Goal: Task Accomplishment & Management: Contribute content

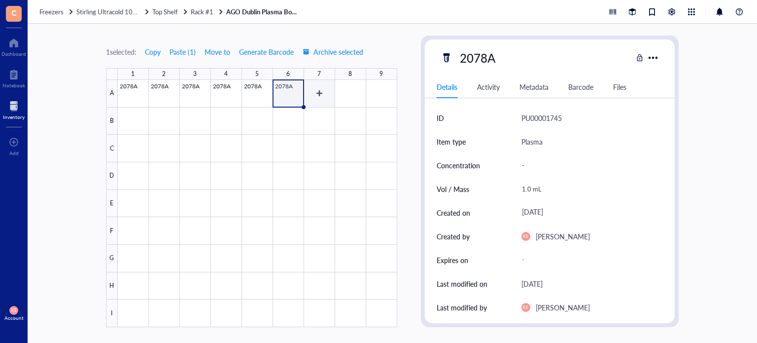
click at [322, 96] on div at bounding box center [257, 203] width 279 height 247
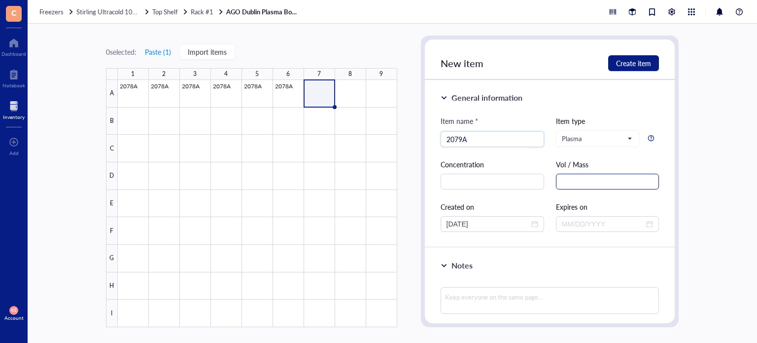
type input "2079A"
click at [593, 179] on input "text" at bounding box center [608, 181] width 104 height 16
paste input "1.5 mL"
type input "1.5 mL"
drag, startPoint x: 463, startPoint y: 222, endPoint x: 429, endPoint y: 222, distance: 34.0
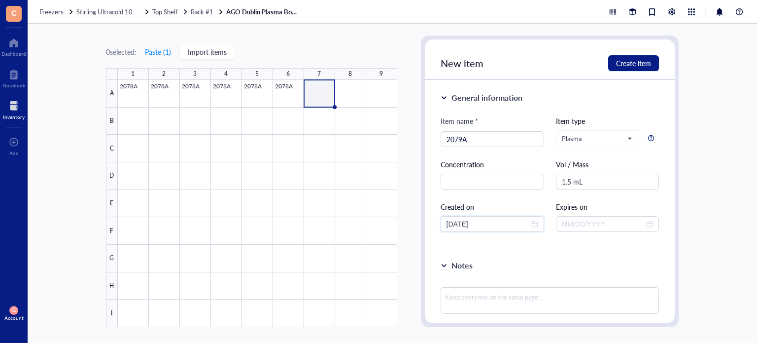
click at [429, 222] on div "General information Item name * 2079A Item type Plasma Concentration Vol / Mass…" at bounding box center [550, 164] width 250 height 168
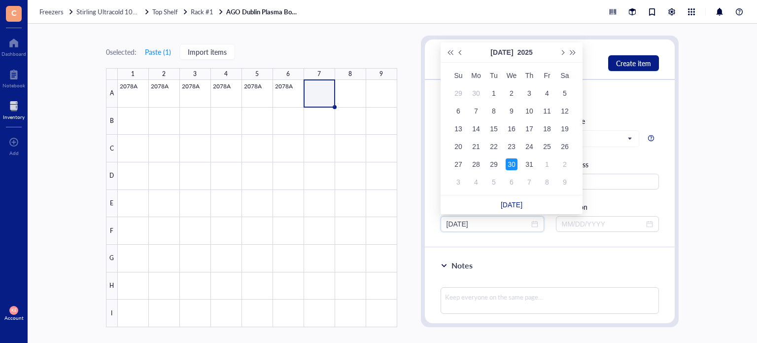
type input "07/30/2025"
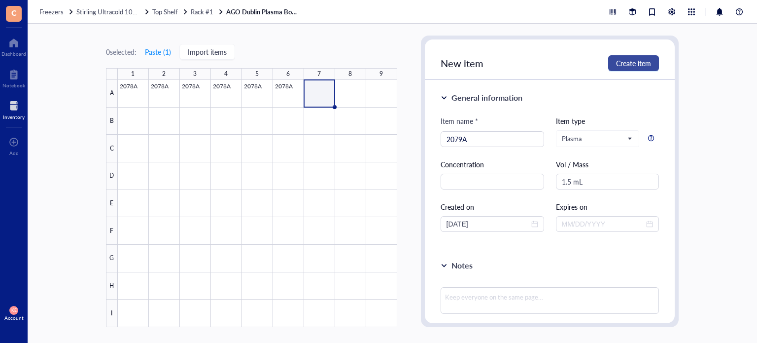
click at [634, 59] on span "Create item" at bounding box center [633, 63] width 35 height 8
type input "[DATE]"
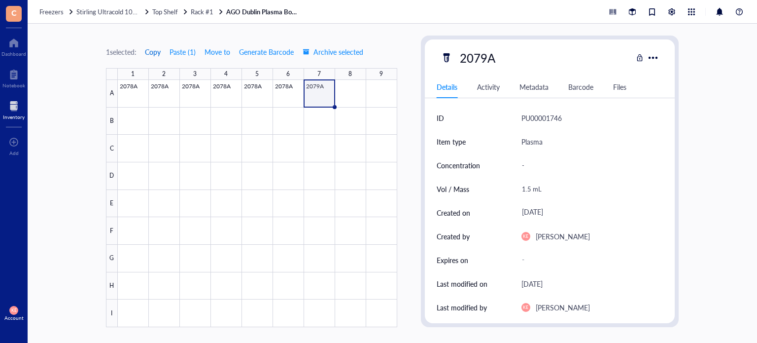
click at [157, 52] on span "Copy" at bounding box center [153, 52] width 16 height 8
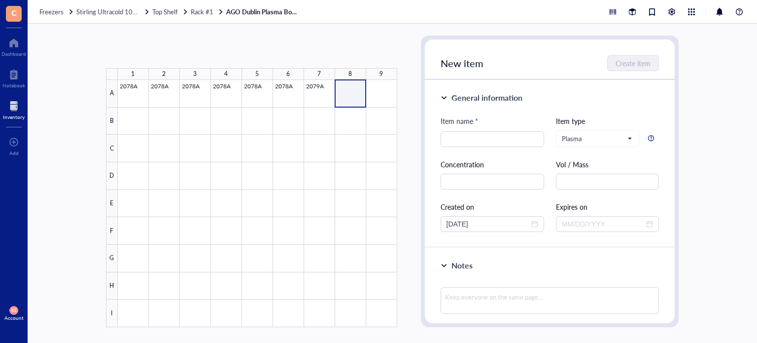
click at [386, 101] on div at bounding box center [257, 203] width 279 height 247
click at [159, 54] on button "Paste ( 1 )" at bounding box center [157, 52] width 27 height 16
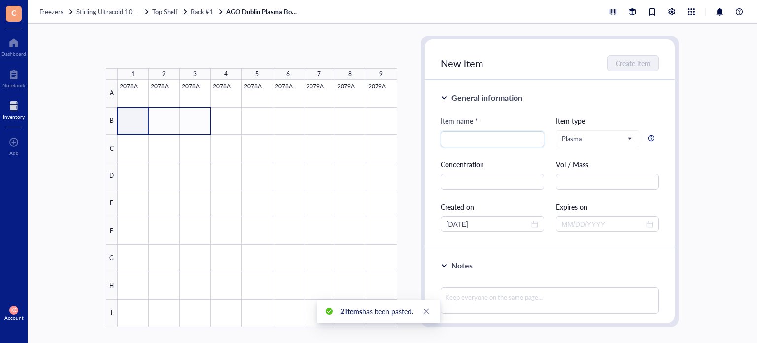
drag, startPoint x: 137, startPoint y: 118, endPoint x: 197, endPoint y: 128, distance: 60.4
click at [197, 128] on div at bounding box center [257, 203] width 279 height 247
click at [152, 51] on button "Paste ( 1 )" at bounding box center [157, 52] width 27 height 16
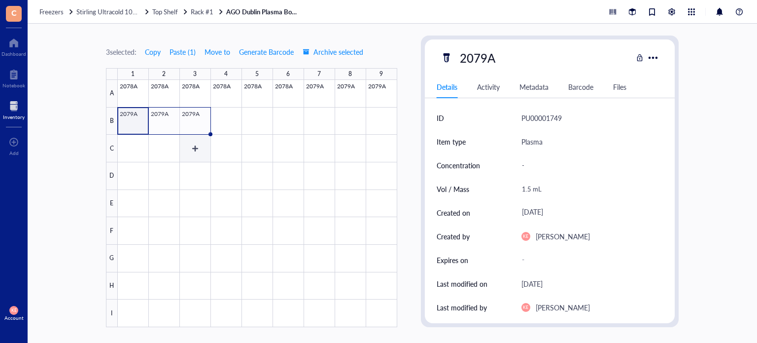
click at [199, 124] on div at bounding box center [257, 203] width 279 height 247
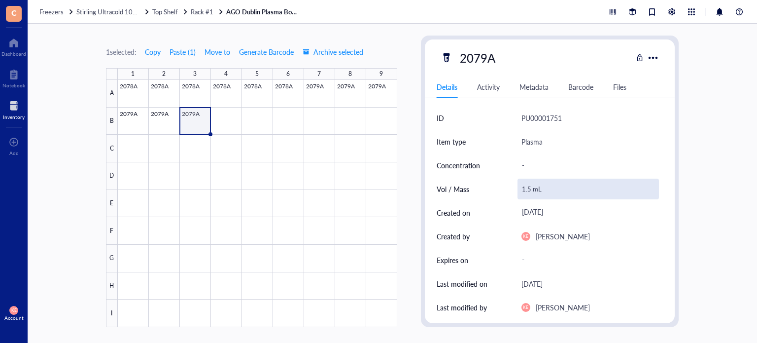
click at [525, 189] on div "1.5 mL" at bounding box center [589, 188] width 142 height 21
click at [525, 188] on input "1.5 mL" at bounding box center [588, 189] width 141 height 20
type input "0.5 mL"
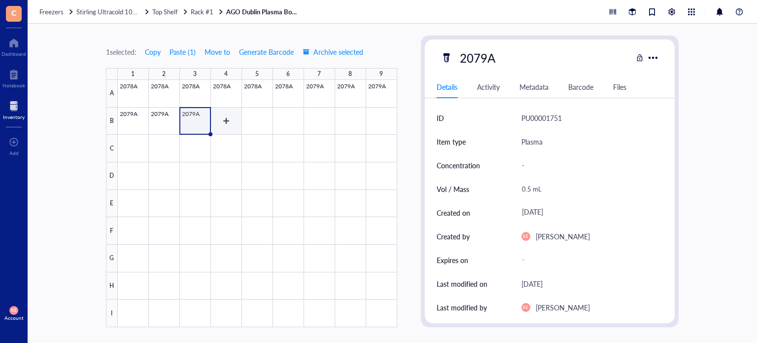
click at [223, 127] on div at bounding box center [257, 203] width 279 height 247
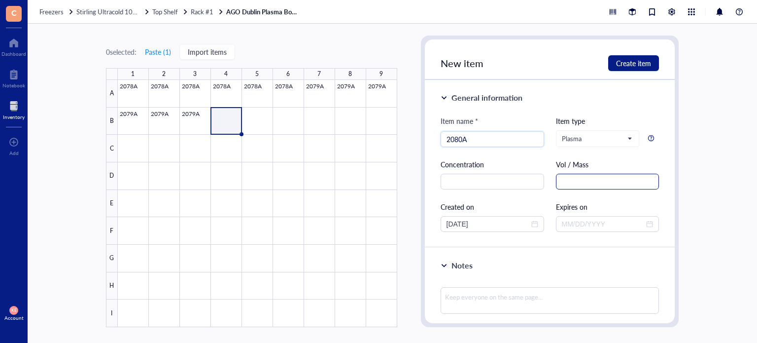
type input "2080A"
click at [593, 184] on input "text" at bounding box center [608, 181] width 104 height 16
paste input "1.5 mL"
type input "1.5 mL"
drag, startPoint x: 462, startPoint y: 219, endPoint x: 419, endPoint y: 219, distance: 43.4
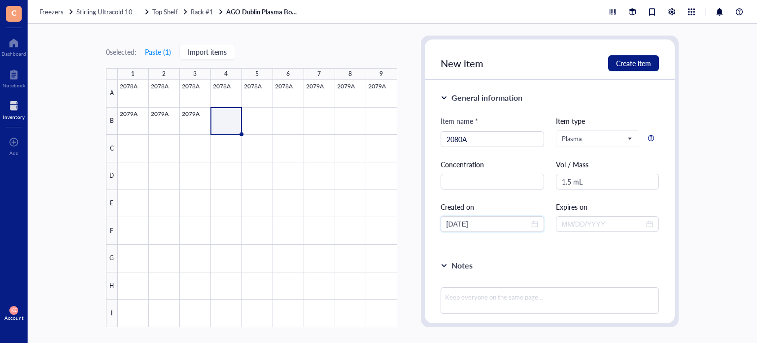
click at [419, 219] on div "0 selected: Paste ( 1 ) Import items 1 2 3 4 5 6 7 8 9 A B C D E F G H I 2078A …" at bounding box center [392, 183] width 729 height 319
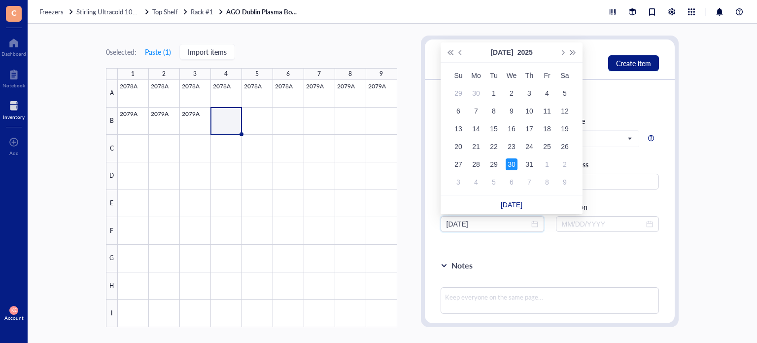
type input "07/30/2025"
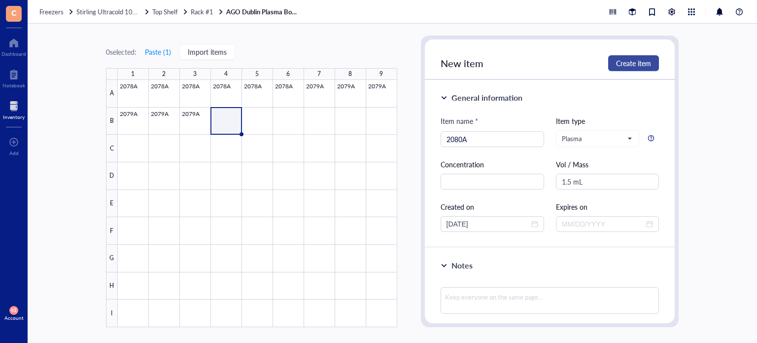
click at [637, 62] on span "Create item" at bounding box center [633, 63] width 35 height 8
type input "[DATE]"
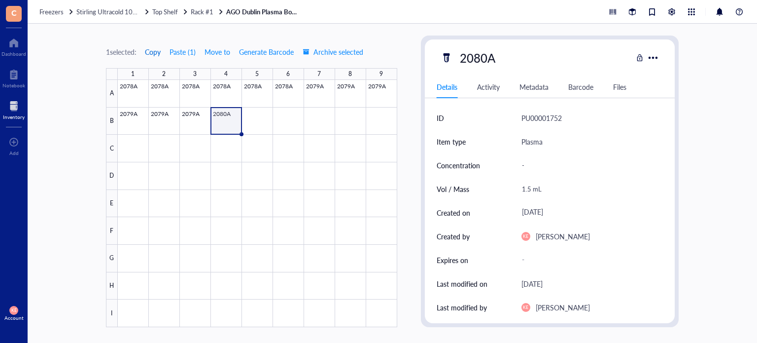
click at [150, 51] on span "Copy" at bounding box center [153, 52] width 16 height 8
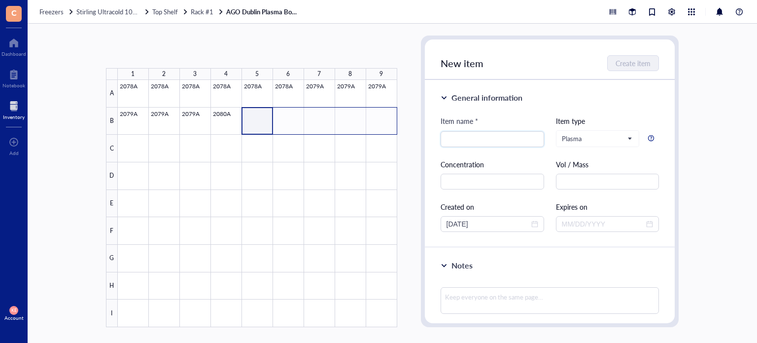
drag, startPoint x: 330, startPoint y: 128, endPoint x: 378, endPoint y: 124, distance: 47.5
click at [378, 124] on div at bounding box center [257, 203] width 279 height 247
click at [160, 52] on button "Paste ( 1 )" at bounding box center [157, 52] width 27 height 16
click at [135, 147] on div at bounding box center [257, 203] width 279 height 247
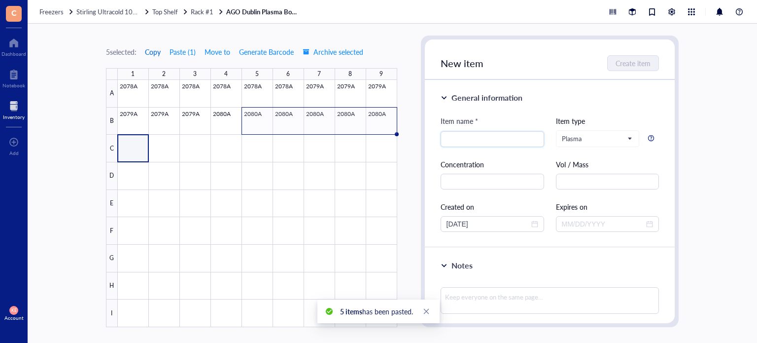
click at [160, 55] on span "Copy" at bounding box center [153, 52] width 16 height 8
click at [222, 125] on div at bounding box center [257, 203] width 279 height 247
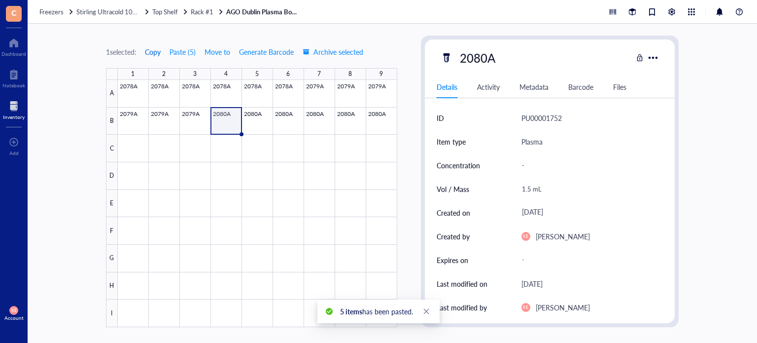
click at [152, 55] on span "Copy" at bounding box center [153, 52] width 16 height 8
click at [130, 140] on div at bounding box center [257, 203] width 279 height 247
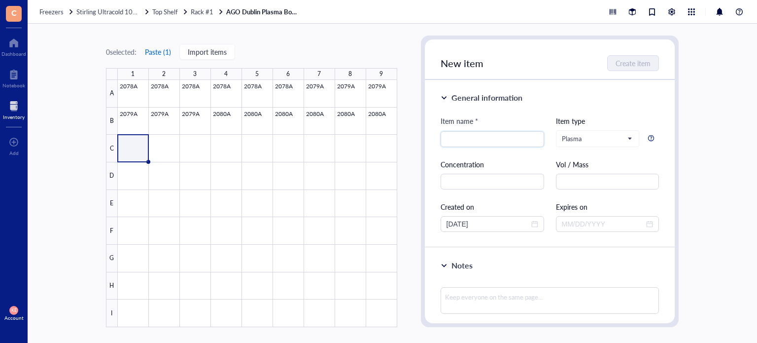
click at [159, 53] on button "Paste ( 1 )" at bounding box center [157, 52] width 27 height 16
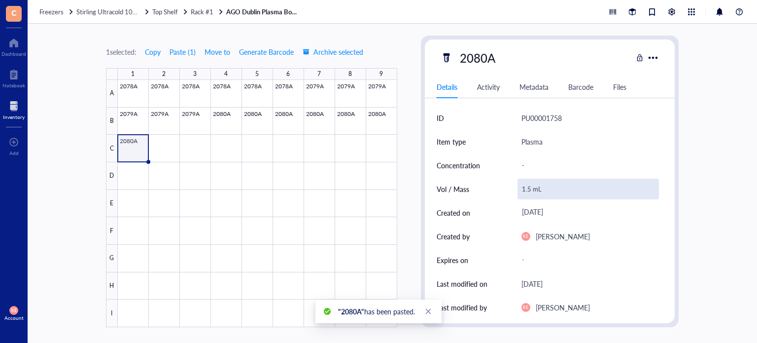
click at [525, 191] on div "1.5 mL" at bounding box center [589, 188] width 142 height 21
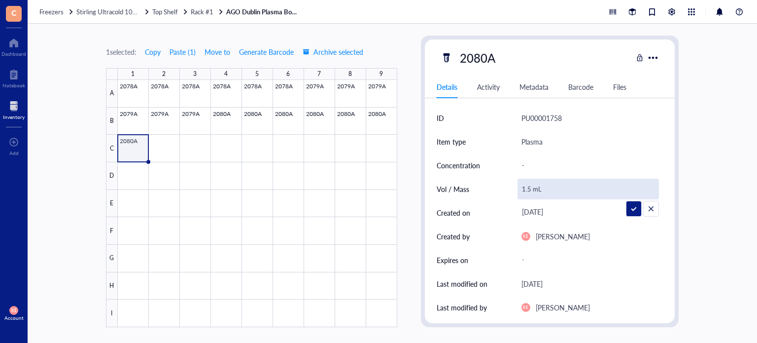
drag, startPoint x: 530, startPoint y: 191, endPoint x: 516, endPoint y: 187, distance: 14.2
click at [516, 187] on div "Vol / Mass 1.5 mL" at bounding box center [550, 189] width 227 height 24
type input "0.6 mL"
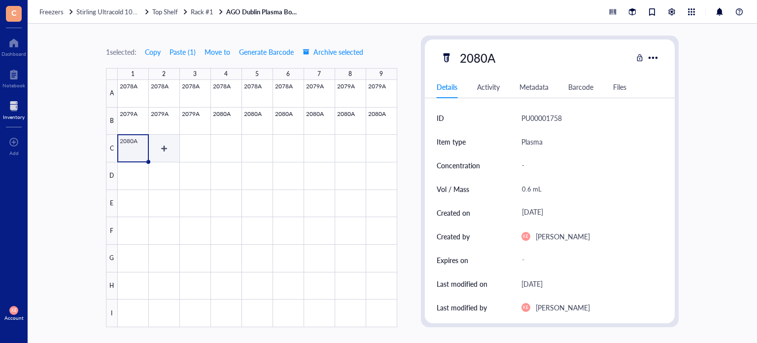
click at [162, 152] on div at bounding box center [257, 203] width 279 height 247
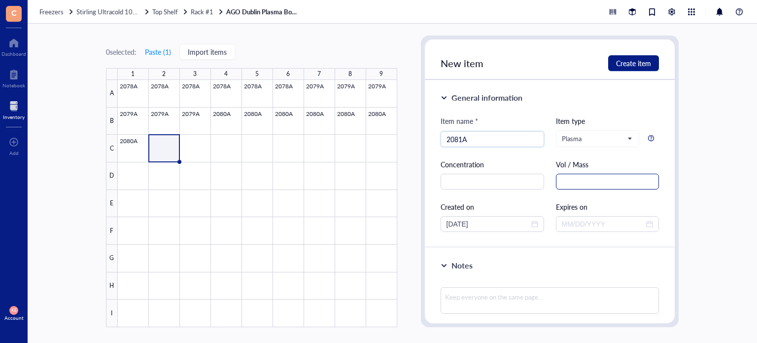
type input "2081A"
click at [568, 179] on input "text" at bounding box center [608, 181] width 104 height 16
paste input "1.5 mL"
type input "1.5 mL"
drag, startPoint x: 464, startPoint y: 221, endPoint x: 430, endPoint y: 218, distance: 34.1
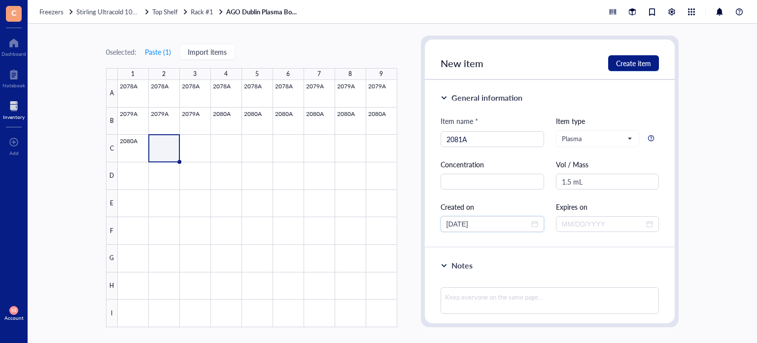
click at [430, 218] on div "General information Item name * 2081A Item type Plasma Concentration Vol / Mass…" at bounding box center [550, 164] width 250 height 168
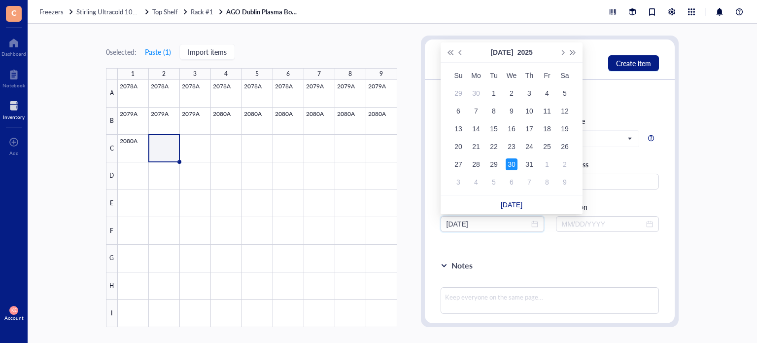
type input "07/30/2025"
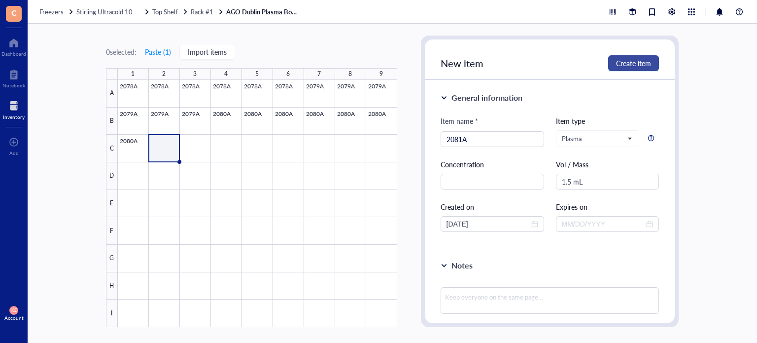
click at [641, 61] on span "Create item" at bounding box center [633, 63] width 35 height 8
type input "[DATE]"
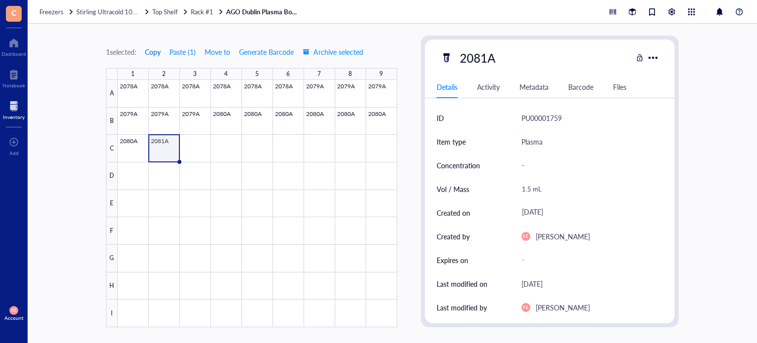
click at [146, 54] on span "Copy" at bounding box center [153, 52] width 16 height 8
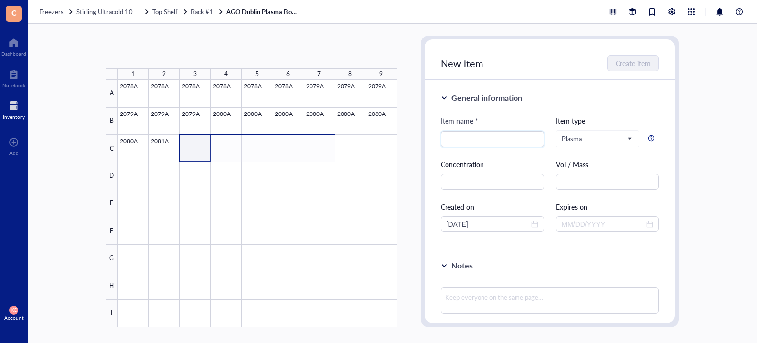
drag, startPoint x: 197, startPoint y: 153, endPoint x: 324, endPoint y: 155, distance: 127.7
click at [324, 155] on div at bounding box center [257, 203] width 279 height 247
click at [162, 51] on button "Paste ( 1 )" at bounding box center [157, 52] width 27 height 16
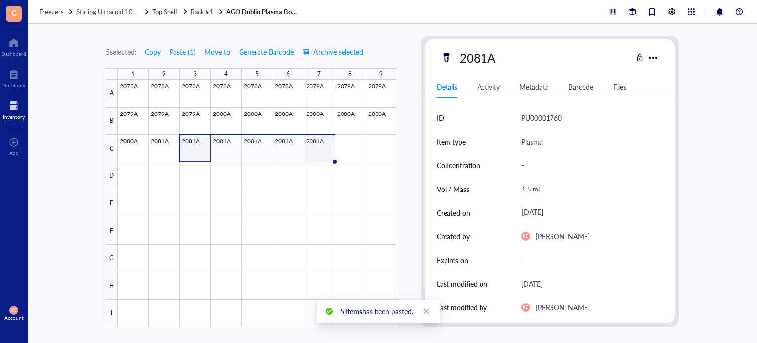
click at [319, 149] on div at bounding box center [257, 203] width 279 height 247
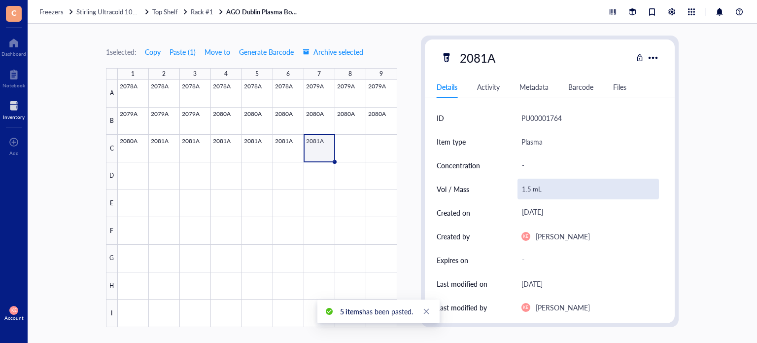
click at [530, 185] on div "1.5 mL" at bounding box center [589, 188] width 142 height 21
click at [530, 185] on input "1.5 mL" at bounding box center [588, 189] width 141 height 20
type input "1.4 mL"
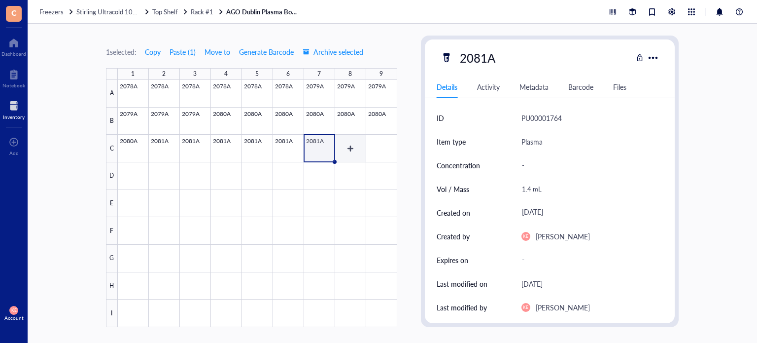
click at [356, 153] on div at bounding box center [257, 203] width 279 height 247
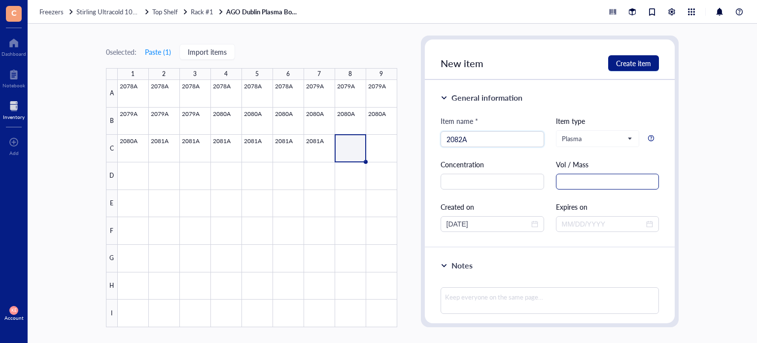
type input "2082A"
click at [586, 178] on input "text" at bounding box center [608, 181] width 104 height 16
paste input "1.5 mL"
type input "1.5 mL"
drag, startPoint x: 463, startPoint y: 220, endPoint x: 450, endPoint y: 220, distance: 12.8
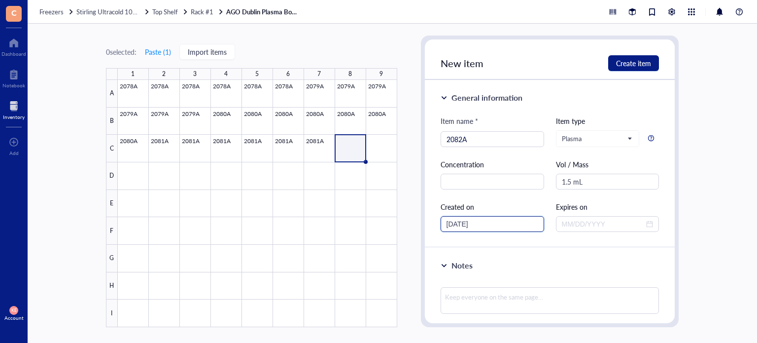
click at [450, 220] on input "[DATE]" at bounding box center [488, 223] width 83 height 11
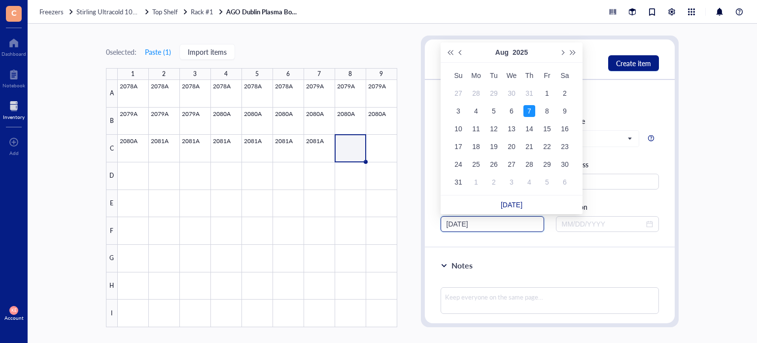
type input "08/07/2025"
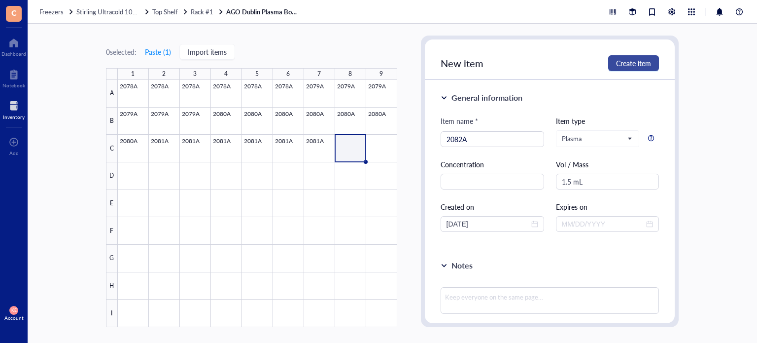
click at [627, 59] on span "Create item" at bounding box center [633, 63] width 35 height 8
type input "[DATE]"
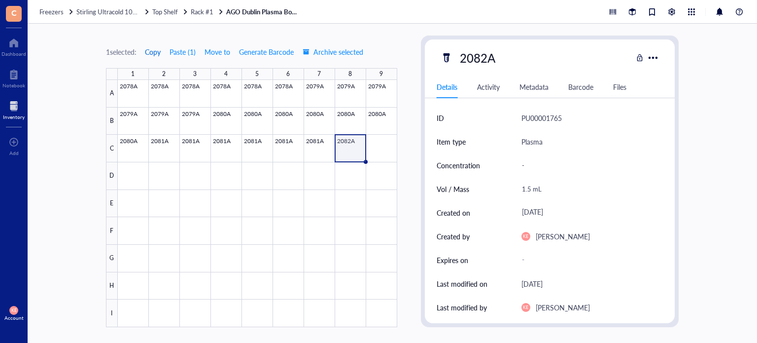
click at [150, 51] on span "Copy" at bounding box center [153, 52] width 16 height 8
click at [385, 155] on div at bounding box center [257, 203] width 279 height 247
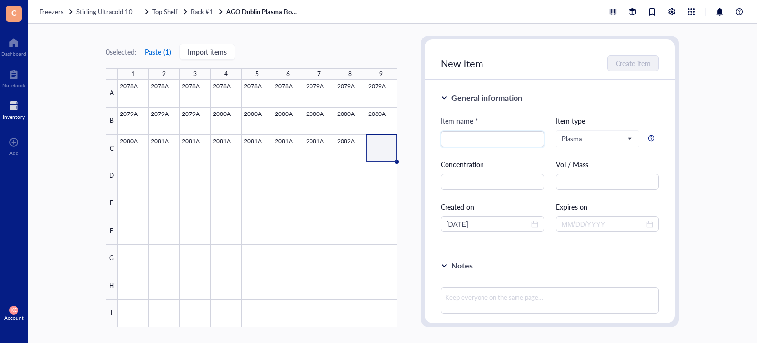
click at [158, 50] on button "Paste ( 1 )" at bounding box center [157, 52] width 27 height 16
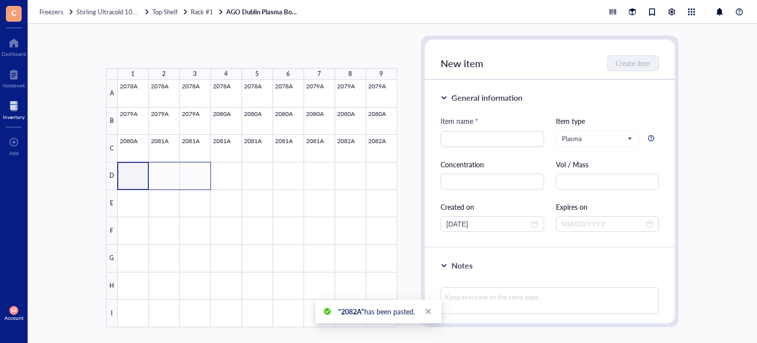
drag, startPoint x: 128, startPoint y: 183, endPoint x: 200, endPoint y: 180, distance: 72.0
click at [200, 180] on div at bounding box center [257, 203] width 279 height 247
click at [157, 51] on button "Paste ( 1 )" at bounding box center [157, 52] width 27 height 16
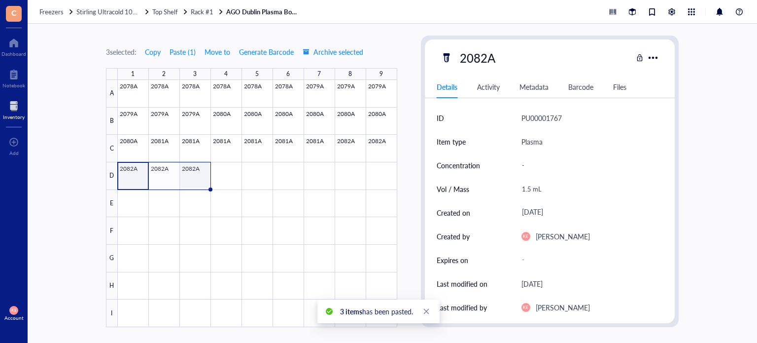
click at [193, 175] on div at bounding box center [257, 203] width 279 height 247
click at [225, 174] on div at bounding box center [257, 203] width 279 height 247
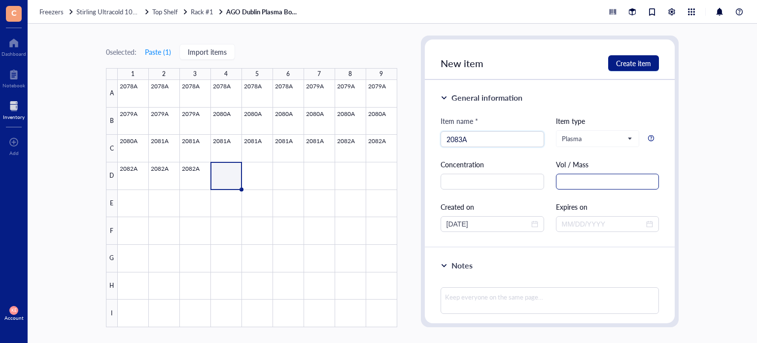
type input "2083A"
click at [603, 183] on input "text" at bounding box center [608, 181] width 104 height 16
paste input "1.5 mL"
type input "1.5 mL"
drag, startPoint x: 464, startPoint y: 220, endPoint x: 450, endPoint y: 222, distance: 14.4
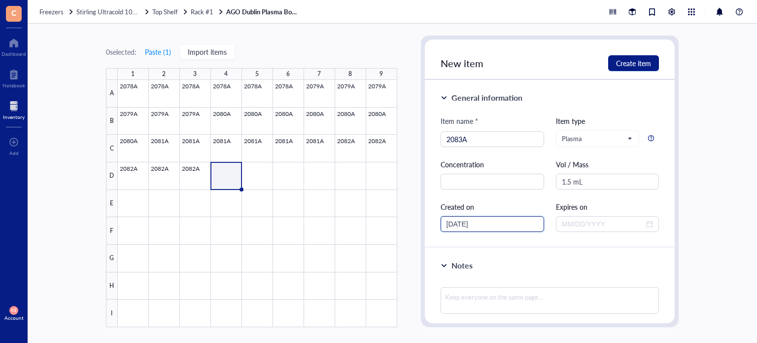
click at [450, 222] on input "[DATE]" at bounding box center [488, 223] width 83 height 11
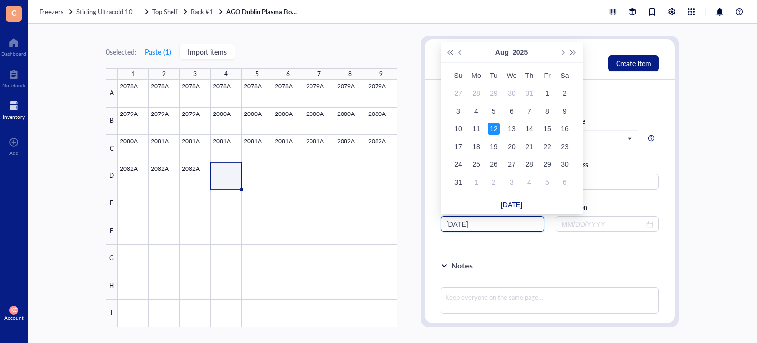
type input "08/12/2025"
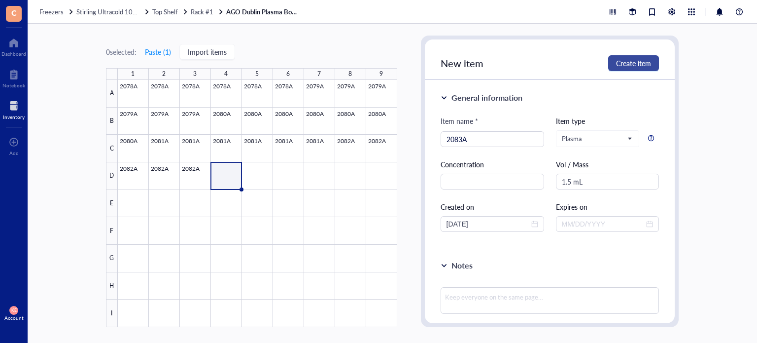
click at [636, 64] on span "Create item" at bounding box center [633, 63] width 35 height 8
type input "[DATE]"
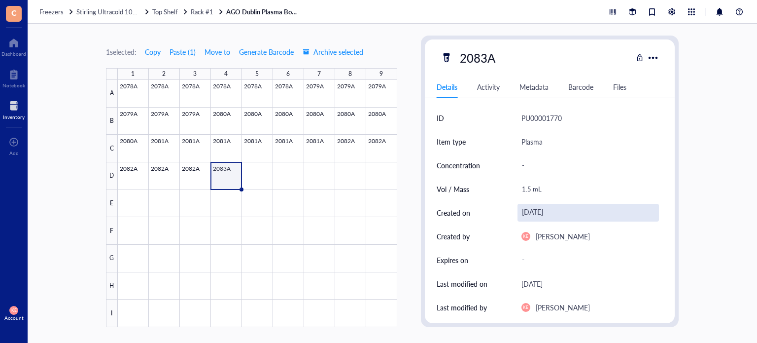
click at [547, 210] on div "August 12, 2025" at bounding box center [589, 213] width 142 height 18
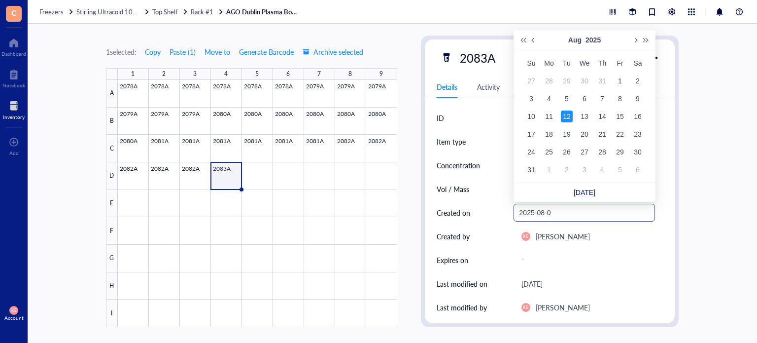
type input "2025-08-07"
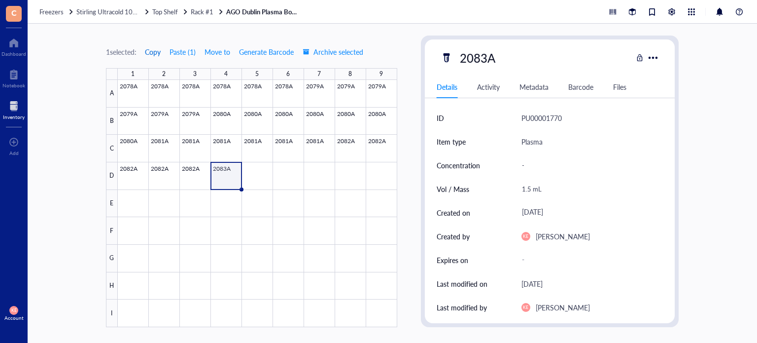
click at [156, 49] on span "Copy" at bounding box center [153, 52] width 16 height 8
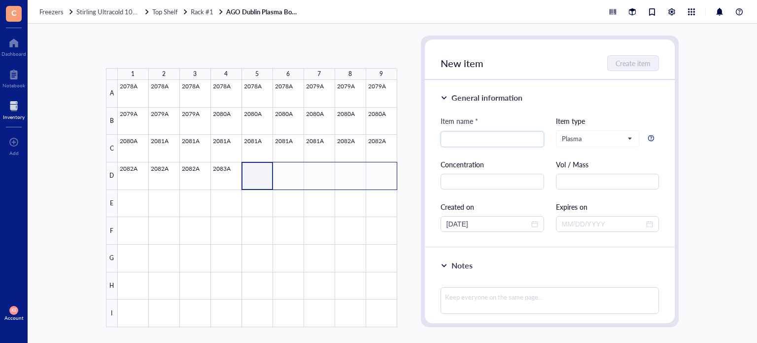
drag, startPoint x: 261, startPoint y: 184, endPoint x: 388, endPoint y: 179, distance: 126.8
click at [388, 179] on div at bounding box center [257, 203] width 279 height 247
click at [162, 51] on button "Paste ( 1 )" at bounding box center [157, 52] width 27 height 16
click at [379, 171] on div at bounding box center [257, 203] width 279 height 247
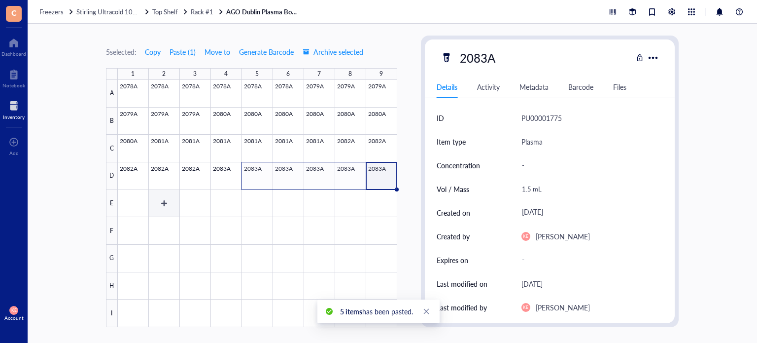
click at [130, 198] on div at bounding box center [257, 203] width 279 height 247
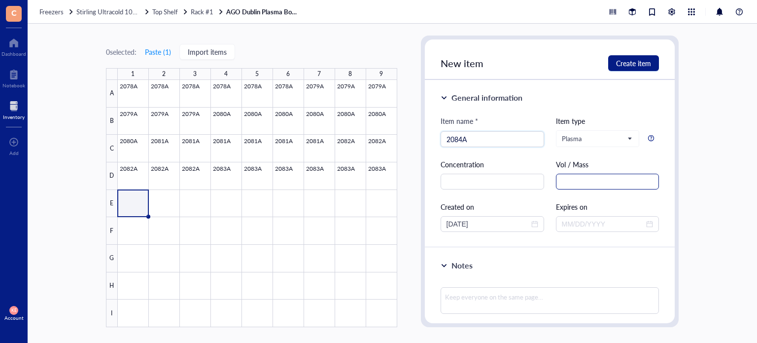
type input "2084A"
drag, startPoint x: 578, startPoint y: 187, endPoint x: 560, endPoint y: 181, distance: 18.7
click at [560, 181] on input "text" at bounding box center [608, 181] width 104 height 16
paste input "1.5 mL"
type input "1.5 mL"
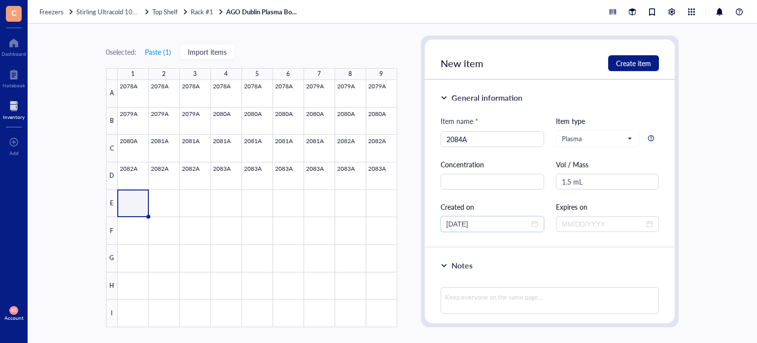
drag, startPoint x: 465, startPoint y: 219, endPoint x: 432, endPoint y: 217, distance: 33.6
click at [432, 217] on div "General information Item name * 2084A Item type Plasma Concentration Vol / Mass…" at bounding box center [550, 164] width 250 height 168
click at [448, 223] on input "[DATE]" at bounding box center [488, 223] width 83 height 11
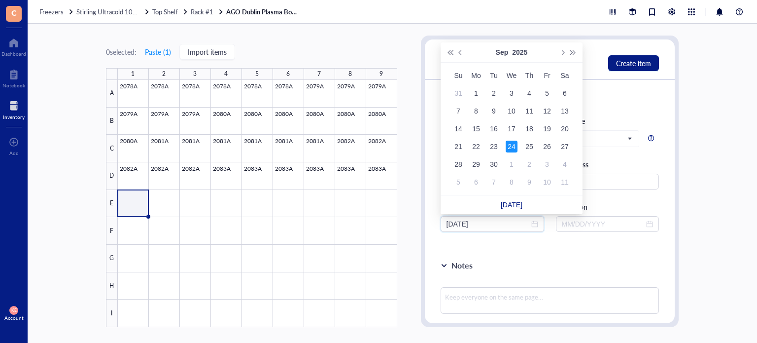
drag, startPoint x: 463, startPoint y: 224, endPoint x: 437, endPoint y: 220, distance: 26.3
click at [437, 220] on div "General information Item name * 2084A Item type Plasma Concentration Vol / Mass…" at bounding box center [550, 164] width 250 height 168
type input "08/12/2025"
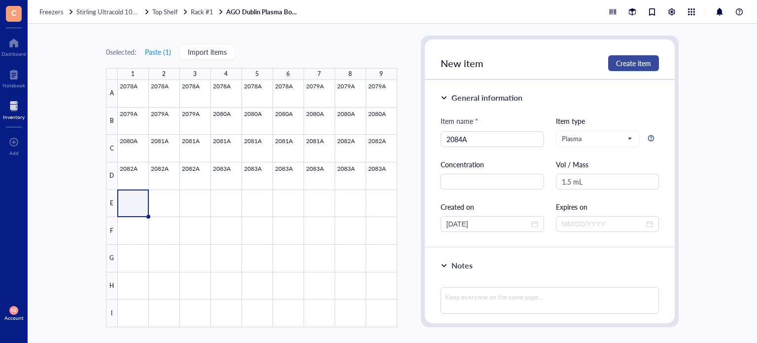
click at [640, 63] on span "Create item" at bounding box center [633, 63] width 35 height 8
type input "[DATE]"
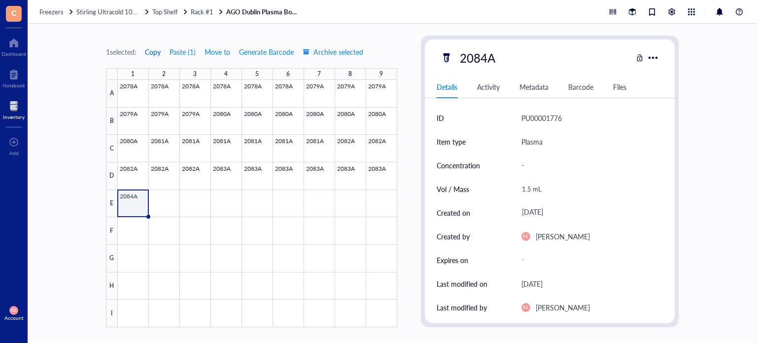
click at [157, 51] on span "Copy" at bounding box center [153, 52] width 16 height 8
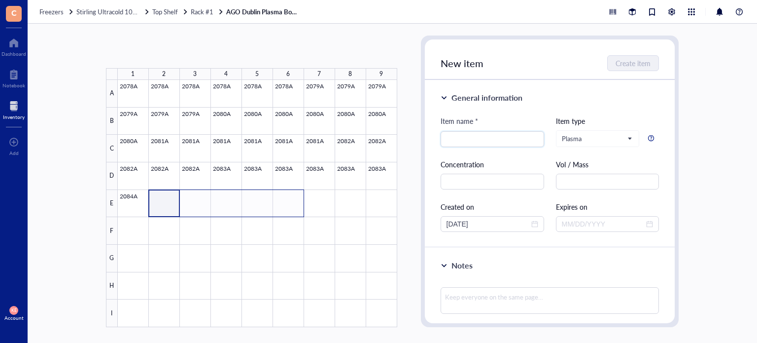
drag, startPoint x: 170, startPoint y: 192, endPoint x: 292, endPoint y: 202, distance: 122.1
click at [292, 202] on div at bounding box center [257, 203] width 279 height 247
click at [161, 52] on button "Paste ( 1 )" at bounding box center [157, 52] width 27 height 16
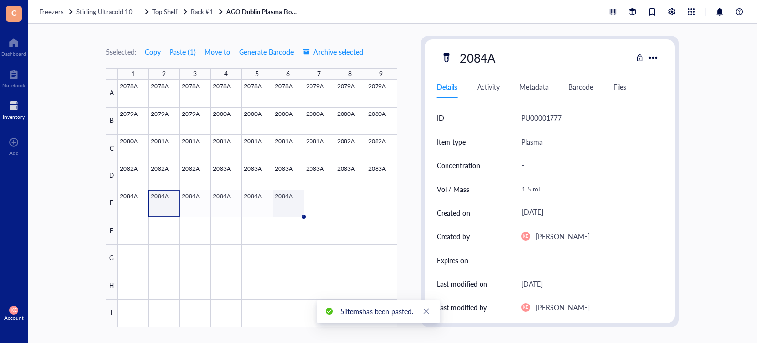
click at [294, 204] on div at bounding box center [257, 203] width 279 height 247
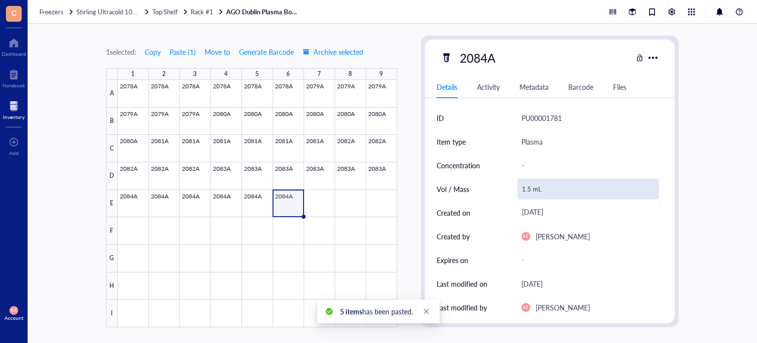
click at [531, 187] on div "1.5 mL" at bounding box center [589, 188] width 142 height 21
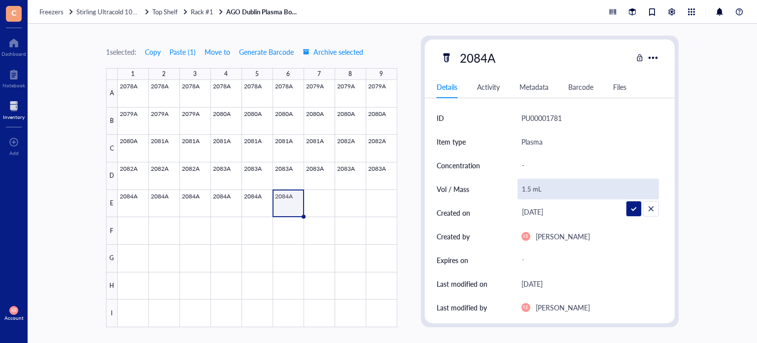
click at [530, 188] on input "1.5 mL" at bounding box center [588, 189] width 141 height 20
type input "1.2 mL"
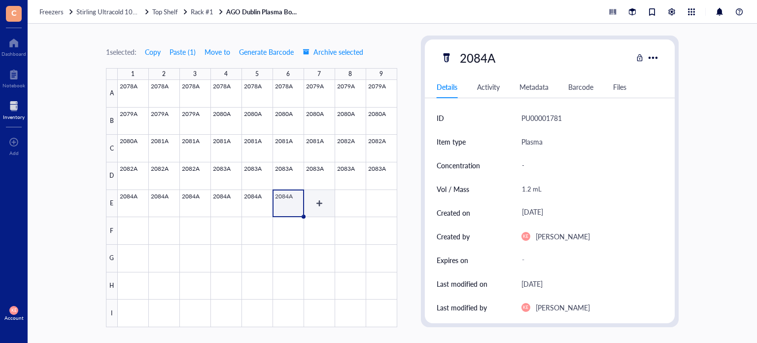
click at [326, 203] on div at bounding box center [257, 203] width 279 height 247
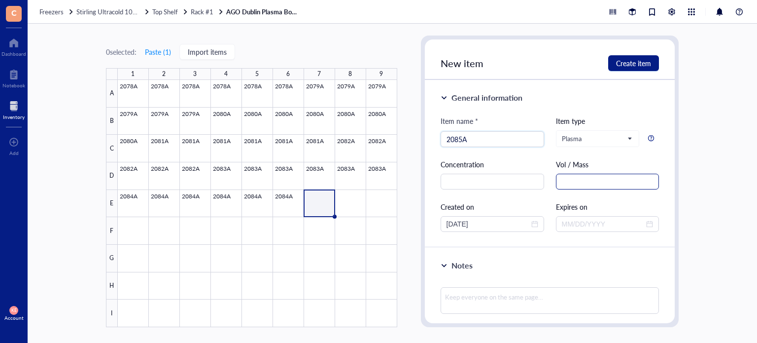
type input "2085A"
click at [595, 185] on input "text" at bounding box center [608, 181] width 104 height 16
paste input "1.5 mL"
type input "1.5 mL"
drag, startPoint x: 463, startPoint y: 221, endPoint x: 424, endPoint y: 220, distance: 39.0
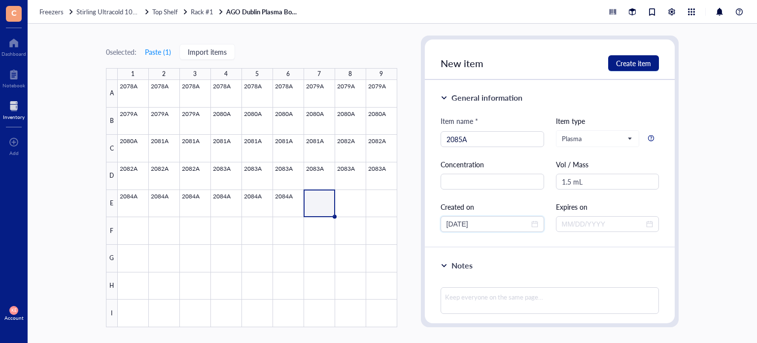
click at [425, 220] on div "General information Item name * 2085A Item type Plasma Concentration Vol / Mass…" at bounding box center [550, 164] width 250 height 168
click at [711, 135] on div "0 selected: Paste ( 1 ) Import items 1 2 3 4 5 6 7 8 9 A B C D E F G H I 2078A …" at bounding box center [392, 183] width 729 height 319
click at [461, 222] on input "[DATE]" at bounding box center [488, 223] width 83 height 11
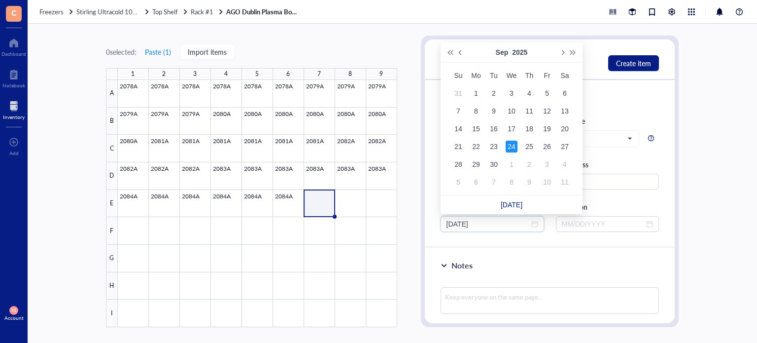
drag, startPoint x: 465, startPoint y: 224, endPoint x: 434, endPoint y: 222, distance: 31.6
click at [434, 222] on div "General information Item name * 2085A Item type Plasma Concentration Vol / Mass…" at bounding box center [550, 164] width 250 height 168
click at [497, 247] on div at bounding box center [550, 247] width 250 height 0
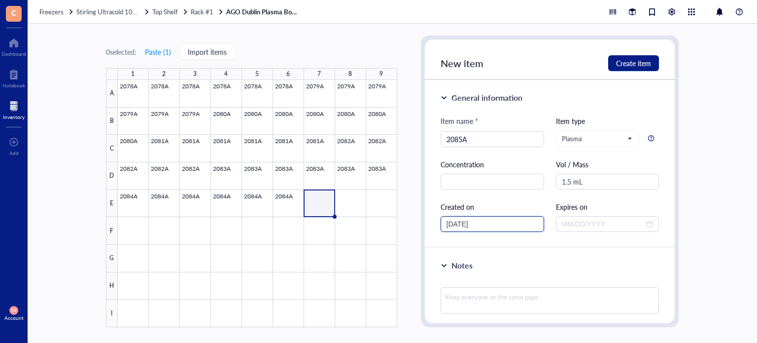
drag, startPoint x: 464, startPoint y: 222, endPoint x: 451, endPoint y: 221, distance: 13.3
click at [451, 221] on input "[DATE]" at bounding box center [488, 223] width 83 height 11
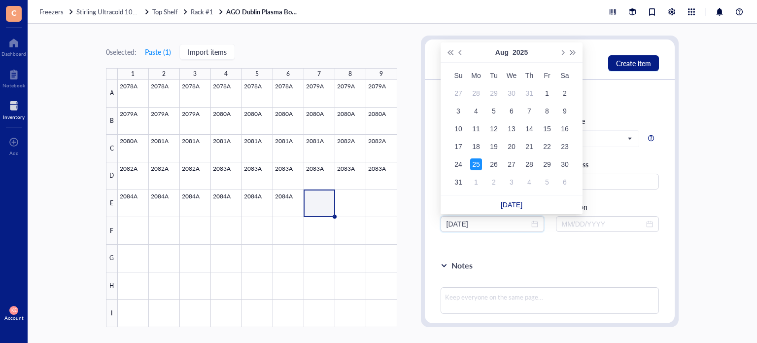
type input "08/25/2025"
click at [477, 162] on div "25" at bounding box center [476, 164] width 12 height 12
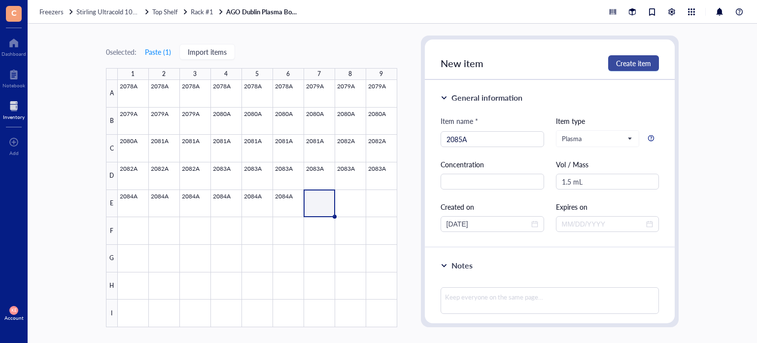
click at [631, 64] on span "Create item" at bounding box center [633, 63] width 35 height 8
type input "[DATE]"
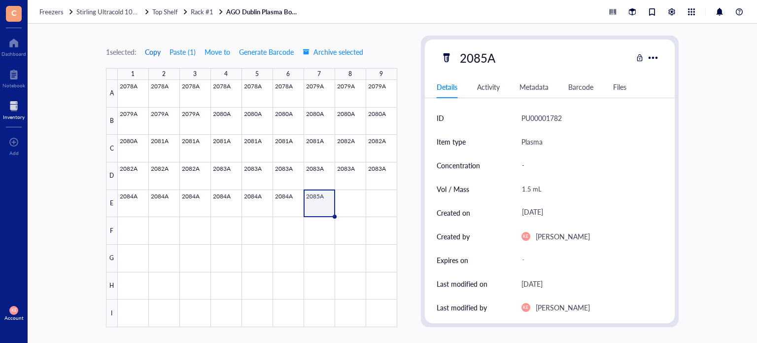
click at [152, 55] on span "Copy" at bounding box center [153, 52] width 16 height 8
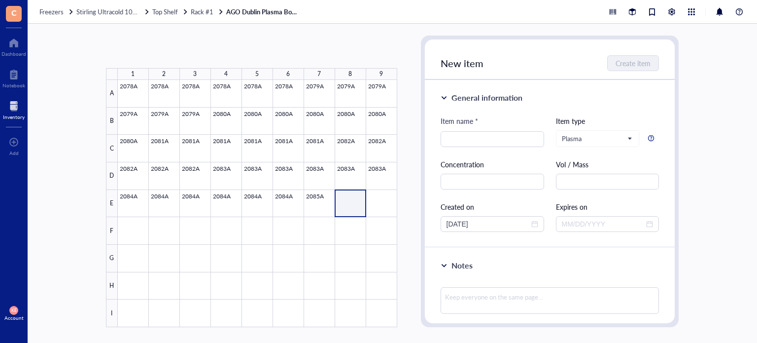
click at [378, 208] on div at bounding box center [257, 203] width 279 height 247
click at [160, 51] on button "Paste ( 1 )" at bounding box center [157, 52] width 27 height 16
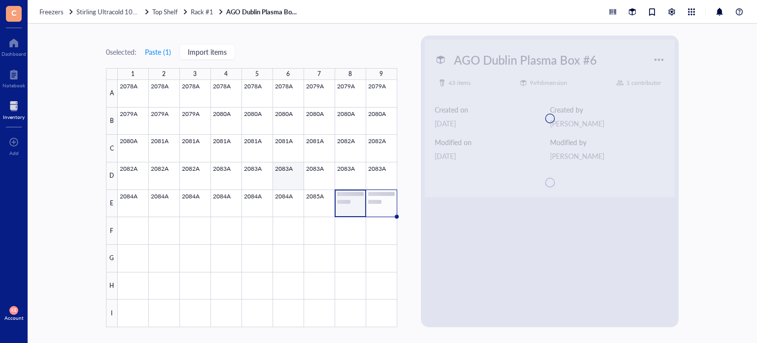
click at [315, 196] on div at bounding box center [257, 203] width 279 height 247
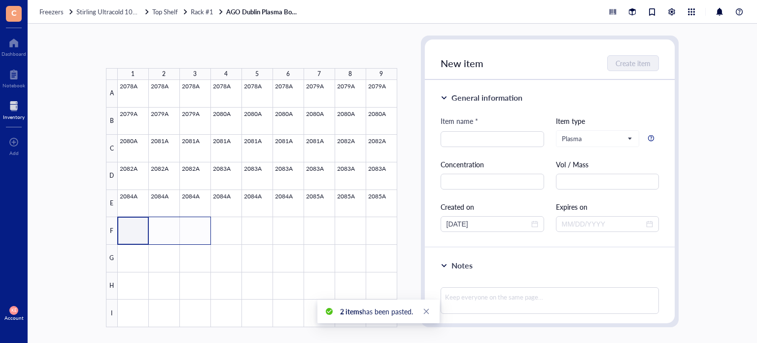
click at [187, 235] on div at bounding box center [257, 203] width 279 height 247
click at [151, 52] on button "Paste ( 1 )" at bounding box center [157, 52] width 27 height 16
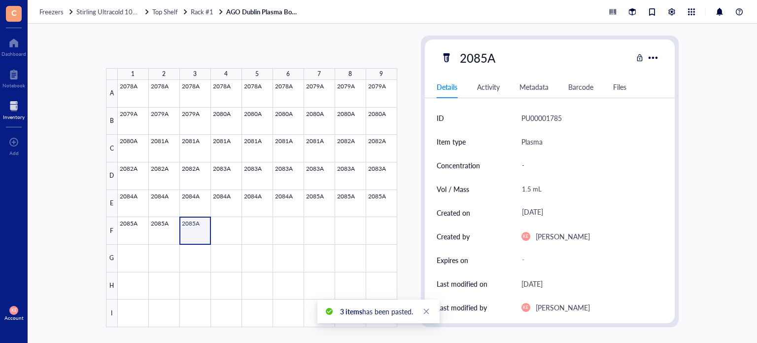
click at [194, 225] on div at bounding box center [257, 203] width 279 height 247
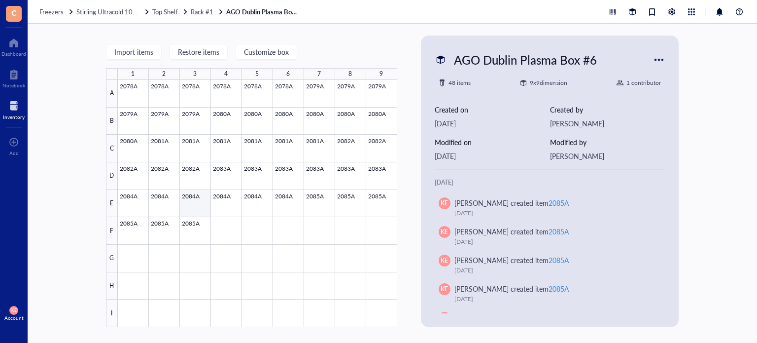
click at [191, 229] on div at bounding box center [257, 203] width 279 height 247
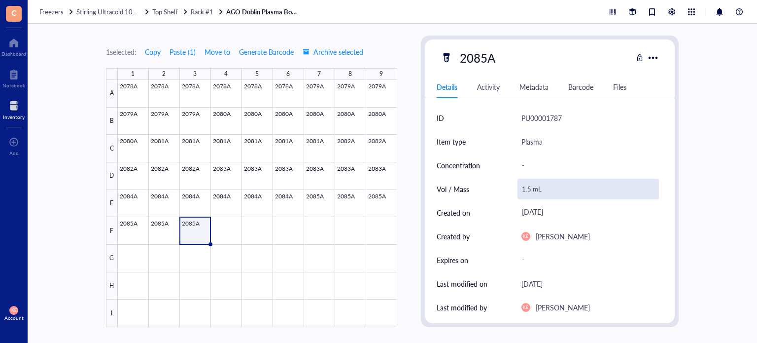
click at [526, 186] on div "1.5 mL" at bounding box center [589, 188] width 142 height 21
drag, startPoint x: 530, startPoint y: 189, endPoint x: 514, endPoint y: 188, distance: 15.8
click at [514, 188] on div "Vol / Mass 1.5 mL" at bounding box center [550, 189] width 227 height 24
type input "0.9 mL"
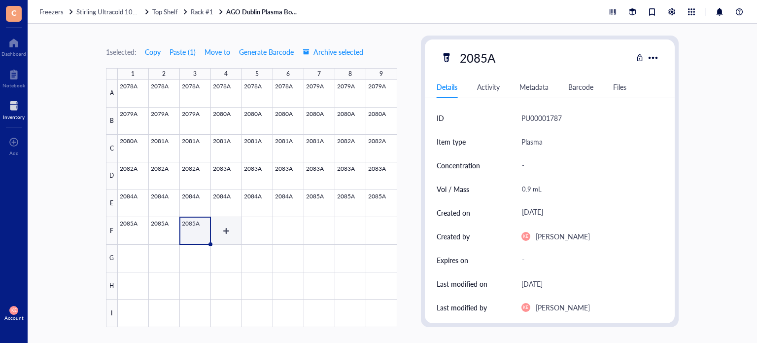
click at [229, 223] on div at bounding box center [257, 203] width 279 height 247
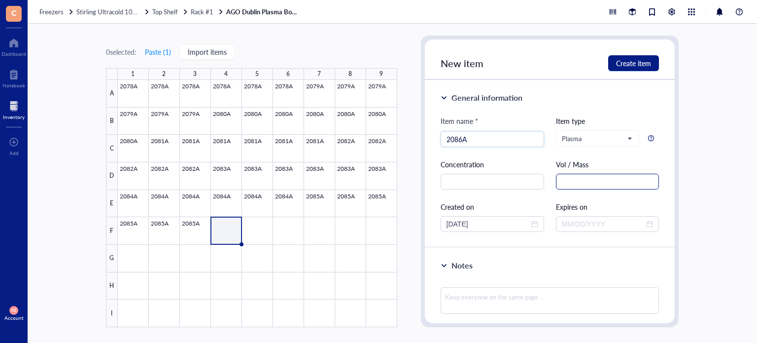
type input "2086A"
click at [593, 187] on input "text" at bounding box center [608, 181] width 104 height 16
paste input "1.5 mL"
type input "1.5 mL"
drag, startPoint x: 464, startPoint y: 224, endPoint x: 440, endPoint y: 222, distance: 24.7
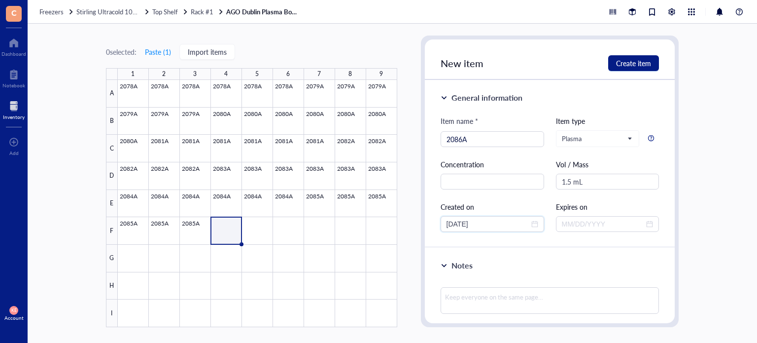
click at [440, 222] on div "General information Item name * 2086A Item type Plasma Concentration Vol / Mass…" at bounding box center [550, 164] width 250 height 168
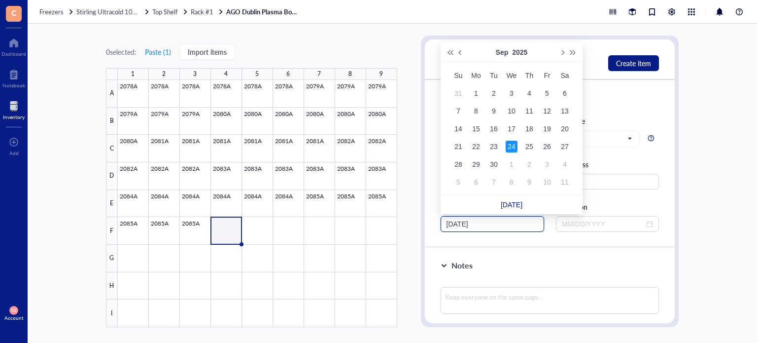
click at [457, 224] on input "8/12/2025" at bounding box center [488, 223] width 83 height 11
click at [461, 224] on input "8/12/2025" at bounding box center [488, 223] width 83 height 11
click at [486, 225] on input "8/12/2025" at bounding box center [488, 223] width 83 height 11
drag, startPoint x: 464, startPoint y: 223, endPoint x: 409, endPoint y: 221, distance: 55.3
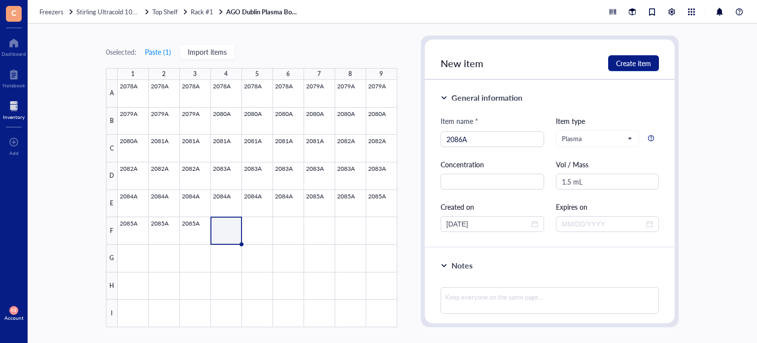
drag, startPoint x: 409, startPoint y: 221, endPoint x: 450, endPoint y: 234, distance: 43.0
click at [450, 234] on div "General information Item name * 2086A Item type Plasma Concentration Vol / Mass…" at bounding box center [550, 164] width 250 height 168
drag, startPoint x: 463, startPoint y: 224, endPoint x: 430, endPoint y: 218, distance: 33.5
click at [430, 218] on div "General information Item name * 2086A Item type Plasma Concentration Vol / Mass…" at bounding box center [550, 164] width 250 height 168
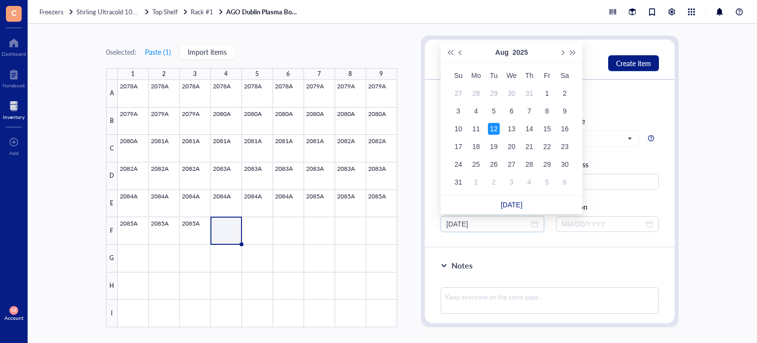
type input "08/12/2025"
click at [497, 130] on div "12" at bounding box center [494, 129] width 12 height 12
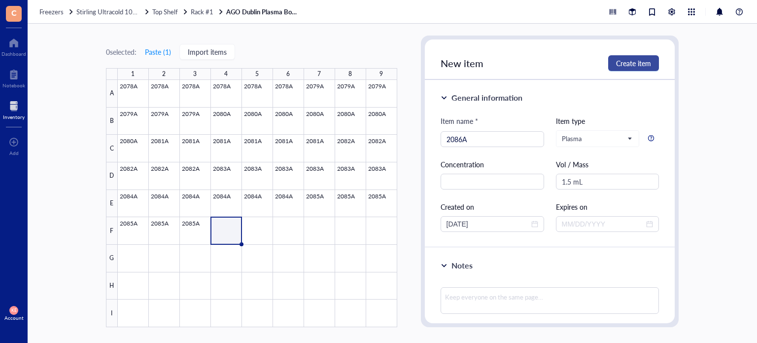
click at [637, 59] on span "Create item" at bounding box center [633, 63] width 35 height 8
type input "[DATE]"
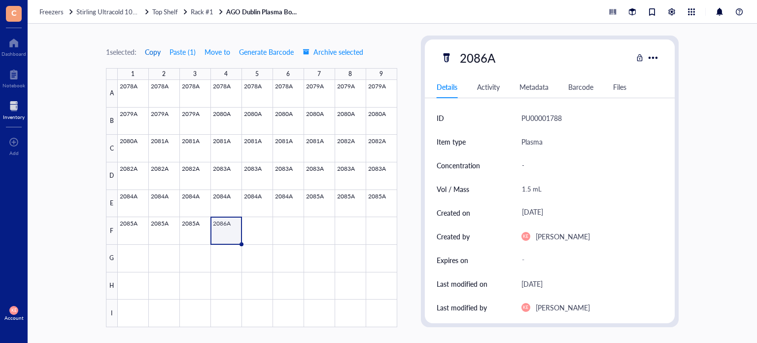
click at [152, 53] on span "Copy" at bounding box center [153, 52] width 16 height 8
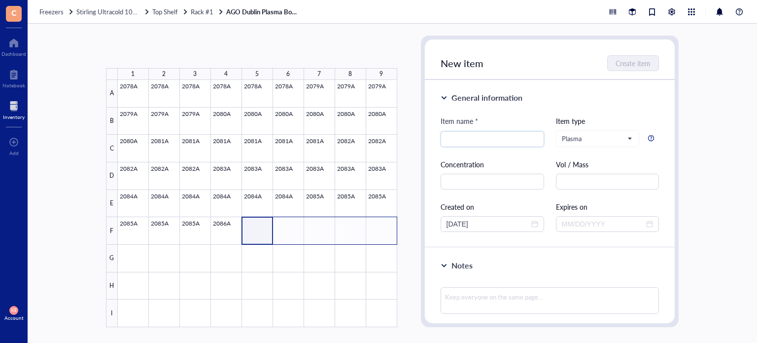
drag, startPoint x: 326, startPoint y: 219, endPoint x: 378, endPoint y: 226, distance: 52.3
click at [378, 226] on div at bounding box center [257, 203] width 279 height 247
click at [157, 52] on button "Paste ( 1 )" at bounding box center [157, 52] width 27 height 16
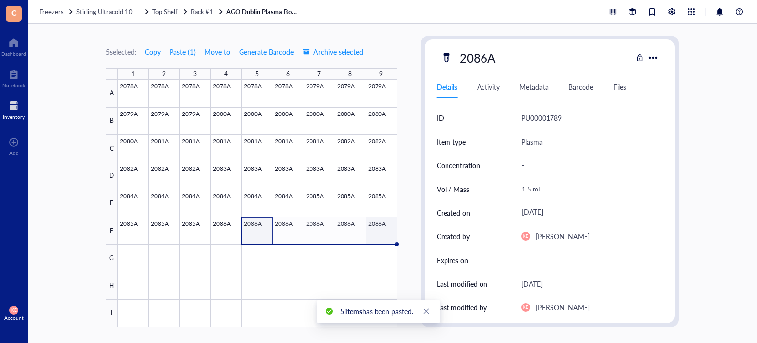
click at [379, 224] on div at bounding box center [257, 203] width 279 height 247
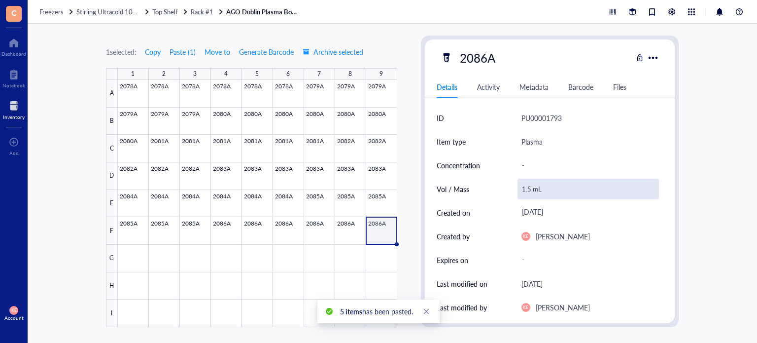
click at [528, 185] on div "1.5 mL" at bounding box center [589, 188] width 142 height 21
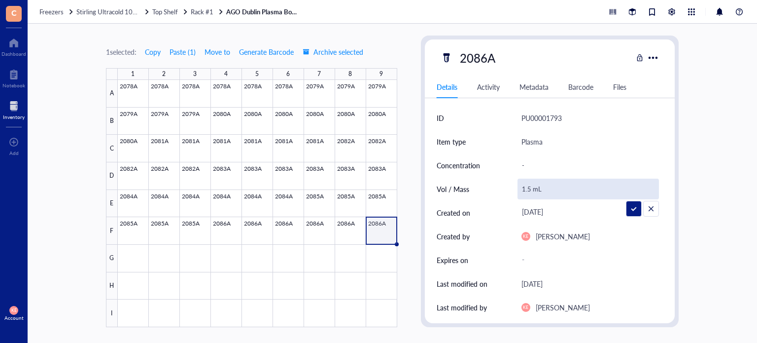
drag, startPoint x: 530, startPoint y: 189, endPoint x: 510, endPoint y: 188, distance: 19.7
click at [510, 188] on div "Vol / Mass 1.5 mL" at bounding box center [550, 189] width 227 height 24
type input "0.4 mL"
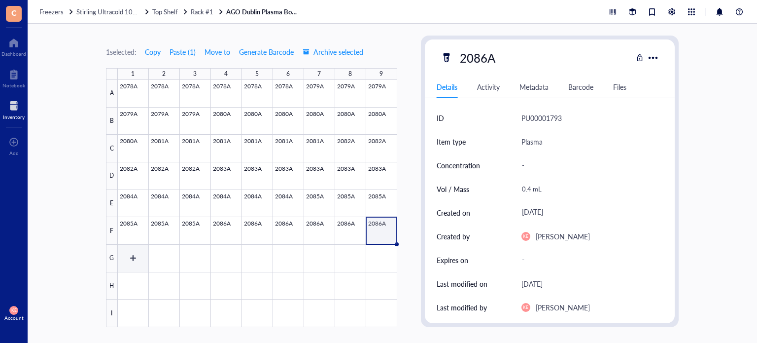
click at [138, 255] on div at bounding box center [257, 203] width 279 height 247
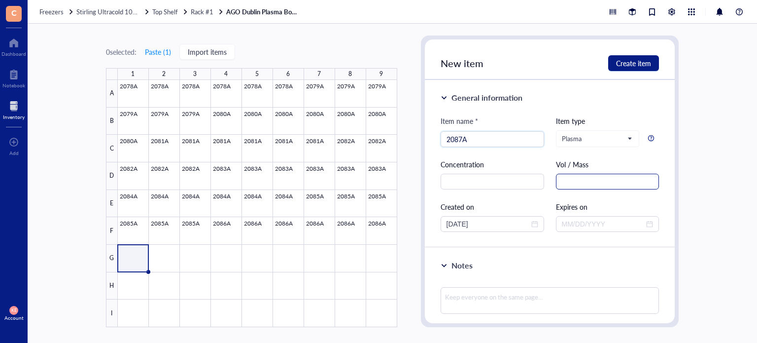
type input "2087A"
click at [574, 183] on input "text" at bounding box center [608, 181] width 104 height 16
paste input "1.5 mL"
type input "1.5 mL"
drag, startPoint x: 465, startPoint y: 224, endPoint x: 450, endPoint y: 225, distance: 15.3
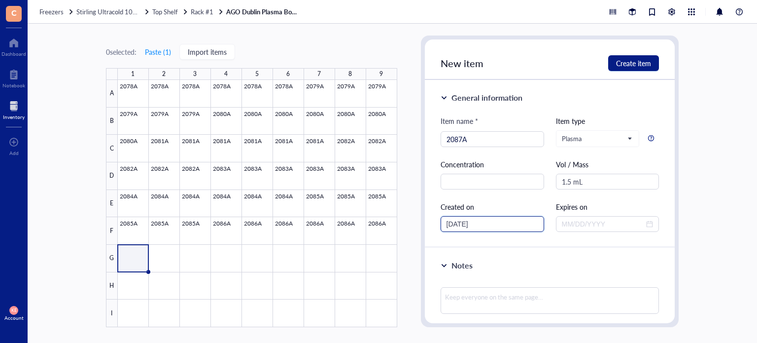
click at [450, 225] on input "[DATE]" at bounding box center [488, 223] width 83 height 11
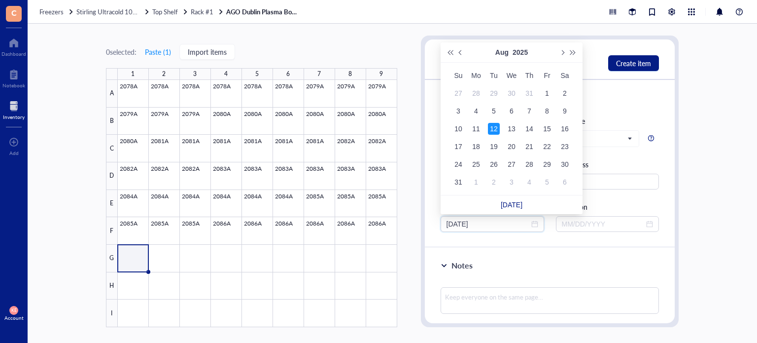
type input "08/12/2025"
click at [497, 129] on div "12" at bounding box center [494, 129] width 12 height 12
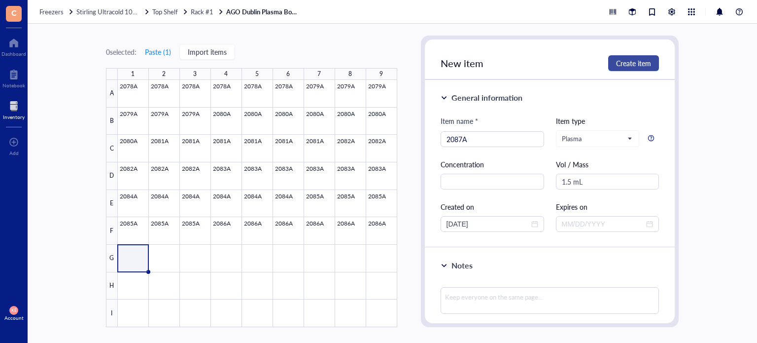
click at [647, 67] on span "Create item" at bounding box center [633, 63] width 35 height 8
type input "[DATE]"
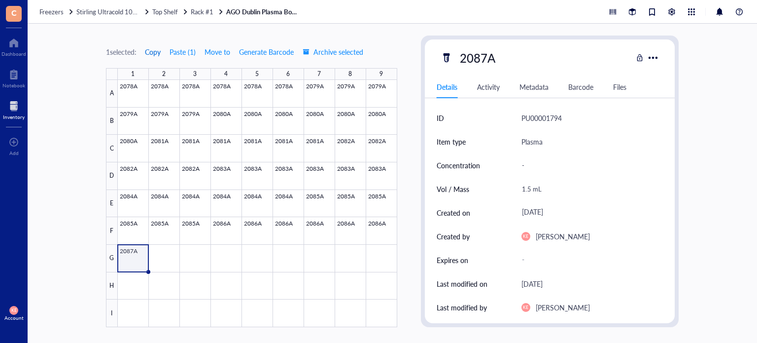
click at [152, 54] on span "Copy" at bounding box center [153, 52] width 16 height 8
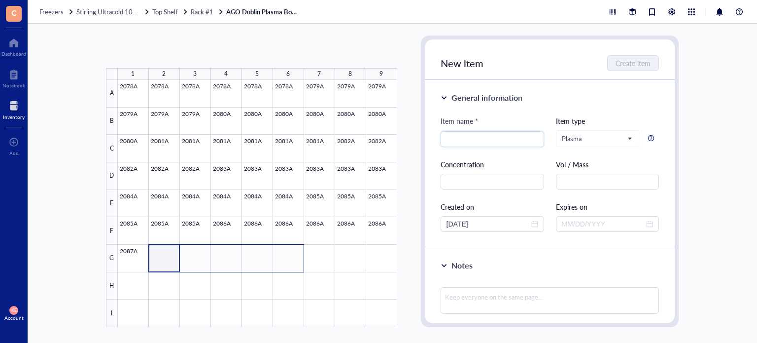
drag, startPoint x: 270, startPoint y: 262, endPoint x: 282, endPoint y: 263, distance: 12.4
click at [282, 263] on div at bounding box center [257, 203] width 279 height 247
click at [165, 54] on button "Paste ( 1 )" at bounding box center [157, 52] width 27 height 16
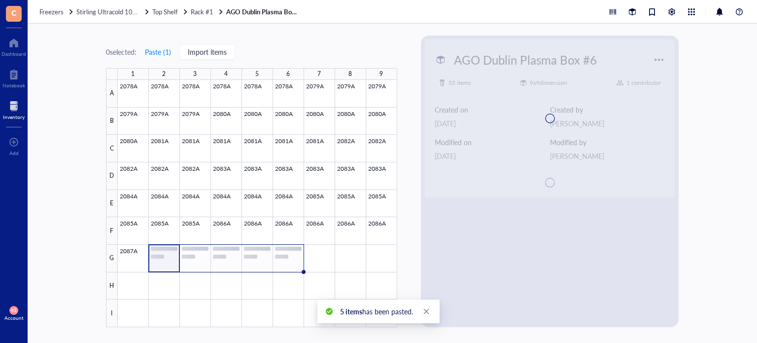
click at [286, 253] on div at bounding box center [257, 203] width 279 height 247
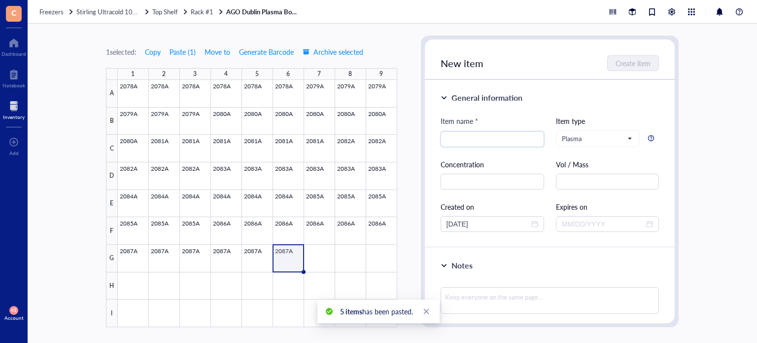
click at [286, 257] on div at bounding box center [257, 203] width 279 height 247
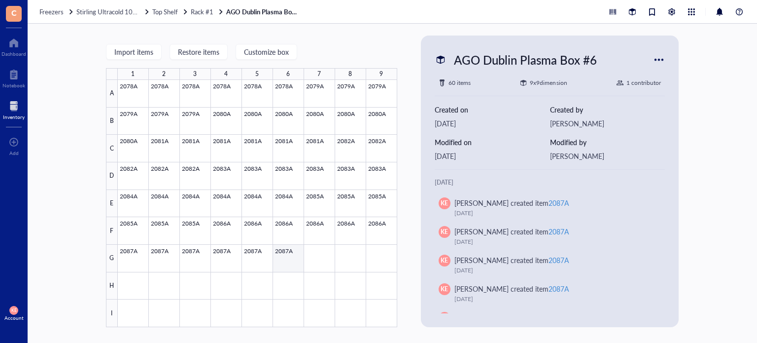
click at [286, 257] on div at bounding box center [257, 203] width 279 height 247
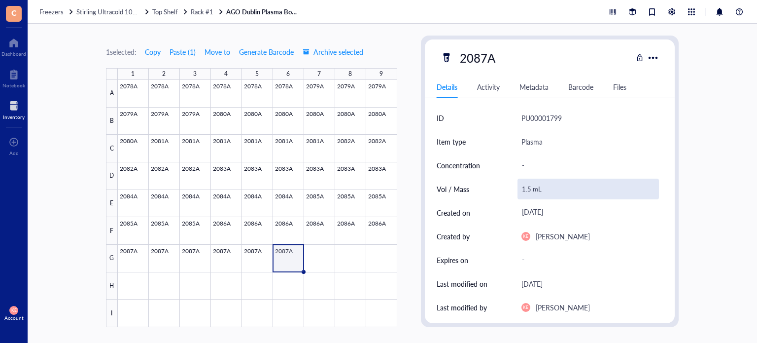
click at [525, 190] on div "1.5 mL" at bounding box center [589, 188] width 142 height 21
click at [525, 190] on input "1.5 mL" at bounding box center [588, 189] width 141 height 20
type input "0.5 mL"
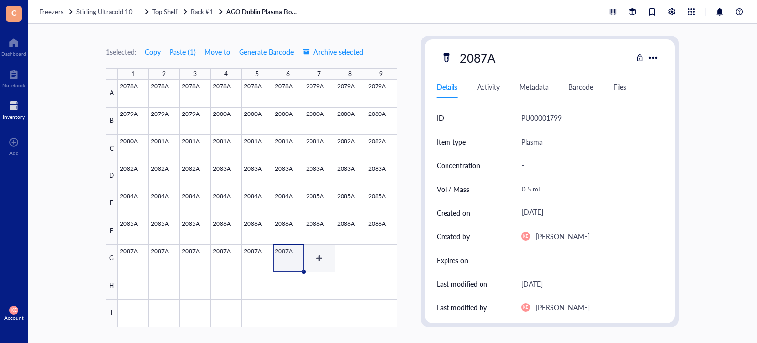
click at [322, 258] on div at bounding box center [257, 203] width 279 height 247
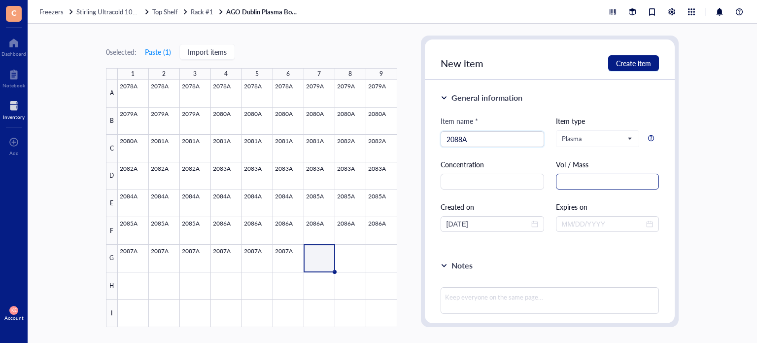
type input "2088A"
click at [581, 182] on input "text" at bounding box center [608, 181] width 104 height 16
paste input "1.5 mL"
type input "1.5 mL"
drag, startPoint x: 464, startPoint y: 223, endPoint x: 448, endPoint y: 221, distance: 15.9
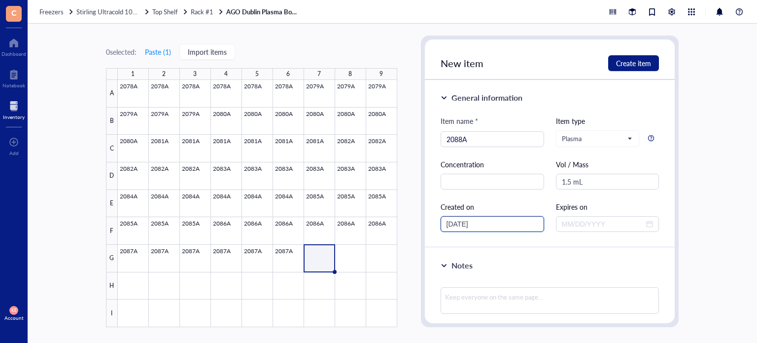
click at [448, 221] on input "[DATE]" at bounding box center [488, 223] width 83 height 11
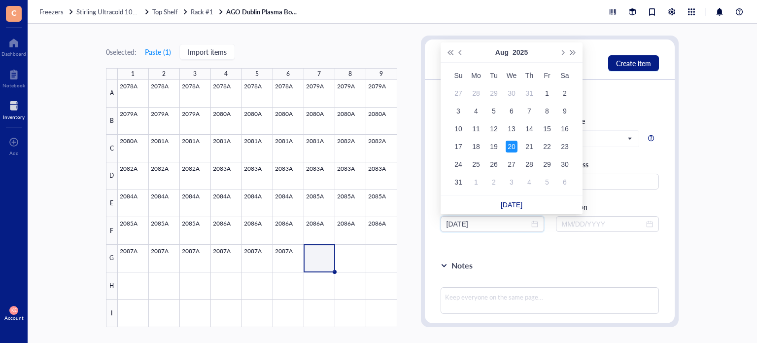
type input "08/20/2025"
click at [510, 149] on div "20" at bounding box center [512, 146] width 12 height 12
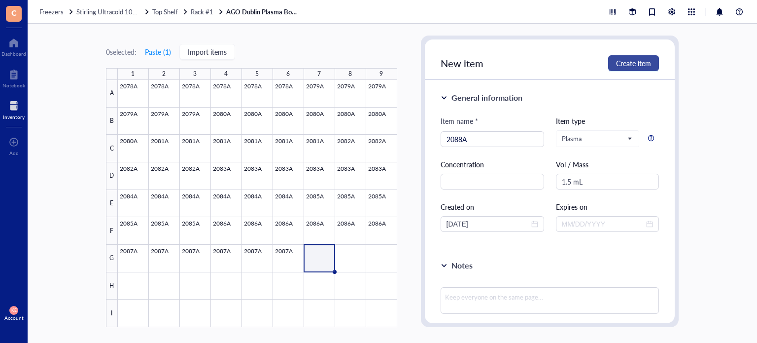
click at [631, 67] on span "Create item" at bounding box center [633, 63] width 35 height 8
type input "[DATE]"
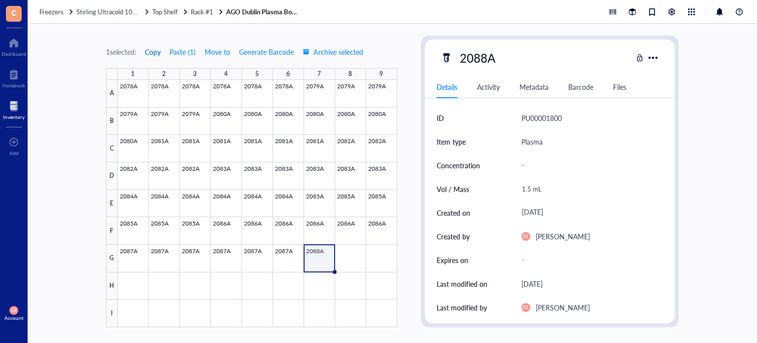
click at [154, 49] on span "Copy" at bounding box center [153, 52] width 16 height 8
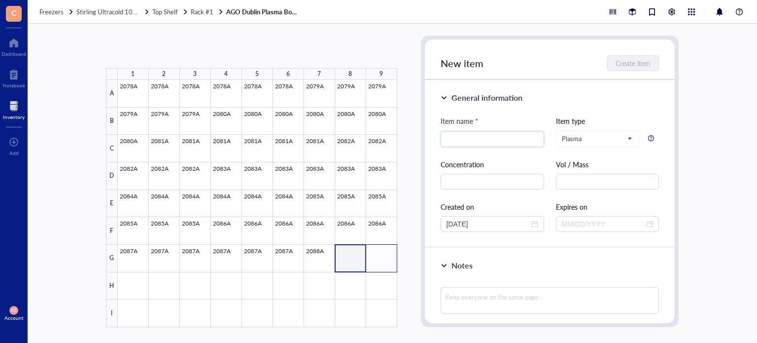
click at [397, 252] on div "1 2 3 4 5 6 7 8 9 A B C D E F G H I 2078A 2078A 2078A 2078A 2078A 2078A 2079A 2…" at bounding box center [392, 183] width 729 height 319
click at [168, 51] on button "Paste ( 1 )" at bounding box center [157, 52] width 27 height 16
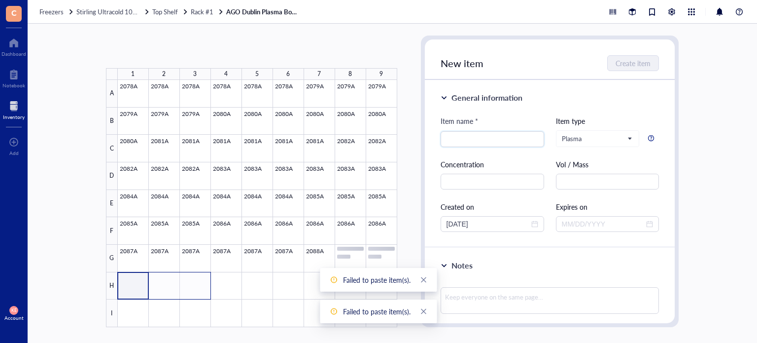
drag, startPoint x: 130, startPoint y: 294, endPoint x: 202, endPoint y: 297, distance: 72.0
click at [202, 297] on div at bounding box center [257, 203] width 279 height 247
click at [153, 61] on div "0 selected: Paste ( 1 ) Import items 1 2 3 4 5 6 7 8 9 A B C D E F G H I 2078A …" at bounding box center [251, 180] width 291 height 291
click at [156, 55] on button "Paste ( 1 )" at bounding box center [157, 52] width 27 height 16
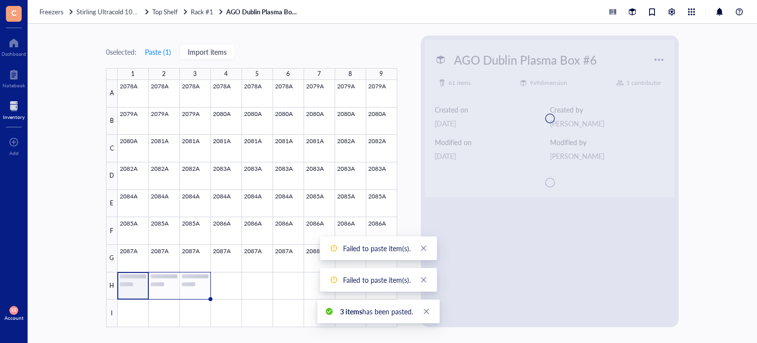
click at [198, 281] on div at bounding box center [257, 203] width 279 height 247
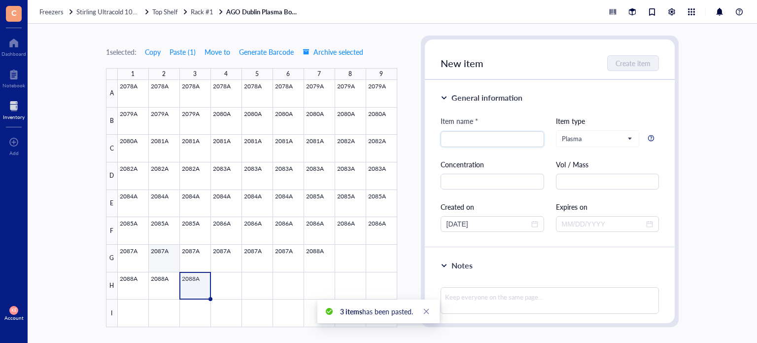
click at [166, 279] on div at bounding box center [257, 203] width 279 height 247
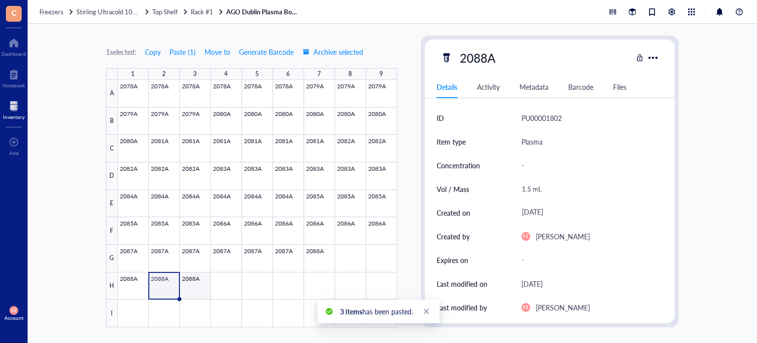
click at [190, 287] on div at bounding box center [257, 203] width 279 height 247
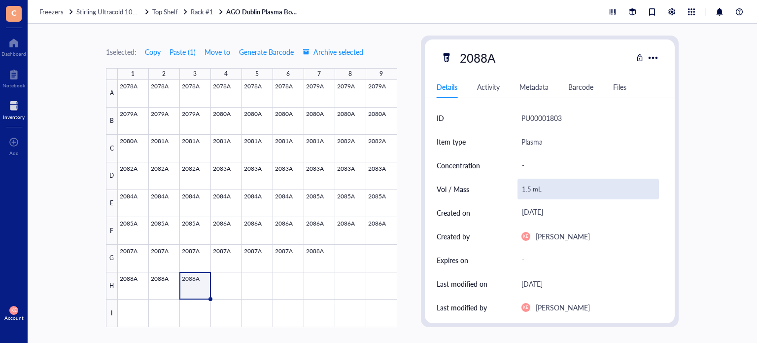
click at [524, 187] on div "1.5 mL" at bounding box center [589, 188] width 142 height 21
drag, startPoint x: 529, startPoint y: 187, endPoint x: 520, endPoint y: 188, distance: 8.9
click at [520, 188] on input "1.5 mL" at bounding box center [588, 189] width 141 height 20
type input "0.2 mL"
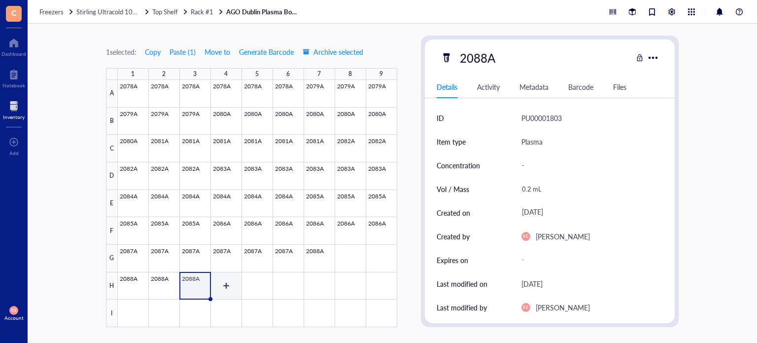
click at [229, 286] on div at bounding box center [257, 203] width 279 height 247
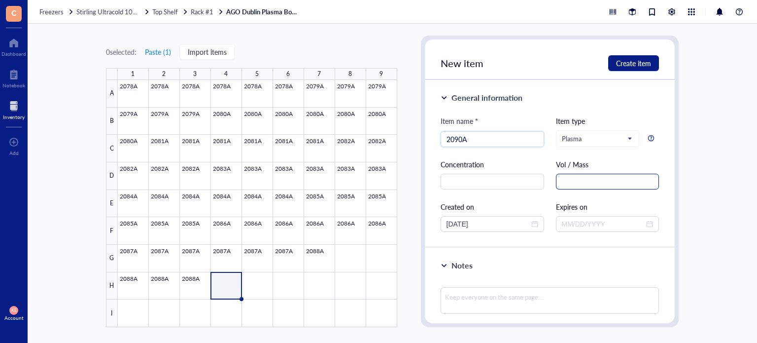
type input "2090A"
click at [574, 185] on input "text" at bounding box center [608, 181] width 104 height 16
paste input "1.5 mL"
type input "1.5 mL"
drag, startPoint x: 463, startPoint y: 226, endPoint x: 447, endPoint y: 226, distance: 16.8
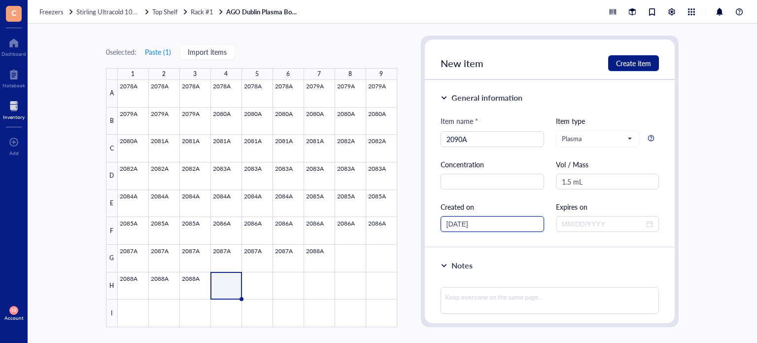
click at [447, 226] on input "[DATE]" at bounding box center [488, 223] width 83 height 11
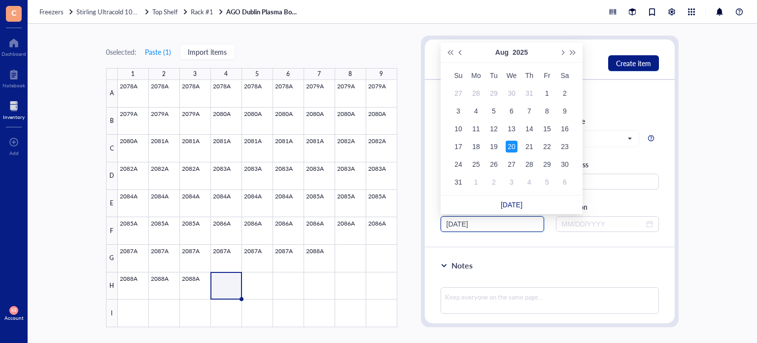
type input "08/20/2025"
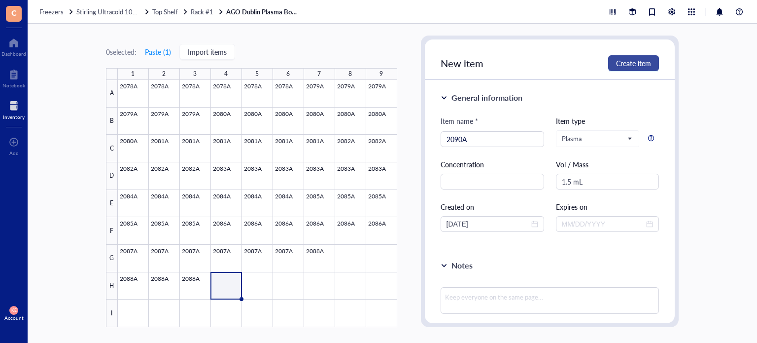
click at [645, 59] on span "Create item" at bounding box center [633, 63] width 35 height 8
type input "[DATE]"
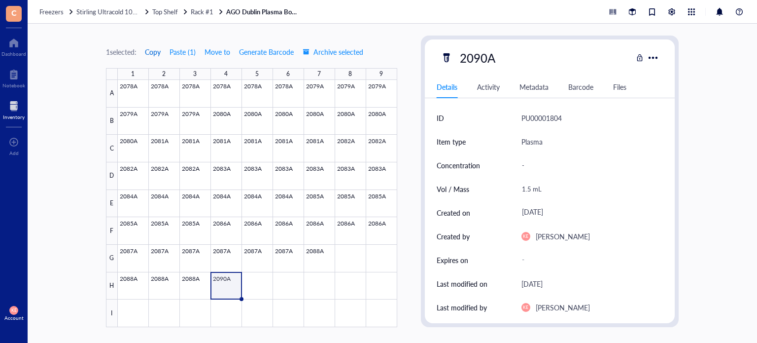
click at [159, 51] on span "Copy" at bounding box center [153, 52] width 16 height 8
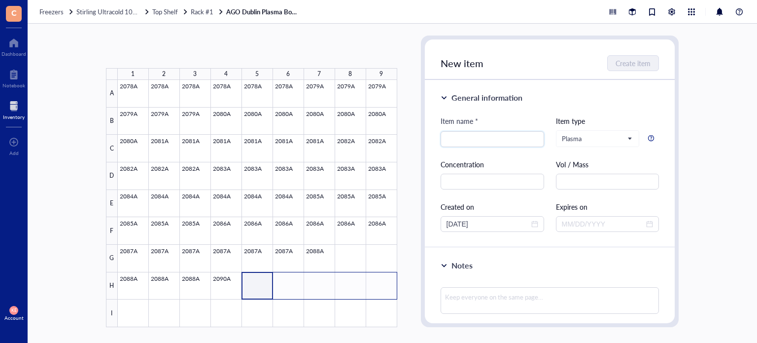
drag, startPoint x: 262, startPoint y: 276, endPoint x: 374, endPoint y: 286, distance: 112.3
click at [374, 286] on div at bounding box center [257, 203] width 279 height 247
click at [156, 55] on button "Paste ( 1 )" at bounding box center [157, 52] width 27 height 16
click at [322, 255] on div at bounding box center [257, 203] width 279 height 247
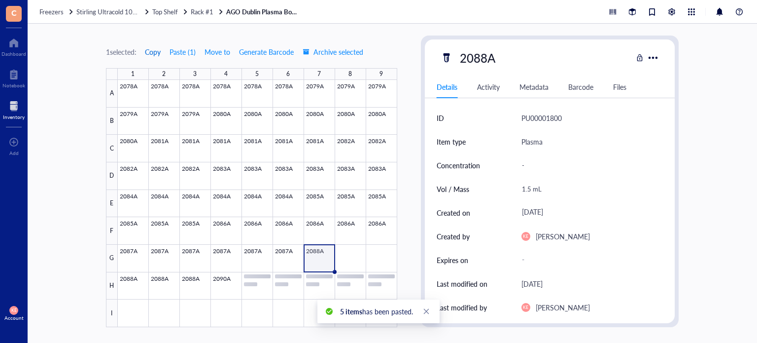
click at [155, 50] on span "Copy" at bounding box center [153, 52] width 16 height 8
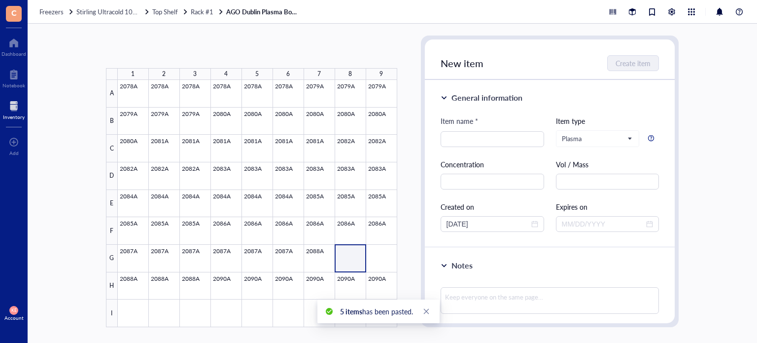
drag, startPoint x: 353, startPoint y: 245, endPoint x: 373, endPoint y: 255, distance: 22.5
click at [373, 255] on div at bounding box center [257, 203] width 279 height 247
click at [162, 52] on button "Paste ( 1 )" at bounding box center [157, 52] width 27 height 16
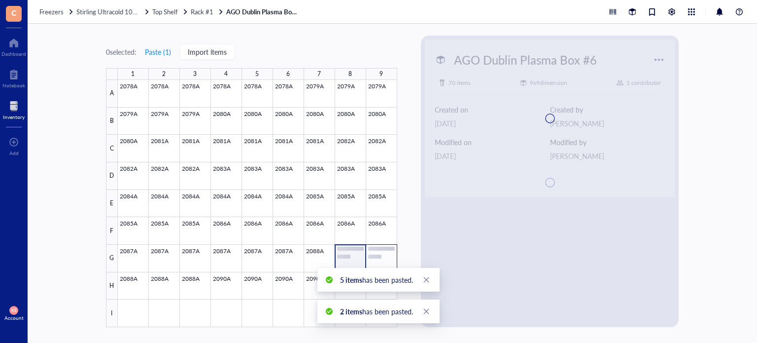
click at [376, 282] on span "5 items has been pasted." at bounding box center [376, 280] width 73 height 10
click at [430, 280] on icon "close" at bounding box center [426, 279] width 7 height 7
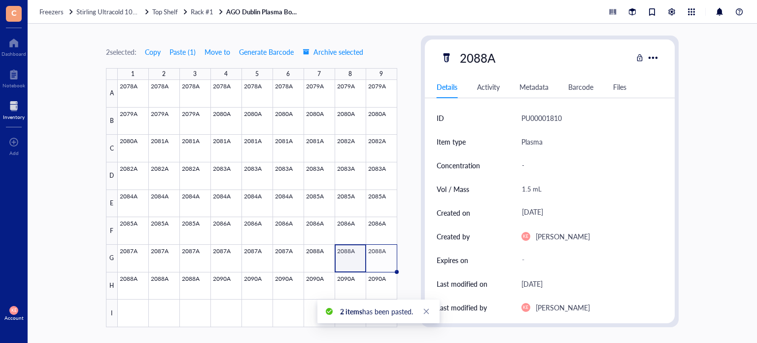
click at [429, 305] on div "2 items has been pasted." at bounding box center [378, 311] width 122 height 24
click at [376, 281] on div at bounding box center [257, 203] width 279 height 247
click at [131, 308] on div at bounding box center [257, 203] width 279 height 247
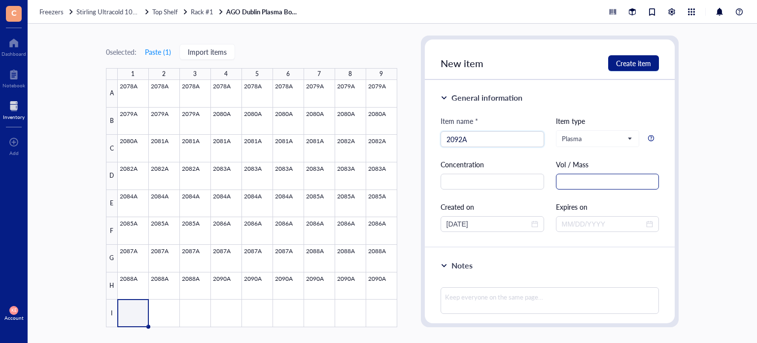
type input "2092A"
click at [578, 184] on input "text" at bounding box center [608, 181] width 104 height 16
paste input "1.5 mL"
type input "1.5 mL"
drag, startPoint x: 463, startPoint y: 225, endPoint x: 448, endPoint y: 224, distance: 15.8
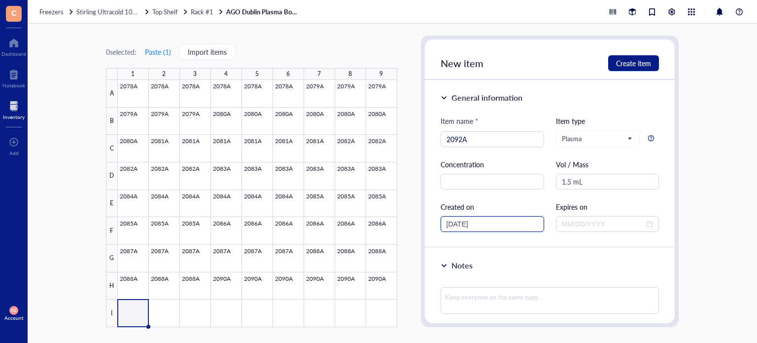
click at [448, 224] on input "[DATE]" at bounding box center [488, 223] width 83 height 11
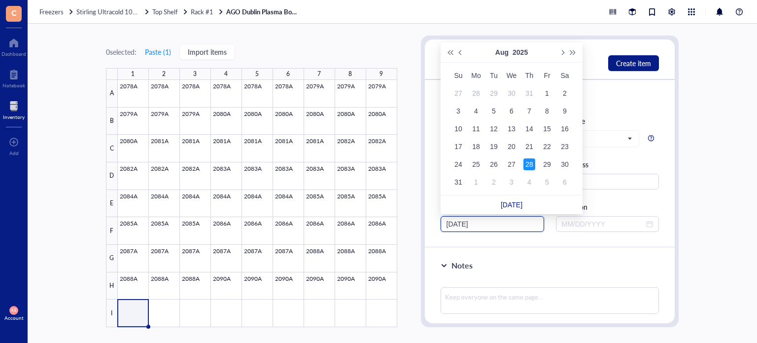
type input "[DATE]"
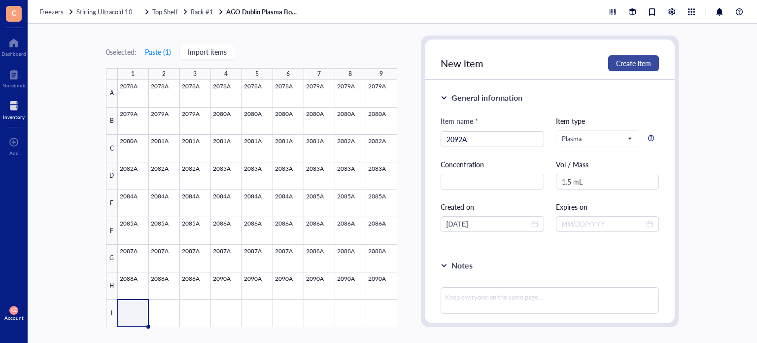
click at [643, 59] on span "Create item" at bounding box center [633, 63] width 35 height 8
type input "[DATE]"
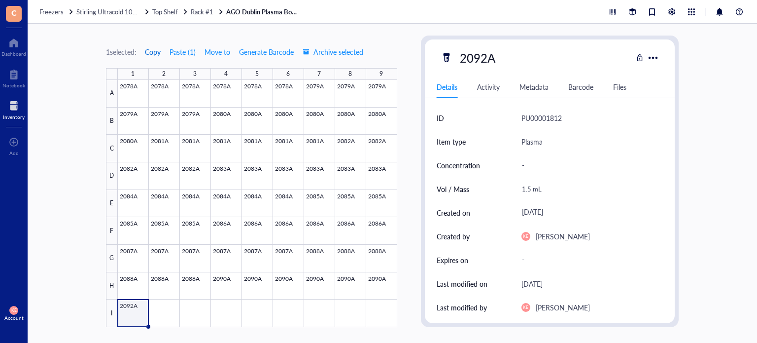
click at [160, 50] on span "Copy" at bounding box center [153, 52] width 16 height 8
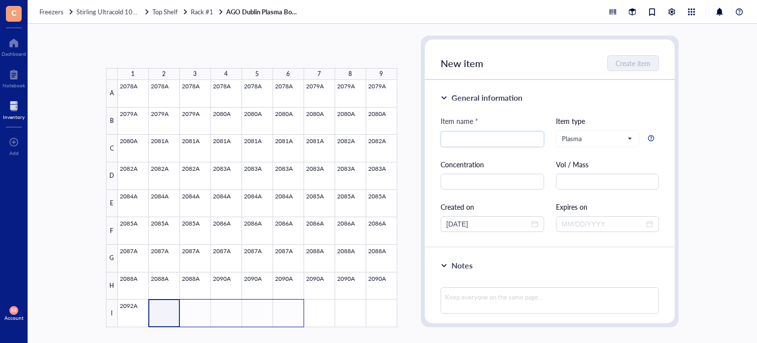
drag, startPoint x: 164, startPoint y: 309, endPoint x: 299, endPoint y: 315, distance: 135.2
click at [299, 315] on div at bounding box center [257, 203] width 279 height 247
click at [159, 54] on button "Paste ( 1 )" at bounding box center [157, 52] width 27 height 16
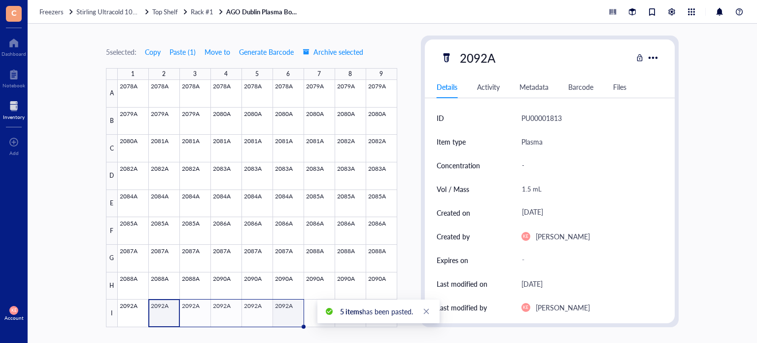
click at [289, 313] on div at bounding box center [257, 203] width 279 height 247
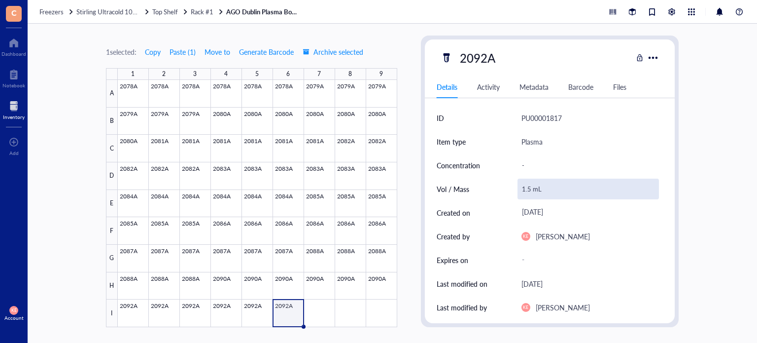
click at [530, 187] on div "1.5 mL" at bounding box center [589, 188] width 142 height 21
click at [530, 187] on input "1.5 mL" at bounding box center [588, 189] width 141 height 20
type input "1.3 mL"
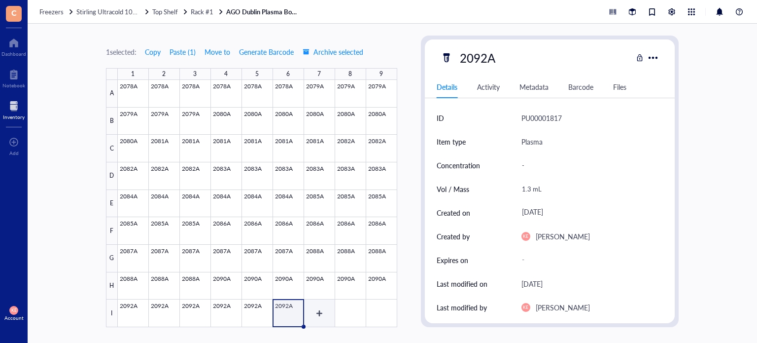
click at [312, 314] on div at bounding box center [257, 203] width 279 height 247
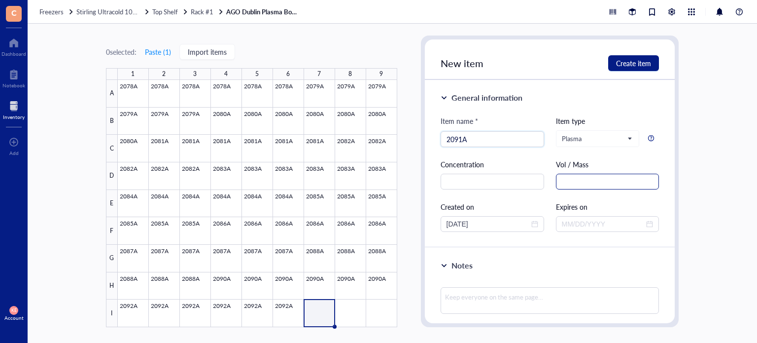
type input "2091A"
click at [604, 179] on input "text" at bounding box center [608, 181] width 104 height 16
paste input "1.5 mL"
type input "1.5 mL"
drag, startPoint x: 463, startPoint y: 221, endPoint x: 448, endPoint y: 221, distance: 15.8
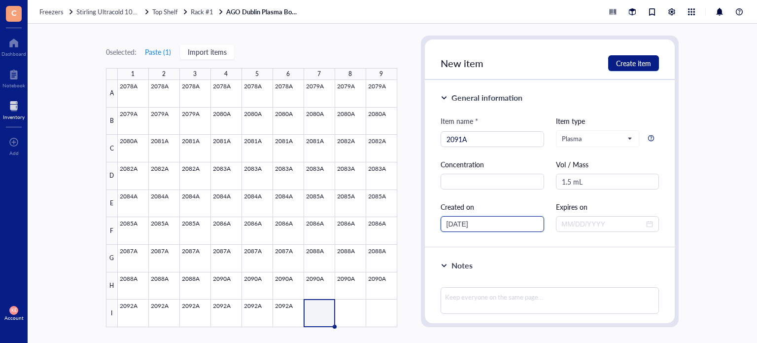
click at [448, 221] on input "[DATE]" at bounding box center [488, 223] width 83 height 11
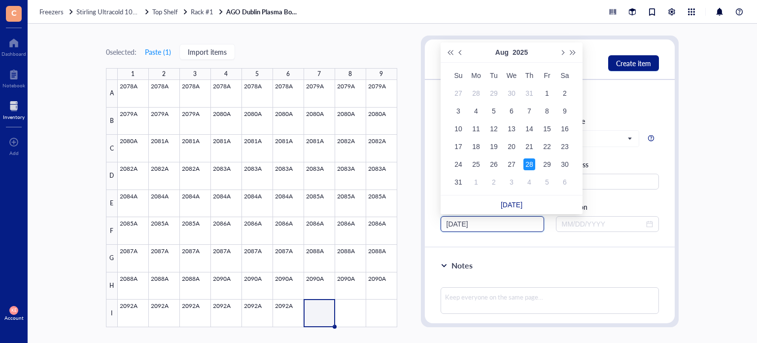
type input "[DATE]"
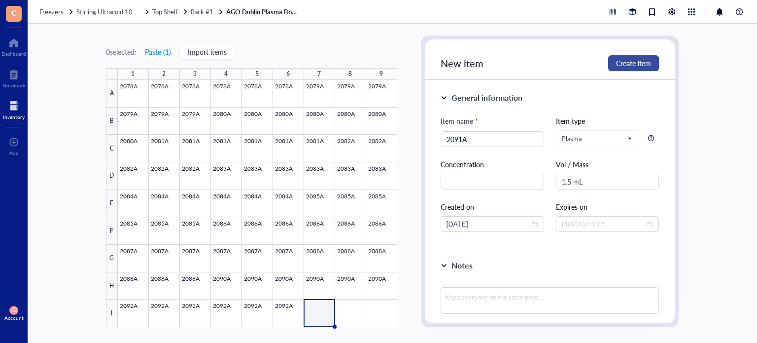
click at [652, 64] on button "Create item" at bounding box center [633, 63] width 51 height 16
type input "[DATE]"
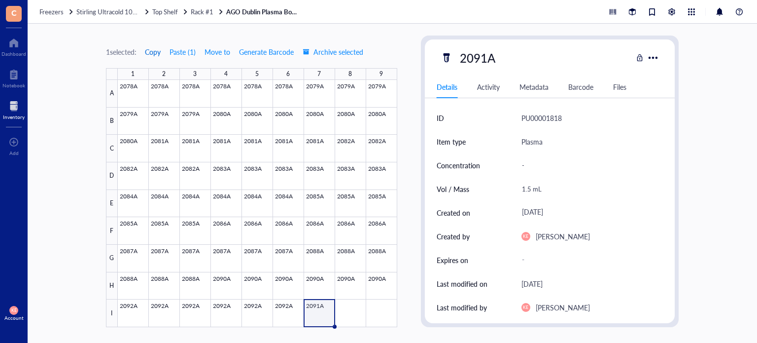
click at [152, 52] on span "Copy" at bounding box center [153, 52] width 16 height 8
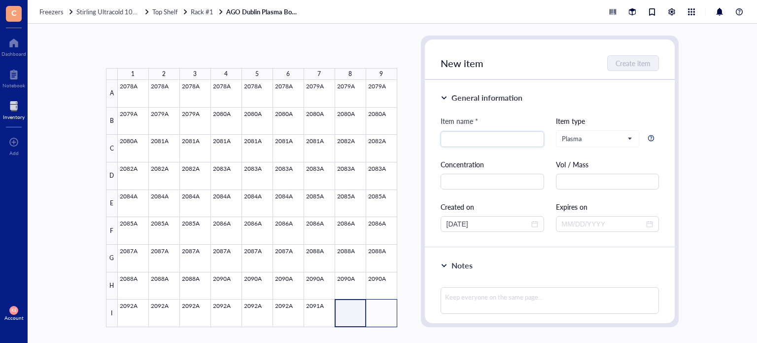
drag, startPoint x: 341, startPoint y: 320, endPoint x: 381, endPoint y: 319, distance: 40.0
click at [381, 319] on div at bounding box center [257, 203] width 279 height 247
click at [156, 53] on button "Paste ( 1 )" at bounding box center [157, 52] width 27 height 16
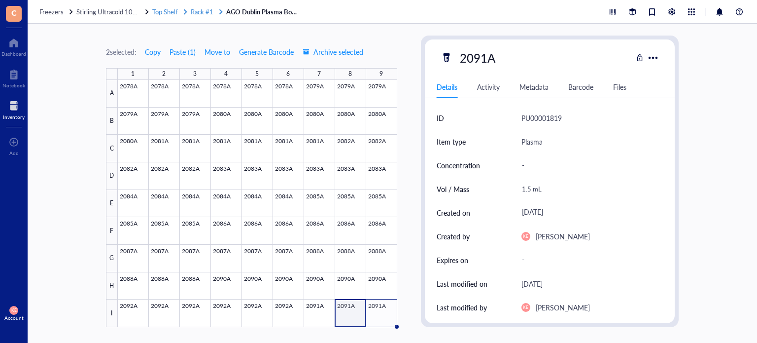
click at [206, 11] on span "Rack #1" at bounding box center [202, 11] width 23 height 9
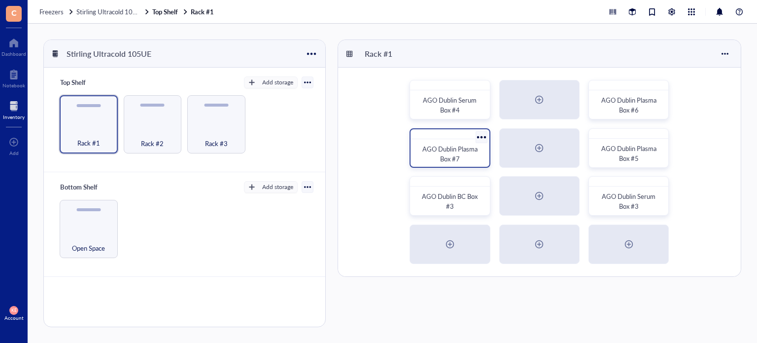
click at [450, 155] on span "AGO Dublin Plasma Box #7" at bounding box center [450, 153] width 57 height 19
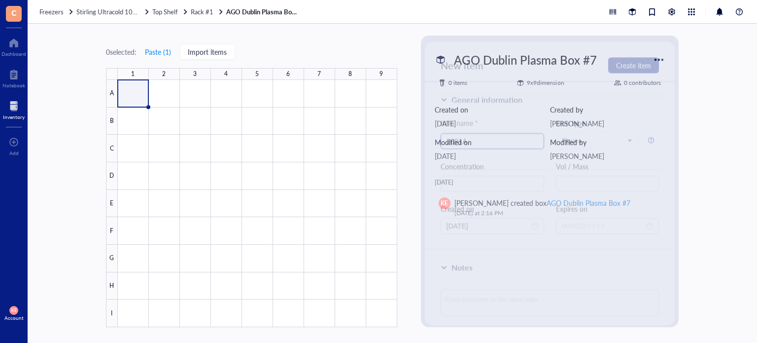
type input "2091A"
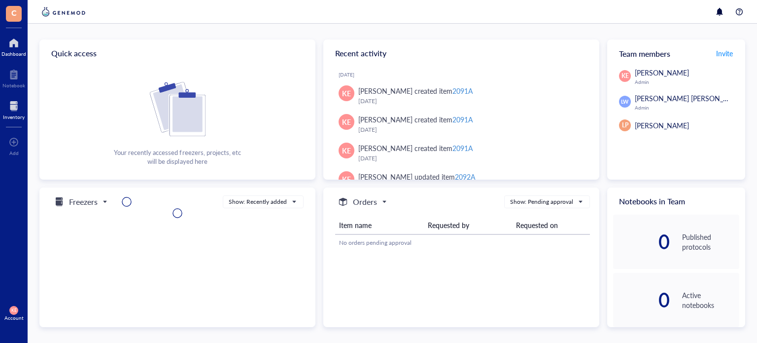
click at [9, 108] on div at bounding box center [14, 106] width 22 height 16
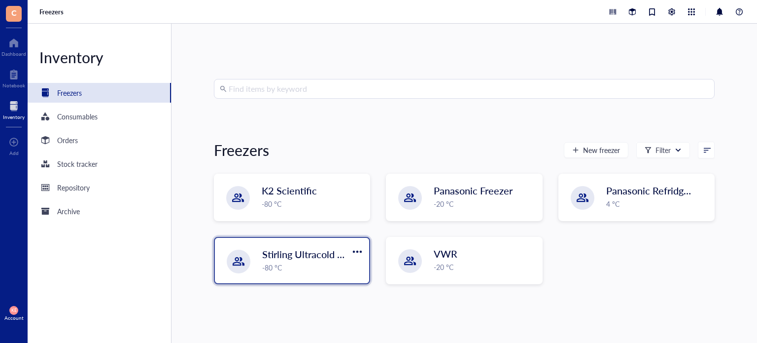
click at [303, 267] on div "-80 °C" at bounding box center [312, 267] width 101 height 11
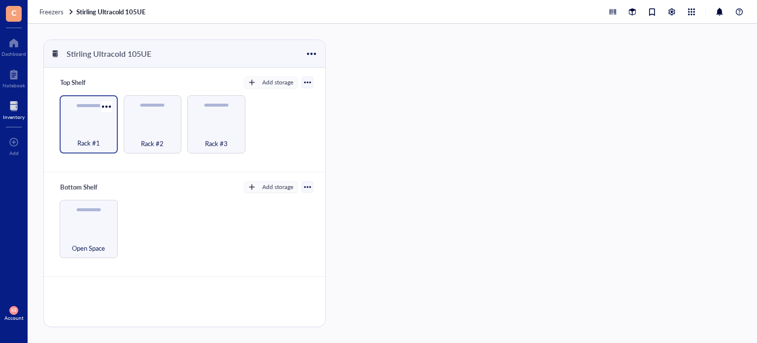
click at [69, 111] on div "Rack #1" at bounding box center [89, 124] width 58 height 58
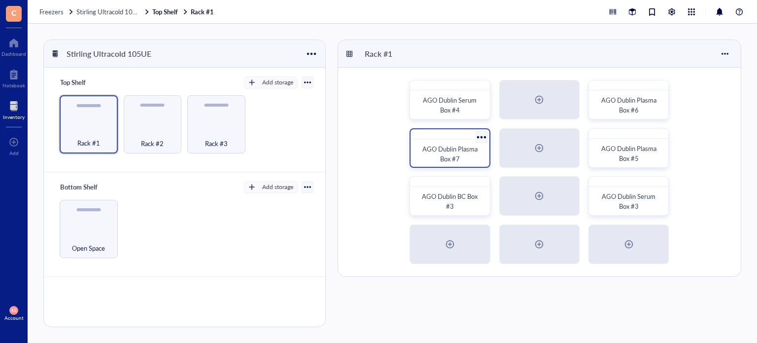
click at [467, 155] on div "AGO Dublin Plasma Box #7" at bounding box center [449, 154] width 63 height 20
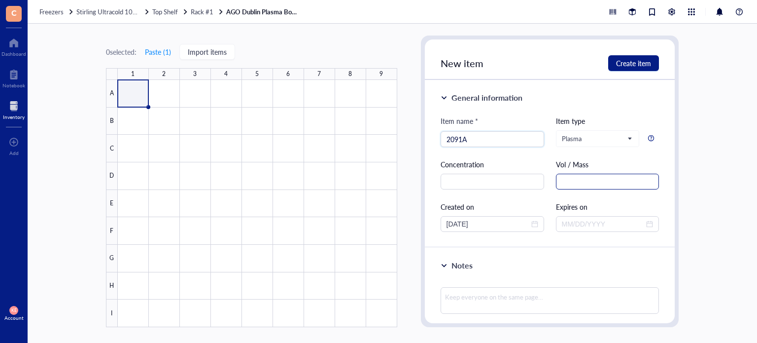
type input "2091A"
click at [587, 185] on input "text" at bounding box center [608, 181] width 104 height 16
paste input "1.5 mL"
type input "1.5 mL"
drag, startPoint x: 464, startPoint y: 226, endPoint x: 438, endPoint y: 228, distance: 26.2
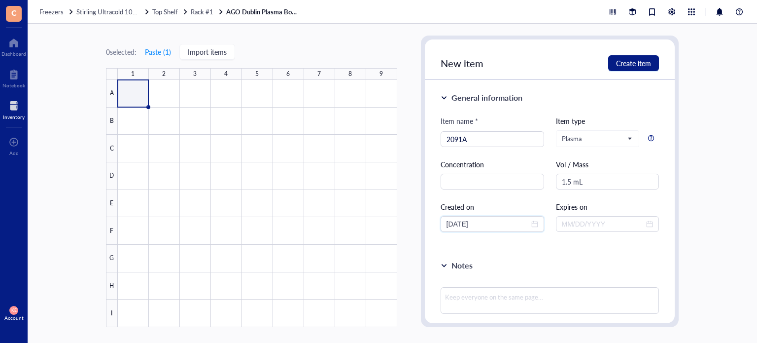
click at [438, 228] on div "General information Item name * 2091A Item type Plasma Concentration Vol / Mass…" at bounding box center [550, 164] width 250 height 168
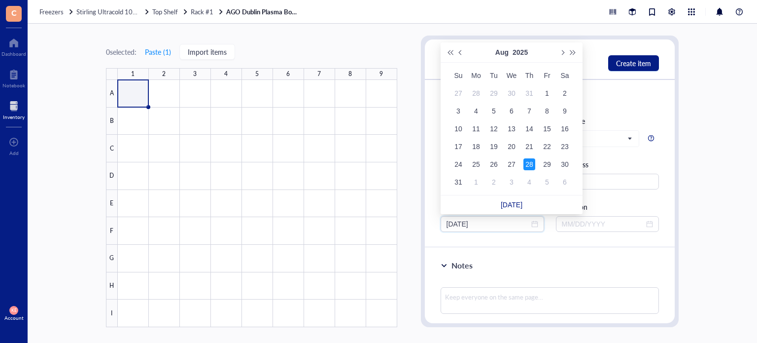
type input "[DATE]"
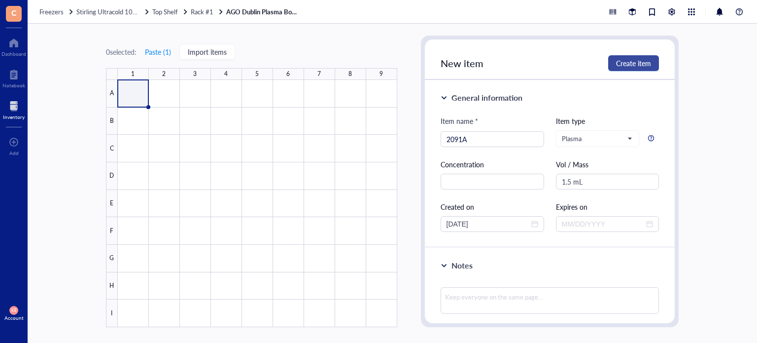
click at [642, 70] on button "Create item" at bounding box center [633, 63] width 51 height 16
type input "[DATE]"
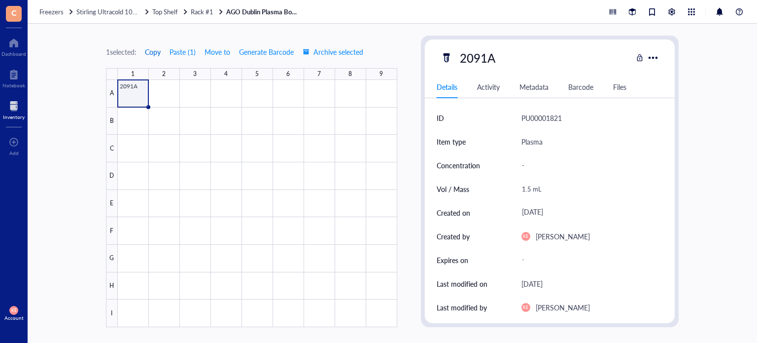
click at [156, 52] on span "Copy" at bounding box center [153, 52] width 16 height 8
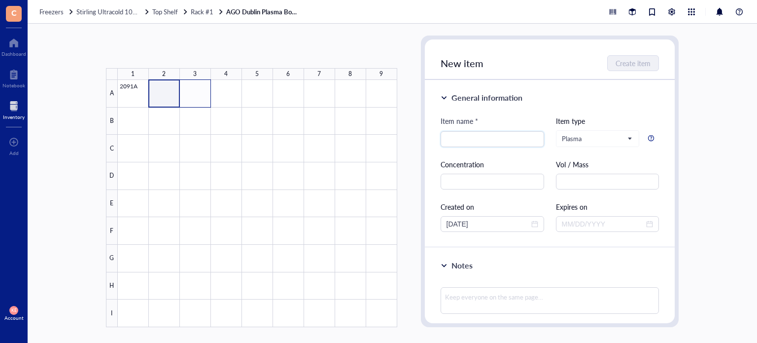
drag, startPoint x: 170, startPoint y: 86, endPoint x: 195, endPoint y: 91, distance: 25.6
click at [195, 91] on div at bounding box center [257, 203] width 279 height 247
click at [160, 48] on button "Paste ( 1 )" at bounding box center [157, 52] width 27 height 16
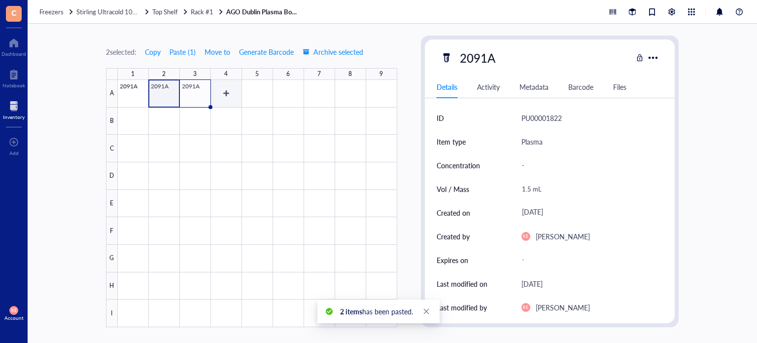
click at [226, 93] on div at bounding box center [257, 203] width 279 height 247
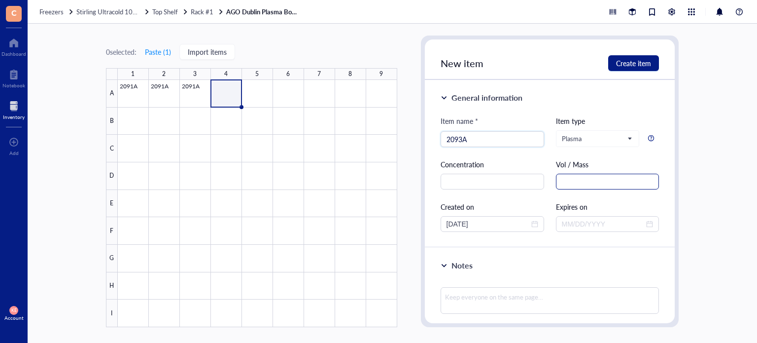
type input "2093A"
click at [605, 184] on input "text" at bounding box center [608, 181] width 104 height 16
paste input "1.5 mL"
type input "1.5 mL"
drag, startPoint x: 464, startPoint y: 223, endPoint x: 422, endPoint y: 226, distance: 42.5
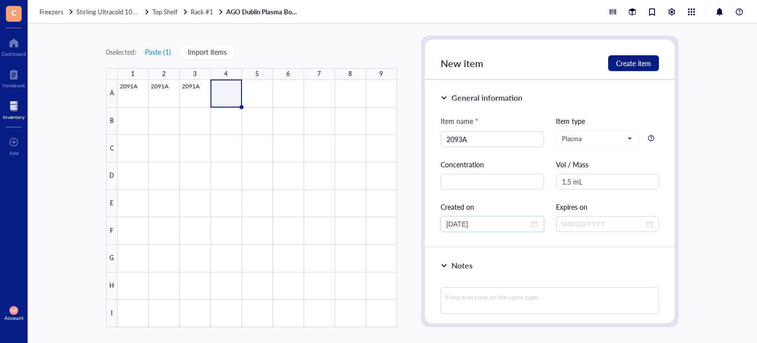
click at [422, 226] on div "New item Create item General information Item name * 2093A Item type Plasma Con…" at bounding box center [550, 180] width 258 height 291
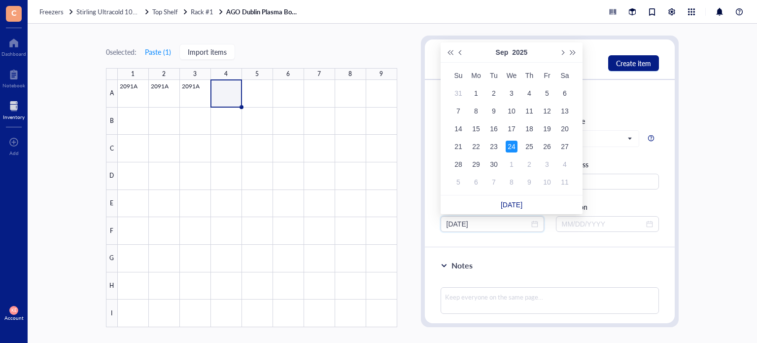
type input "[DATE]"
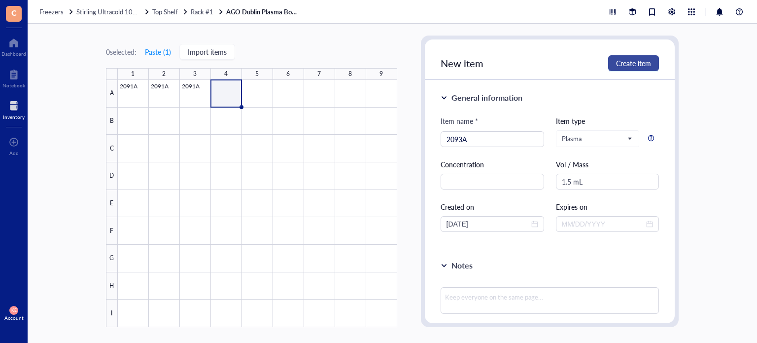
click at [626, 65] on span "Create item" at bounding box center [633, 63] width 35 height 8
type input "[DATE]"
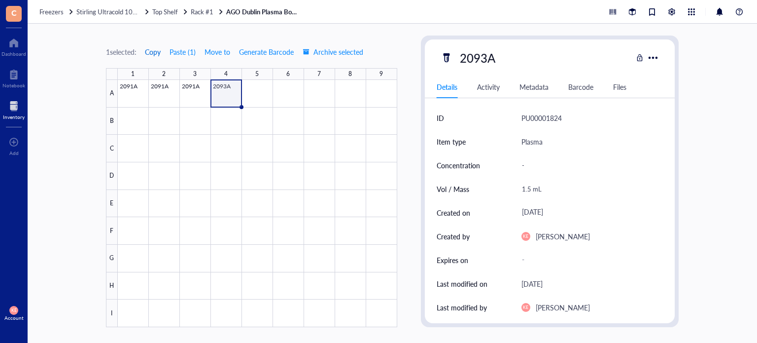
click at [159, 50] on span "Copy" at bounding box center [153, 52] width 16 height 8
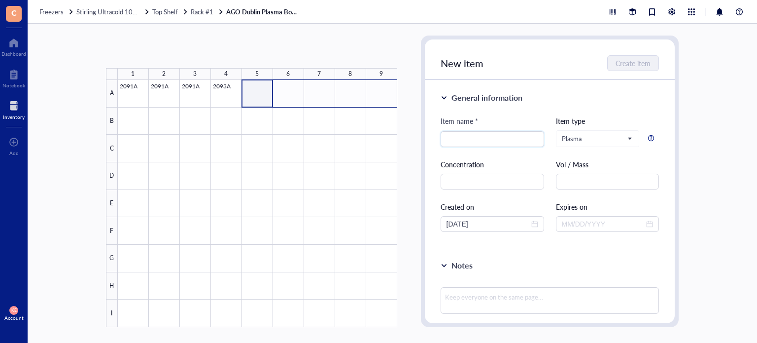
drag, startPoint x: 267, startPoint y: 99, endPoint x: 381, endPoint y: 102, distance: 113.4
click at [381, 102] on div at bounding box center [257, 203] width 279 height 247
click at [148, 49] on button "Paste ( 1 )" at bounding box center [157, 52] width 27 height 16
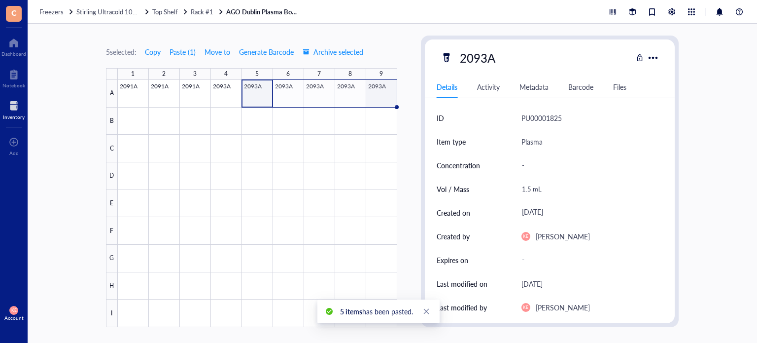
click at [388, 93] on div at bounding box center [257, 203] width 279 height 247
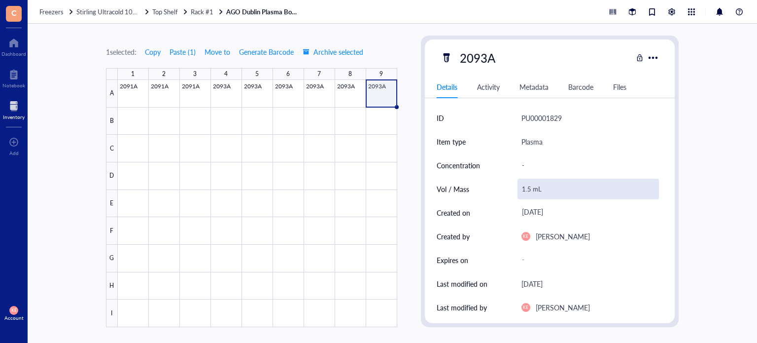
click at [525, 188] on div "1.5 mL" at bounding box center [589, 188] width 142 height 21
click at [528, 189] on input "1.5 mL" at bounding box center [588, 189] width 141 height 20
type input "1.0 mL"
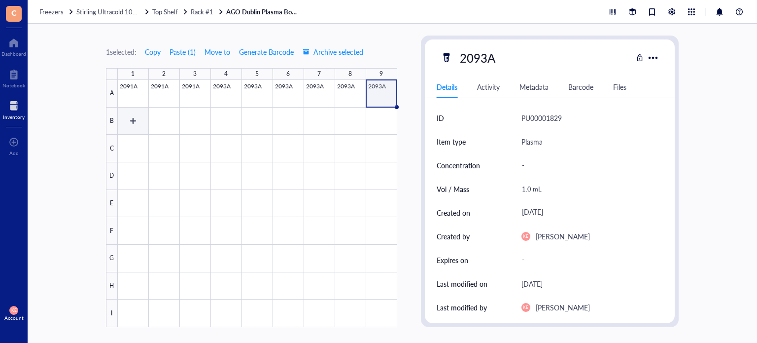
click at [142, 120] on div at bounding box center [257, 203] width 279 height 247
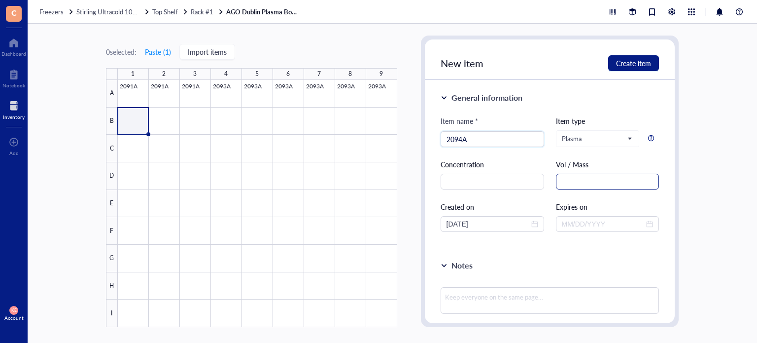
type input "2094A"
click at [586, 175] on input "text" at bounding box center [608, 181] width 104 height 16
paste input "1.5 mL"
type input "1.5 mL"
drag, startPoint x: 463, startPoint y: 226, endPoint x: 428, endPoint y: 227, distance: 35.0
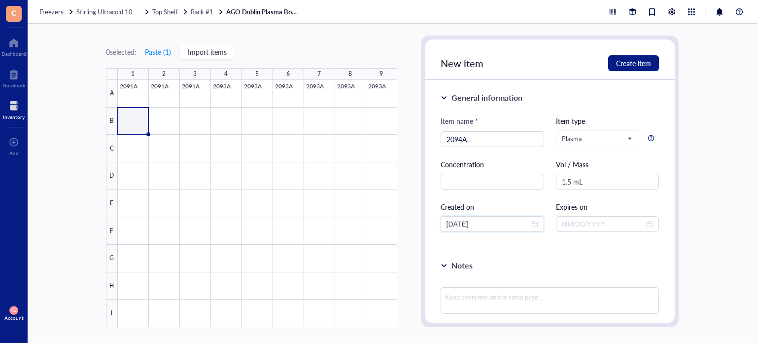
click at [428, 227] on div "General information Item name * 2094A Item type Plasma Concentration Vol / Mass…" at bounding box center [550, 164] width 250 height 168
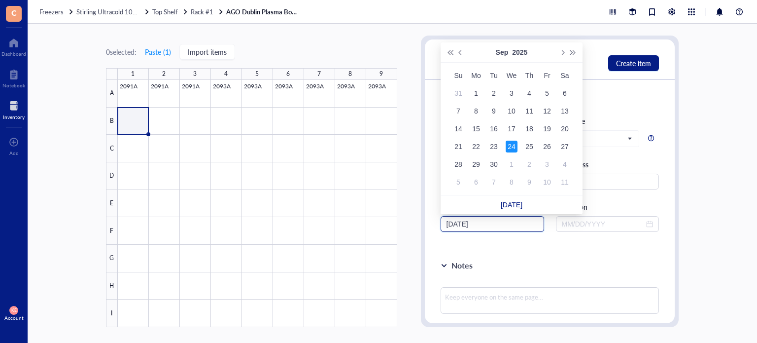
click at [457, 224] on input "[DATE]" at bounding box center [488, 223] width 83 height 11
click at [460, 224] on input "[DATE]" at bounding box center [488, 223] width 83 height 11
click at [489, 223] on input "[DATE]" at bounding box center [488, 223] width 83 height 11
type input "8"
type input "[DATE]"
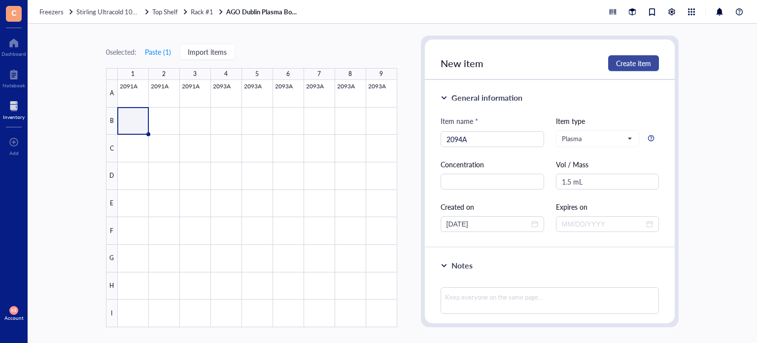
click at [634, 63] on span "Create item" at bounding box center [633, 63] width 35 height 8
type input "[DATE]"
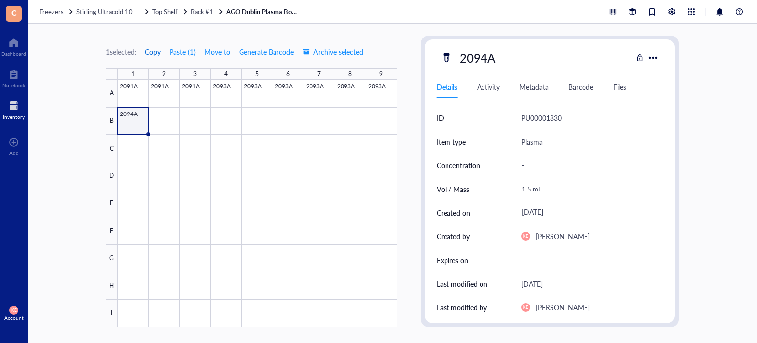
click at [155, 55] on span "Copy" at bounding box center [153, 52] width 16 height 8
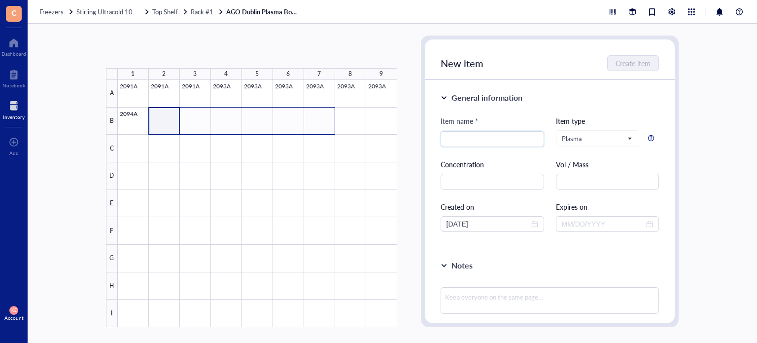
drag, startPoint x: 176, startPoint y: 122, endPoint x: 321, endPoint y: 118, distance: 145.0
click at [321, 118] on div at bounding box center [257, 203] width 279 height 247
click at [156, 55] on button "Paste ( 1 )" at bounding box center [157, 52] width 27 height 16
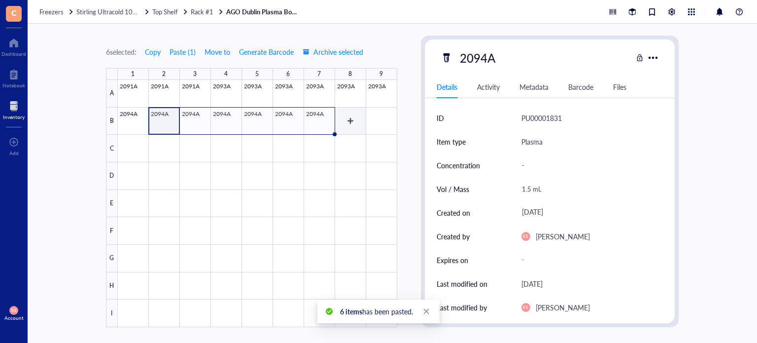
click at [349, 120] on div at bounding box center [257, 203] width 279 height 247
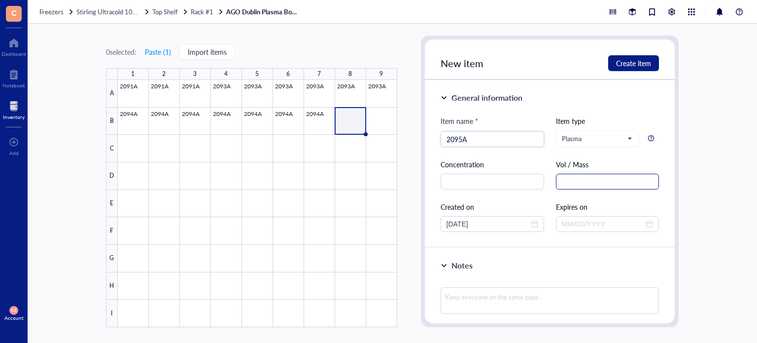
type input "2095A"
click at [610, 186] on input "text" at bounding box center [608, 181] width 104 height 16
paste input "1.5 mL"
type input "1.5 mL"
drag, startPoint x: 463, startPoint y: 223, endPoint x: 414, endPoint y: 226, distance: 48.9
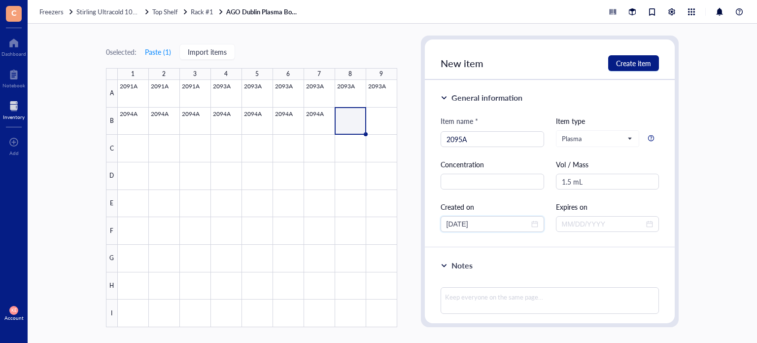
click at [414, 226] on div "0 selected: Paste ( 1 ) Import items 1 2 3 4 5 6 7 8 9 A B C D E F G H I 2091A …" at bounding box center [392, 183] width 729 height 319
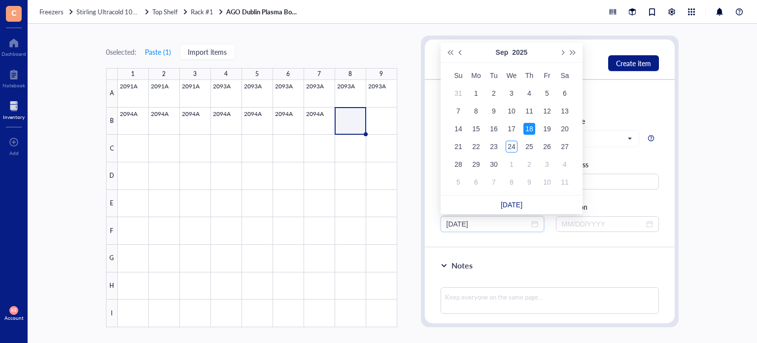
type input "[DATE]"
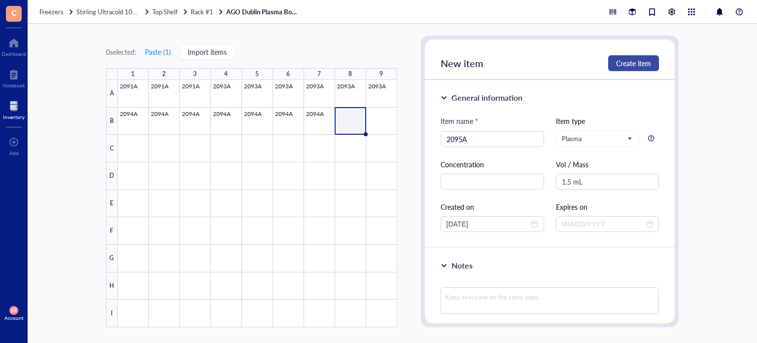
click at [645, 63] on span "Create item" at bounding box center [633, 63] width 35 height 8
type input "[DATE]"
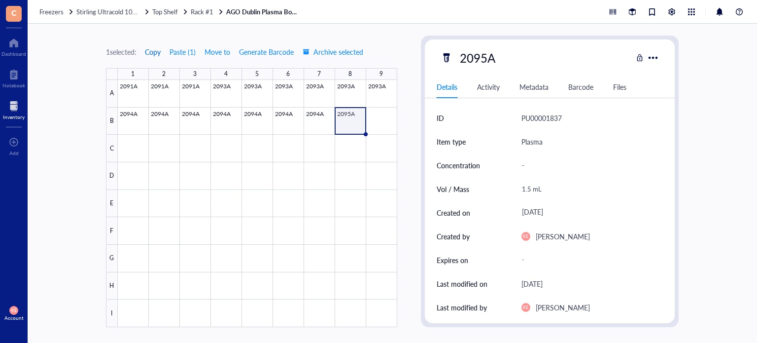
click at [154, 52] on span "Copy" at bounding box center [153, 52] width 16 height 8
click at [378, 124] on div at bounding box center [257, 203] width 279 height 247
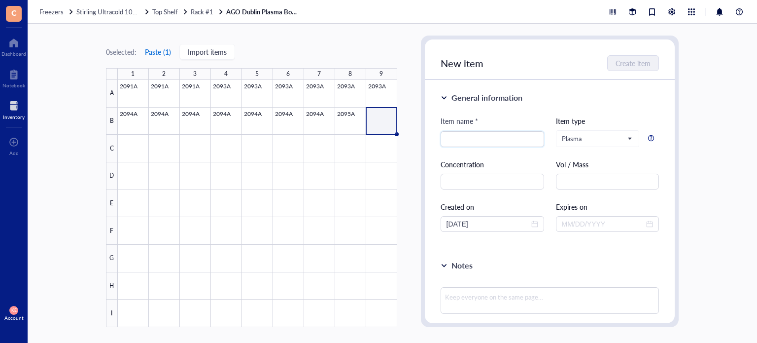
click at [163, 51] on button "Paste ( 1 )" at bounding box center [157, 52] width 27 height 16
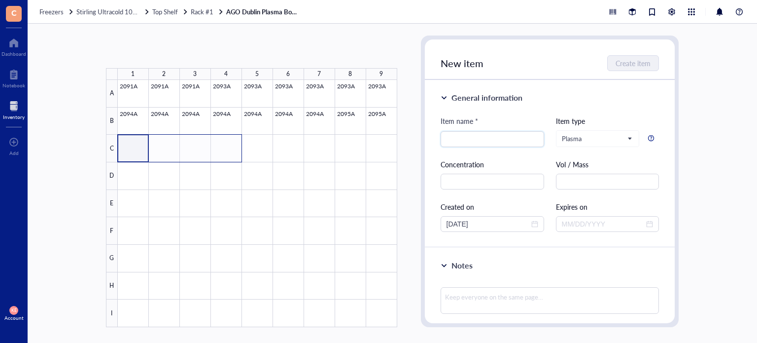
drag, startPoint x: 134, startPoint y: 147, endPoint x: 228, endPoint y: 154, distance: 94.4
click at [228, 154] on div at bounding box center [257, 203] width 279 height 247
click at [161, 53] on button "Paste ( 1 )" at bounding box center [157, 52] width 27 height 16
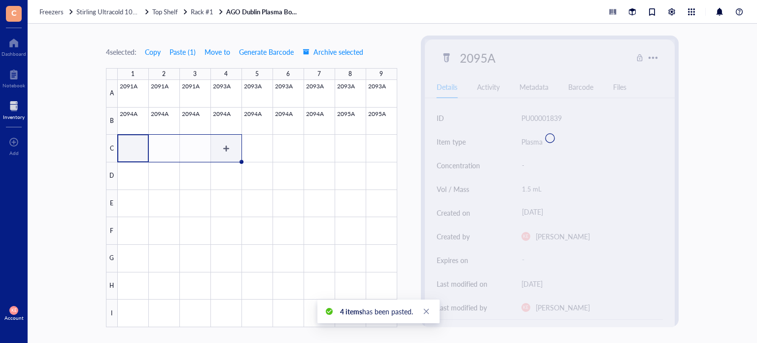
click at [226, 141] on div at bounding box center [257, 203] width 279 height 247
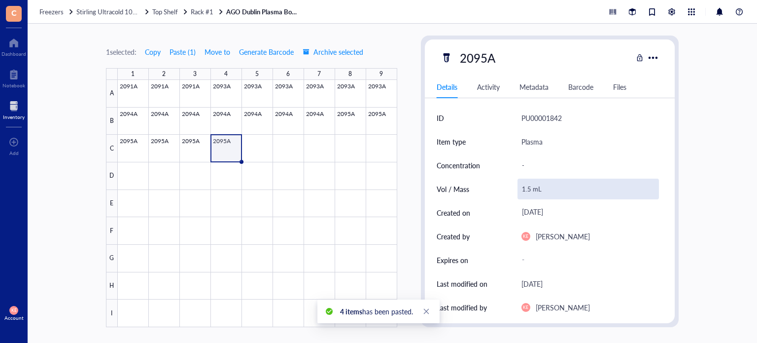
click at [526, 187] on div "1.5 mL" at bounding box center [589, 188] width 142 height 21
click at [523, 189] on input "1.5 mL" at bounding box center [588, 189] width 141 height 20
type input "0.5 mL"
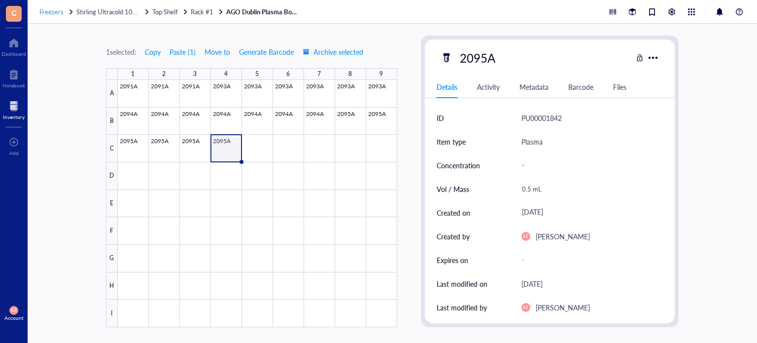
click at [54, 12] on span "Freezers" at bounding box center [51, 11] width 24 height 9
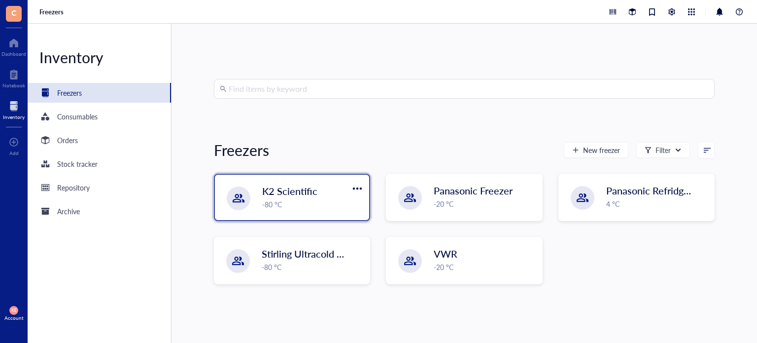
click at [308, 214] on div "K2 Scientific -80 °C" at bounding box center [292, 196] width 154 height 45
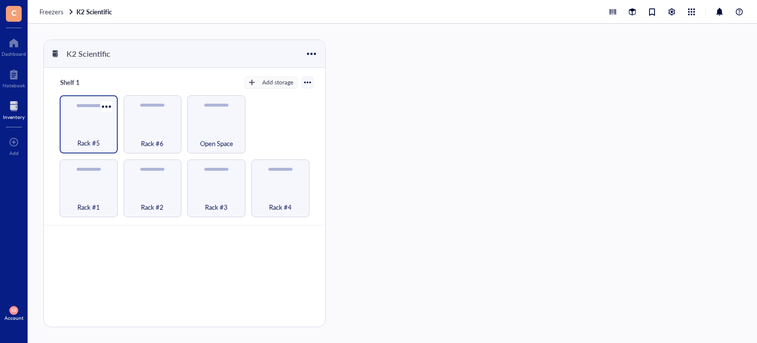
click at [97, 120] on div "Rack #5" at bounding box center [89, 124] width 58 height 58
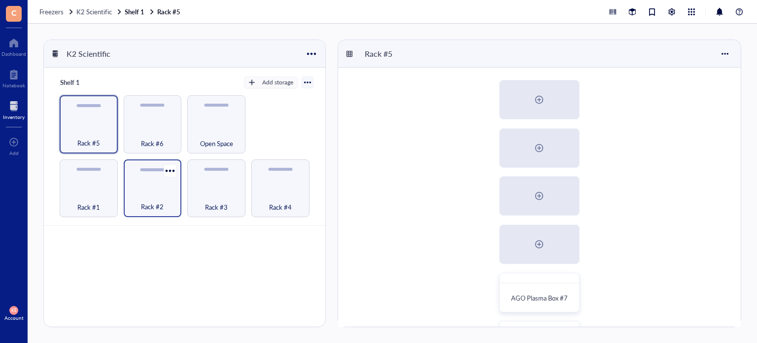
click at [140, 190] on div "Rack #2" at bounding box center [153, 201] width 48 height 22
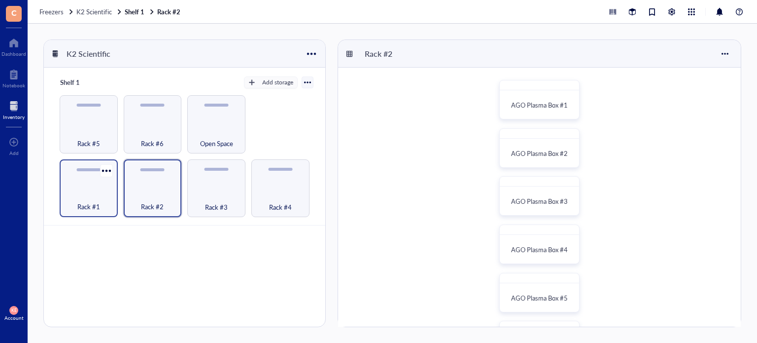
click at [99, 191] on div "Rack #1" at bounding box center [89, 201] width 48 height 22
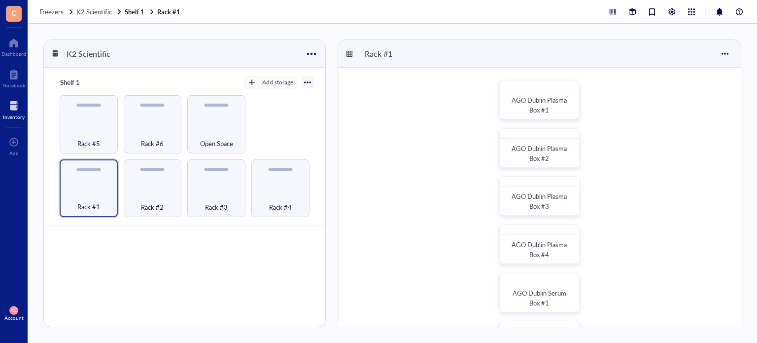
click at [702, 155] on div "AGO Dublin Plasma [GEOGRAPHIC_DATA]" at bounding box center [539, 244] width 403 height 353
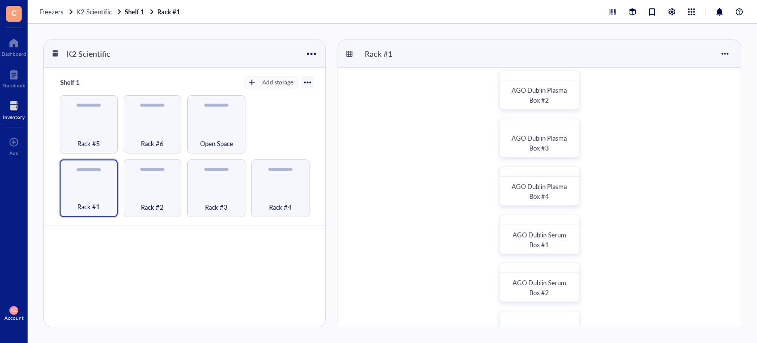
scroll to position [79, 0]
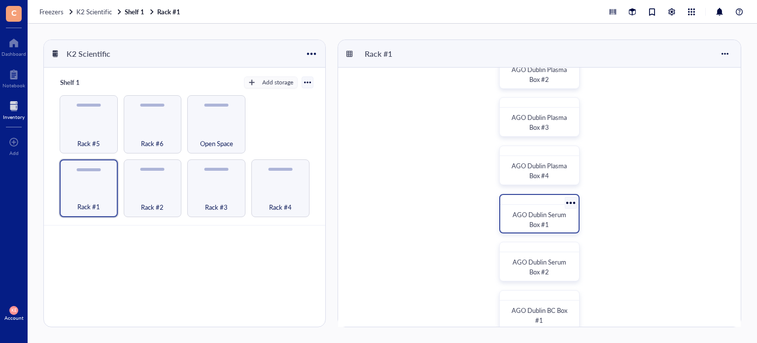
click at [567, 226] on div "AGO Dublin Serum Box #1" at bounding box center [539, 219] width 63 height 20
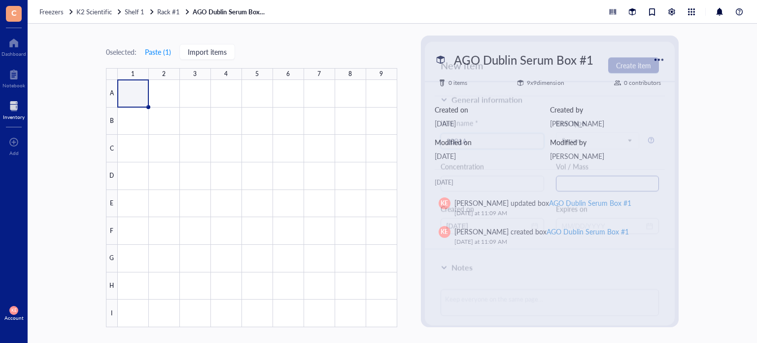
type input "2001A"
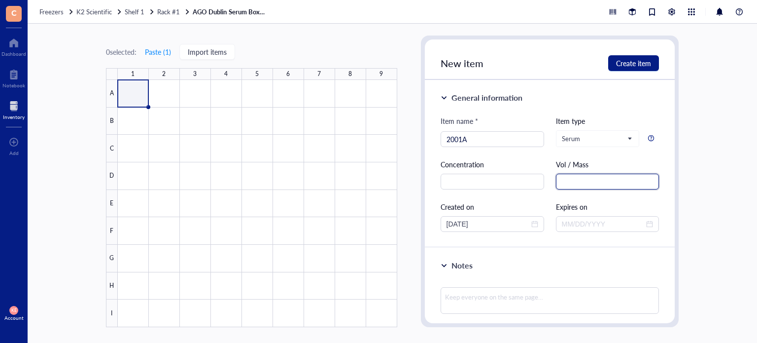
click at [601, 180] on input "text" at bounding box center [608, 181] width 104 height 16
paste input "1.5 mL"
type input "1.5 mL"
drag, startPoint x: 489, startPoint y: 220, endPoint x: 422, endPoint y: 223, distance: 67.1
click at [422, 223] on div "New item Create item General information Item name * 2001A Item type Serum Conc…" at bounding box center [550, 180] width 258 height 291
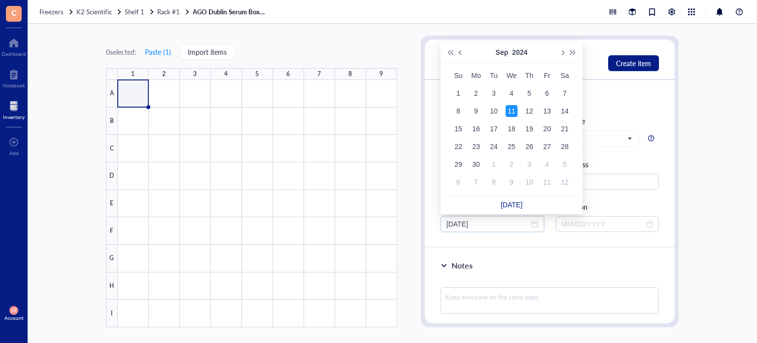
type input "[DATE]"
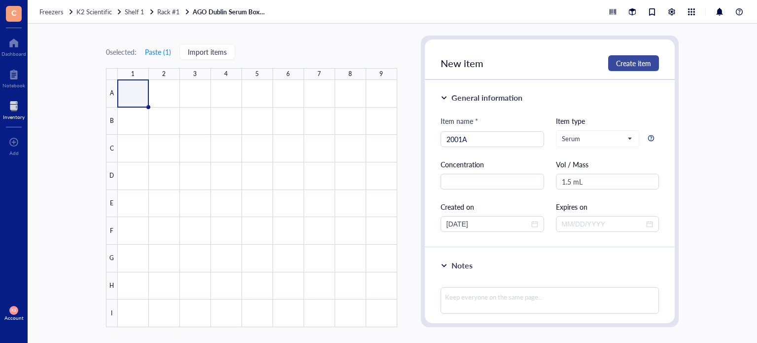
click at [631, 64] on span "Create item" at bounding box center [633, 63] width 35 height 8
type input "[DATE]"
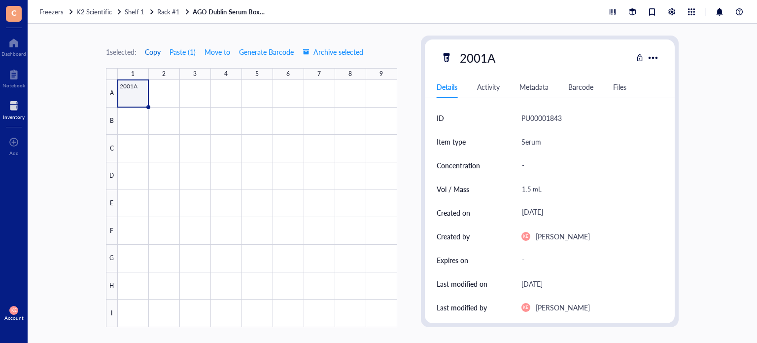
click at [154, 53] on span "Copy" at bounding box center [153, 52] width 16 height 8
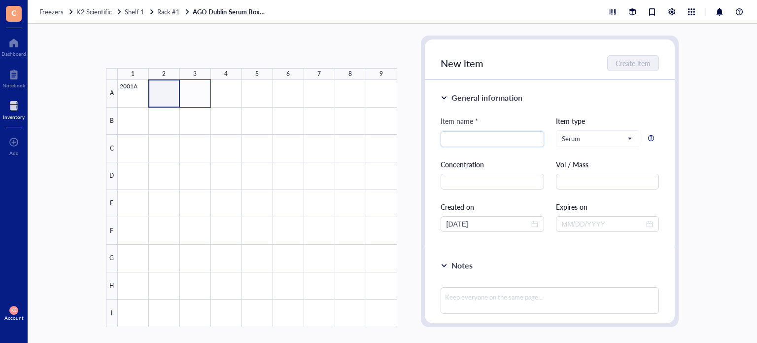
click at [204, 97] on div at bounding box center [257, 203] width 279 height 247
click at [169, 51] on button "Paste ( 1 )" at bounding box center [157, 52] width 27 height 16
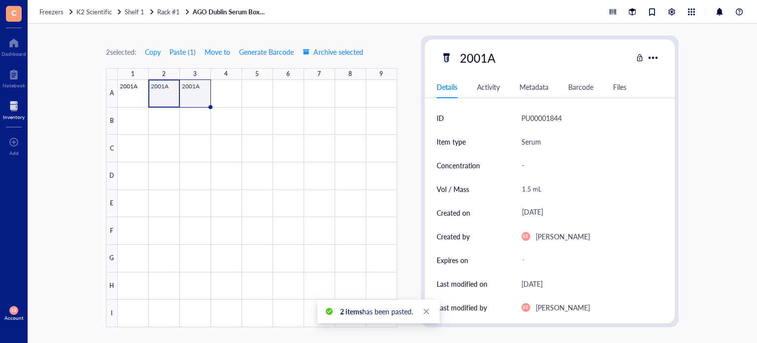
click at [193, 94] on div at bounding box center [257, 203] width 279 height 247
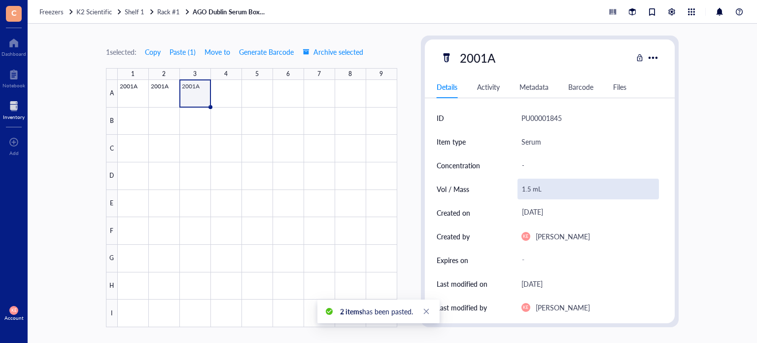
click at [527, 190] on div "1.5 mL" at bounding box center [589, 188] width 142 height 21
click at [527, 190] on input "1.5 mL" at bounding box center [588, 189] width 141 height 20
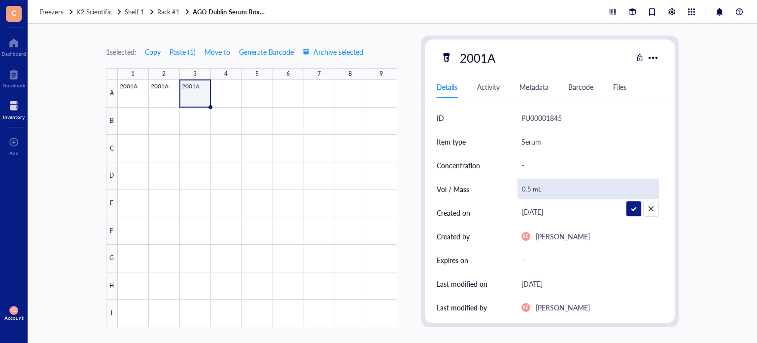
type input "0.75 mL"
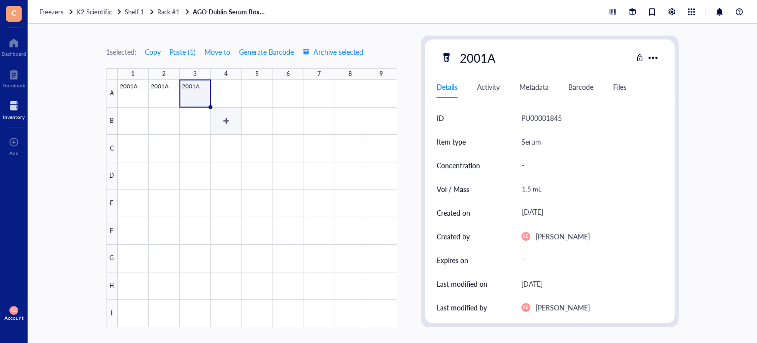
click at [222, 104] on div at bounding box center [257, 203] width 279 height 247
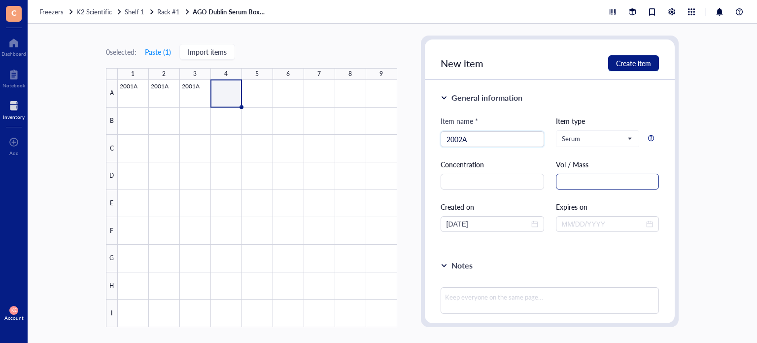
type input "2002A"
click at [588, 186] on input "text" at bounding box center [608, 181] width 104 height 16
paste input "1.5 mL"
type input "1.5 mL"
drag, startPoint x: 481, startPoint y: 226, endPoint x: 457, endPoint y: 227, distance: 23.7
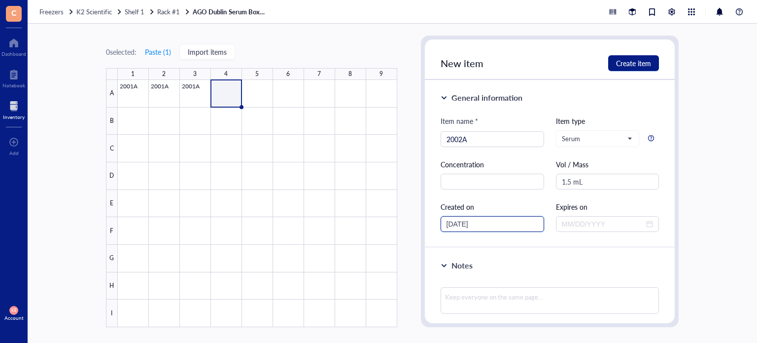
click at [457, 227] on input "[DATE]" at bounding box center [488, 223] width 83 height 11
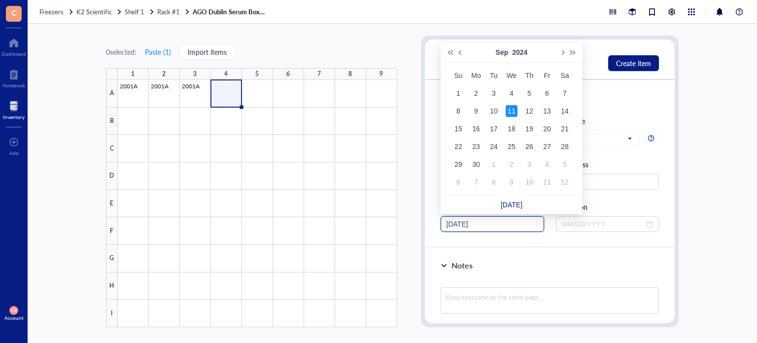
type input "[DATE]"
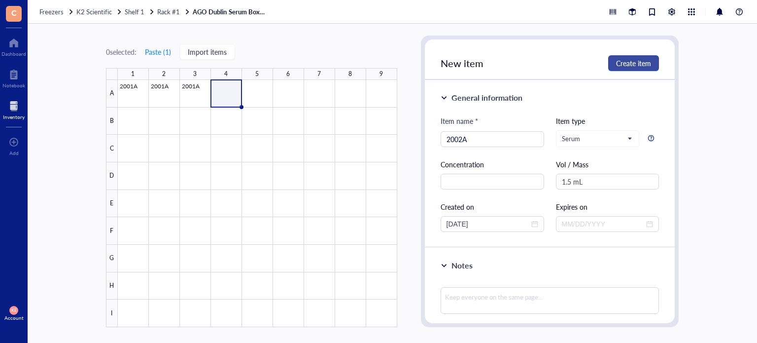
click at [629, 69] on button "Create item" at bounding box center [633, 63] width 51 height 16
type input "[DATE]"
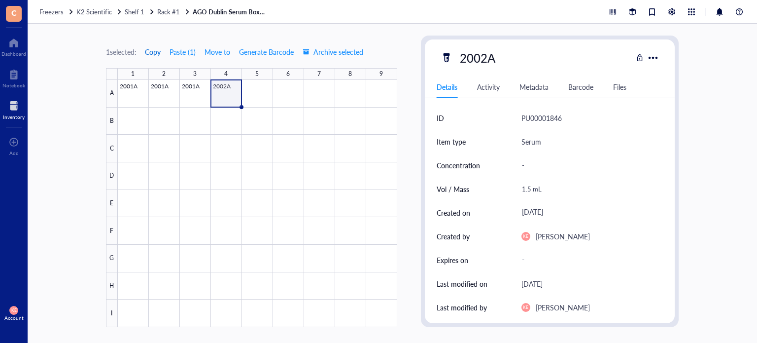
click at [156, 51] on span "Copy" at bounding box center [153, 52] width 16 height 8
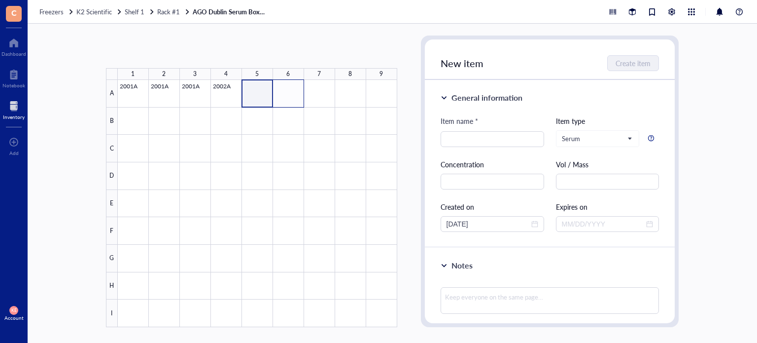
drag, startPoint x: 249, startPoint y: 94, endPoint x: 298, endPoint y: 99, distance: 49.0
click at [298, 99] on div at bounding box center [257, 203] width 279 height 247
click at [154, 50] on button "Paste ( 1 )" at bounding box center [157, 52] width 27 height 16
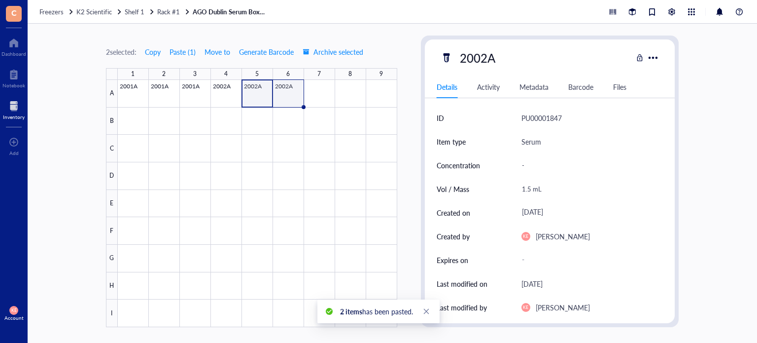
click at [293, 92] on div at bounding box center [257, 203] width 279 height 247
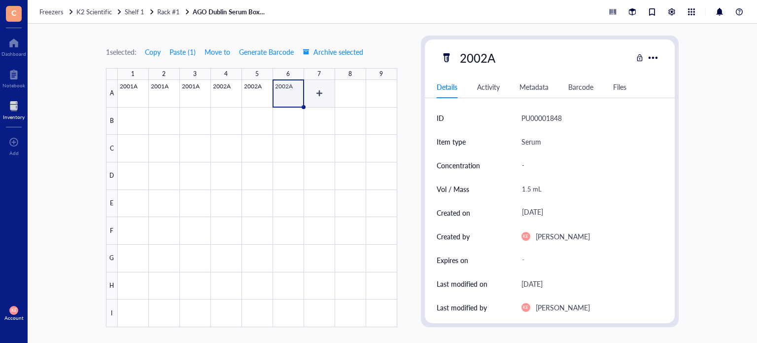
click at [319, 98] on div at bounding box center [257, 203] width 279 height 247
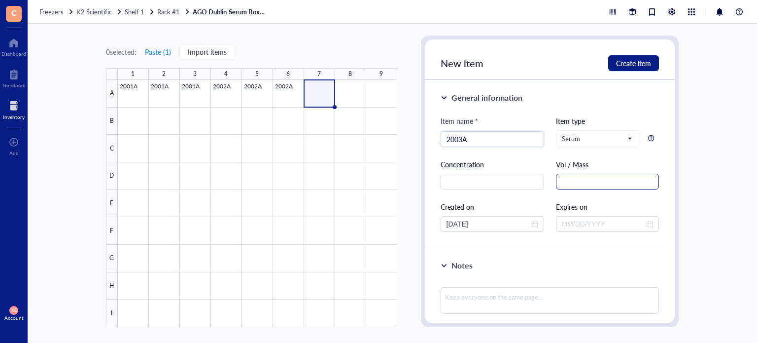
type input "2003A"
click at [600, 174] on input "text" at bounding box center [608, 181] width 104 height 16
paste input "1.5 mL"
type input "1.5 mL"
drag, startPoint x: 484, startPoint y: 225, endPoint x: 455, endPoint y: 226, distance: 28.6
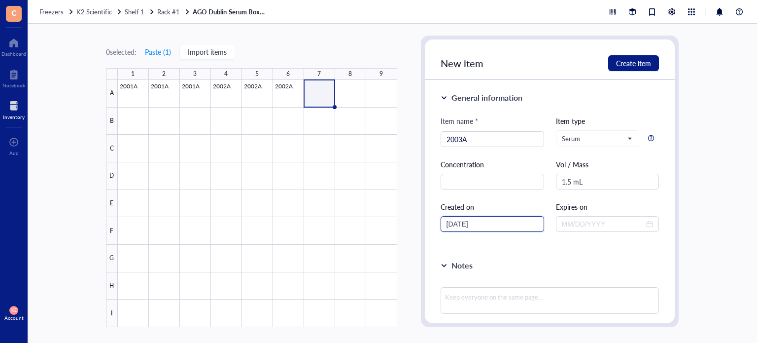
click at [455, 226] on input "[DATE]" at bounding box center [488, 223] width 83 height 11
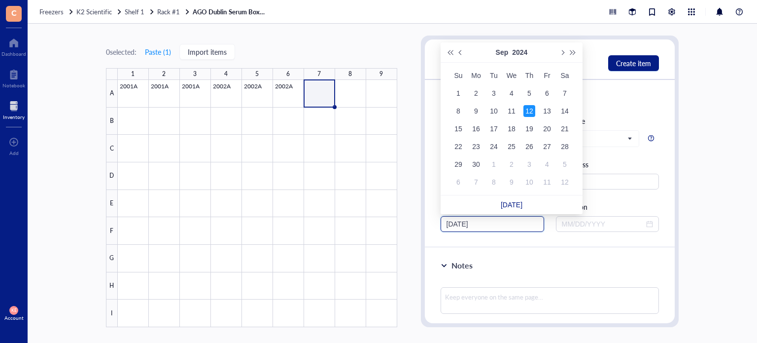
type input "[DATE]"
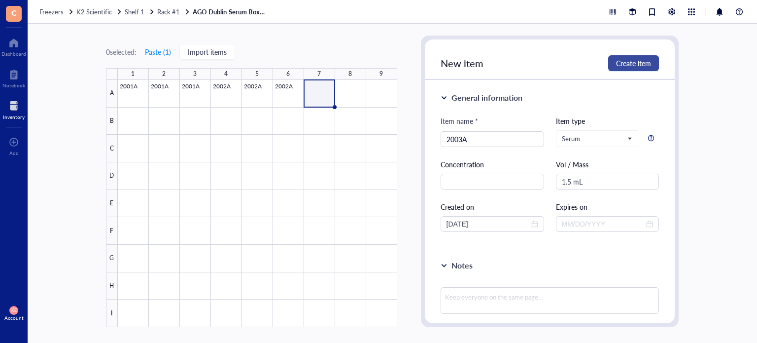
click at [626, 59] on span "Create item" at bounding box center [633, 63] width 35 height 8
type input "[DATE]"
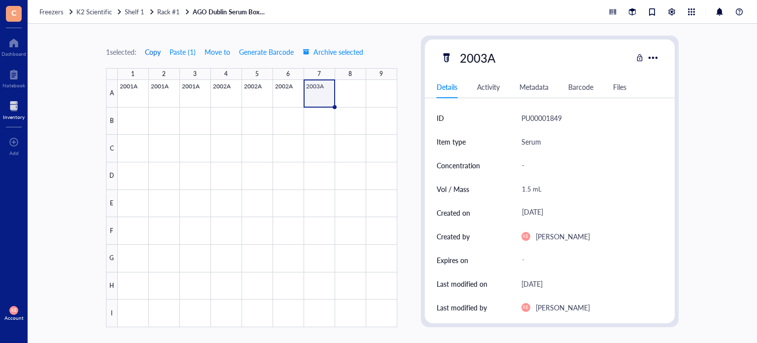
click at [157, 49] on span "Copy" at bounding box center [153, 52] width 16 height 8
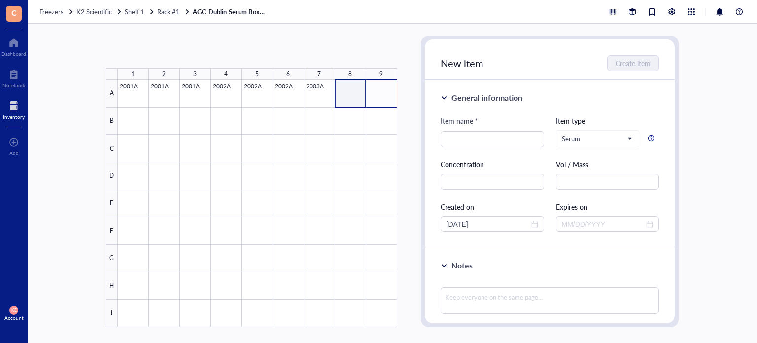
drag, startPoint x: 355, startPoint y: 97, endPoint x: 390, endPoint y: 98, distance: 35.0
click at [390, 98] on div at bounding box center [257, 203] width 279 height 247
click at [166, 50] on button "Paste ( 1 )" at bounding box center [157, 52] width 27 height 16
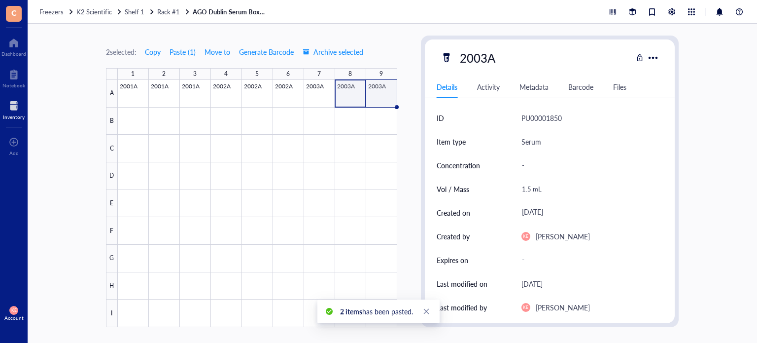
click at [383, 93] on div at bounding box center [257, 203] width 279 height 247
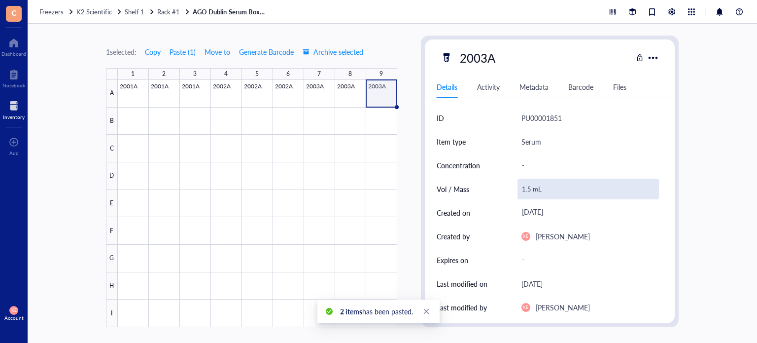
click at [520, 186] on div "1.5 mL" at bounding box center [589, 188] width 142 height 21
click at [531, 191] on input "1.5 mL" at bounding box center [588, 189] width 141 height 20
type input "1.0 mL"
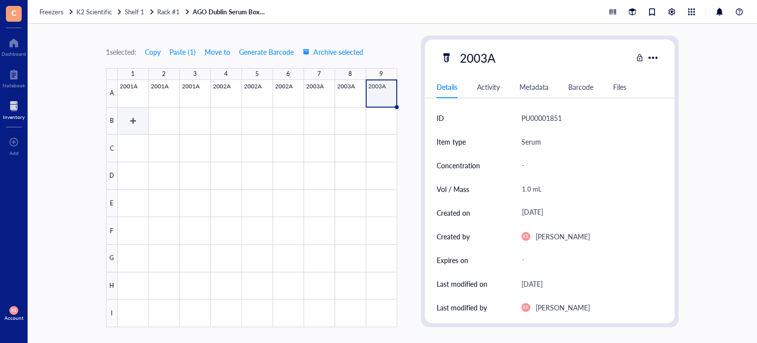
click at [132, 120] on div at bounding box center [257, 203] width 279 height 247
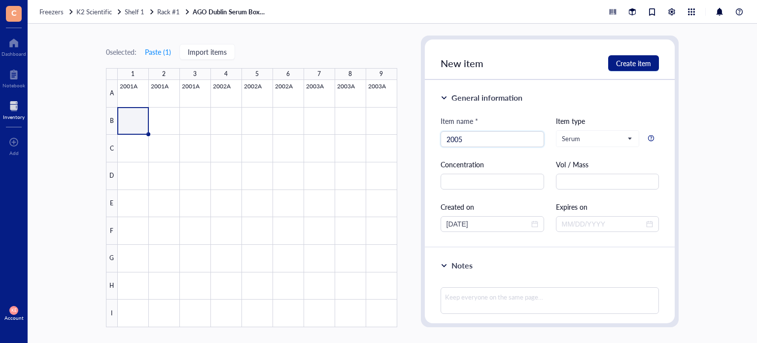
type input "2005A"
click at [140, 130] on div at bounding box center [257, 203] width 279 height 247
type input "2005A"
click at [579, 180] on input "text" at bounding box center [608, 181] width 104 height 16
paste input "1.5 mL"
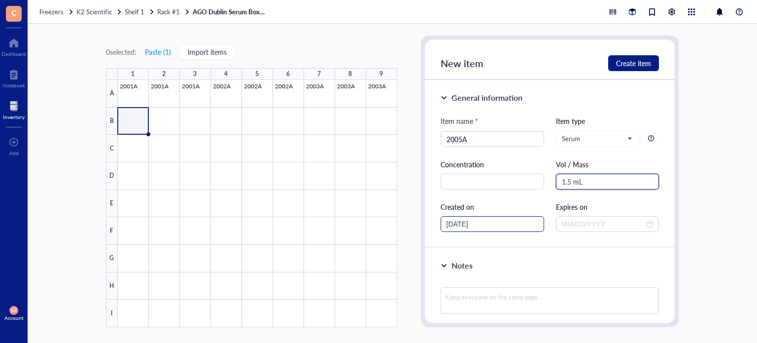
type input "1.5 mL"
drag, startPoint x: 485, startPoint y: 223, endPoint x: 457, endPoint y: 223, distance: 28.1
click at [457, 223] on input "[DATE]" at bounding box center [488, 223] width 83 height 11
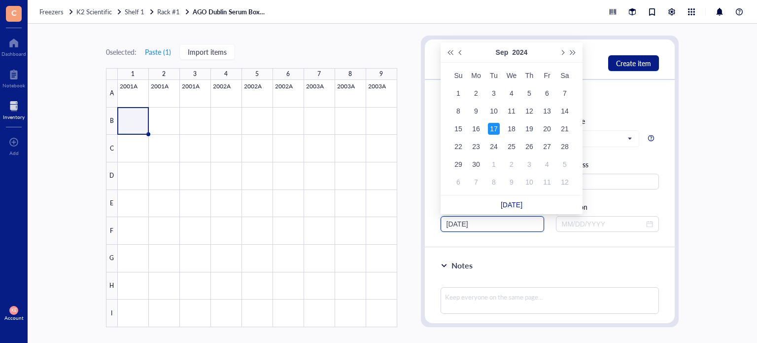
type input "[DATE]"
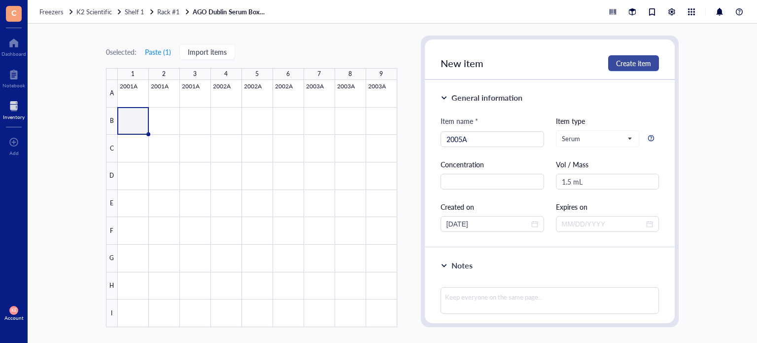
click at [646, 63] on span "Create item" at bounding box center [633, 63] width 35 height 8
type input "[DATE]"
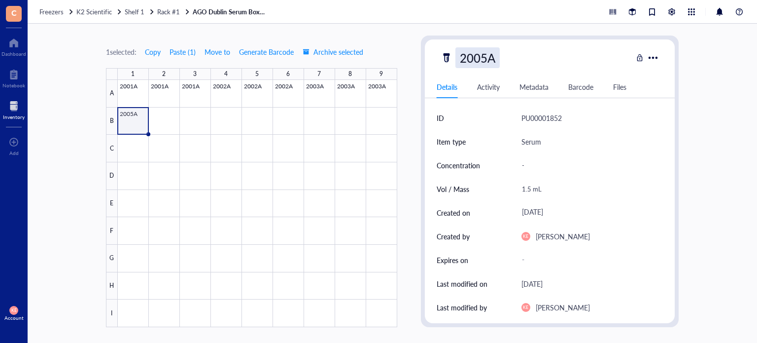
click at [485, 56] on div "2005A" at bounding box center [477, 57] width 44 height 21
click at [485, 56] on input "2005A" at bounding box center [480, 58] width 48 height 20
type input "2004A"
click at [157, 51] on span "Copy" at bounding box center [153, 52] width 16 height 8
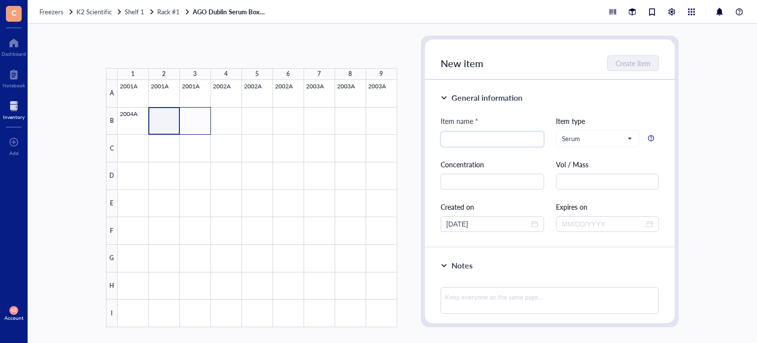
drag, startPoint x: 172, startPoint y: 115, endPoint x: 204, endPoint y: 121, distance: 32.5
click at [204, 121] on div at bounding box center [257, 203] width 279 height 247
click at [160, 53] on button "Paste ( 1 )" at bounding box center [157, 52] width 27 height 16
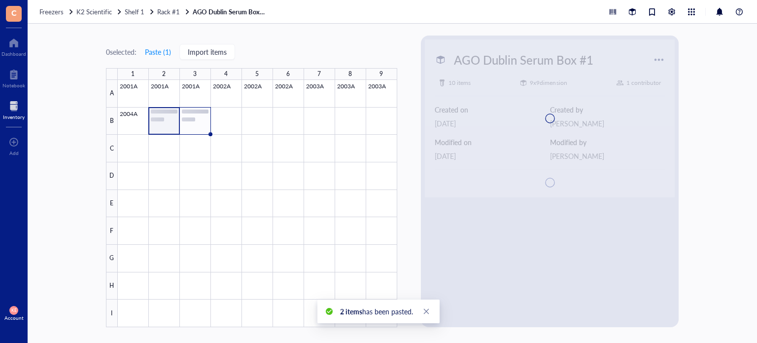
click at [205, 124] on div at bounding box center [257, 203] width 279 height 247
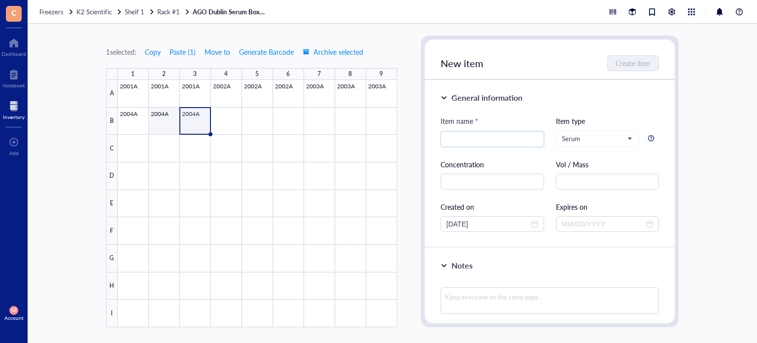
click at [164, 124] on div at bounding box center [257, 203] width 279 height 247
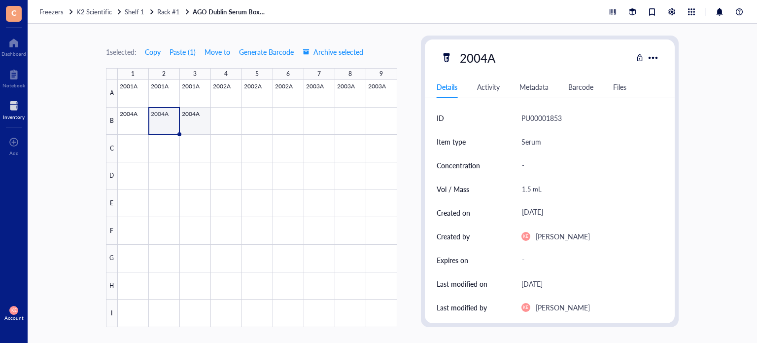
click at [190, 124] on div at bounding box center [257, 203] width 279 height 247
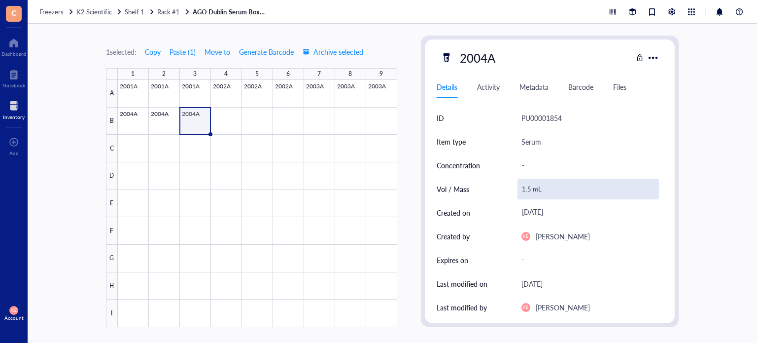
click at [527, 189] on div "1.5 mL" at bounding box center [589, 188] width 142 height 21
click at [531, 190] on input "1.5 mL" at bounding box center [588, 189] width 141 height 20
type input "1.3 mL"
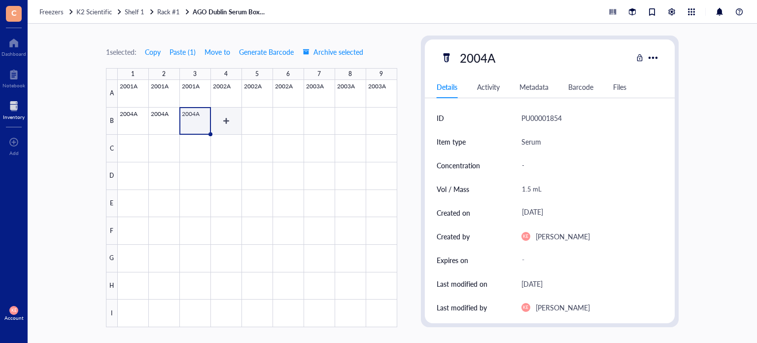
click at [220, 124] on div at bounding box center [257, 203] width 279 height 247
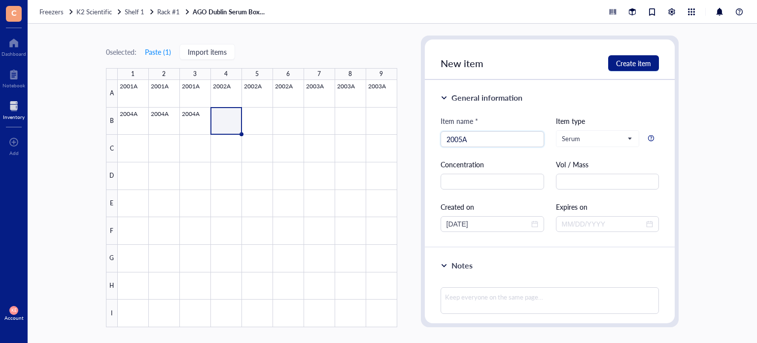
type input "2005A"
click at [605, 190] on div "Item name * 2005A 2005A Item type Serum Concentration Vol / Mass Created on [DA…" at bounding box center [550, 173] width 219 height 116
click at [604, 189] on div "Item name * 2005A Item type Serum Concentration Vol / Mass Created on [DATE] Ex…" at bounding box center [550, 173] width 219 height 116
click at [603, 189] on input "text" at bounding box center [608, 181] width 104 height 16
paste input "1.5 mL"
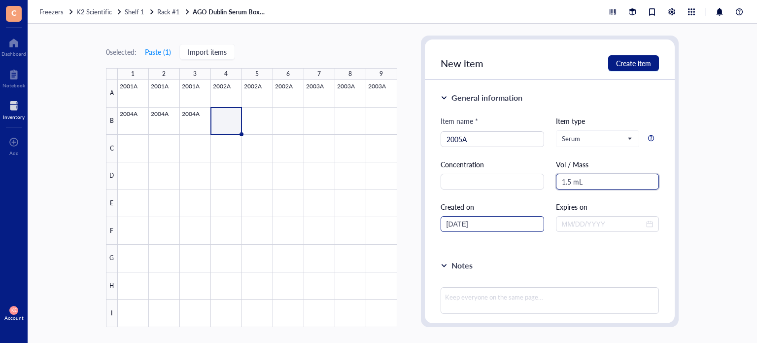
type input "1.5 mL"
drag, startPoint x: 495, startPoint y: 219, endPoint x: 456, endPoint y: 222, distance: 38.6
click at [456, 222] on input "[DATE]" at bounding box center [488, 223] width 83 height 11
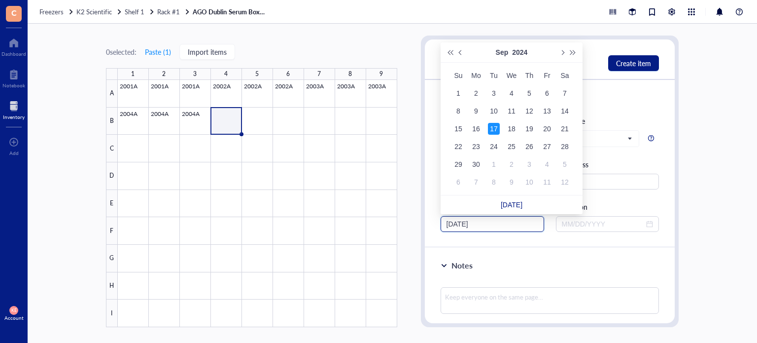
type input "[DATE]"
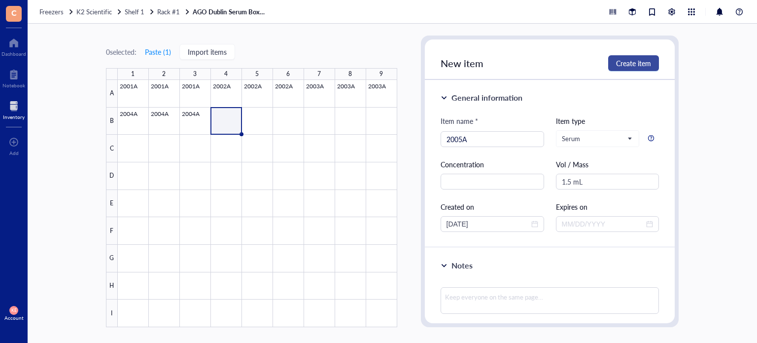
click at [625, 66] on span "Create item" at bounding box center [633, 63] width 35 height 8
type input "[DATE]"
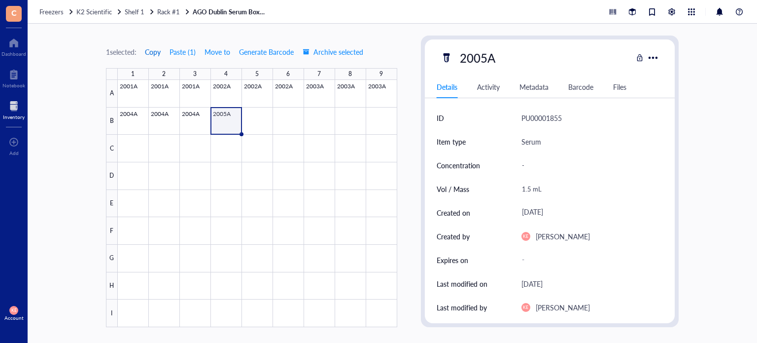
click at [156, 48] on span "Copy" at bounding box center [153, 52] width 16 height 8
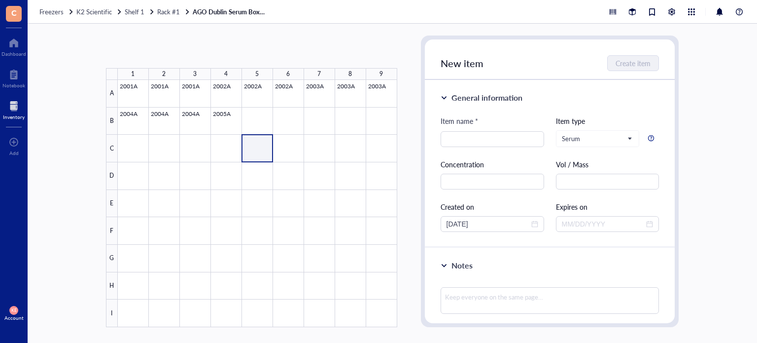
click at [266, 136] on div at bounding box center [257, 203] width 279 height 247
drag, startPoint x: 256, startPoint y: 121, endPoint x: 287, endPoint y: 121, distance: 30.6
click at [287, 121] on div at bounding box center [257, 203] width 279 height 247
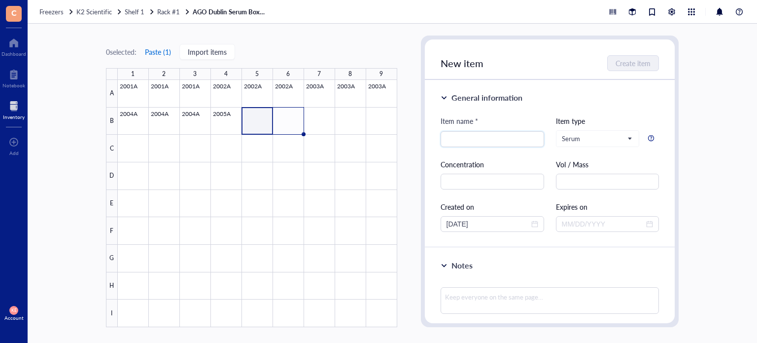
click at [170, 50] on button "Paste ( 1 )" at bounding box center [157, 52] width 27 height 16
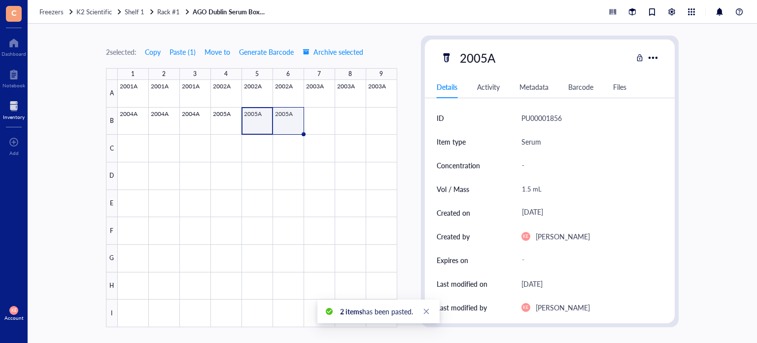
click at [297, 124] on div at bounding box center [257, 203] width 279 height 247
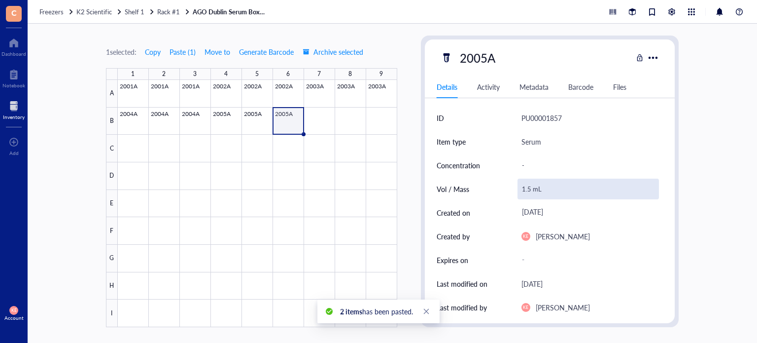
click at [524, 187] on div "1.5 mL" at bounding box center [589, 188] width 142 height 21
click at [529, 189] on input "1.5 mL" at bounding box center [588, 189] width 141 height 20
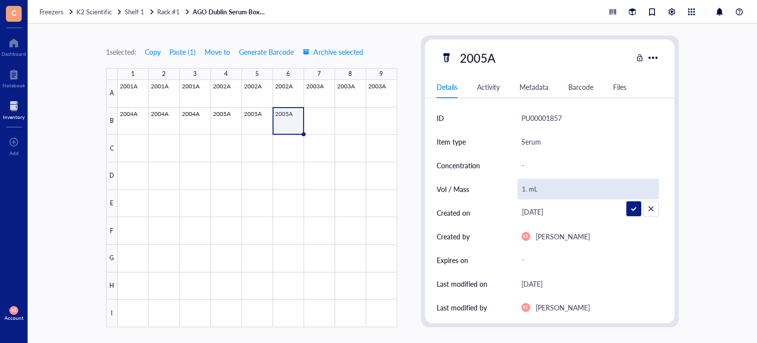
type input "1.0 mL"
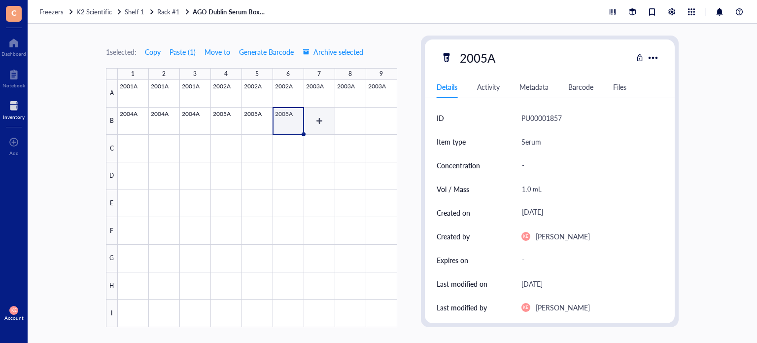
click at [319, 118] on div at bounding box center [257, 203] width 279 height 247
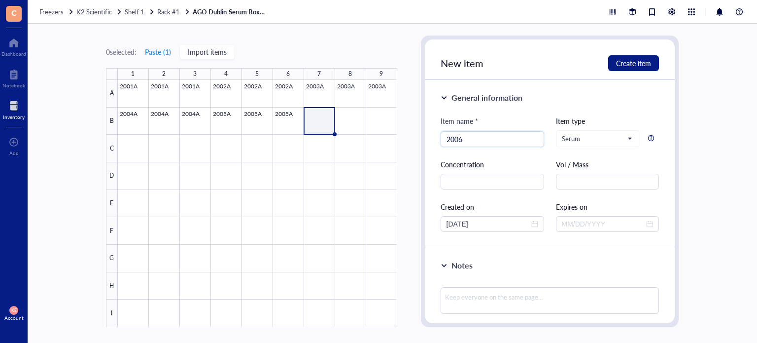
type input "2006A"
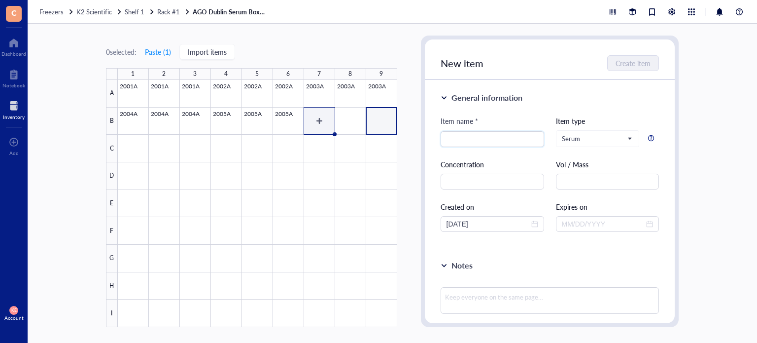
click at [321, 119] on div at bounding box center [257, 203] width 279 height 247
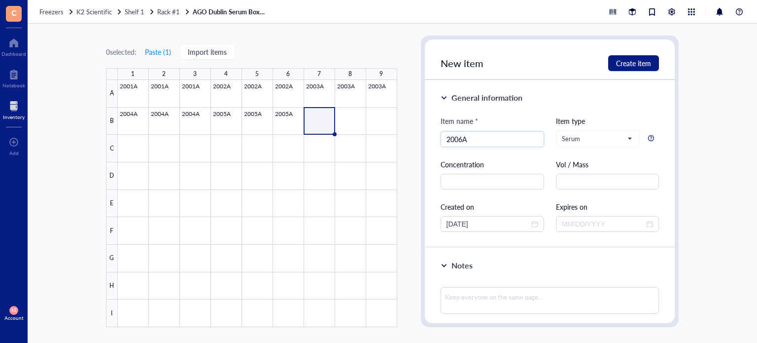
type input "2006A"
click at [566, 171] on div "Vol / Mass" at bounding box center [608, 174] width 104 height 31
click at [569, 175] on input "text" at bounding box center [608, 181] width 104 height 16
paste input "1.5 mL"
type input "1.5 mL"
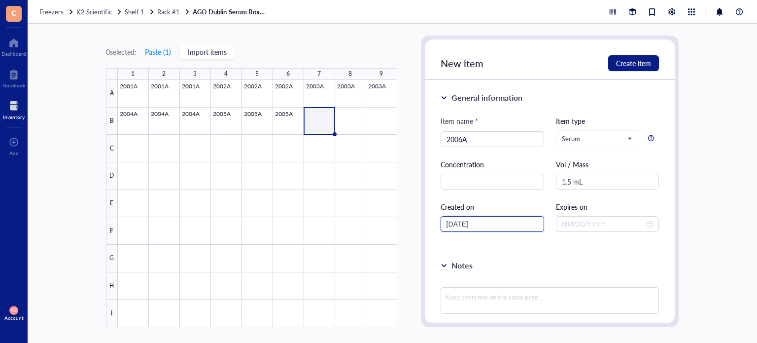
drag, startPoint x: 485, startPoint y: 224, endPoint x: 456, endPoint y: 223, distance: 28.6
click at [456, 223] on input "[DATE]" at bounding box center [488, 223] width 83 height 11
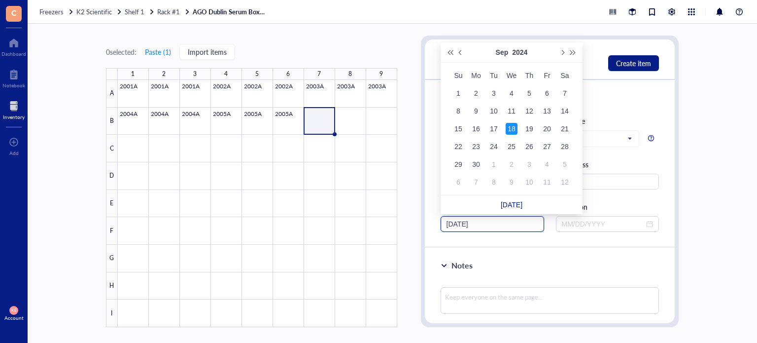
type input "[DATE]"
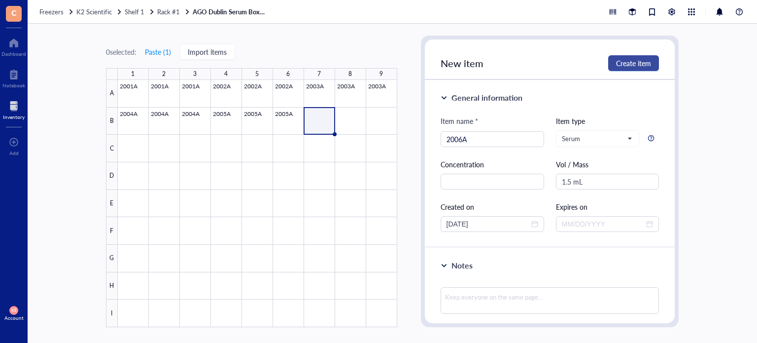
click at [623, 68] on button "Create item" at bounding box center [633, 63] width 51 height 16
type input "[DATE]"
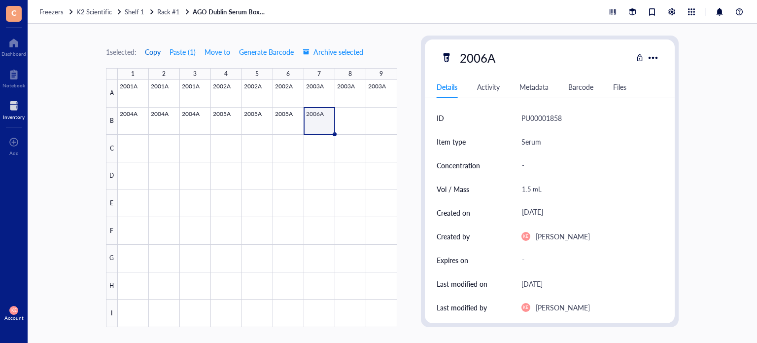
click at [154, 51] on span "Copy" at bounding box center [153, 52] width 16 height 8
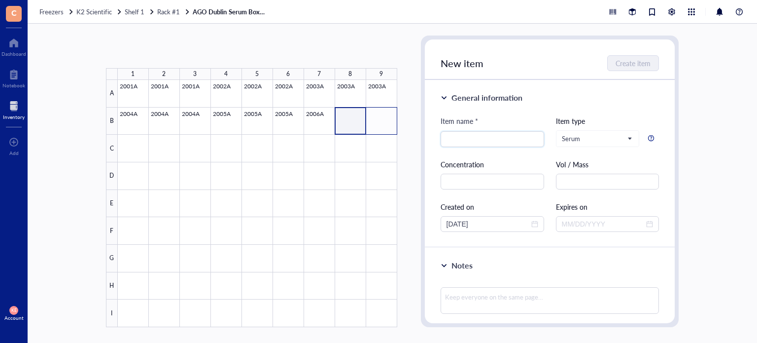
drag, startPoint x: 351, startPoint y: 123, endPoint x: 384, endPoint y: 120, distance: 33.6
click at [384, 120] on div at bounding box center [257, 203] width 279 height 247
click at [158, 52] on button "Paste ( 1 )" at bounding box center [157, 52] width 27 height 16
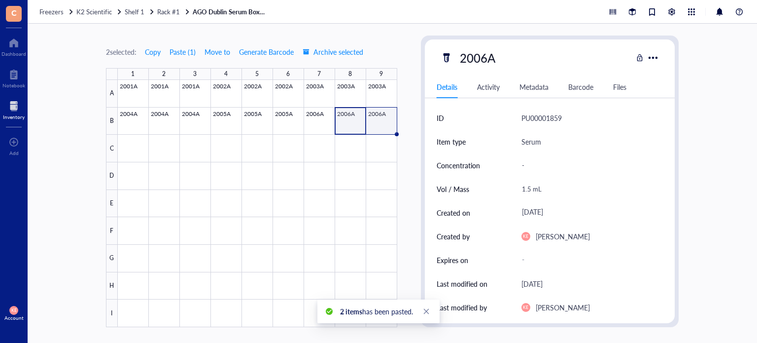
click at [377, 120] on div at bounding box center [257, 203] width 279 height 247
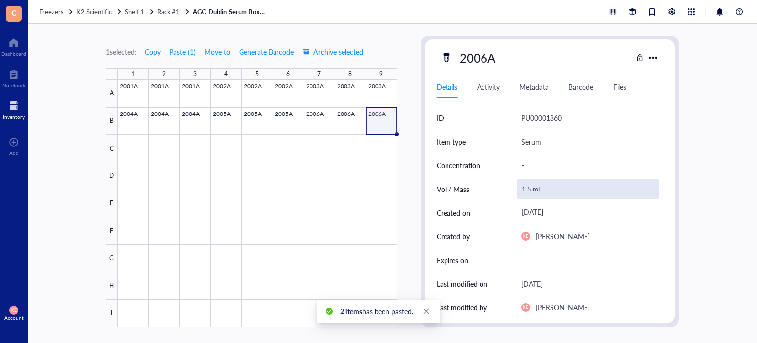
click at [527, 187] on div "1.5 mL" at bounding box center [589, 188] width 142 height 21
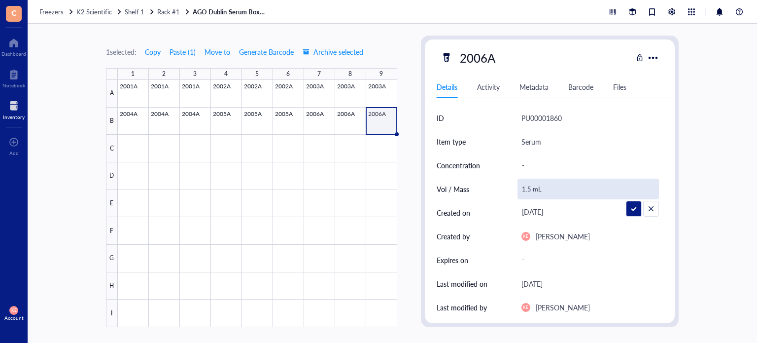
click at [530, 190] on input "1.5 mL" at bounding box center [588, 189] width 141 height 20
type input "1.4 mL"
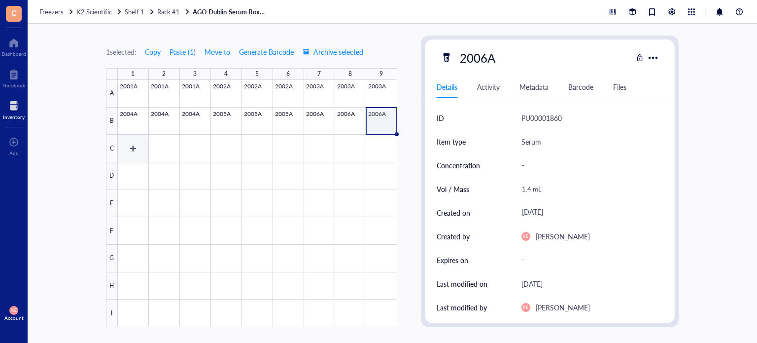
click at [136, 144] on div at bounding box center [257, 203] width 279 height 247
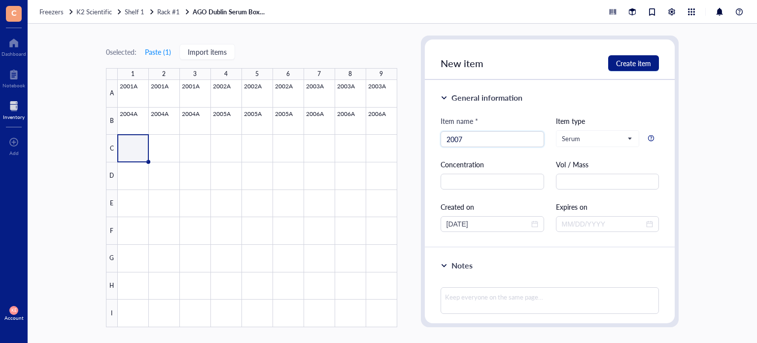
type input "2007A"
click at [133, 153] on div at bounding box center [257, 203] width 279 height 247
type input "2007A"
click at [562, 181] on input "text" at bounding box center [608, 181] width 104 height 16
paste input "1.5 mL"
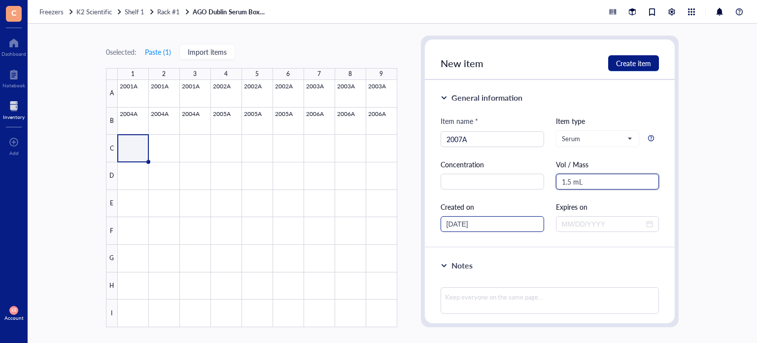
type input "1.5 mL"
drag, startPoint x: 486, startPoint y: 224, endPoint x: 457, endPoint y: 223, distance: 29.1
click at [457, 223] on input "[DATE]" at bounding box center [488, 223] width 83 height 11
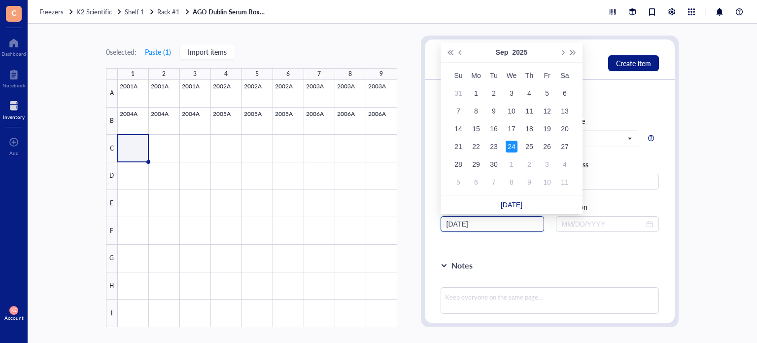
type input "[DATE]"
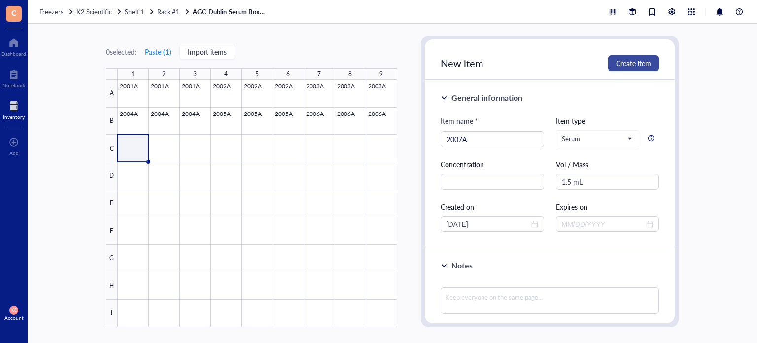
click at [633, 59] on span "Create item" at bounding box center [633, 63] width 35 height 8
type input "[DATE]"
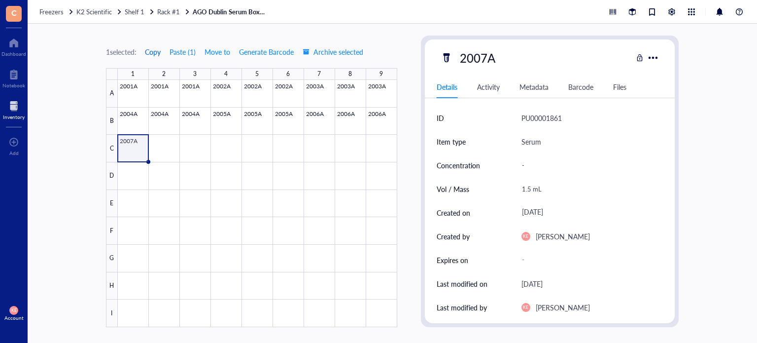
click at [157, 53] on span "Copy" at bounding box center [153, 52] width 16 height 8
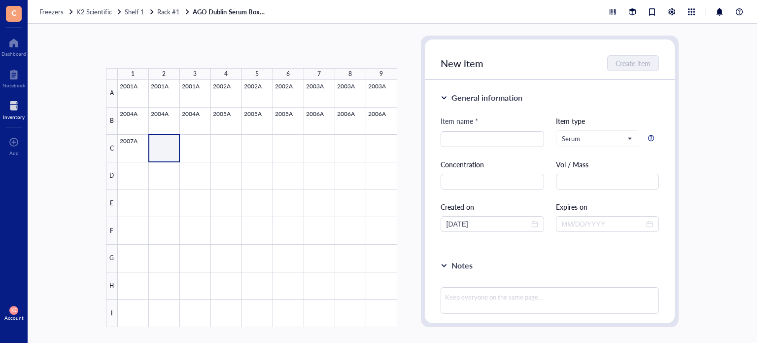
drag, startPoint x: 172, startPoint y: 142, endPoint x: 193, endPoint y: 146, distance: 22.0
click at [193, 146] on div at bounding box center [257, 203] width 279 height 247
click at [160, 51] on button "Paste ( 1 )" at bounding box center [157, 52] width 27 height 16
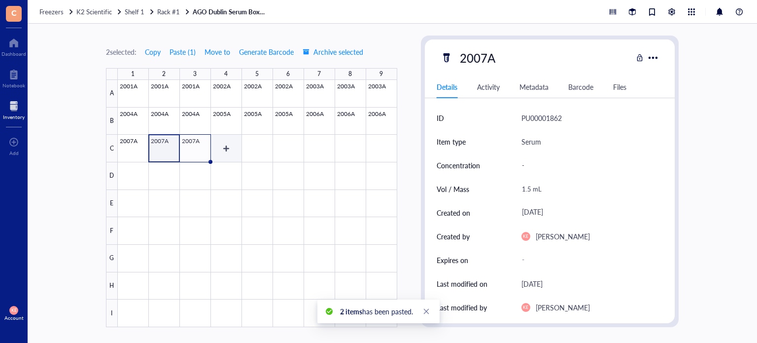
click at [225, 143] on div at bounding box center [257, 203] width 279 height 247
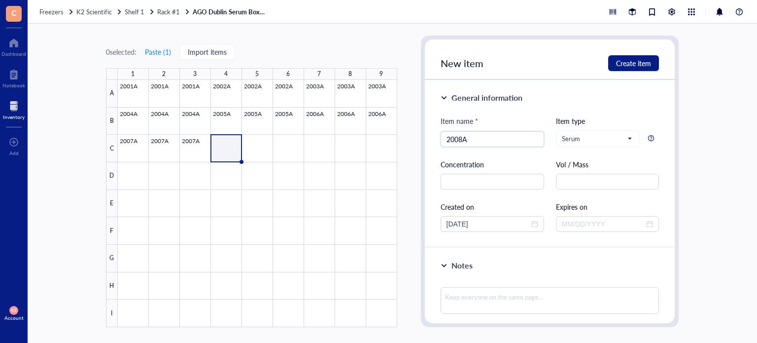
type input "2008A"
click at [563, 171] on div "Vol / Mass" at bounding box center [608, 174] width 104 height 31
click at [568, 177] on input "text" at bounding box center [608, 181] width 104 height 16
paste input "1.5 mL"
type input "1.5 mL"
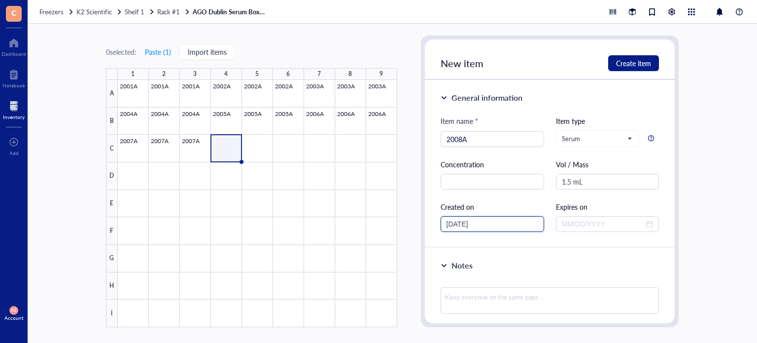
drag, startPoint x: 486, startPoint y: 221, endPoint x: 458, endPoint y: 224, distance: 28.8
click at [458, 224] on input "[DATE]" at bounding box center [488, 223] width 83 height 11
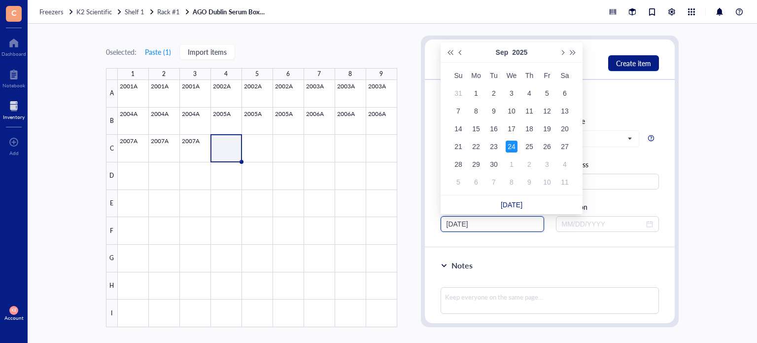
type input "[DATE]"
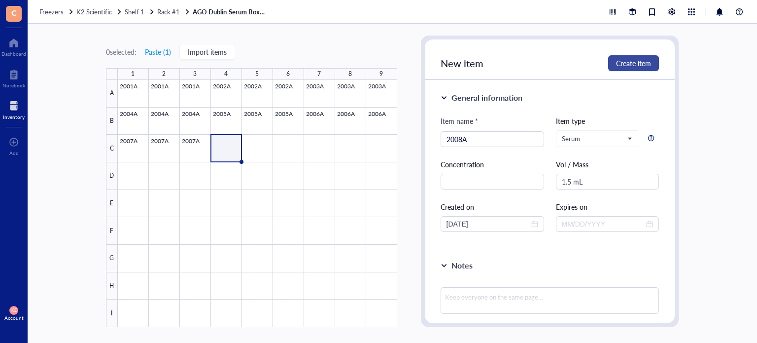
click at [636, 59] on span "Create item" at bounding box center [633, 63] width 35 height 8
type input "[DATE]"
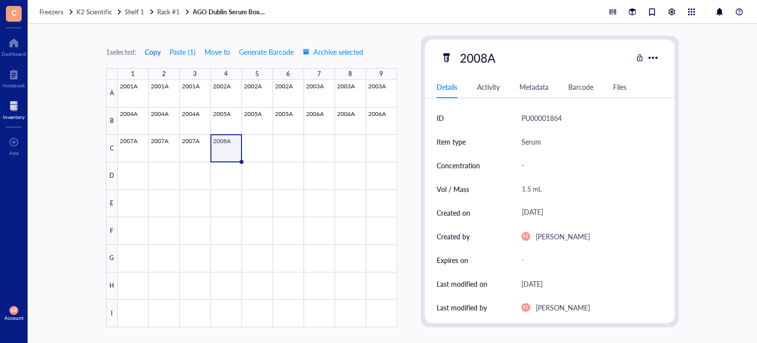
click at [152, 51] on span "Copy" at bounding box center [153, 52] width 16 height 8
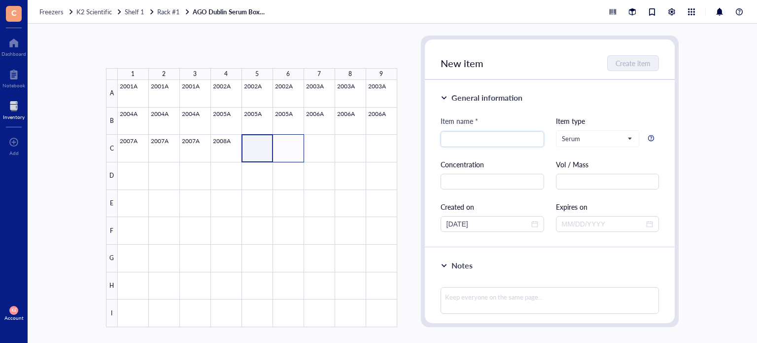
drag, startPoint x: 251, startPoint y: 145, endPoint x: 292, endPoint y: 151, distance: 41.8
click at [292, 151] on div at bounding box center [257, 203] width 279 height 247
click at [157, 49] on button "Paste ( 1 )" at bounding box center [157, 52] width 27 height 16
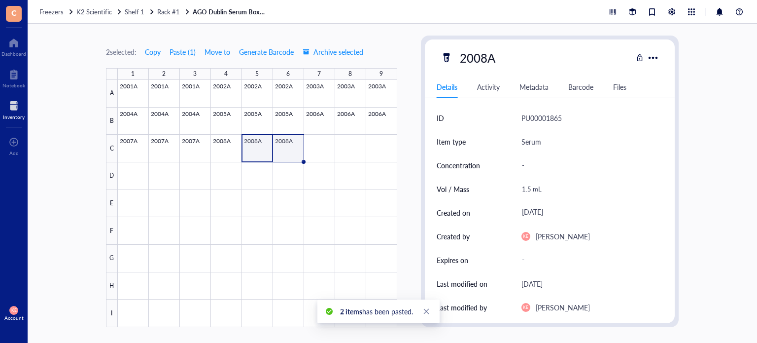
click at [288, 146] on div at bounding box center [257, 203] width 279 height 247
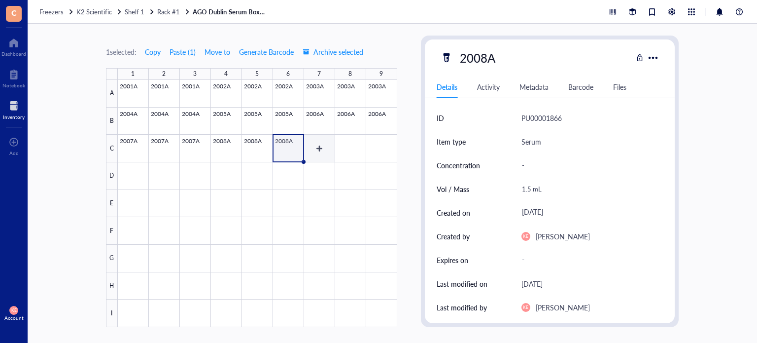
click at [311, 150] on div at bounding box center [257, 203] width 279 height 247
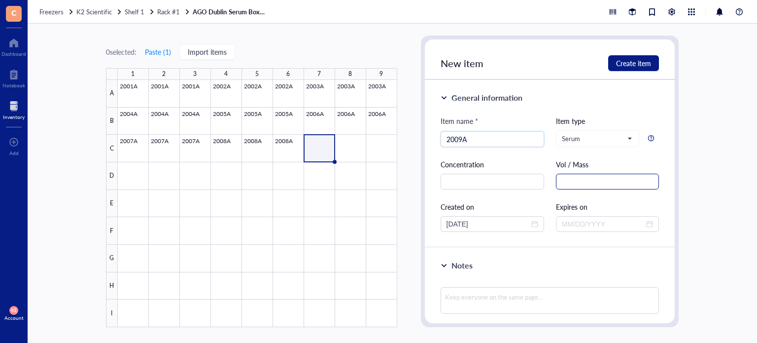
type input "2009A"
click at [589, 184] on input "text" at bounding box center [608, 181] width 104 height 16
paste input "1.5 mL"
type input "1.5 mL"
drag, startPoint x: 493, startPoint y: 222, endPoint x: 455, endPoint y: 226, distance: 37.7
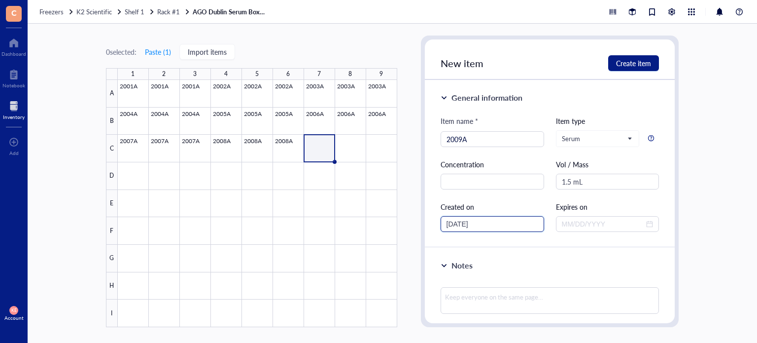
click at [455, 226] on input "[DATE]" at bounding box center [488, 223] width 83 height 11
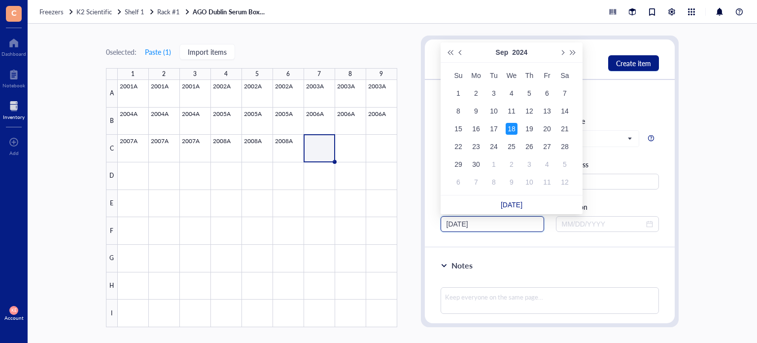
type input "[DATE]"
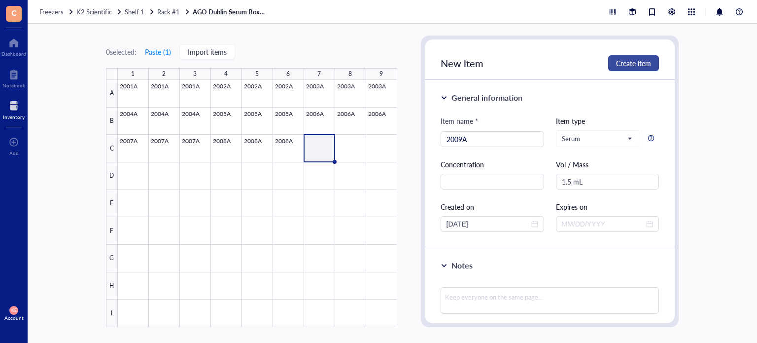
click at [623, 62] on span "Create item" at bounding box center [633, 63] width 35 height 8
type input "[DATE]"
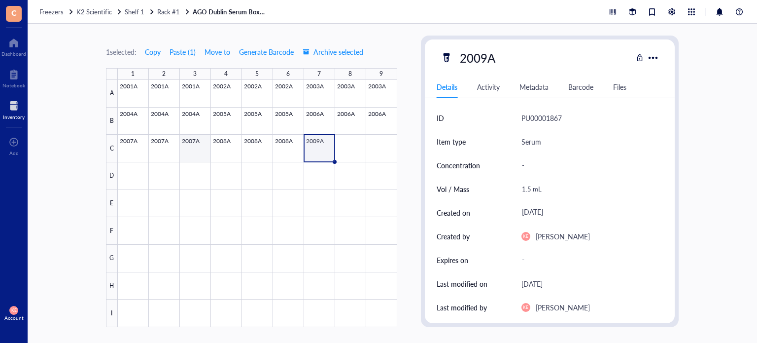
click at [195, 146] on div at bounding box center [257, 203] width 279 height 247
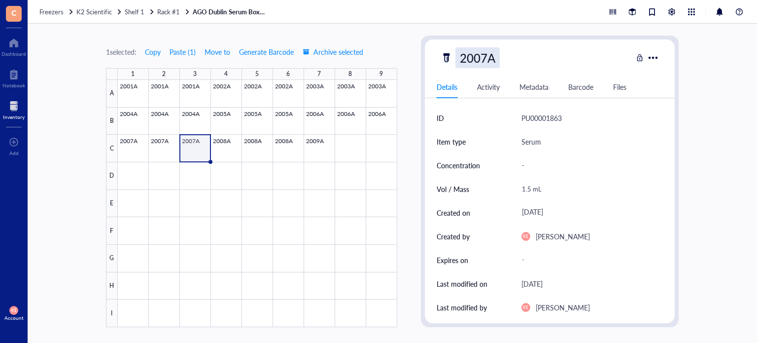
click at [480, 58] on div "2007A" at bounding box center [477, 57] width 44 height 21
click at [486, 59] on input "2007A" at bounding box center [480, 58] width 48 height 20
type input "2008A"
click at [677, 91] on div "2008A Details Activity Metadata Barcode Files ID PU00001863 Item type Serum Con…" at bounding box center [550, 180] width 258 height 291
click at [264, 149] on div at bounding box center [257, 203] width 279 height 247
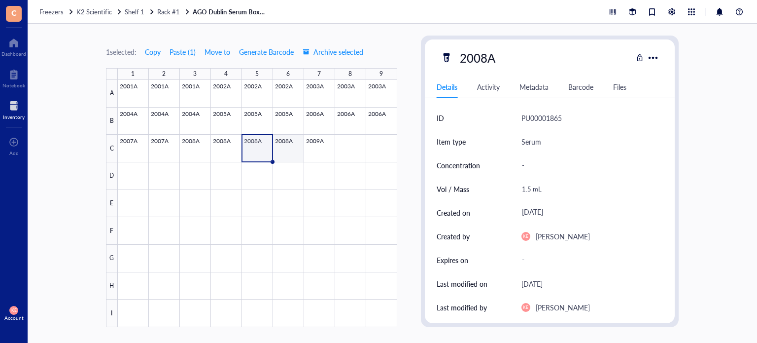
click at [284, 151] on div at bounding box center [257, 203] width 279 height 247
click at [480, 62] on div "2008A" at bounding box center [477, 57] width 44 height 21
click at [488, 59] on input "2008A" at bounding box center [480, 58] width 48 height 20
type input "2009A"
click at [318, 146] on div at bounding box center [257, 203] width 279 height 247
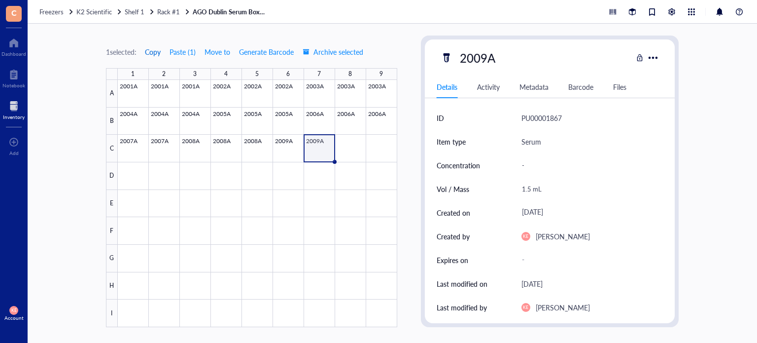
click at [154, 50] on span "Copy" at bounding box center [153, 52] width 16 height 8
click at [343, 148] on div at bounding box center [257, 203] width 279 height 247
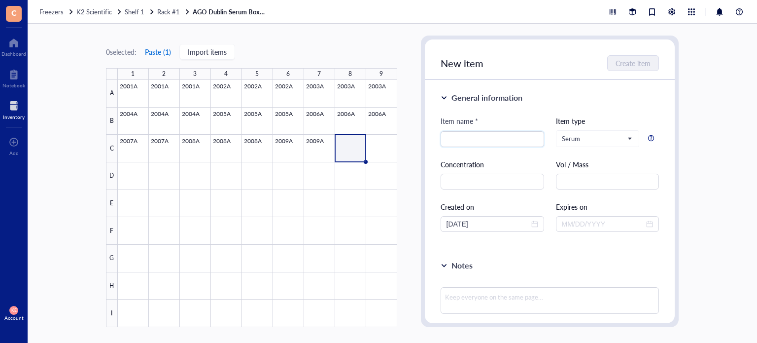
click at [151, 51] on button "Paste ( 1 )" at bounding box center [157, 52] width 27 height 16
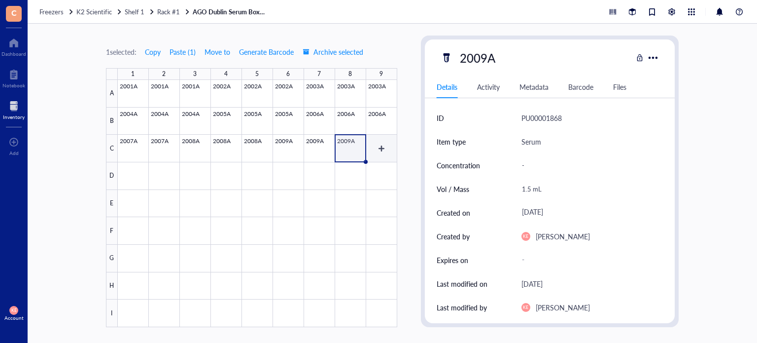
click at [380, 152] on div at bounding box center [257, 203] width 279 height 247
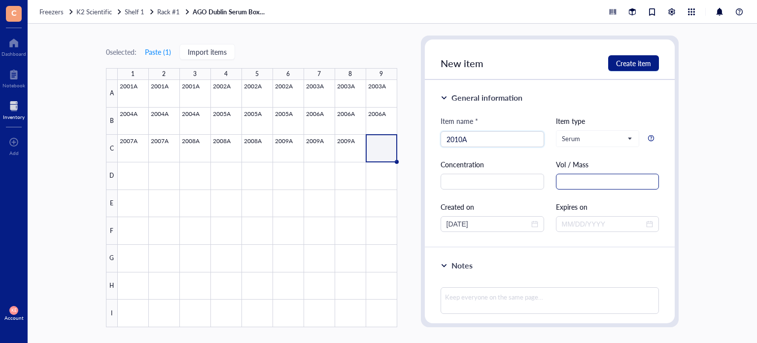
type input "2010A"
click at [591, 175] on input "text" at bounding box center [608, 181] width 104 height 16
paste input "1.5 mL"
type input "1.5 mL"
drag, startPoint x: 490, startPoint y: 222, endPoint x: 457, endPoint y: 224, distance: 33.1
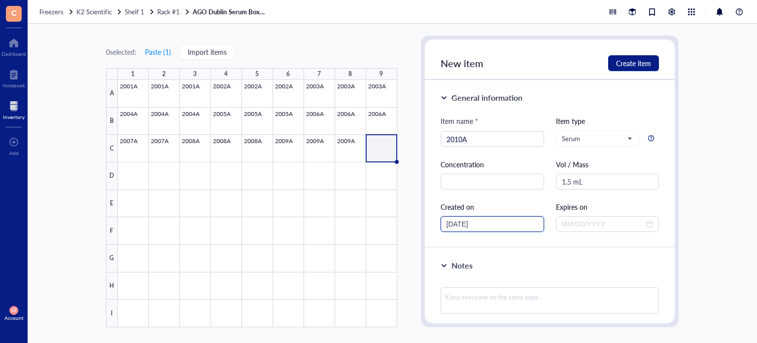
click at [457, 224] on input "[DATE]" at bounding box center [488, 223] width 83 height 11
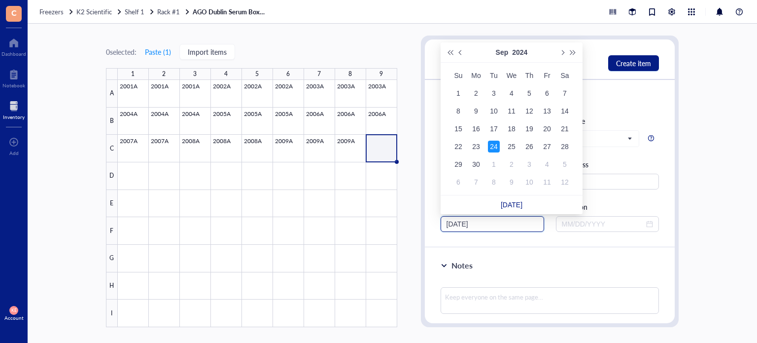
type input "[DATE]"
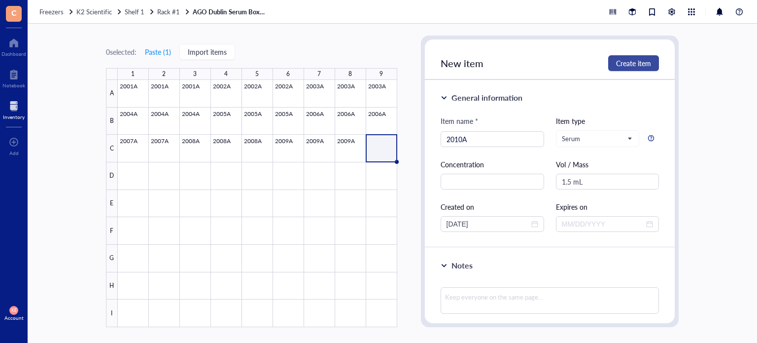
click at [642, 56] on button "Create item" at bounding box center [633, 63] width 51 height 16
type input "[DATE]"
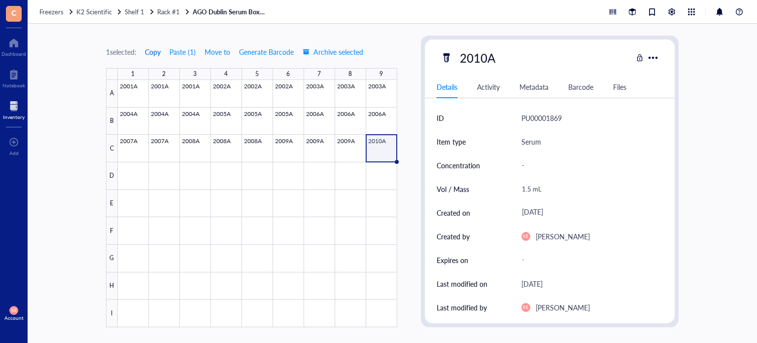
click at [158, 52] on span "Copy" at bounding box center [153, 52] width 16 height 8
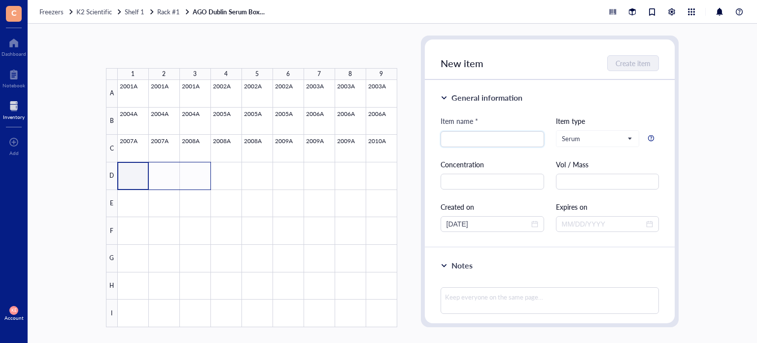
drag, startPoint x: 136, startPoint y: 177, endPoint x: 195, endPoint y: 178, distance: 58.7
click at [195, 178] on div at bounding box center [257, 203] width 279 height 247
click at [152, 52] on button "Paste ( 1 )" at bounding box center [157, 52] width 27 height 16
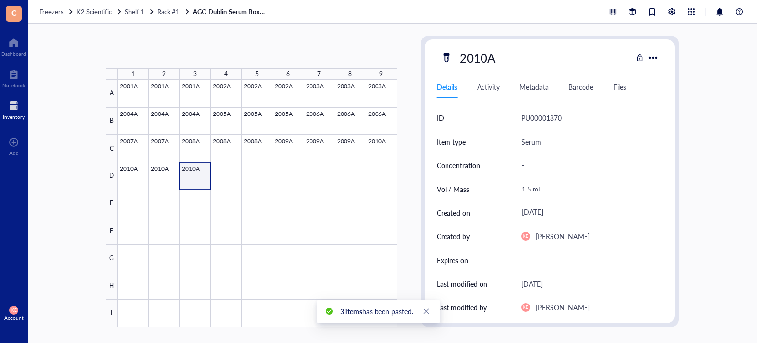
click at [193, 175] on div at bounding box center [257, 203] width 279 height 247
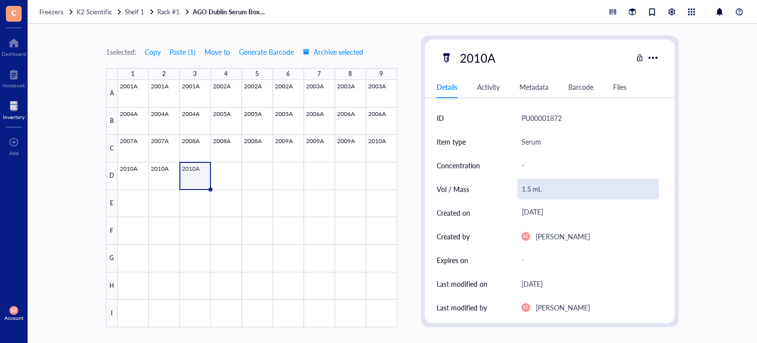
click at [525, 187] on div "1.5 mL" at bounding box center [589, 188] width 142 height 21
click at [527, 189] on input "1.5 mL" at bounding box center [588, 189] width 141 height 20
type input "0.25 mL"
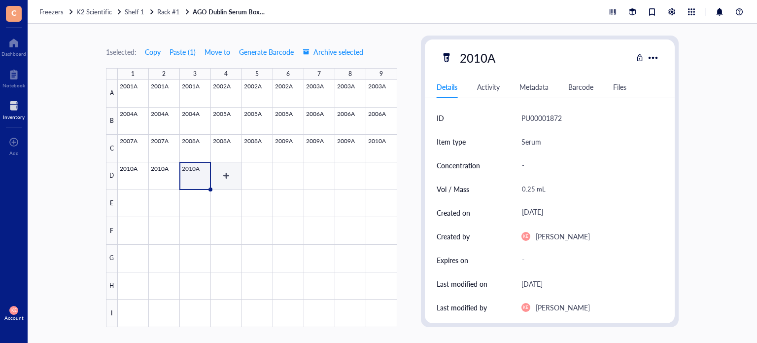
click at [233, 183] on div at bounding box center [257, 203] width 279 height 247
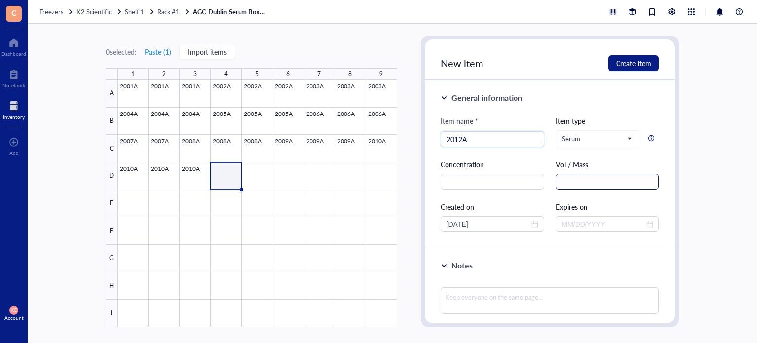
type input "2012A"
click at [609, 174] on input "text" at bounding box center [608, 181] width 104 height 16
paste input "1.5 mL"
type input "1.5 mL"
drag, startPoint x: 484, startPoint y: 224, endPoint x: 457, endPoint y: 227, distance: 26.8
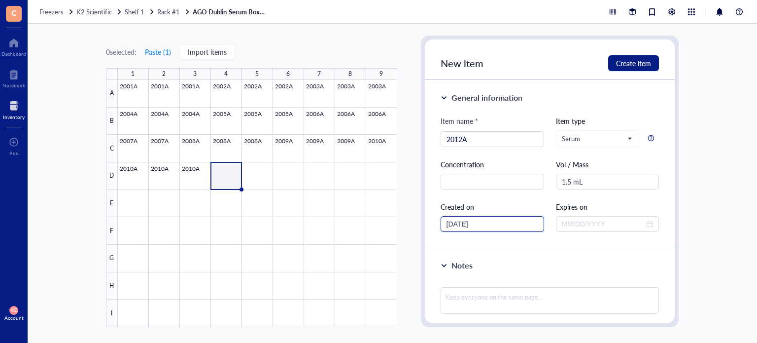
click at [457, 227] on input "[DATE]" at bounding box center [488, 223] width 83 height 11
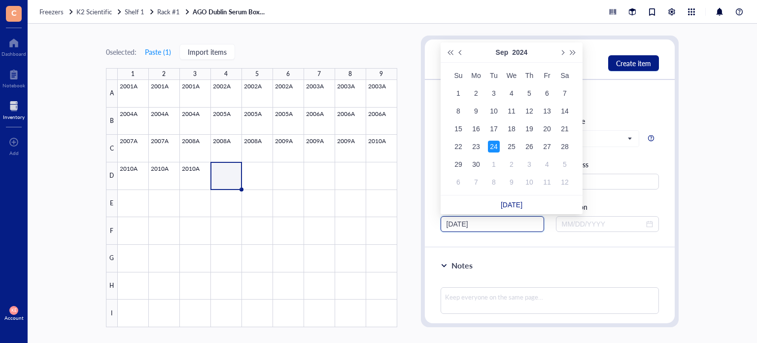
type input "[DATE]"
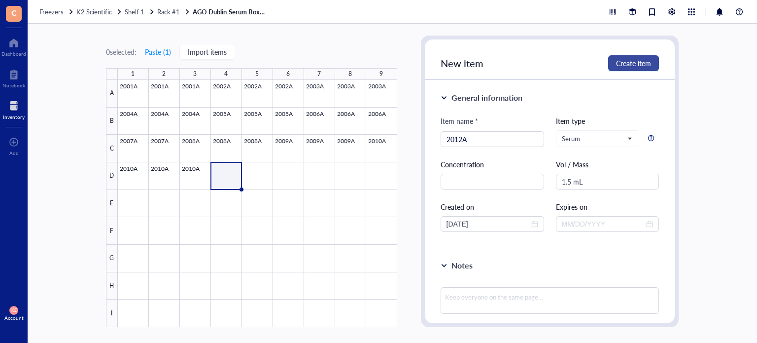
click at [642, 64] on span "Create item" at bounding box center [633, 63] width 35 height 8
type input "[DATE]"
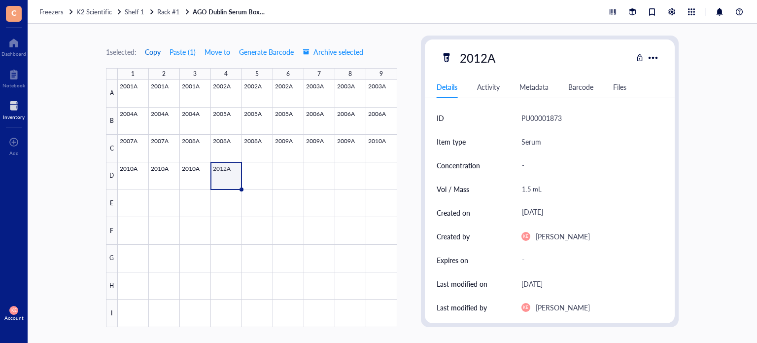
click at [153, 51] on span "Copy" at bounding box center [153, 52] width 16 height 8
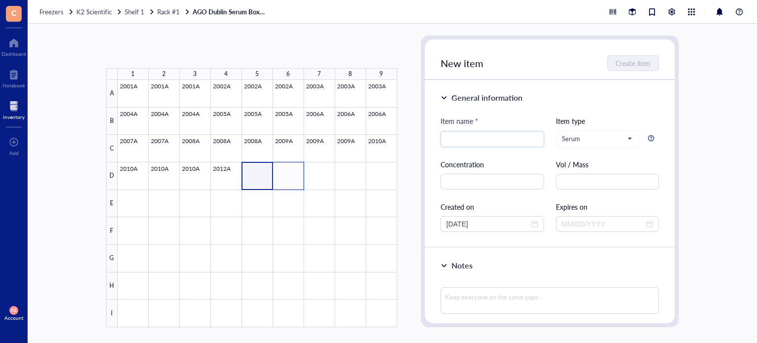
drag, startPoint x: 252, startPoint y: 171, endPoint x: 288, endPoint y: 177, distance: 36.5
click at [288, 177] on div at bounding box center [257, 203] width 279 height 247
click at [161, 57] on button "Paste ( 1 )" at bounding box center [157, 52] width 27 height 16
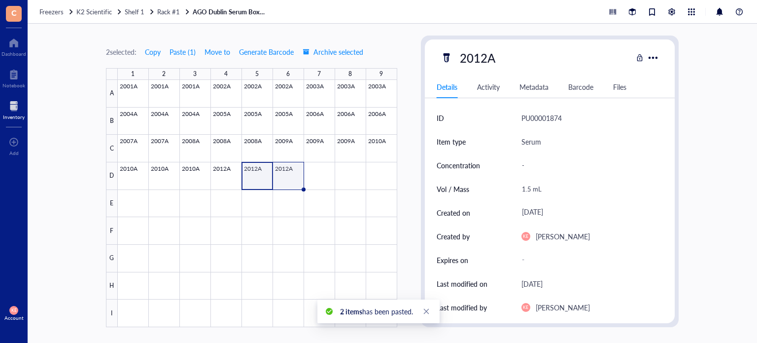
click at [281, 179] on div at bounding box center [257, 203] width 279 height 247
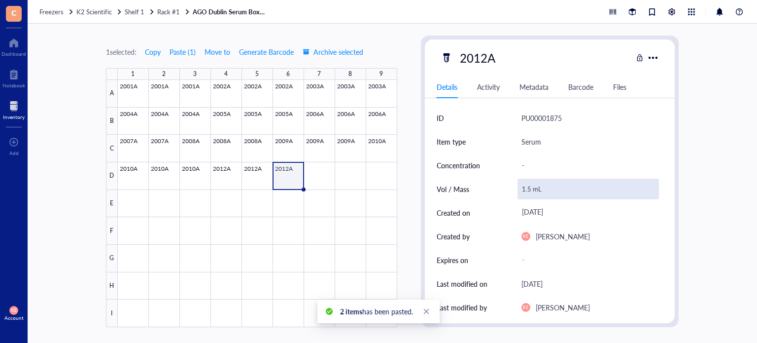
click at [529, 187] on div "1.5 mL" at bounding box center [589, 188] width 142 height 21
click at [530, 187] on input "1.5 mL" at bounding box center [588, 189] width 141 height 20
type input "1.0 mL"
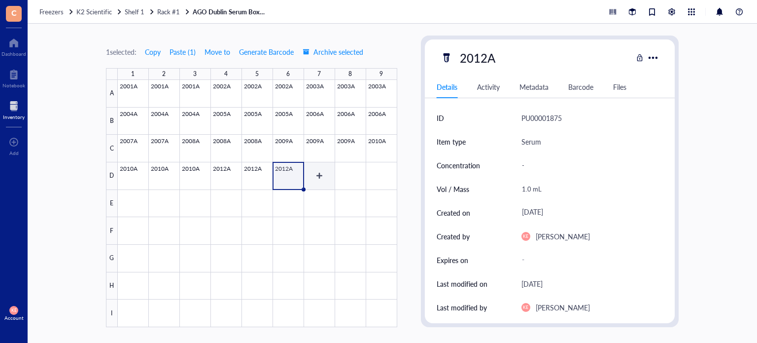
click at [313, 169] on div at bounding box center [257, 203] width 279 height 247
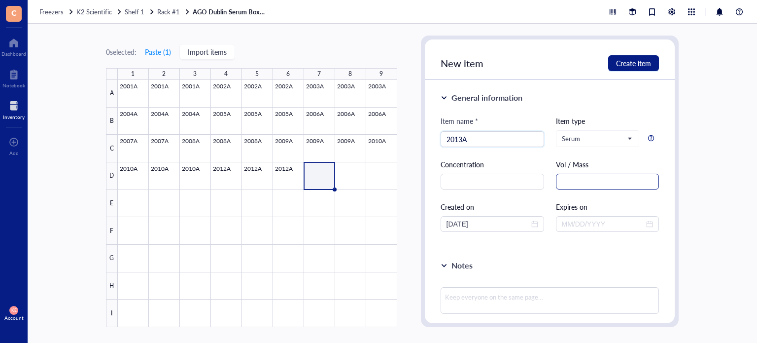
type input "2013A"
click at [605, 182] on input "text" at bounding box center [608, 181] width 104 height 16
paste input "1.5 mL"
type input "1.5 mL"
drag, startPoint x: 491, startPoint y: 221, endPoint x: 459, endPoint y: 225, distance: 31.8
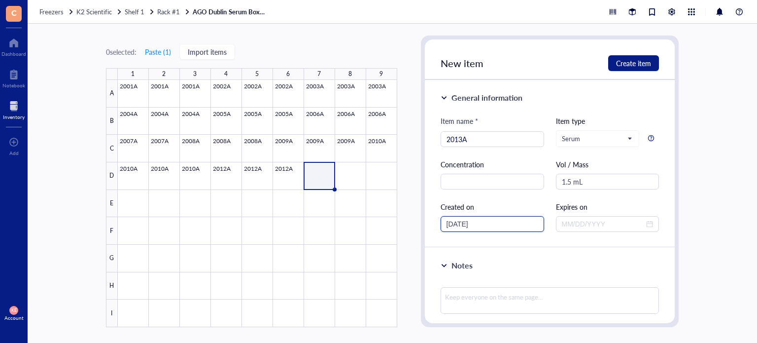
click at [459, 225] on input "[DATE]" at bounding box center [488, 223] width 83 height 11
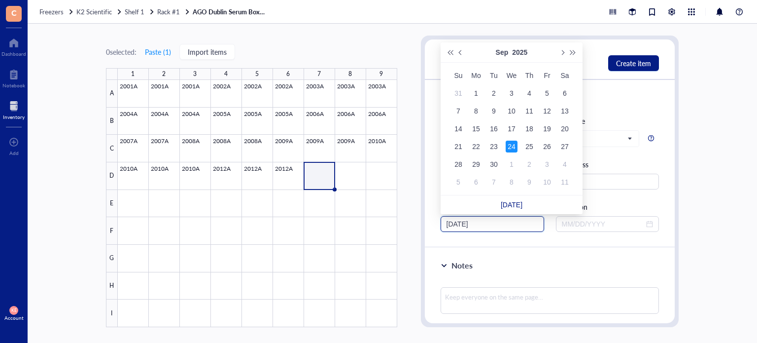
type input "[DATE]"
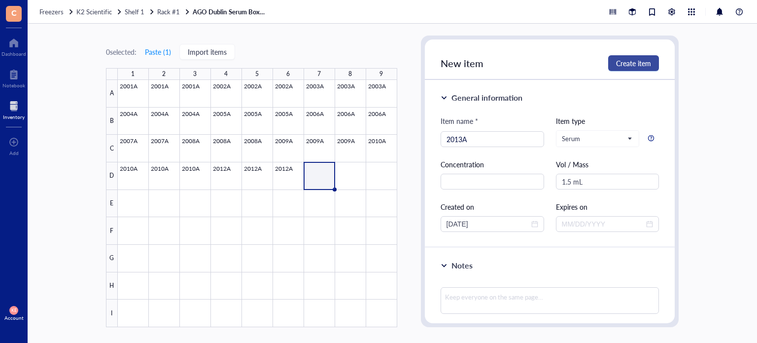
click at [640, 68] on button "Create item" at bounding box center [633, 63] width 51 height 16
type input "[DATE]"
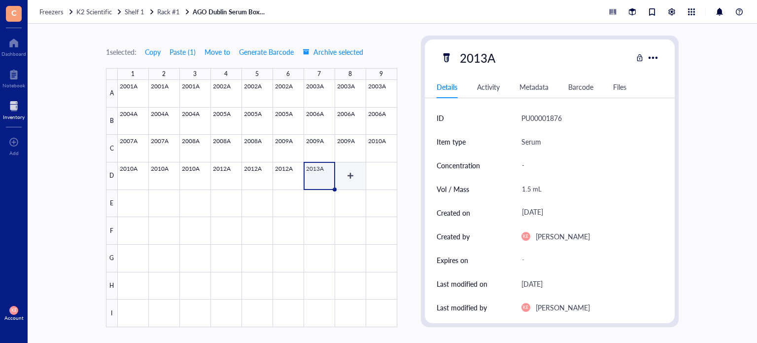
click at [350, 174] on div at bounding box center [257, 203] width 279 height 247
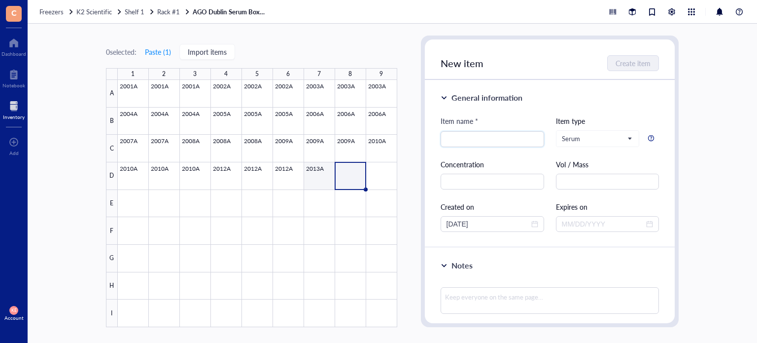
click at [317, 182] on div at bounding box center [257, 203] width 279 height 247
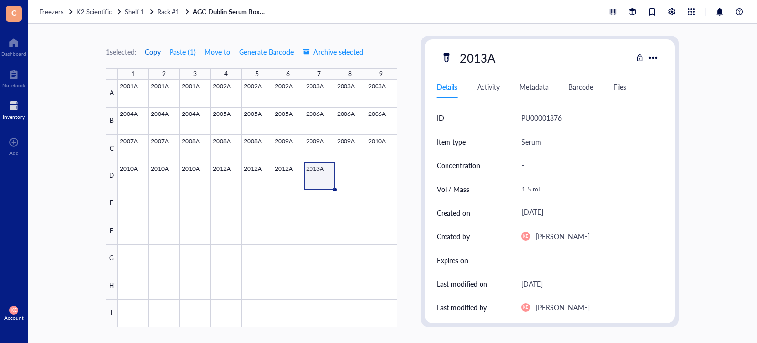
click at [158, 55] on span "Copy" at bounding box center [153, 52] width 16 height 8
click at [156, 58] on button "Copy" at bounding box center [152, 52] width 17 height 16
click at [156, 49] on span "Copy" at bounding box center [153, 52] width 16 height 8
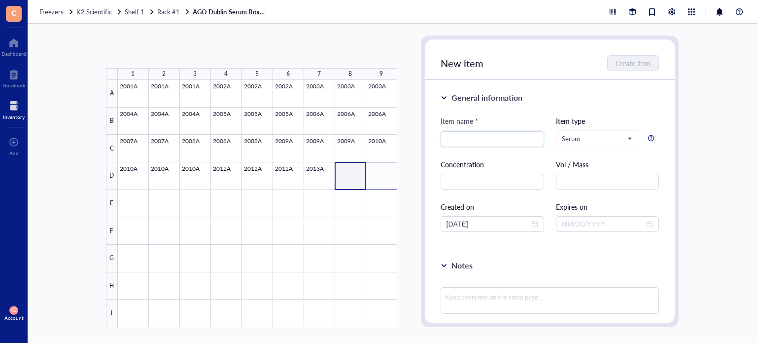
drag, startPoint x: 359, startPoint y: 181, endPoint x: 385, endPoint y: 181, distance: 26.1
click at [385, 181] on div at bounding box center [257, 203] width 279 height 247
click at [162, 49] on button "Paste ( 1 )" at bounding box center [157, 52] width 27 height 16
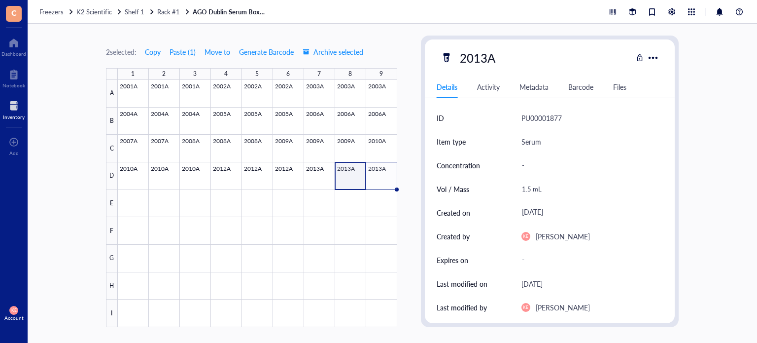
click at [351, 179] on div at bounding box center [257, 203] width 279 height 247
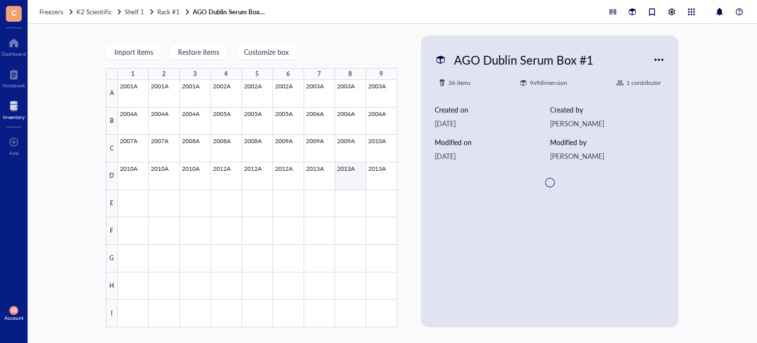
click at [351, 179] on div at bounding box center [257, 203] width 279 height 247
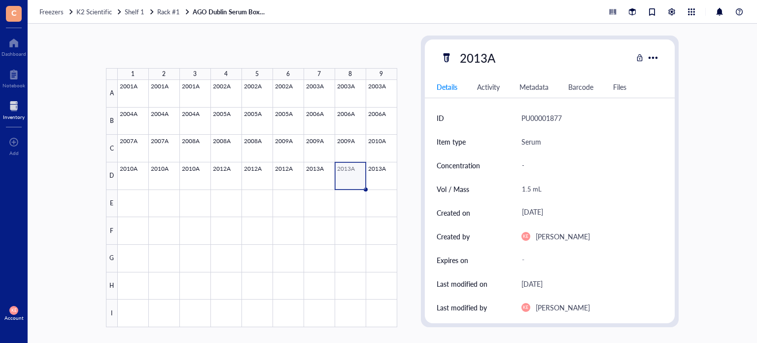
click at [351, 179] on div at bounding box center [257, 203] width 279 height 247
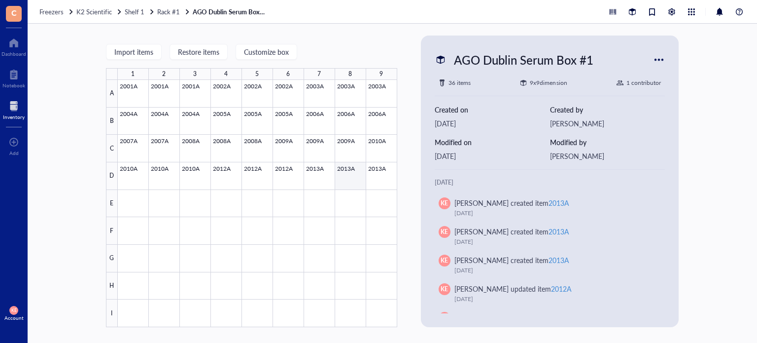
click at [351, 179] on div at bounding box center [257, 203] width 279 height 247
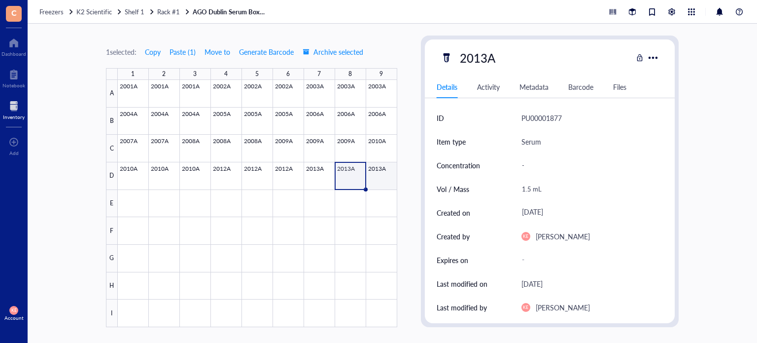
click at [369, 173] on div at bounding box center [257, 203] width 279 height 247
click at [487, 67] on div "2013A" at bounding box center [477, 57] width 44 height 21
click at [487, 59] on input "2013A" at bounding box center [480, 58] width 48 height 20
type input "2014A"
click at [684, 167] on div "1 selected: Copy Paste ( 1 ) Move to Generate Barcode Archive selected 1 2 3 4 …" at bounding box center [392, 183] width 729 height 319
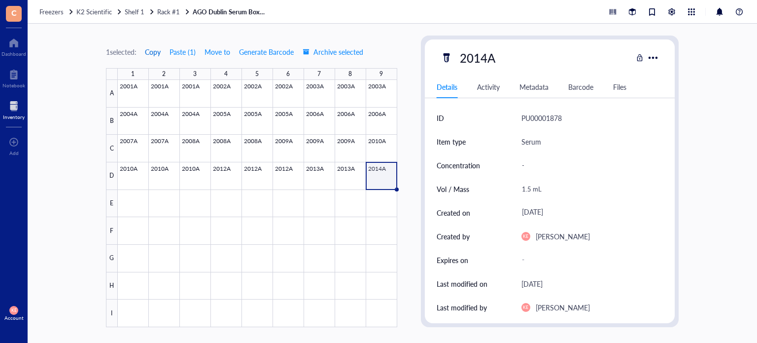
click at [151, 51] on span "Copy" at bounding box center [153, 52] width 16 height 8
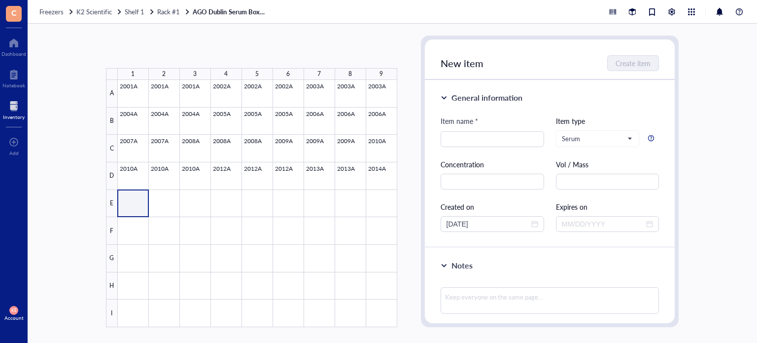
click at [163, 201] on div at bounding box center [257, 203] width 279 height 247
drag, startPoint x: 134, startPoint y: 205, endPoint x: 166, endPoint y: 206, distance: 31.6
click at [166, 206] on div at bounding box center [257, 203] width 279 height 247
click at [156, 51] on button "Paste ( 1 )" at bounding box center [157, 52] width 27 height 16
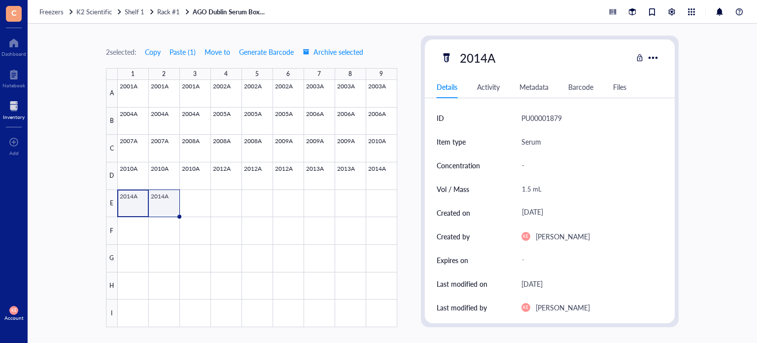
click at [164, 196] on div at bounding box center [257, 203] width 279 height 247
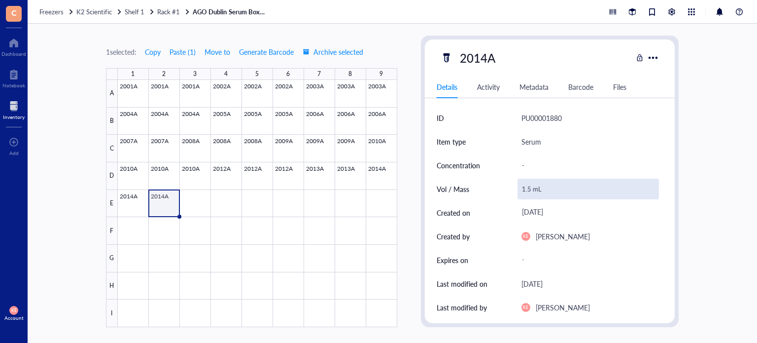
click at [527, 188] on div "1.5 mL" at bounding box center [589, 188] width 142 height 21
click at [531, 191] on input "1.5 mL" at bounding box center [588, 189] width 141 height 20
type input "1.0 mL"
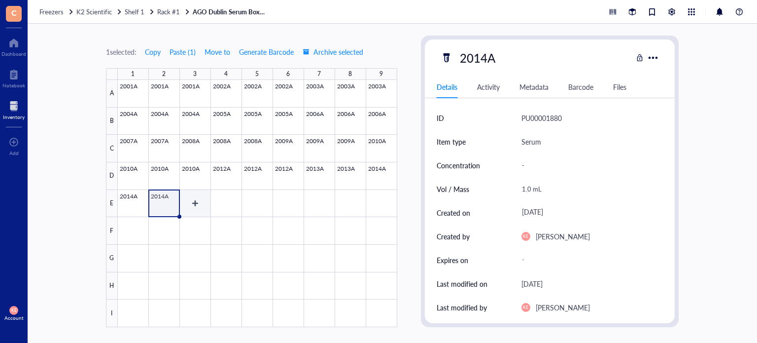
click at [191, 205] on div at bounding box center [257, 203] width 279 height 247
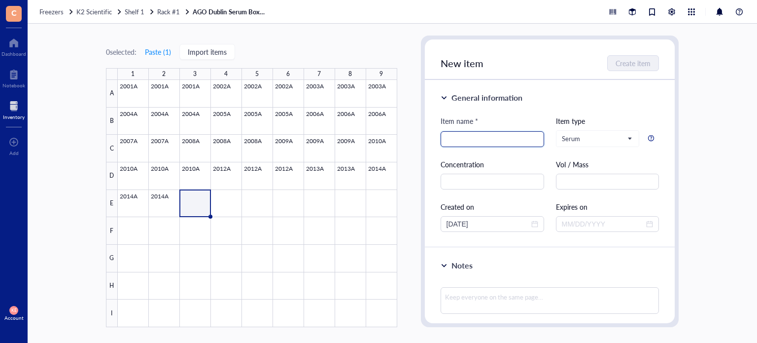
click at [465, 139] on input "search" at bounding box center [493, 139] width 92 height 15
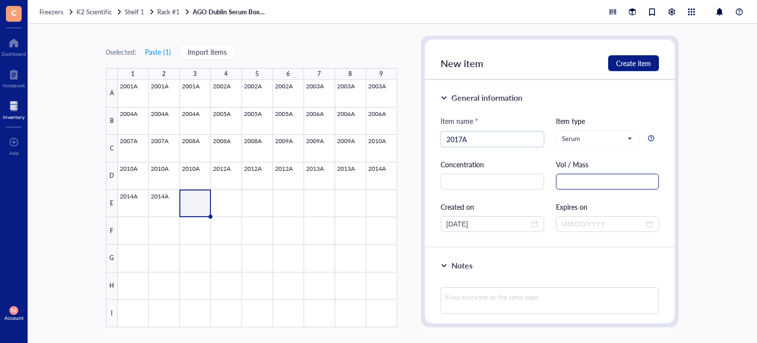
type input "2017A"
click at [583, 181] on input "text" at bounding box center [608, 181] width 104 height 16
paste input "1.5 mL"
type input "1.5 mL"
drag, startPoint x: 488, startPoint y: 225, endPoint x: 403, endPoint y: 225, distance: 84.8
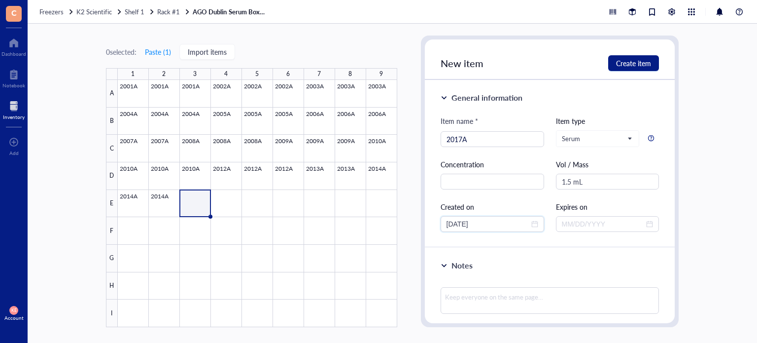
click at [403, 225] on div "0 selected: Paste ( 1 ) Import items 1 2 3 4 5 6 7 8 9 A B C D E F G H I 2001A …" at bounding box center [392, 183] width 729 height 319
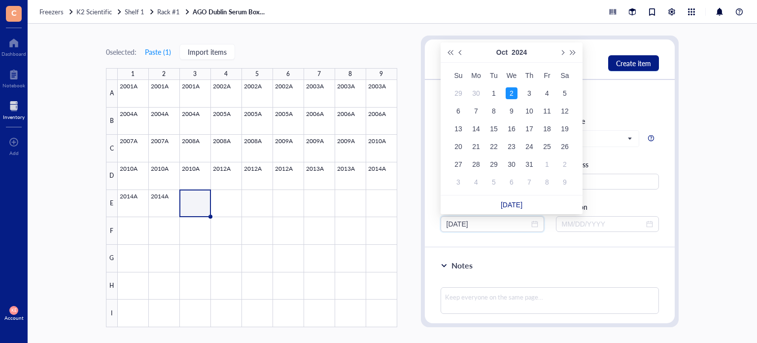
type input "[DATE]"
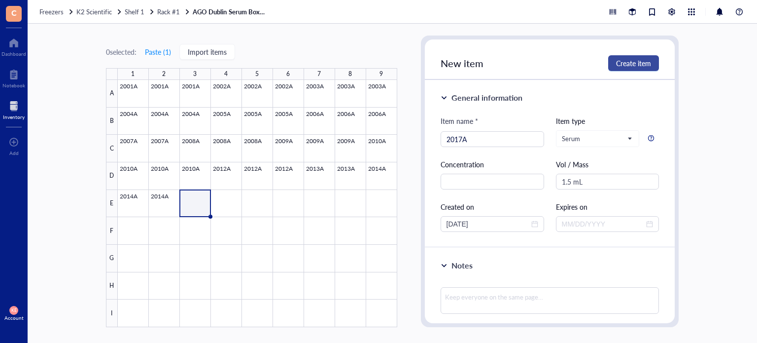
click at [643, 61] on span "Create item" at bounding box center [633, 63] width 35 height 8
type input "[DATE]"
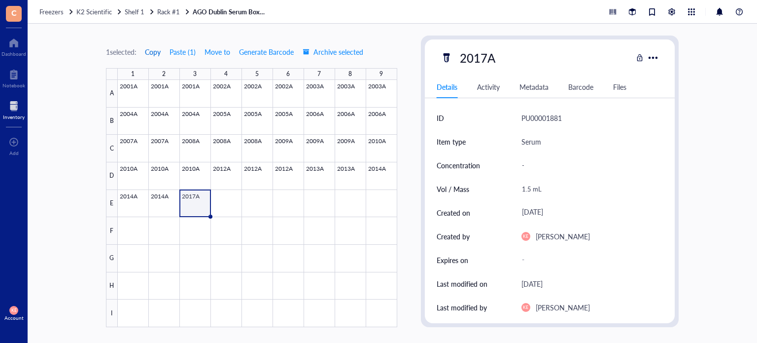
click at [154, 52] on span "Copy" at bounding box center [153, 52] width 16 height 8
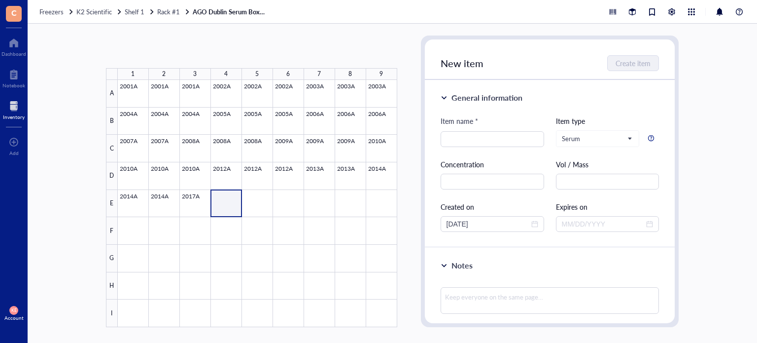
drag, startPoint x: 216, startPoint y: 200, endPoint x: 258, endPoint y: 206, distance: 42.3
click at [258, 206] on div at bounding box center [257, 203] width 279 height 247
click at [162, 45] on button "Paste ( 1 )" at bounding box center [157, 52] width 27 height 16
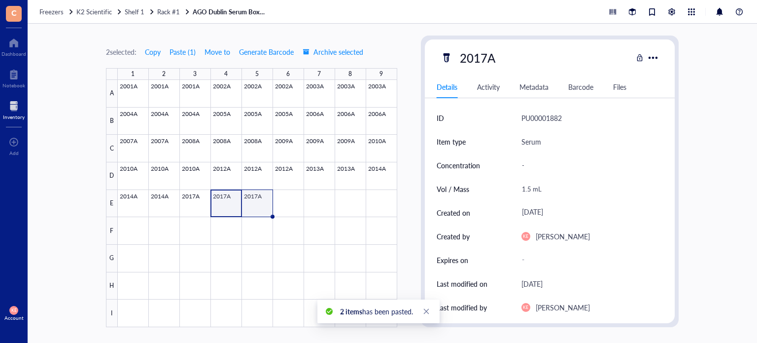
click at [252, 199] on div at bounding box center [257, 203] width 279 height 247
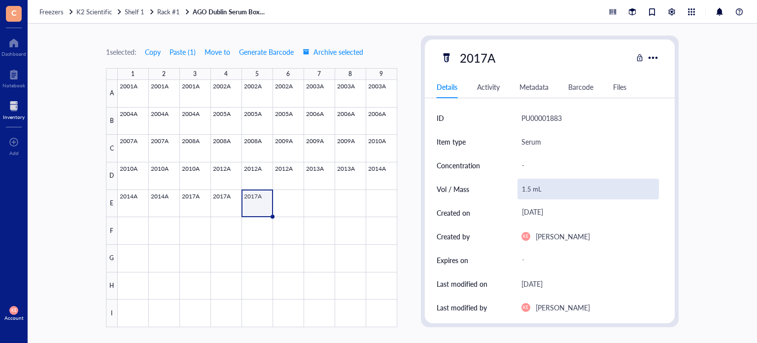
click at [528, 187] on div "1.5 mL" at bounding box center [589, 188] width 142 height 21
click at [528, 187] on input "1.5 mL" at bounding box center [588, 189] width 141 height 20
type input "1.0 mL"
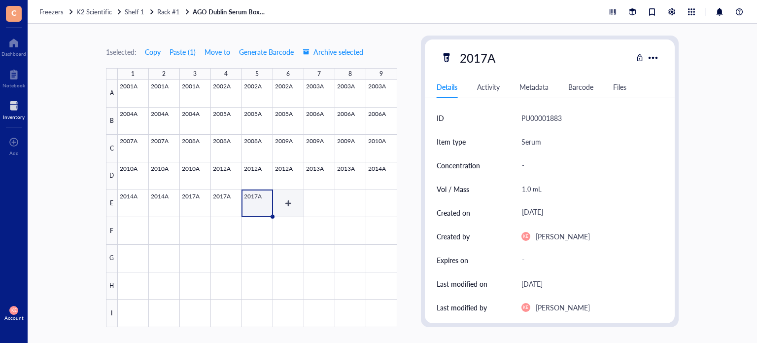
click at [288, 199] on div at bounding box center [257, 203] width 279 height 247
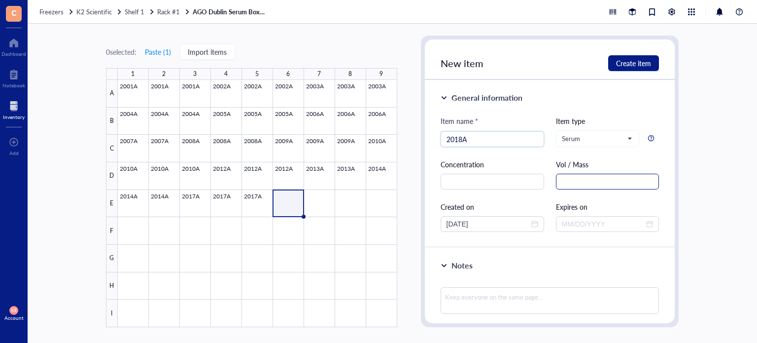
type input "2018A"
click at [584, 185] on input "text" at bounding box center [608, 181] width 104 height 16
paste input "1.5 mL"
type input "1.5 mL"
drag, startPoint x: 483, startPoint y: 221, endPoint x: 425, endPoint y: 228, distance: 58.5
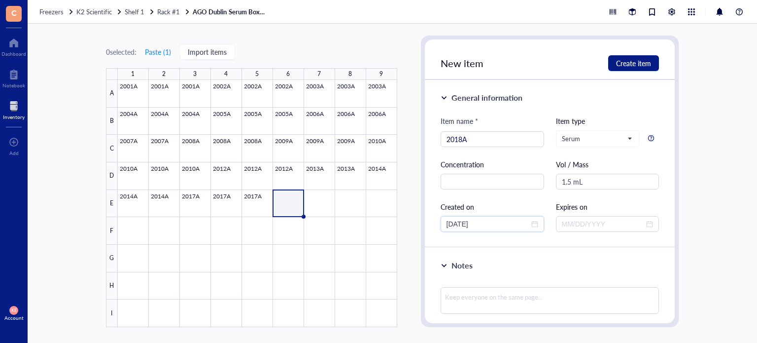
click at [425, 228] on div "General information Item name * 2018A Item type Serum Concentration Vol / Mass …" at bounding box center [550, 164] width 250 height 168
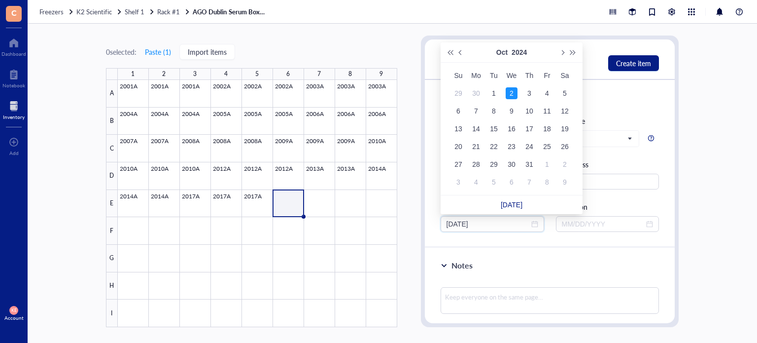
type input "[DATE]"
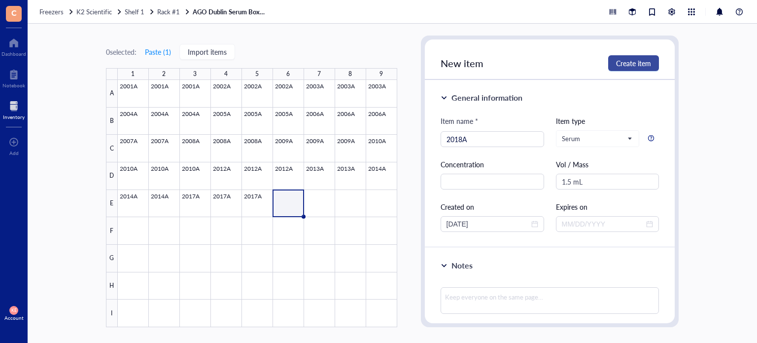
click at [651, 65] on span "Create item" at bounding box center [633, 63] width 35 height 8
type input "[DATE]"
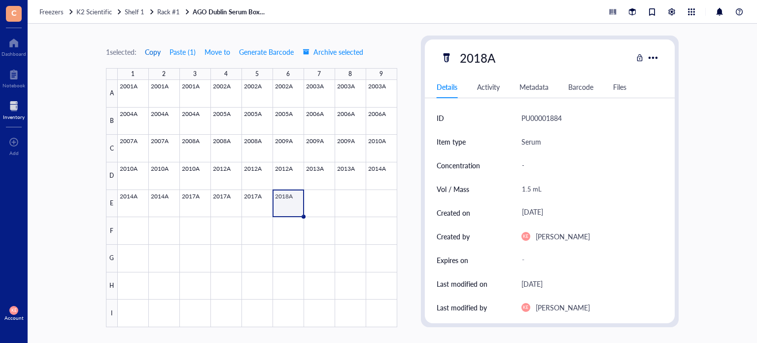
click at [156, 48] on span "Copy" at bounding box center [153, 52] width 16 height 8
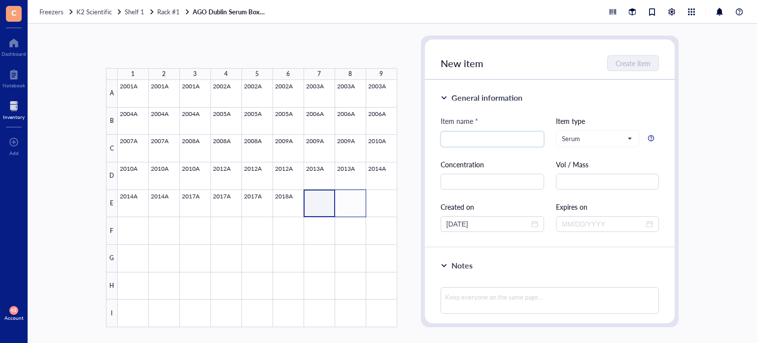
drag, startPoint x: 314, startPoint y: 197, endPoint x: 357, endPoint y: 210, distance: 45.0
click at [357, 210] on div at bounding box center [257, 203] width 279 height 247
click at [162, 52] on button "Paste ( 1 )" at bounding box center [157, 52] width 27 height 16
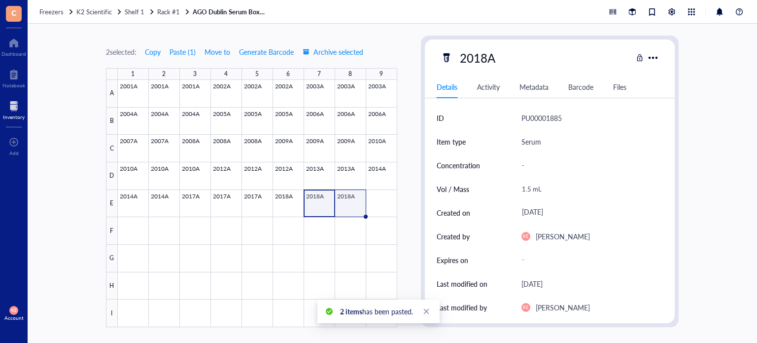
click at [353, 207] on div at bounding box center [257, 203] width 279 height 247
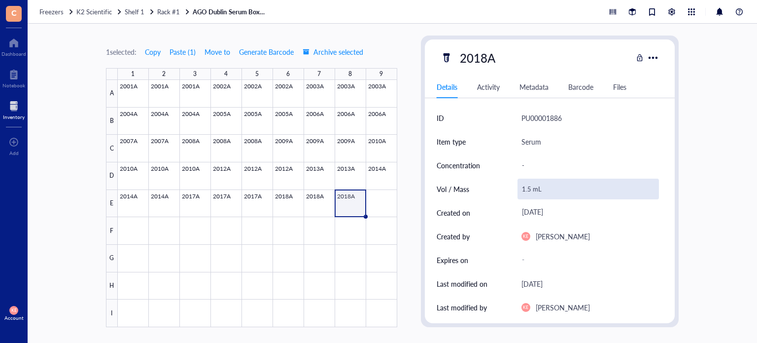
click at [527, 192] on div "1.5 mL" at bounding box center [589, 188] width 142 height 21
click at [527, 188] on input "1.5 mL" at bounding box center [588, 189] width 141 height 20
type input "0.75 mL"
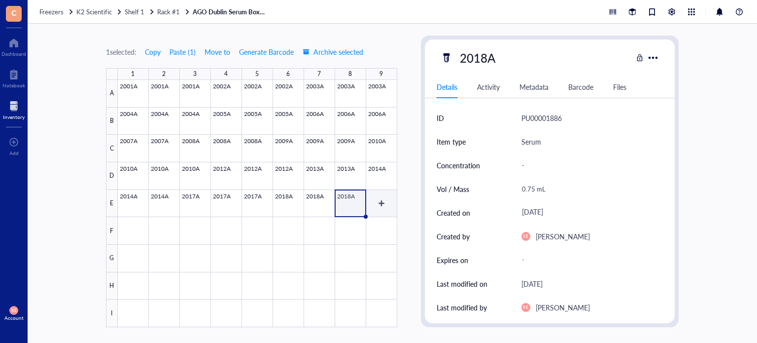
click at [390, 204] on div at bounding box center [257, 203] width 279 height 247
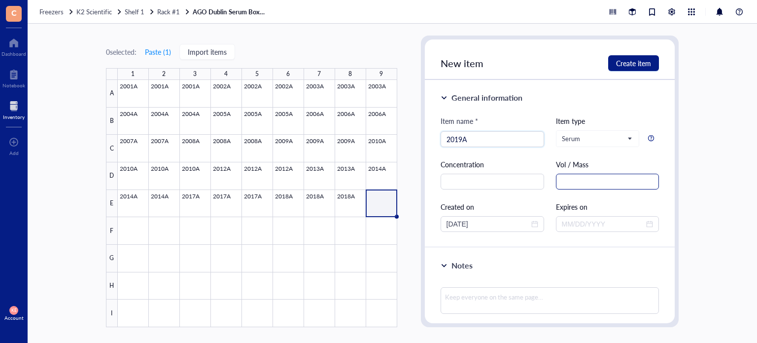
type input "2019A"
click at [576, 183] on input "text" at bounding box center [608, 181] width 104 height 16
paste input "1.5 mL"
type input "1.5 mL"
drag, startPoint x: 483, startPoint y: 224, endPoint x: 426, endPoint y: 224, distance: 57.2
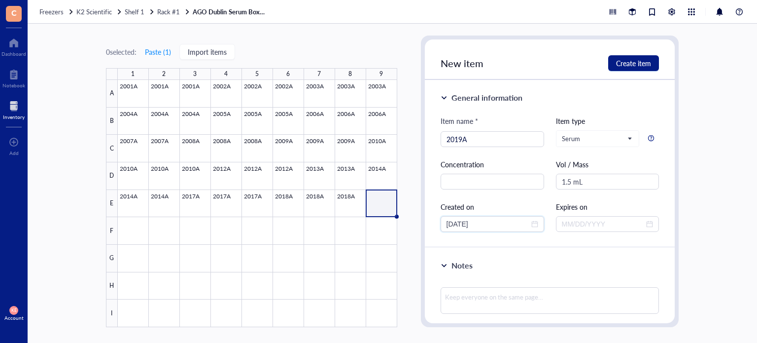
click at [426, 224] on div "General information Item name * 2019A Item type Serum Concentration Vol / Mass …" at bounding box center [550, 164] width 250 height 168
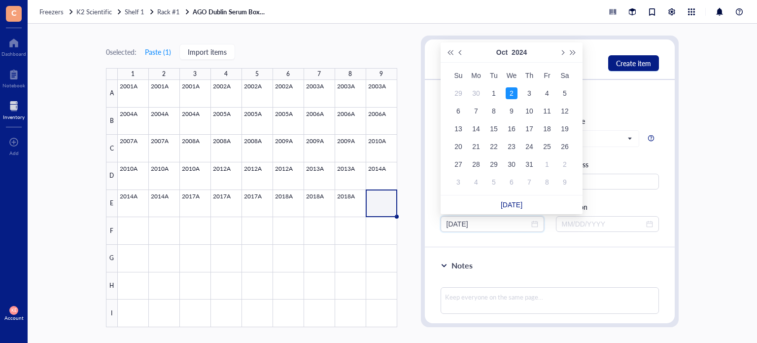
type input "[DATE]"
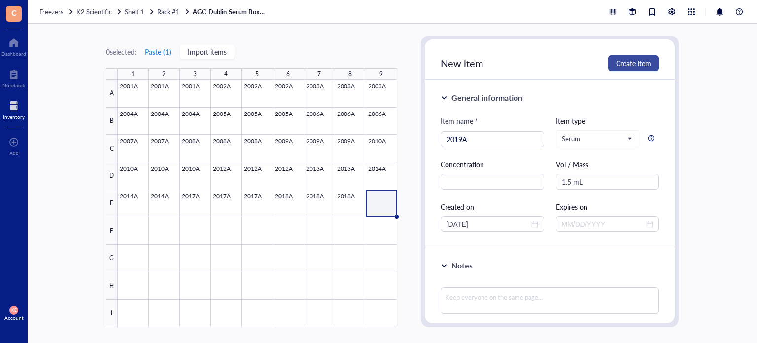
click at [631, 67] on span "Create item" at bounding box center [633, 63] width 35 height 8
type input "[DATE]"
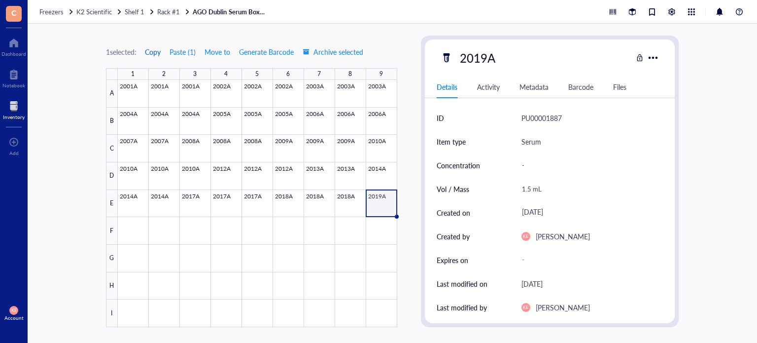
click at [152, 49] on span "Copy" at bounding box center [153, 52] width 16 height 8
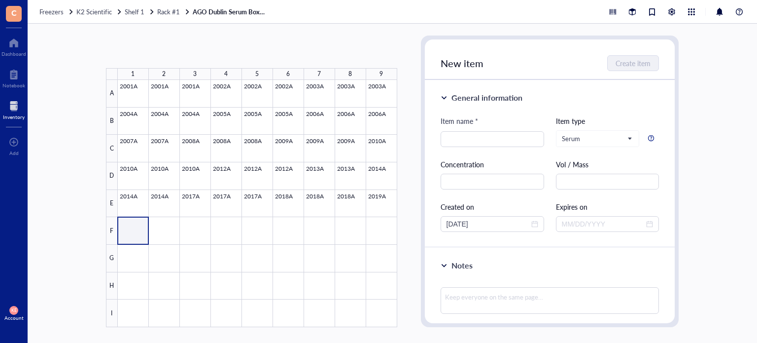
drag, startPoint x: 142, startPoint y: 230, endPoint x: 164, endPoint y: 233, distance: 21.5
click at [164, 233] on div at bounding box center [257, 203] width 279 height 247
click at [156, 49] on button "Paste ( 1 )" at bounding box center [157, 52] width 27 height 16
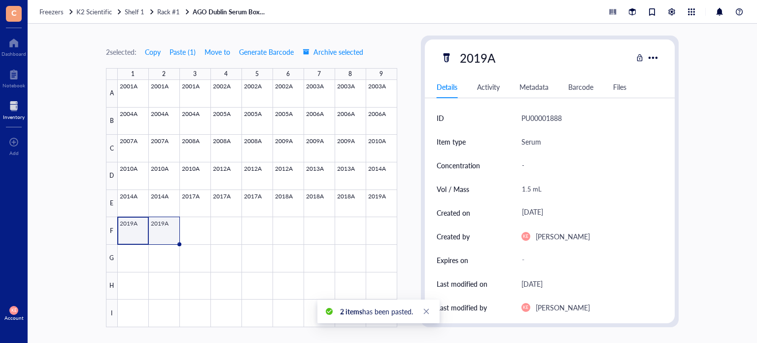
click at [166, 232] on div at bounding box center [257, 203] width 279 height 247
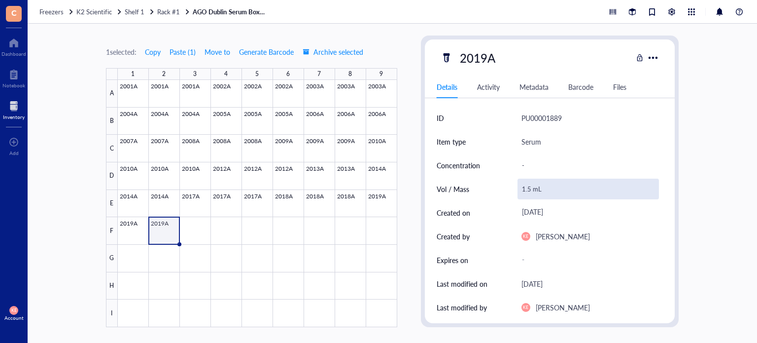
click at [538, 184] on div "1.5 mL" at bounding box center [589, 188] width 142 height 21
click at [527, 187] on input "1.5 mL" at bounding box center [588, 189] width 141 height 20
type input "0.75 mL"
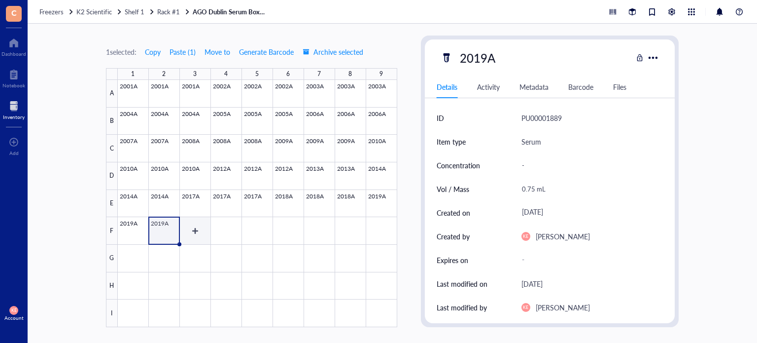
click at [196, 231] on div at bounding box center [257, 203] width 279 height 247
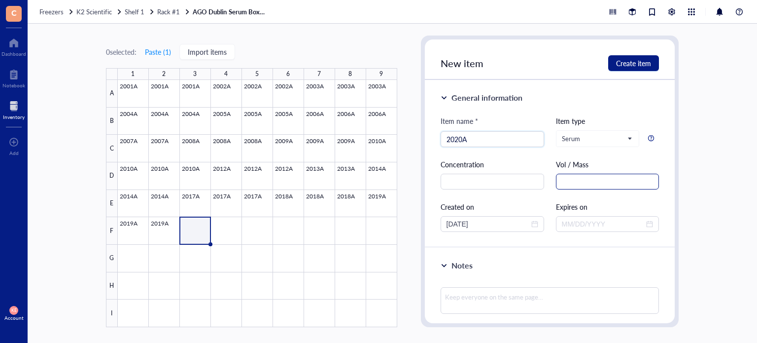
type input "2020A"
click at [604, 187] on input "text" at bounding box center [608, 181] width 104 height 16
click at [658, 195] on div "General information Item name * 2020A Item type Serum Concentration Vol / Mass …" at bounding box center [550, 164] width 250 height 168
drag, startPoint x: 603, startPoint y: 181, endPoint x: 487, endPoint y: 175, distance: 116.0
click at [487, 175] on div "Item name * 2020A Item type Serum Concentration Vol / Mass [DATE] Created on [D…" at bounding box center [550, 173] width 219 height 116
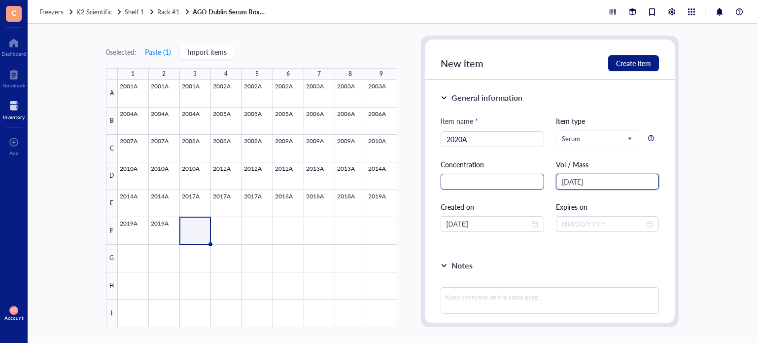
paste input ".5 mL"
type input "1.5 mL"
drag, startPoint x: 487, startPoint y: 220, endPoint x: 380, endPoint y: 222, distance: 107.5
click at [380, 222] on div "0 selected: Paste ( 1 ) Import items 1 2 3 4 5 6 7 8 9 A B C D E F G H I 2001A …" at bounding box center [392, 183] width 729 height 319
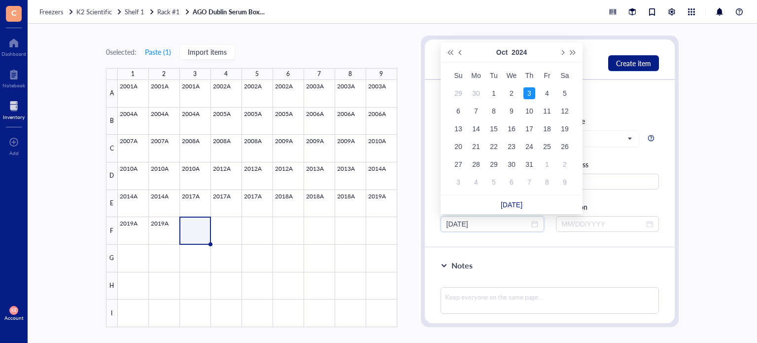
type input "[DATE]"
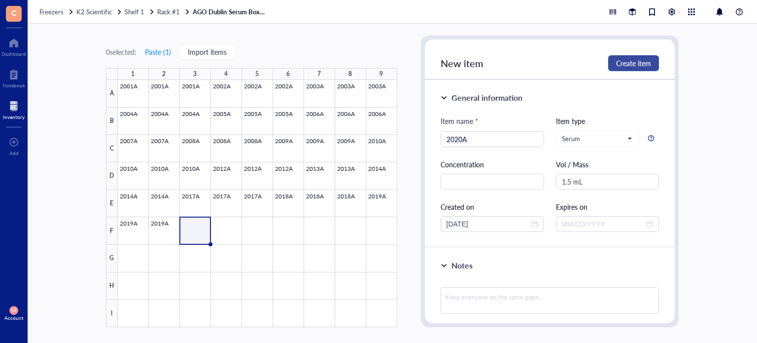
click at [639, 65] on span "Create item" at bounding box center [633, 63] width 35 height 8
type input "[DATE]"
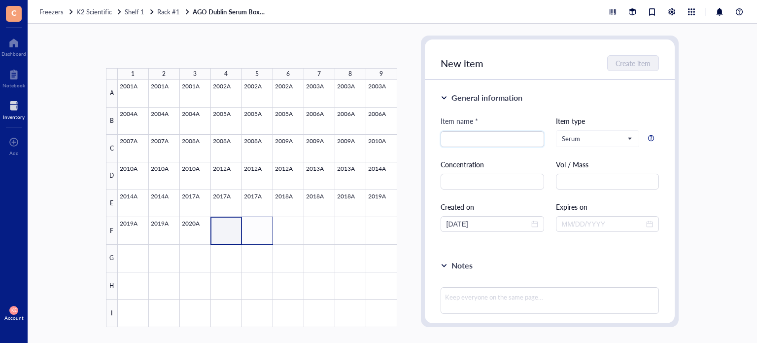
drag, startPoint x: 235, startPoint y: 239, endPoint x: 250, endPoint y: 239, distance: 15.3
click at [250, 239] on div at bounding box center [257, 203] width 279 height 247
click at [166, 57] on button "Paste ( 1 )" at bounding box center [157, 52] width 27 height 16
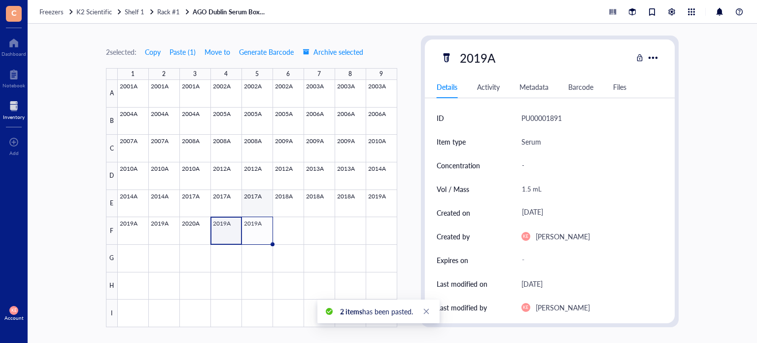
click at [259, 217] on div at bounding box center [257, 203] width 279 height 247
click at [190, 230] on div at bounding box center [257, 203] width 279 height 247
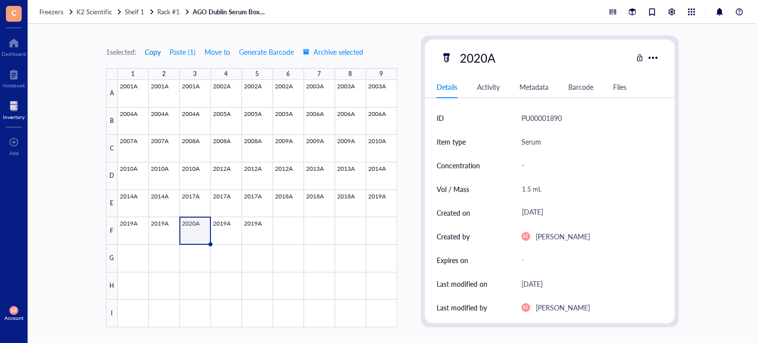
click at [158, 55] on span "Copy" at bounding box center [153, 52] width 16 height 8
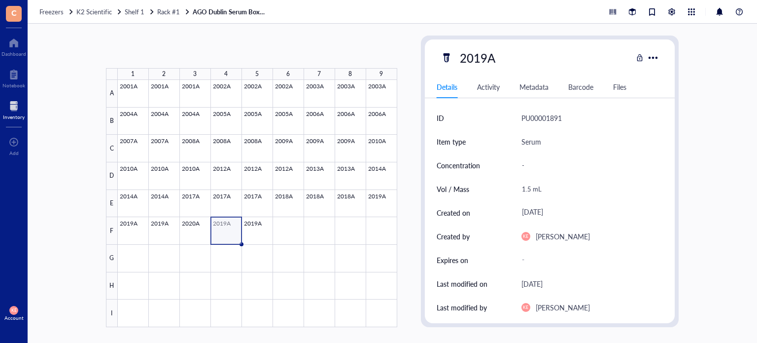
drag, startPoint x: 248, startPoint y: 229, endPoint x: 253, endPoint y: 231, distance: 5.1
click at [253, 231] on div at bounding box center [257, 203] width 279 height 247
click at [179, 54] on button "Paste ( 1 )" at bounding box center [182, 52] width 27 height 16
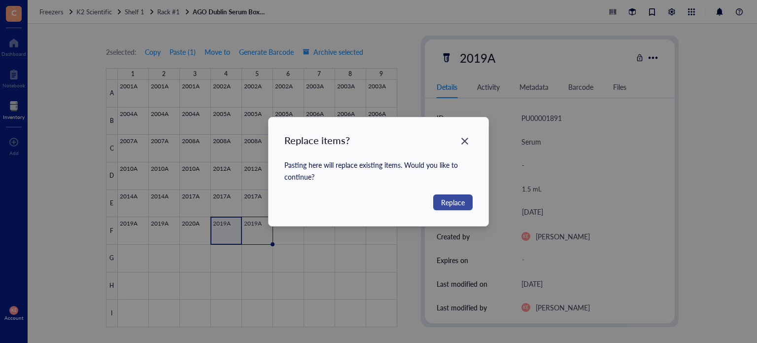
click at [444, 202] on span "Replace" at bounding box center [453, 202] width 24 height 11
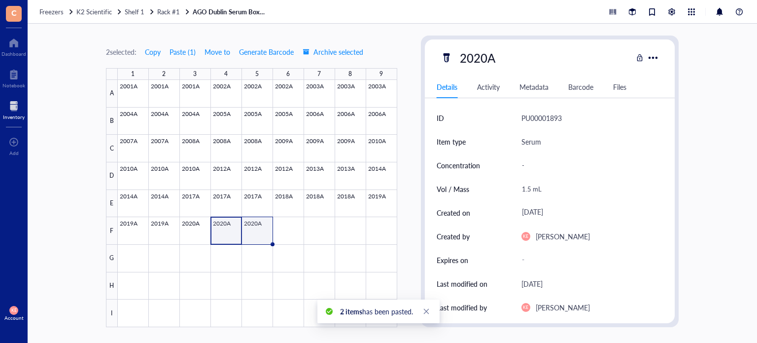
click at [260, 234] on div at bounding box center [257, 203] width 279 height 247
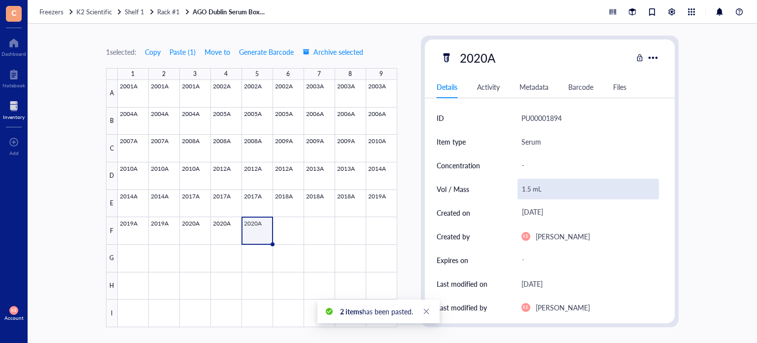
click at [529, 188] on div "1.5 mL" at bounding box center [589, 188] width 142 height 21
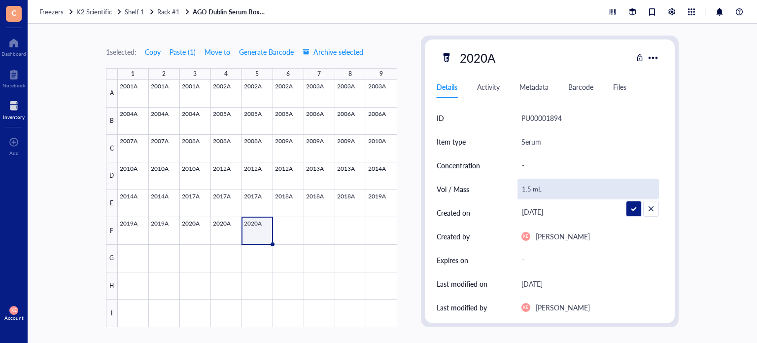
click at [529, 188] on input "1.5 mL" at bounding box center [588, 189] width 141 height 20
type input "1.25 mL"
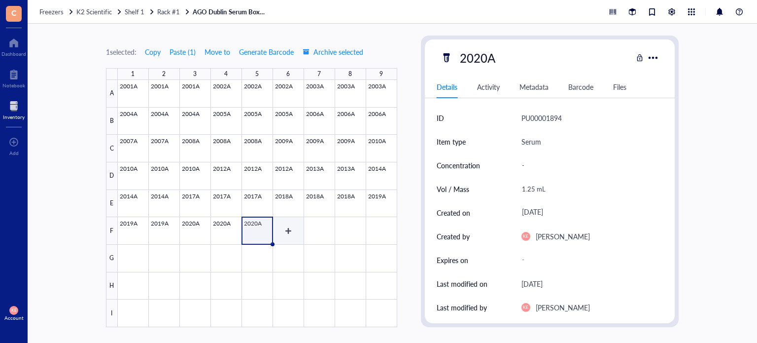
click at [291, 226] on div at bounding box center [257, 203] width 279 height 247
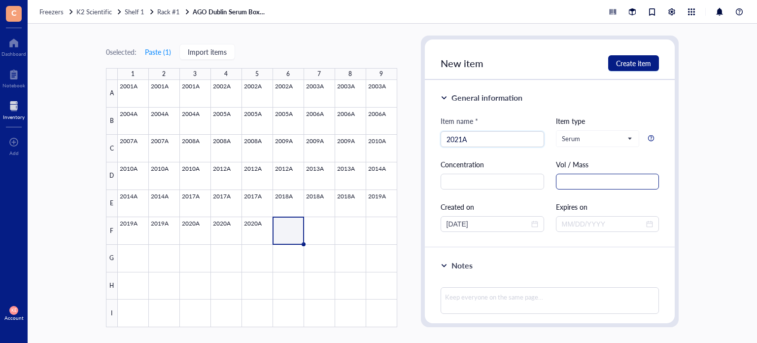
scroll to position [7, 0]
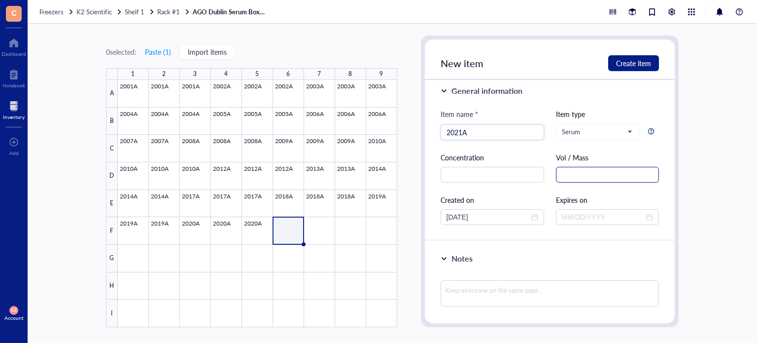
type input "2021A"
drag, startPoint x: 609, startPoint y: 176, endPoint x: 602, endPoint y: 173, distance: 7.7
click at [602, 173] on input "text" at bounding box center [608, 175] width 104 height 16
paste input "1.5 mL"
type input "1.5 mL"
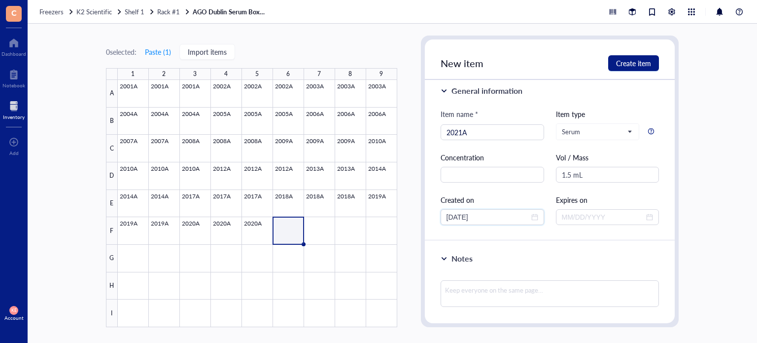
drag, startPoint x: 487, startPoint y: 217, endPoint x: 433, endPoint y: 220, distance: 53.8
click at [433, 220] on div "General information Item name * 2021A Item type Serum Concentration Vol / Mass …" at bounding box center [550, 157] width 250 height 168
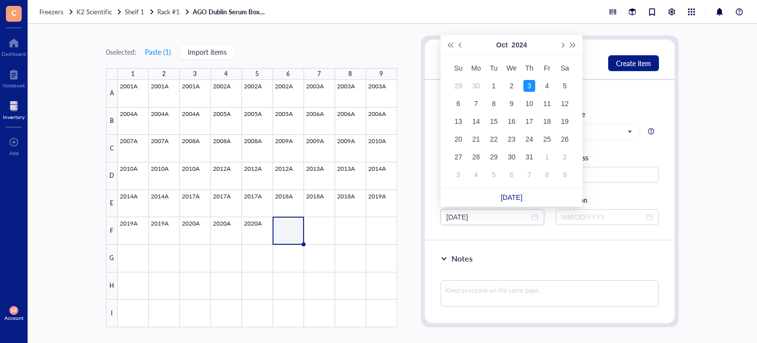
type input "[DATE]"
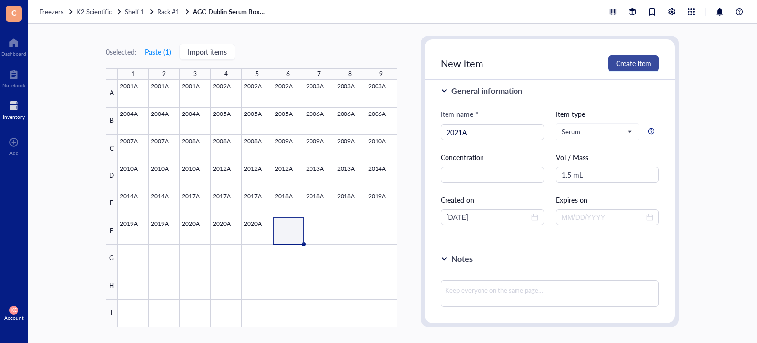
click at [630, 65] on span "Create item" at bounding box center [633, 63] width 35 height 8
type input "[DATE]"
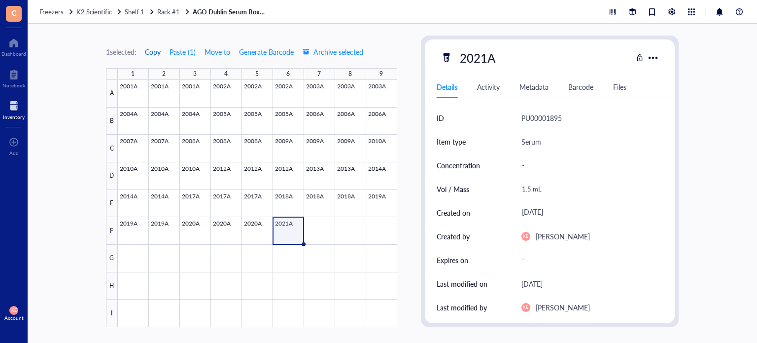
click at [150, 51] on span "Copy" at bounding box center [153, 52] width 16 height 8
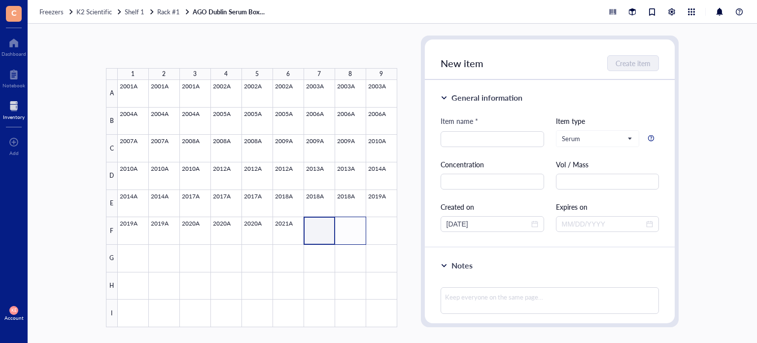
drag, startPoint x: 324, startPoint y: 233, endPoint x: 346, endPoint y: 234, distance: 21.7
click at [346, 234] on div at bounding box center [257, 203] width 279 height 247
click at [155, 52] on button "Paste ( 1 )" at bounding box center [157, 52] width 27 height 16
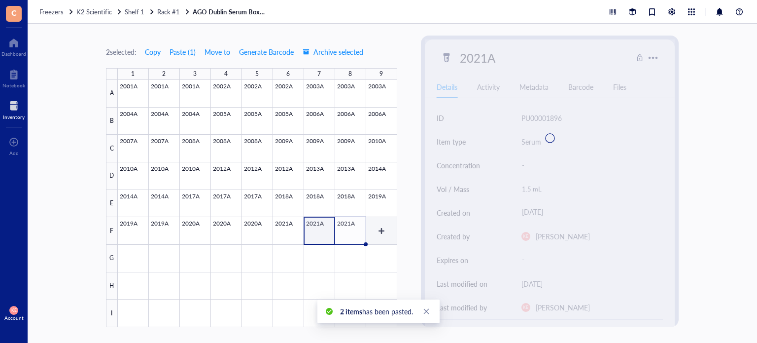
click at [379, 237] on div at bounding box center [257, 203] width 279 height 247
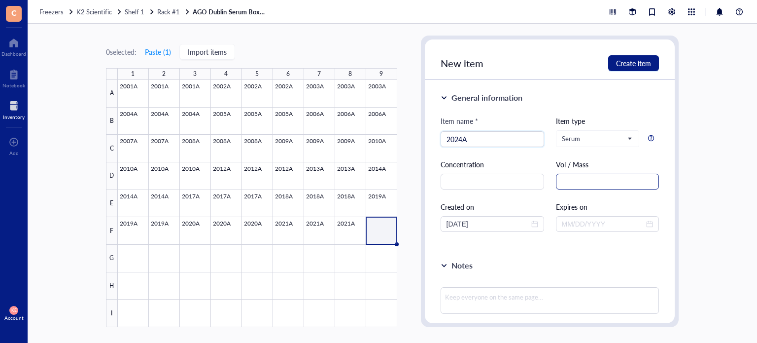
type input "2024A"
click at [612, 186] on input "text" at bounding box center [608, 181] width 104 height 16
paste input "1.5 mL"
type input "1.5 mL"
drag, startPoint x: 497, startPoint y: 226, endPoint x: 411, endPoint y: 228, distance: 86.8
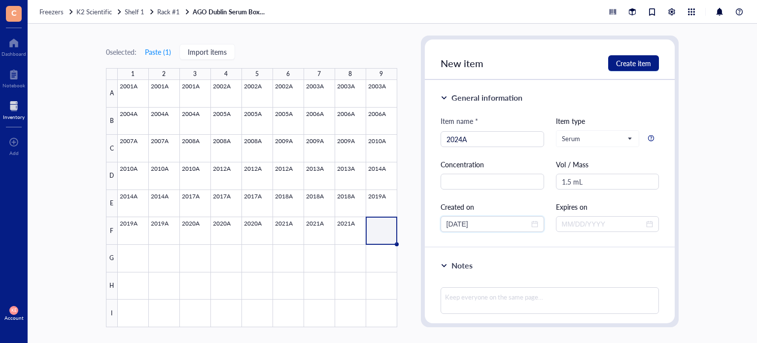
click at [411, 228] on div "0 selected: Paste ( 1 ) Import items 1 2 3 4 5 6 7 8 9 A B C D E F G H I 2001A …" at bounding box center [392, 183] width 729 height 319
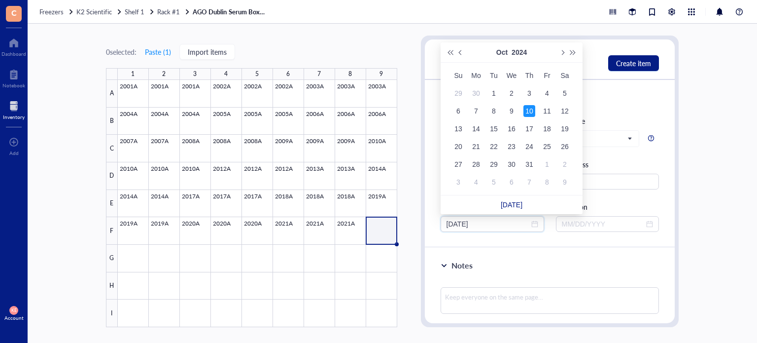
type input "[DATE]"
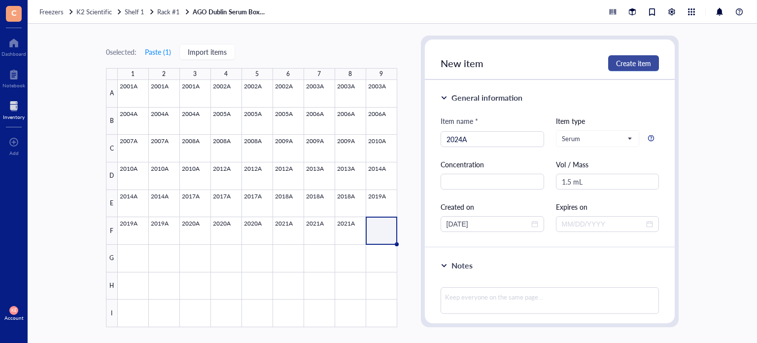
click at [640, 66] on span "Create item" at bounding box center [633, 63] width 35 height 8
type input "[DATE]"
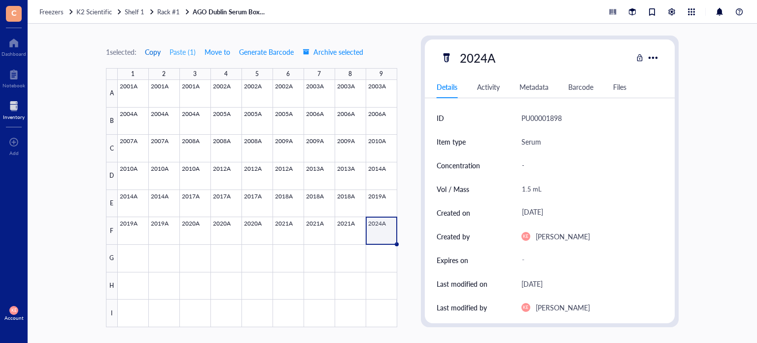
click at [156, 51] on span "Copy" at bounding box center [153, 52] width 16 height 8
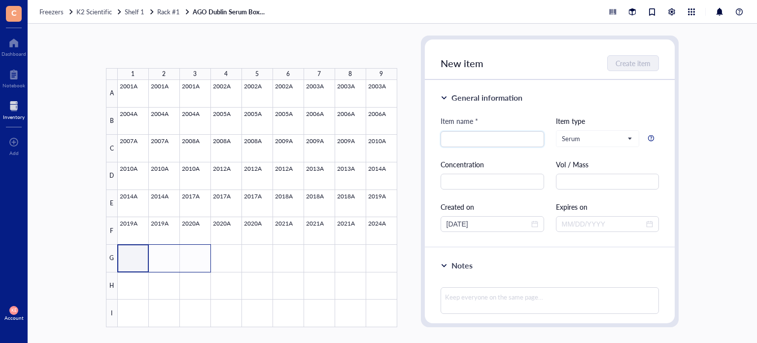
drag, startPoint x: 138, startPoint y: 256, endPoint x: 196, endPoint y: 261, distance: 58.4
click at [196, 261] on div at bounding box center [257, 203] width 279 height 247
click at [164, 47] on button "Paste ( 1 )" at bounding box center [157, 52] width 27 height 16
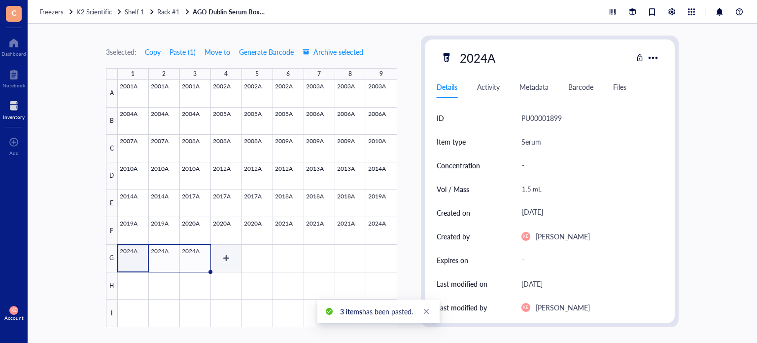
click at [226, 261] on div at bounding box center [257, 203] width 279 height 247
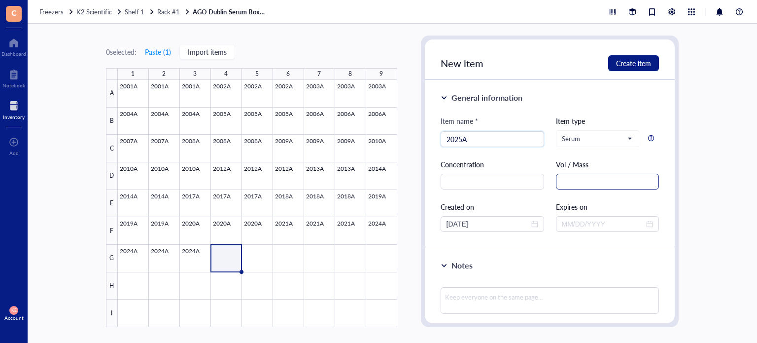
type input "2025A"
click at [588, 184] on input "text" at bounding box center [608, 181] width 104 height 16
paste input "1.5 mL"
type input "1.5 mL"
drag, startPoint x: 488, startPoint y: 227, endPoint x: 423, endPoint y: 230, distance: 64.6
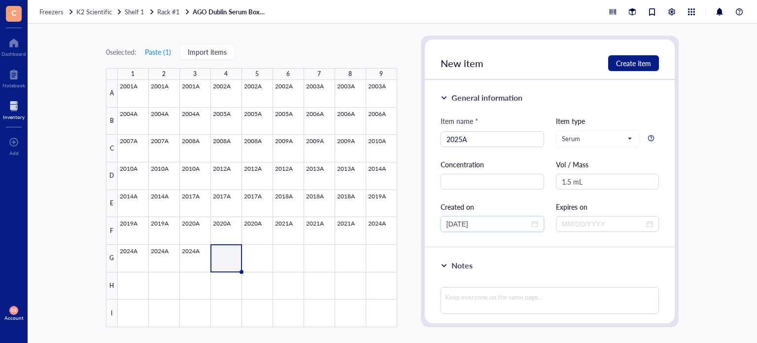
click at [423, 230] on div "New item Create item General information Item name * 2025A Item type Serum Conc…" at bounding box center [550, 180] width 258 height 291
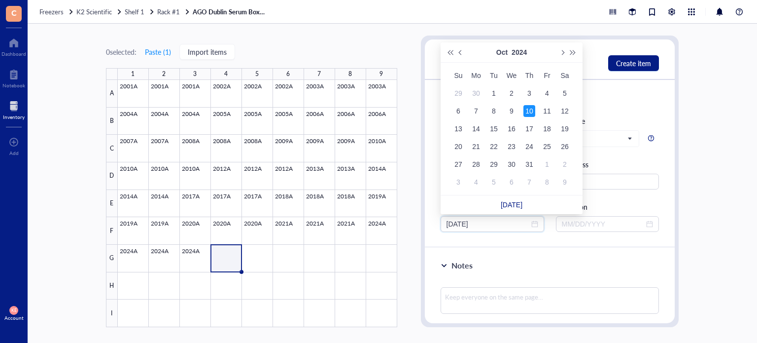
type input "[DATE]"
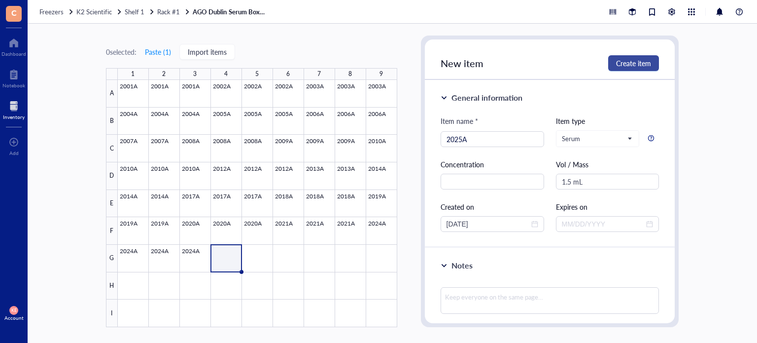
click at [638, 55] on button "Create item" at bounding box center [633, 63] width 51 height 16
type input "[DATE]"
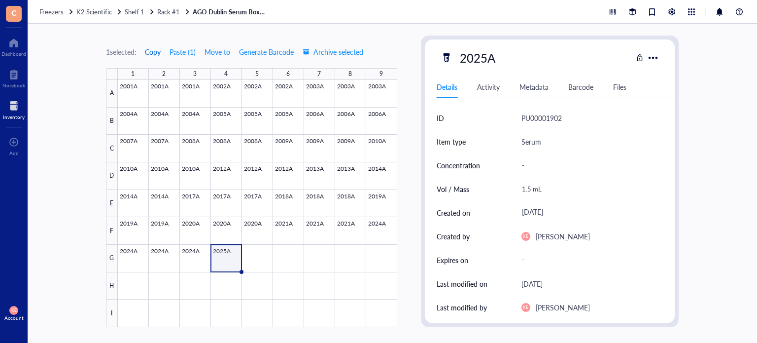
click at [158, 50] on span "Copy" at bounding box center [153, 52] width 16 height 8
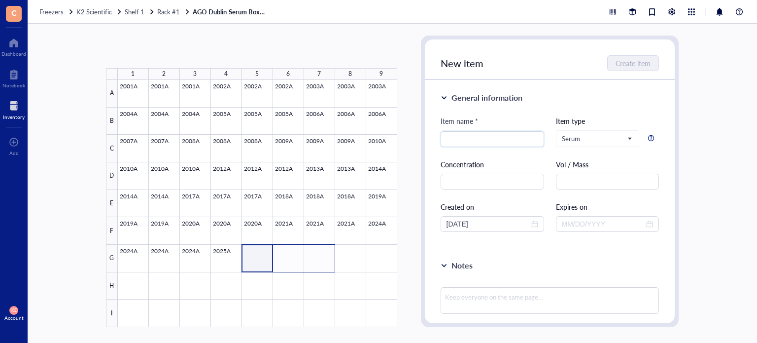
drag, startPoint x: 251, startPoint y: 252, endPoint x: 321, endPoint y: 259, distance: 70.3
click at [321, 259] on div at bounding box center [257, 203] width 279 height 247
click at [160, 45] on button "Paste ( 1 )" at bounding box center [157, 52] width 27 height 16
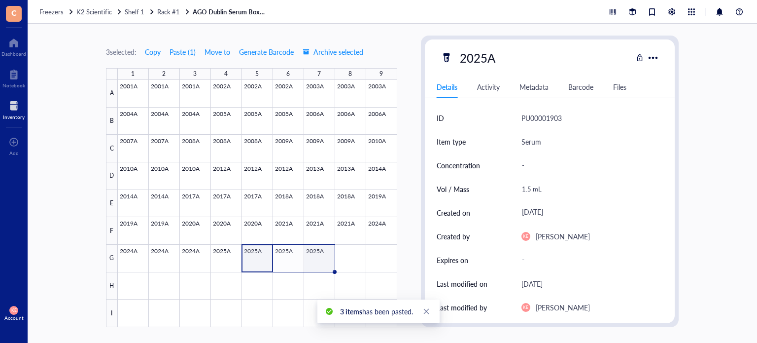
click at [317, 261] on div at bounding box center [257, 203] width 279 height 247
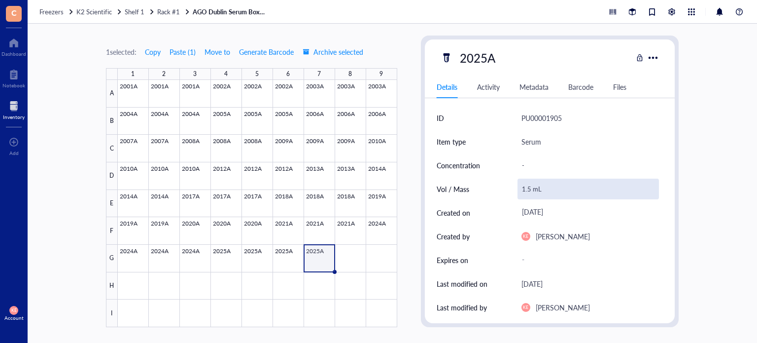
click at [532, 185] on div "1.5 mL" at bounding box center [589, 188] width 142 height 21
click at [530, 187] on input "1.5 mL" at bounding box center [588, 189] width 141 height 20
type input "0.3 mL"
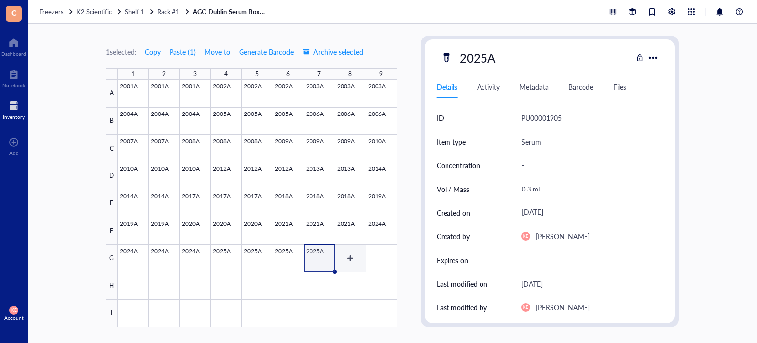
click at [347, 262] on div at bounding box center [257, 203] width 279 height 247
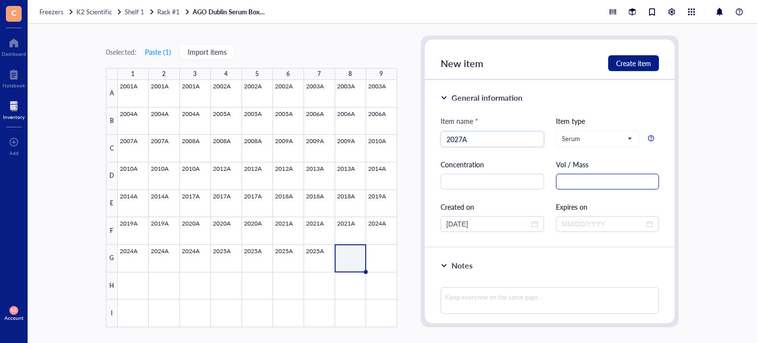
type input "2027A"
click at [578, 175] on input "text" at bounding box center [608, 181] width 104 height 16
paste input "1.5 mL"
type input "1.5 mL"
drag, startPoint x: 483, startPoint y: 228, endPoint x: 419, endPoint y: 229, distance: 64.1
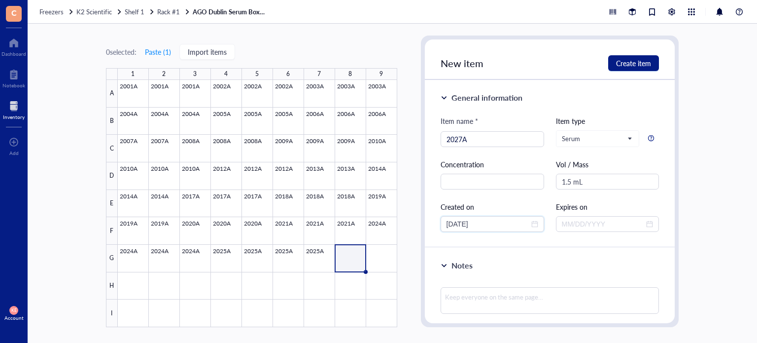
click at [419, 229] on div "0 selected: Paste ( 1 ) Import items 1 2 3 4 5 6 7 8 9 A B C D E F G H I 2001A …" at bounding box center [392, 183] width 729 height 319
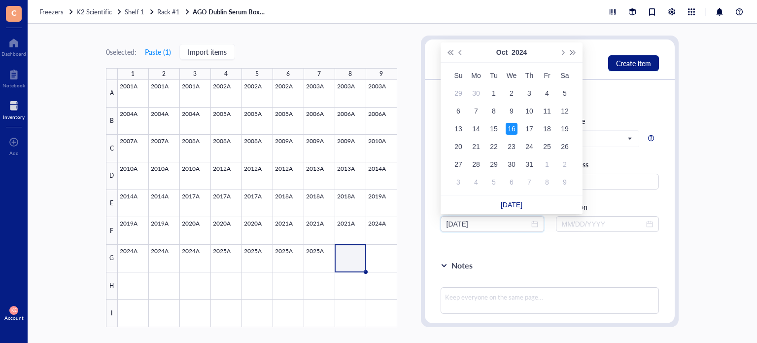
type input "[DATE]"
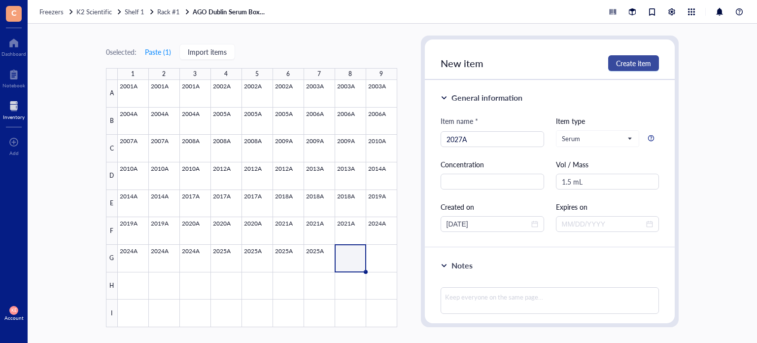
click at [650, 63] on span "Create item" at bounding box center [633, 63] width 35 height 8
type input "[DATE]"
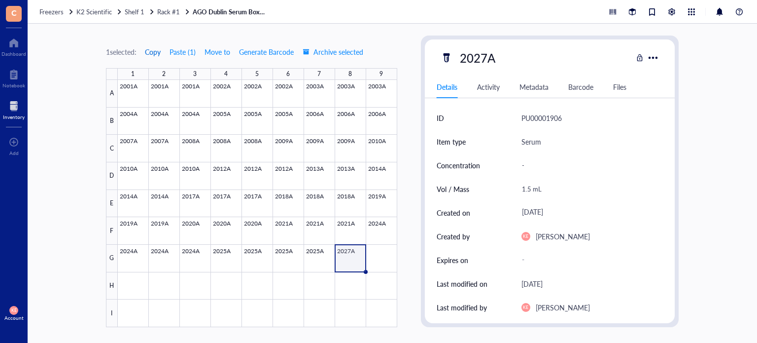
click at [157, 53] on span "Copy" at bounding box center [153, 52] width 16 height 8
click at [386, 252] on div at bounding box center [257, 203] width 279 height 247
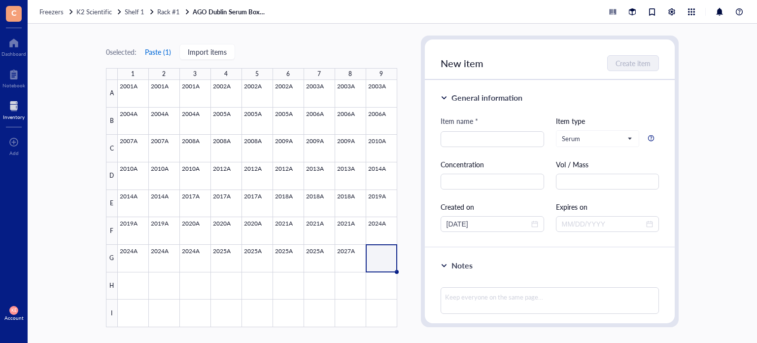
click at [155, 51] on button "Paste ( 1 )" at bounding box center [157, 52] width 27 height 16
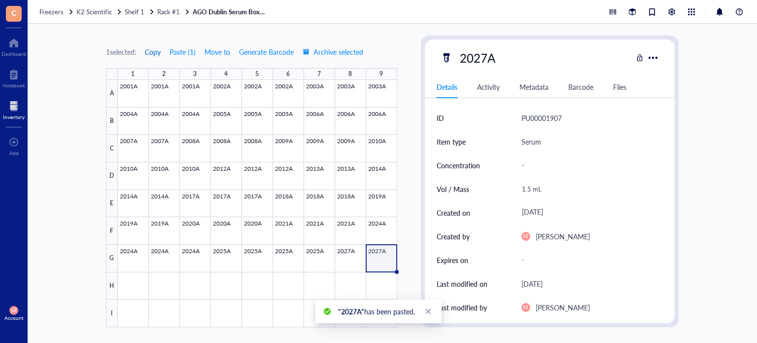
click at [155, 51] on span "Copy" at bounding box center [153, 52] width 16 height 8
click at [135, 286] on div at bounding box center [257, 203] width 279 height 247
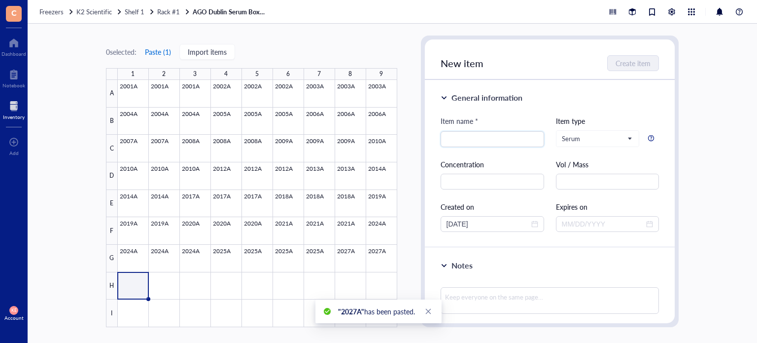
click at [166, 53] on button "Paste ( 1 )" at bounding box center [157, 52] width 27 height 16
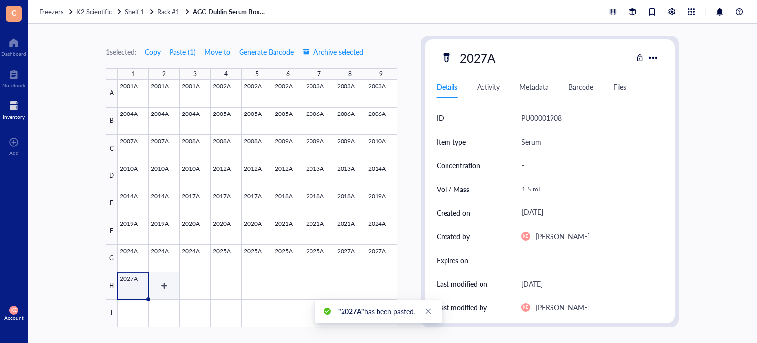
click at [168, 286] on div at bounding box center [257, 203] width 279 height 247
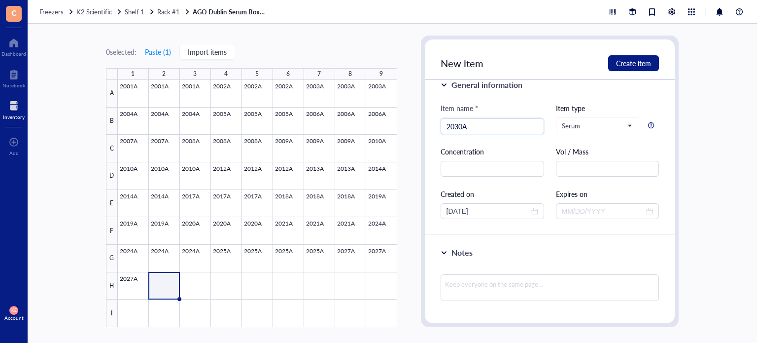
scroll to position [19, 0]
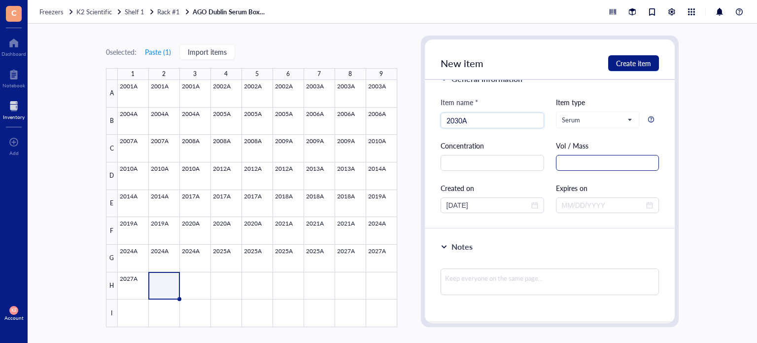
type input "2030A"
click at [584, 167] on input "text" at bounding box center [608, 163] width 104 height 16
paste input "1.5 mL"
type input "1.5 mL"
drag, startPoint x: 498, startPoint y: 201, endPoint x: 401, endPoint y: 210, distance: 97.1
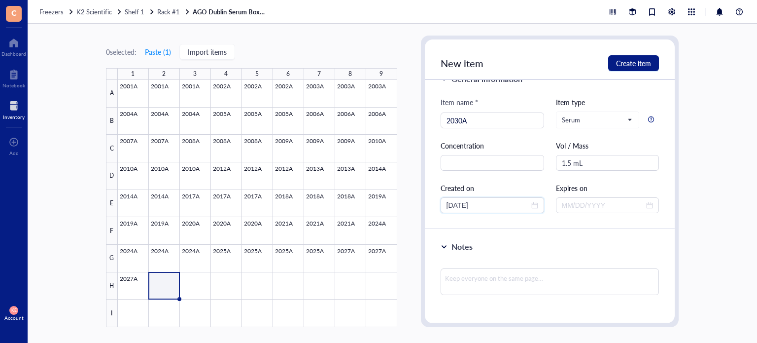
click at [401, 210] on div "0 selected: Paste ( 1 ) Import items 1 2 3 4 5 6 7 8 9 A B C D E F G H I 2001A …" at bounding box center [392, 183] width 729 height 319
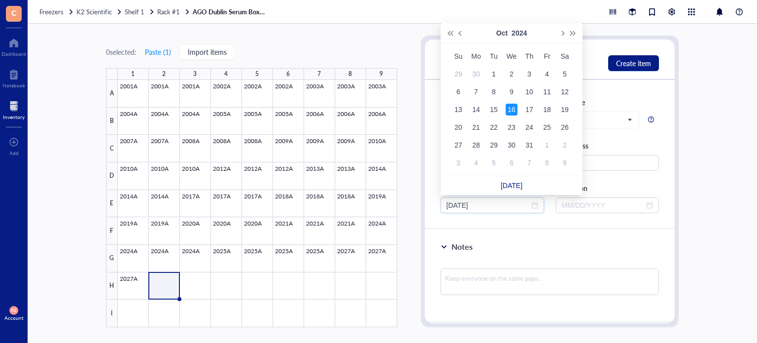
type input "[DATE]"
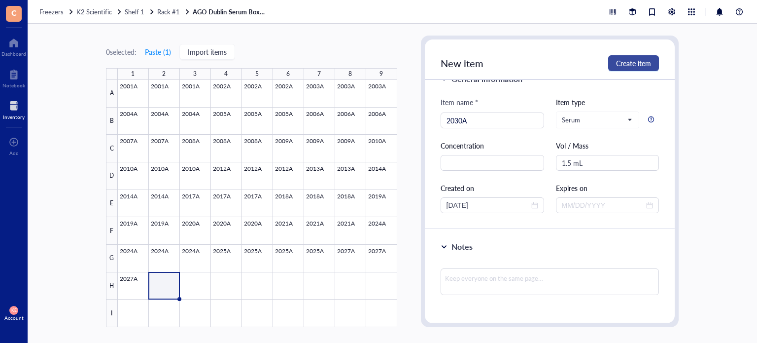
click at [646, 62] on span "Create item" at bounding box center [633, 63] width 35 height 8
type input "[DATE]"
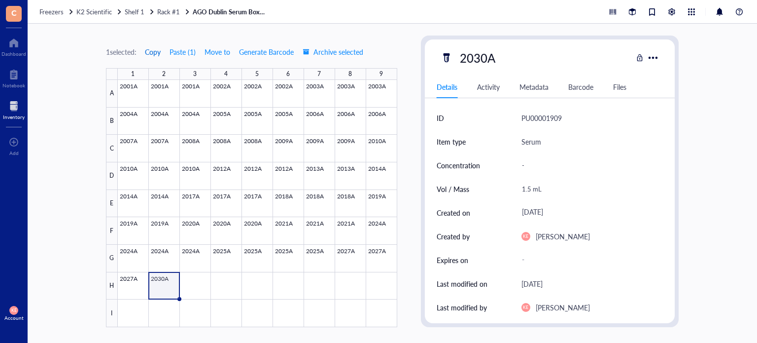
click at [158, 53] on span "Copy" at bounding box center [153, 52] width 16 height 8
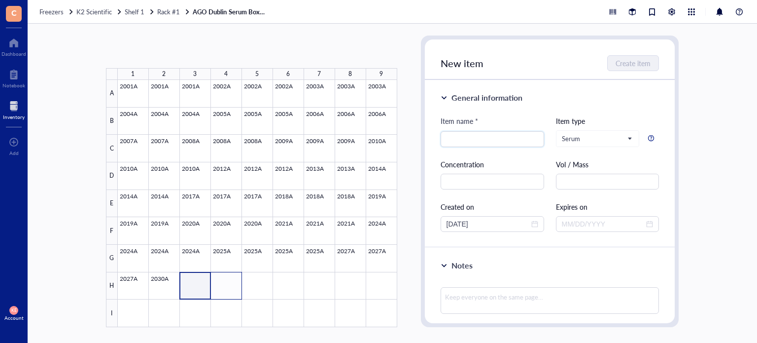
click at [226, 293] on div at bounding box center [257, 203] width 279 height 247
click at [160, 53] on button "Paste ( 1 )" at bounding box center [157, 52] width 27 height 16
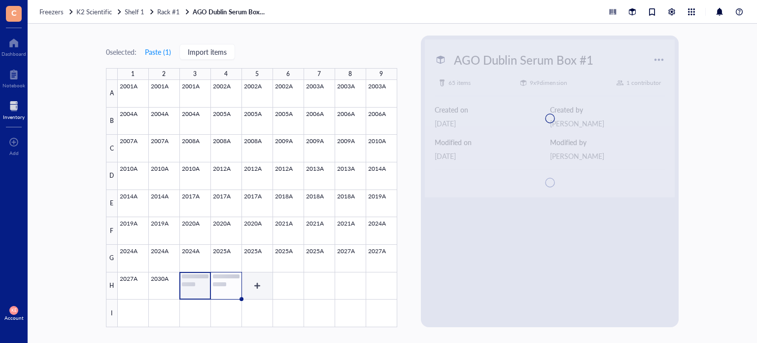
click at [263, 287] on div at bounding box center [257, 203] width 279 height 247
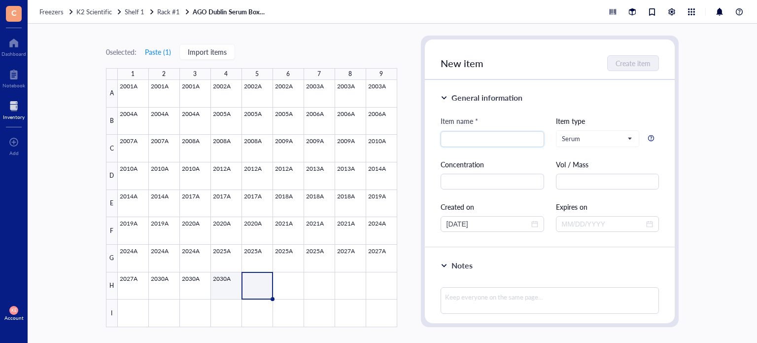
click at [220, 283] on div at bounding box center [257, 203] width 279 height 247
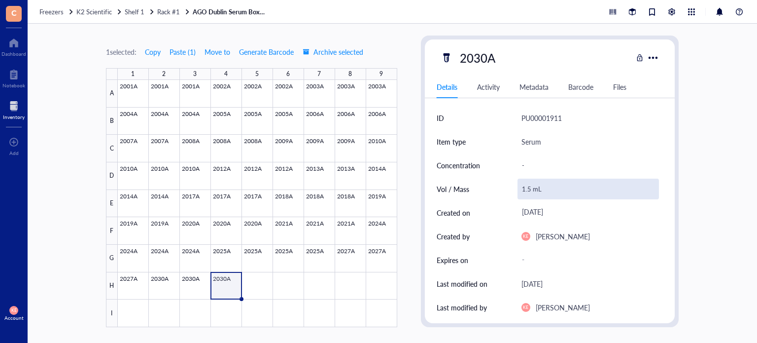
click at [534, 189] on div "1.5 mL" at bounding box center [589, 188] width 142 height 21
drag, startPoint x: 526, startPoint y: 189, endPoint x: 519, endPoint y: 189, distance: 7.9
click at [519, 189] on input "1.5 mL" at bounding box center [588, 189] width 141 height 20
type input "0.75 mL"
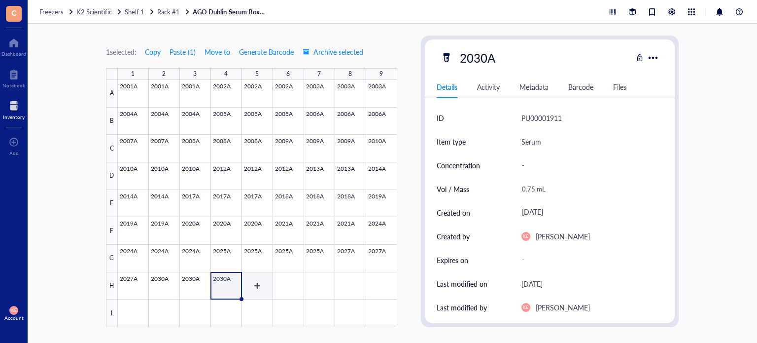
click at [247, 284] on div at bounding box center [257, 203] width 279 height 247
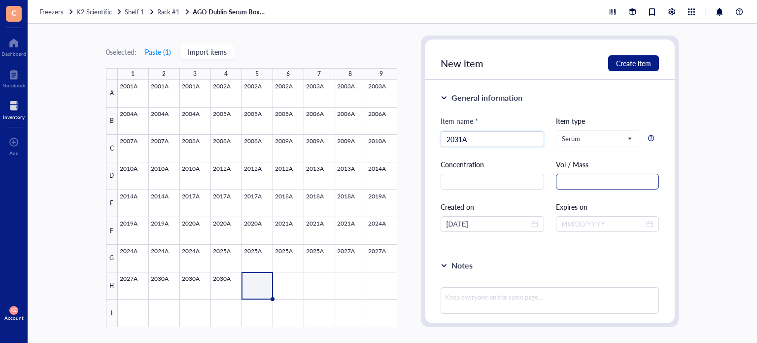
type input "2031A"
click at [626, 185] on input "text" at bounding box center [608, 181] width 104 height 16
paste input "1.5 mL"
type input "1.5 mL"
drag, startPoint x: 487, startPoint y: 226, endPoint x: 414, endPoint y: 226, distance: 72.9
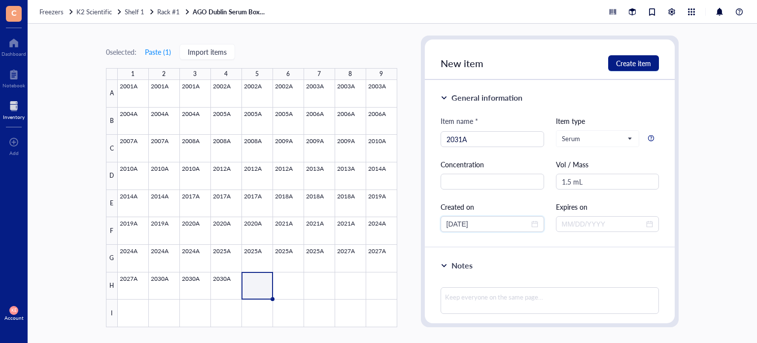
click at [414, 226] on div "0 selected: Paste ( 1 ) Import items 1 2 3 4 5 6 7 8 9 A B C D E F G H I 2001A …" at bounding box center [392, 183] width 729 height 319
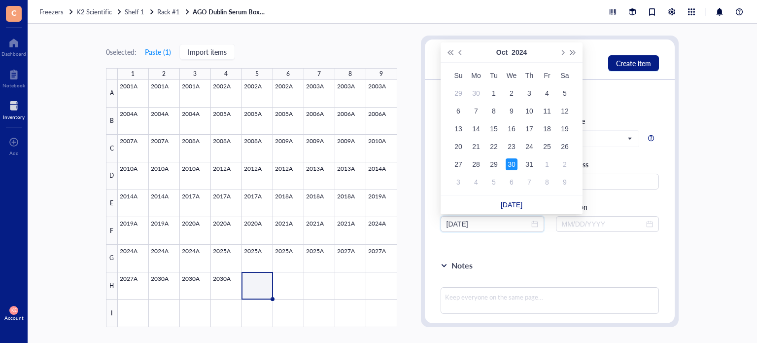
type input "[DATE]"
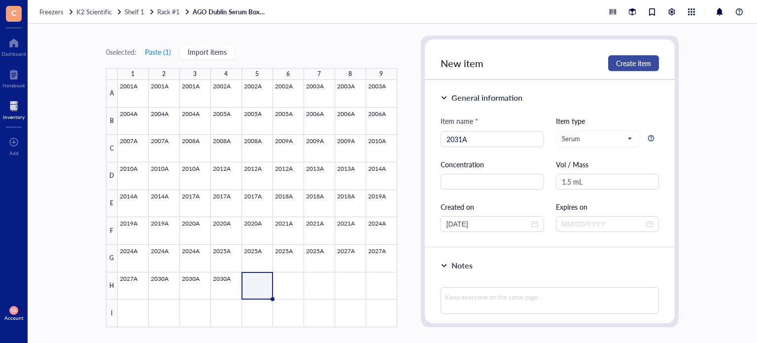
click at [647, 59] on span "Create item" at bounding box center [633, 63] width 35 height 8
type input "[DATE]"
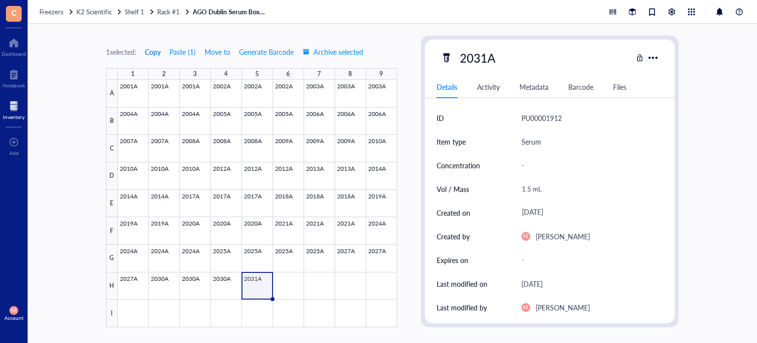
click at [151, 48] on span "Copy" at bounding box center [153, 52] width 16 height 8
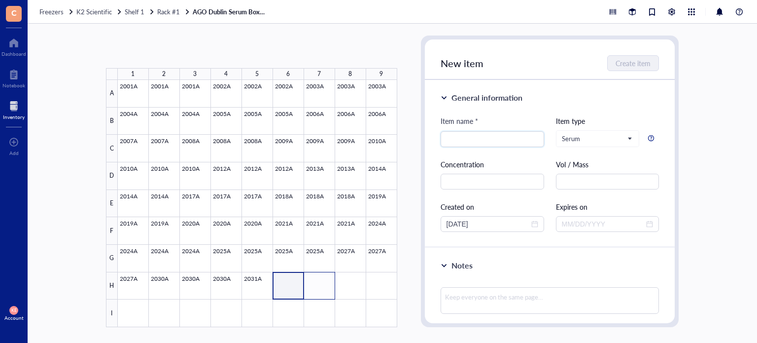
drag, startPoint x: 290, startPoint y: 278, endPoint x: 317, endPoint y: 283, distance: 28.1
click at [317, 283] on div at bounding box center [257, 203] width 279 height 247
click at [160, 57] on button "Paste ( 1 )" at bounding box center [157, 52] width 27 height 16
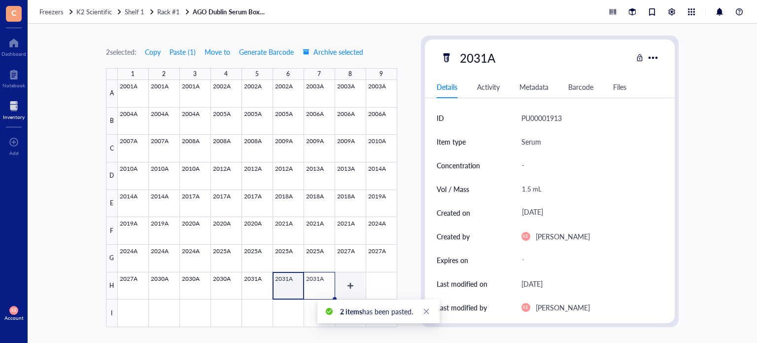
click at [350, 288] on div at bounding box center [257, 203] width 279 height 247
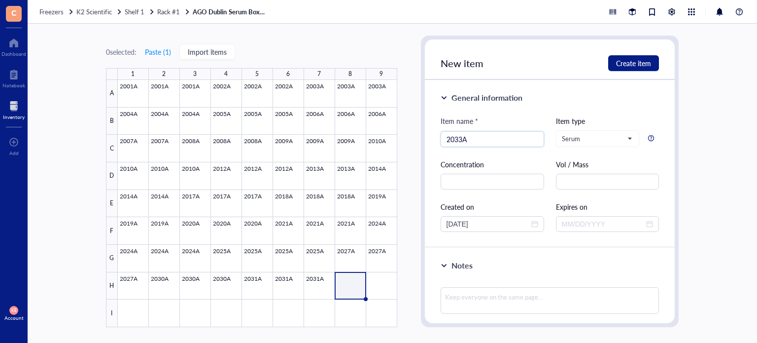
type input "2033A"
click at [588, 191] on div "Item name * 2033A 2033A Item type Serum Concentration Vol / Mass Created on [DA…" at bounding box center [550, 173] width 219 height 116
click at [594, 184] on input "text" at bounding box center [608, 181] width 104 height 16
paste input "1.5 mL"
type input "1.5 mL"
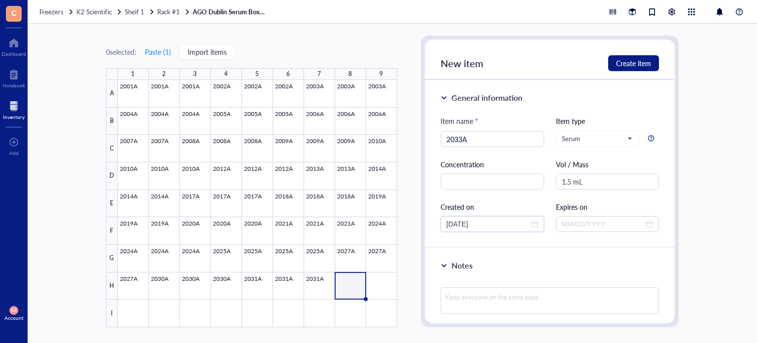
drag, startPoint x: 494, startPoint y: 221, endPoint x: 391, endPoint y: 224, distance: 102.6
click at [391, 224] on div "0 selected: Paste ( 1 ) Import items 1 2 3 4 5 6 7 8 9 A B C D E F G H I 2001A …" at bounding box center [392, 183] width 729 height 319
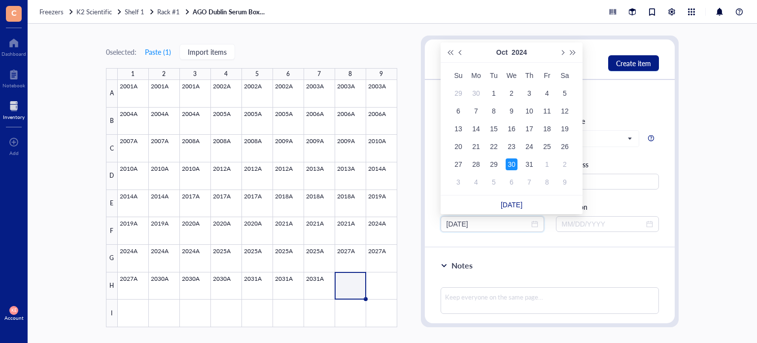
type input "[DATE]"
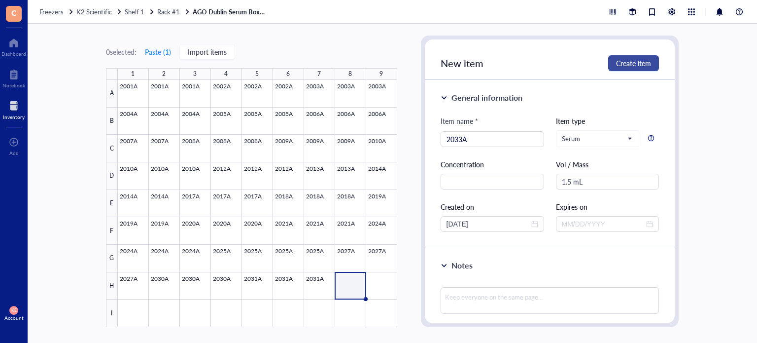
click at [635, 69] on button "Create item" at bounding box center [633, 63] width 51 height 16
type input "[DATE]"
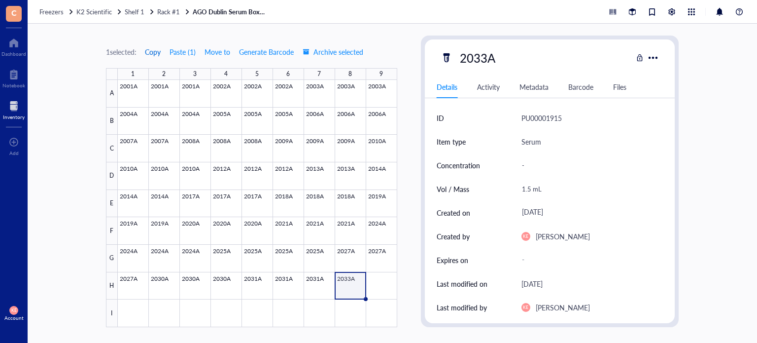
click at [155, 54] on span "Copy" at bounding box center [153, 52] width 16 height 8
click at [375, 274] on div at bounding box center [257, 203] width 279 height 247
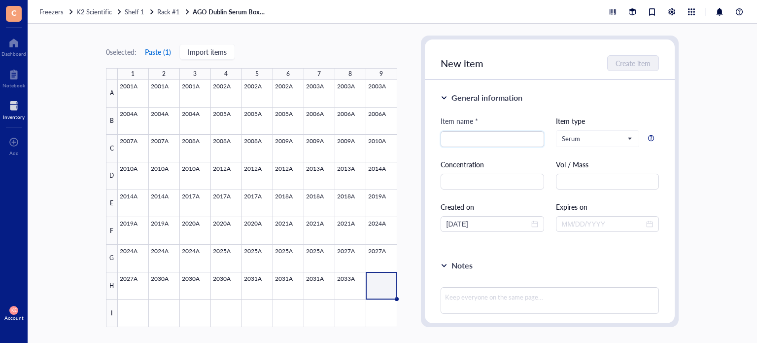
click at [163, 51] on button "Paste ( 1 )" at bounding box center [157, 52] width 27 height 16
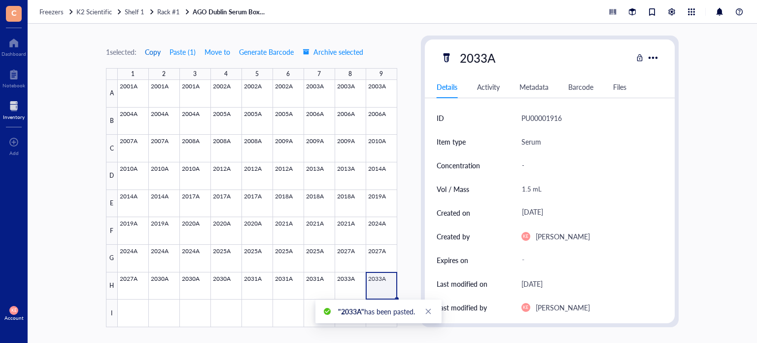
click at [152, 52] on span "Copy" at bounding box center [153, 52] width 16 height 8
click at [135, 318] on div at bounding box center [257, 203] width 279 height 247
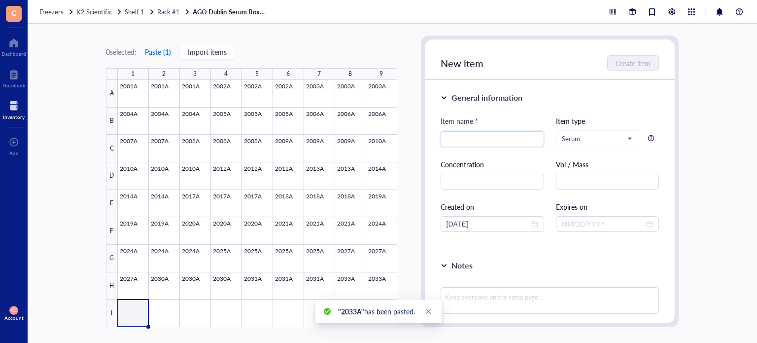
click at [167, 55] on button "Paste ( 1 )" at bounding box center [157, 52] width 27 height 16
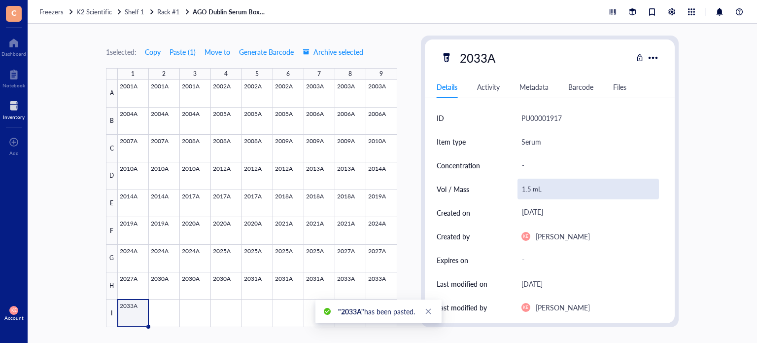
click at [528, 188] on div "1.5 mL" at bounding box center [589, 188] width 142 height 21
click at [528, 188] on input "1.5 mL" at bounding box center [588, 189] width 141 height 20
type input "1.25 mL"
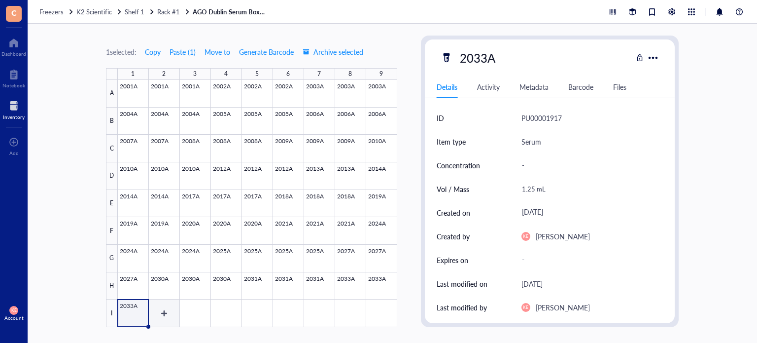
click at [161, 315] on div at bounding box center [257, 203] width 279 height 247
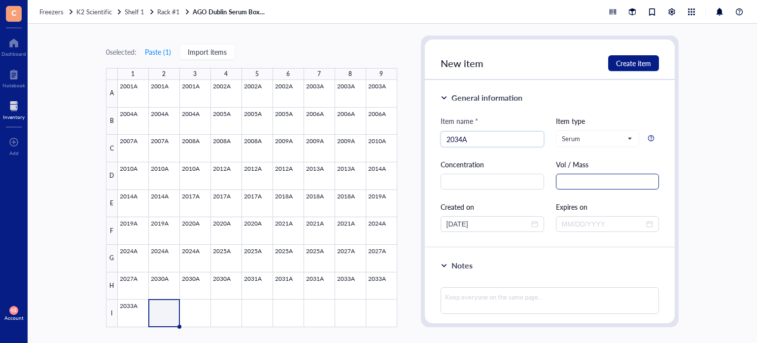
type input "2034A"
click at [569, 177] on input "text" at bounding box center [608, 181] width 104 height 16
paste input "1.5 mL"
type input "1.5 mL"
drag, startPoint x: 485, startPoint y: 227, endPoint x: 427, endPoint y: 228, distance: 57.2
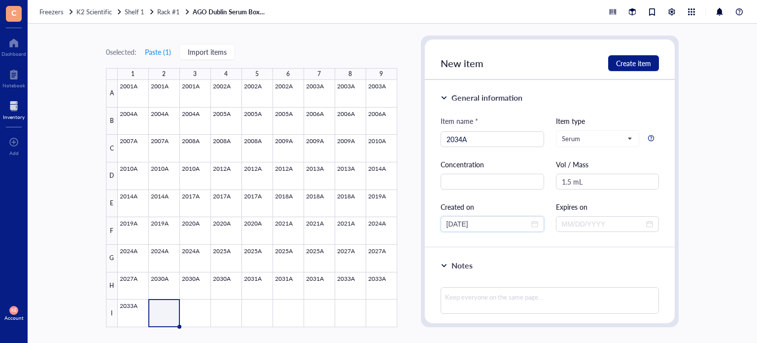
click at [427, 228] on div "General information Item name * 2034A Item type Serum Concentration Vol / Mass …" at bounding box center [550, 164] width 250 height 168
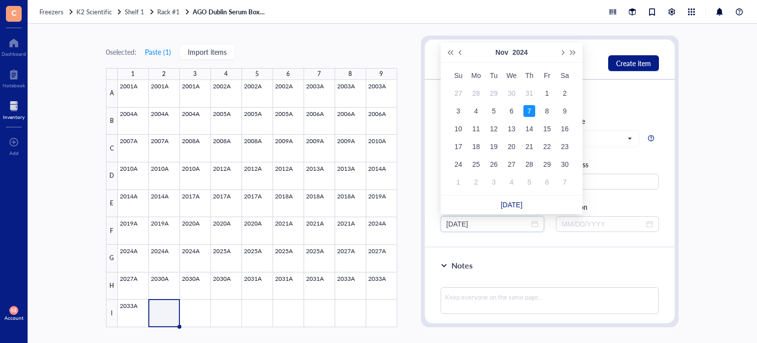
type input "[DATE]"
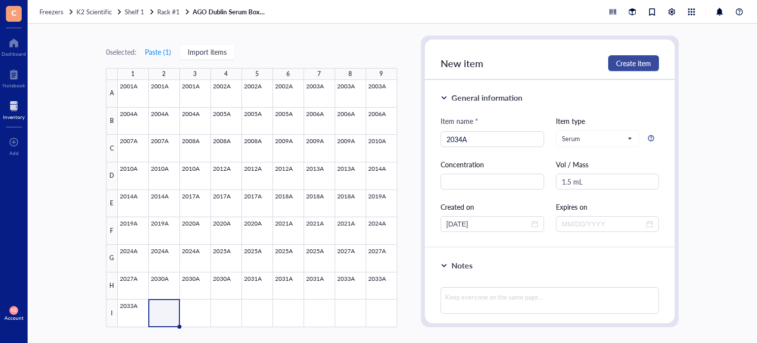
click at [632, 67] on span "Create item" at bounding box center [633, 63] width 35 height 8
type input "[DATE]"
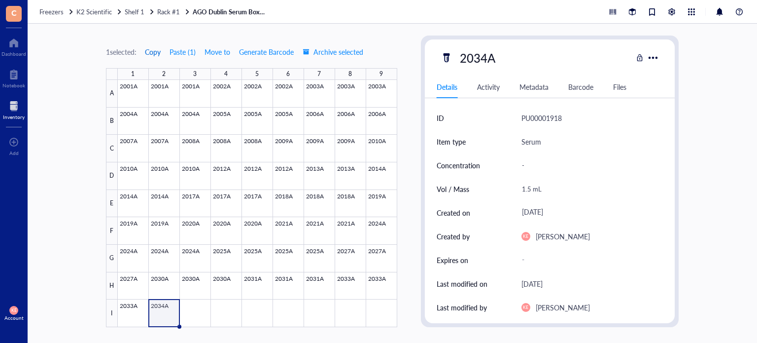
click at [156, 55] on span "Copy" at bounding box center [153, 52] width 16 height 8
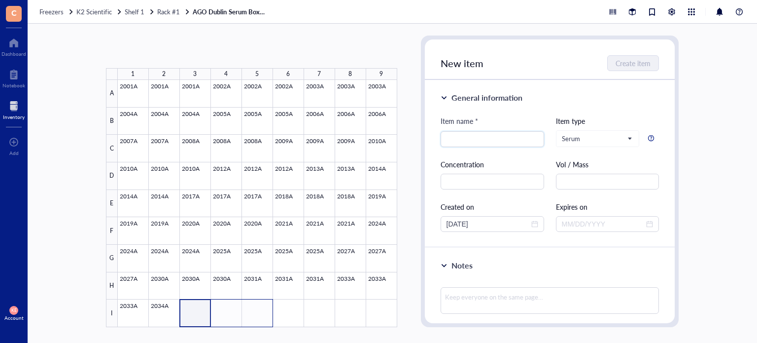
click at [250, 313] on div at bounding box center [257, 203] width 279 height 247
click at [158, 52] on button "Paste ( 1 )" at bounding box center [157, 52] width 27 height 16
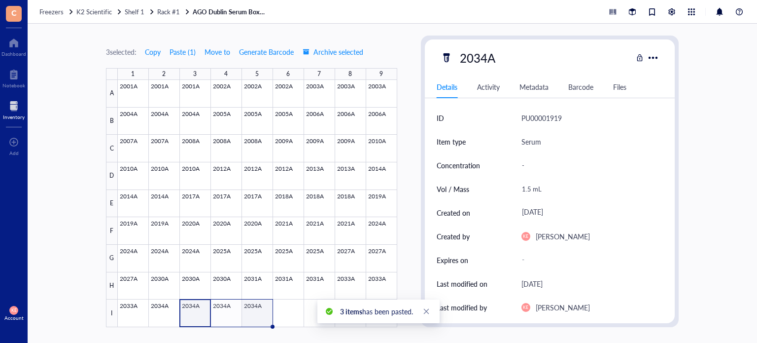
click at [257, 316] on div at bounding box center [257, 203] width 279 height 247
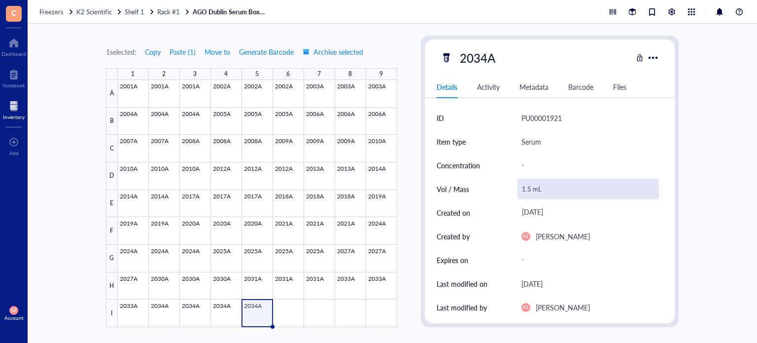
click at [529, 187] on div "1.5 mL" at bounding box center [589, 188] width 142 height 21
drag, startPoint x: 529, startPoint y: 187, endPoint x: 519, endPoint y: 187, distance: 10.4
click at [519, 187] on input "1.5 mL" at bounding box center [588, 189] width 141 height 20
type input "0.7 mL"
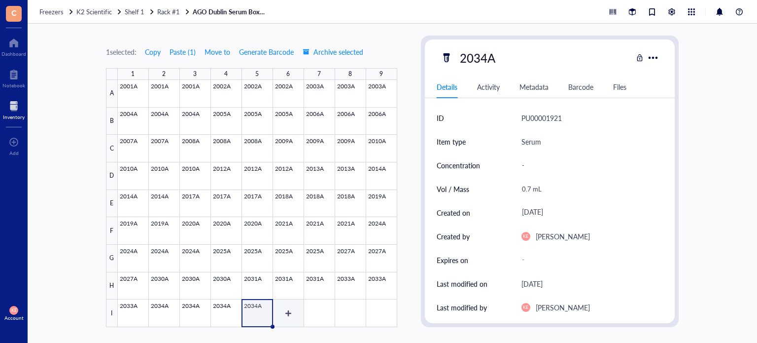
click at [291, 306] on div at bounding box center [257, 203] width 279 height 247
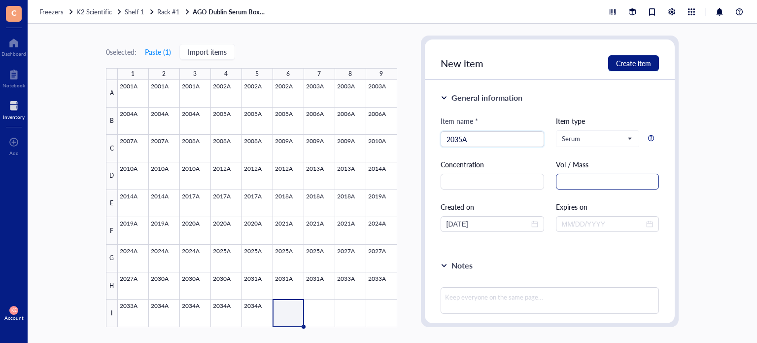
type input "2035A"
click at [589, 180] on input "text" at bounding box center [608, 181] width 104 height 16
paste input "1.5 mL"
type input "1.5 mL"
drag, startPoint x: 485, startPoint y: 220, endPoint x: 444, endPoint y: 224, distance: 41.1
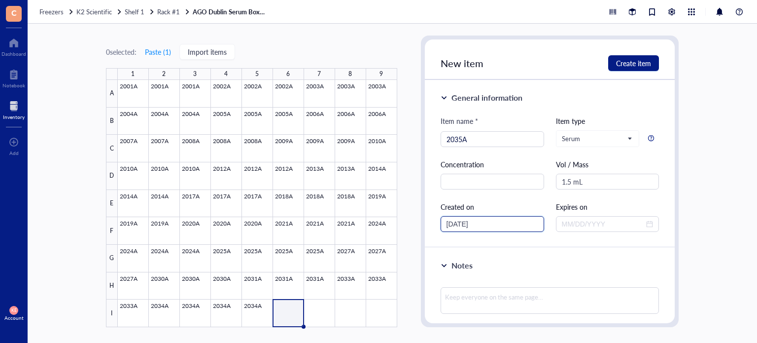
click at [444, 224] on div "[DATE]" at bounding box center [493, 224] width 104 height 16
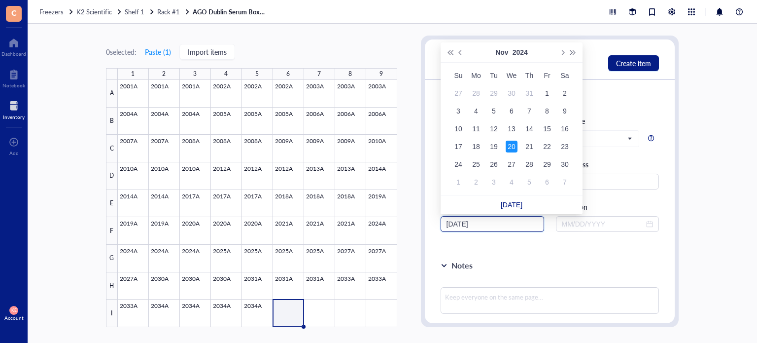
type input "[DATE]"
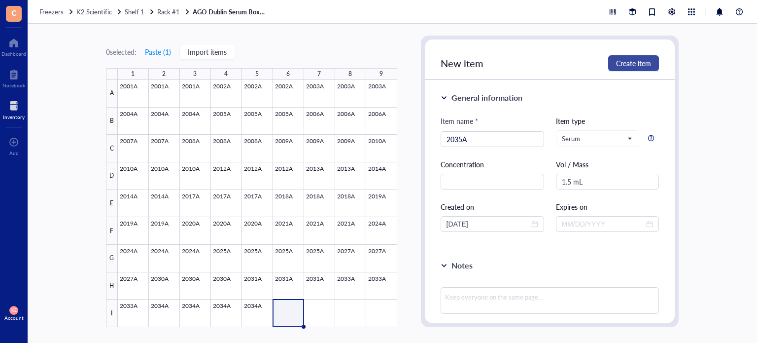
click at [639, 66] on span "Create item" at bounding box center [633, 63] width 35 height 8
type input "[DATE]"
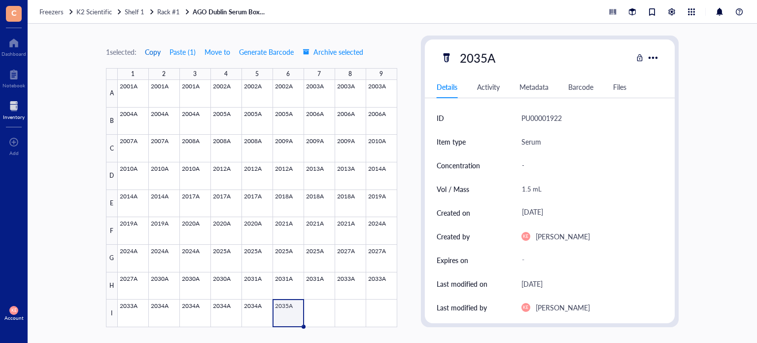
click at [149, 50] on span "Copy" at bounding box center [153, 52] width 16 height 8
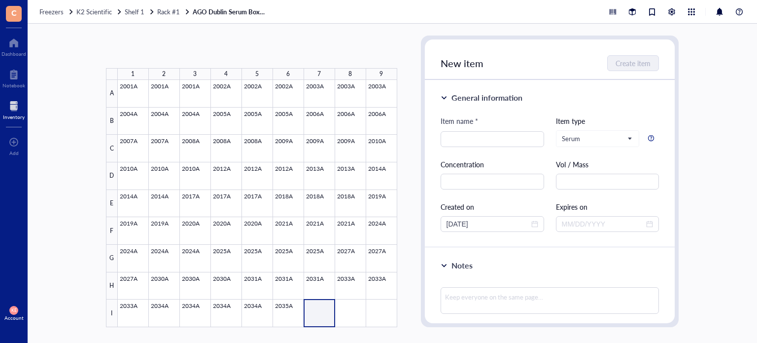
click at [349, 313] on div at bounding box center [257, 203] width 279 height 247
click at [159, 51] on button "Paste ( 1 )" at bounding box center [157, 52] width 27 height 16
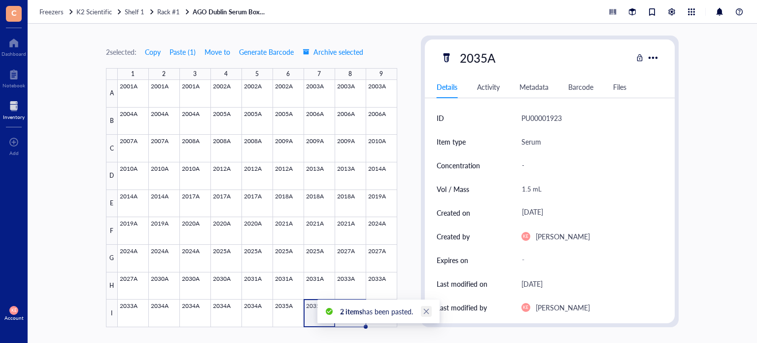
click at [426, 312] on icon "close" at bounding box center [426, 311] width 5 height 5
click at [343, 312] on div at bounding box center [257, 203] width 279 height 247
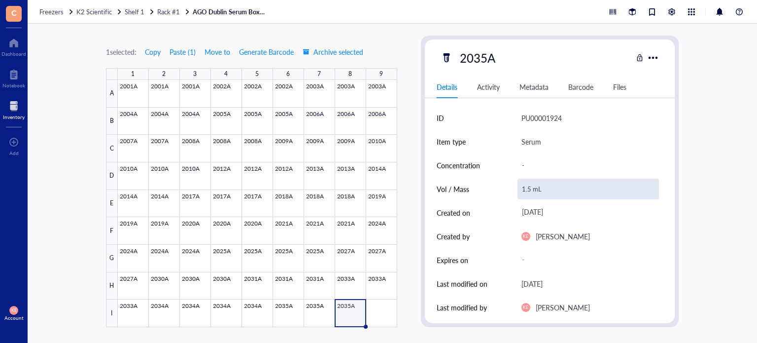
click at [528, 190] on div "1.5 mL" at bounding box center [589, 188] width 142 height 21
click at [530, 189] on input "1.5 mL" at bounding box center [588, 189] width 141 height 20
type input "1.1 mL"
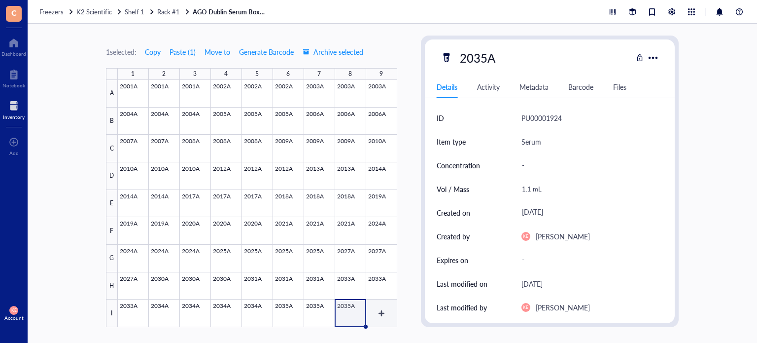
click at [386, 312] on div at bounding box center [257, 203] width 279 height 247
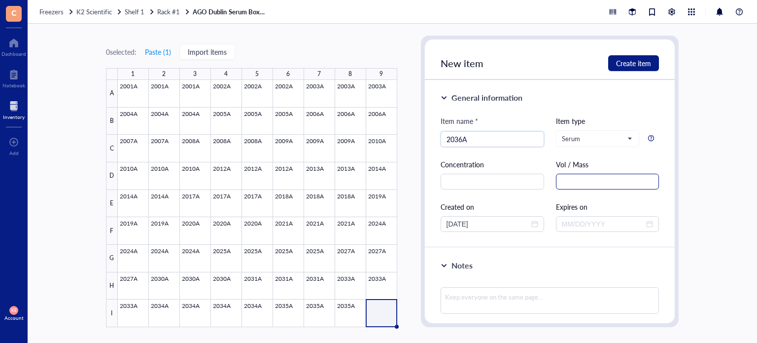
type input "2036A"
click at [579, 184] on input "text" at bounding box center [608, 181] width 104 height 16
paste input "1.5 mL"
type input "1.5 mL"
drag, startPoint x: 490, startPoint y: 222, endPoint x: 415, endPoint y: 226, distance: 75.0
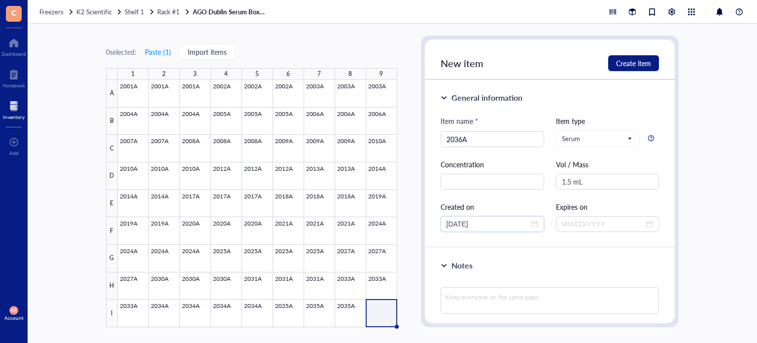
click at [415, 226] on div "0 selected: Paste ( 1 ) Import items 1 2 3 4 5 6 7 8 9 A B C D E F G H I 2001A …" at bounding box center [392, 183] width 729 height 319
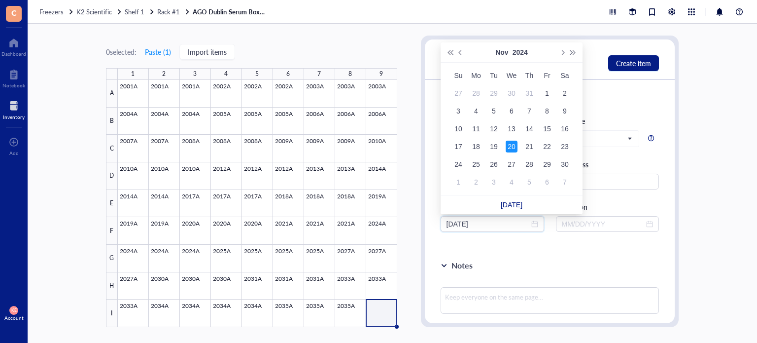
type input "[DATE]"
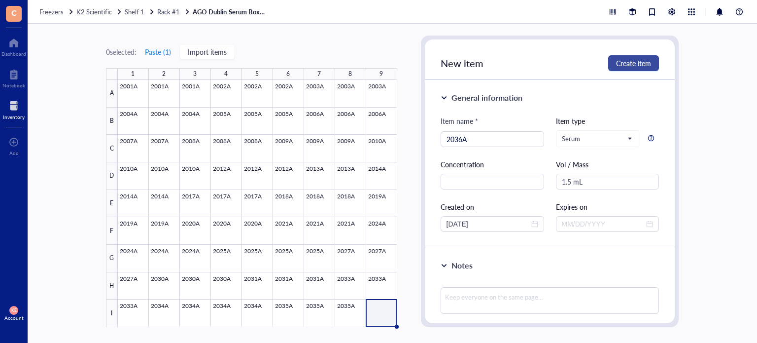
click at [649, 57] on button "Create item" at bounding box center [633, 63] width 51 height 16
type input "[DATE]"
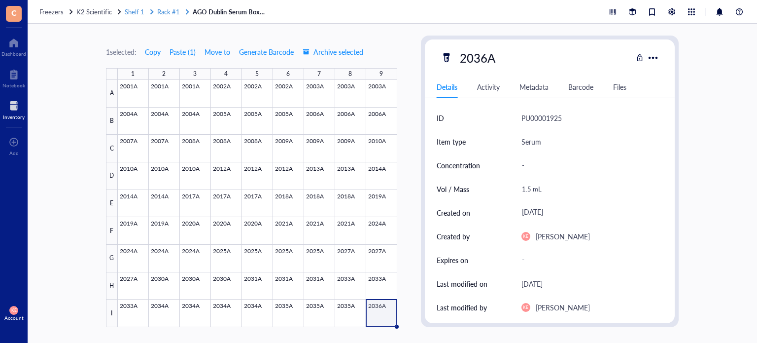
click at [172, 15] on span "Rack #1" at bounding box center [168, 11] width 23 height 9
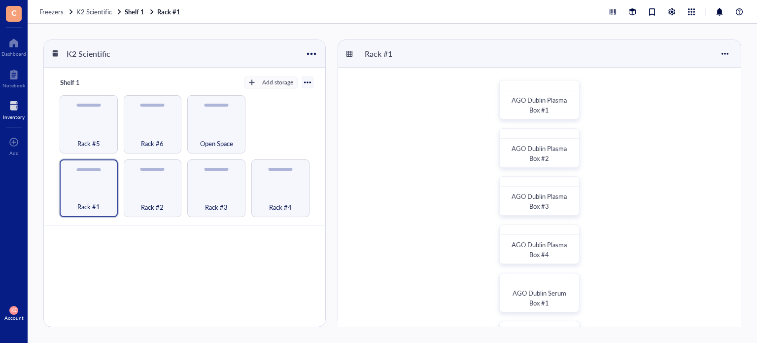
click at [695, 225] on div "AGO Dublin Plasma [GEOGRAPHIC_DATA]" at bounding box center [539, 244] width 403 height 353
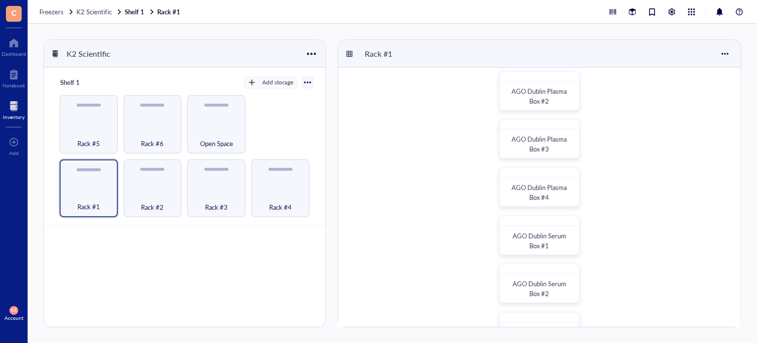
scroll to position [59, 0]
click at [544, 273] on div "AGO Dublin Serum Box #2" at bounding box center [539, 280] width 80 height 39
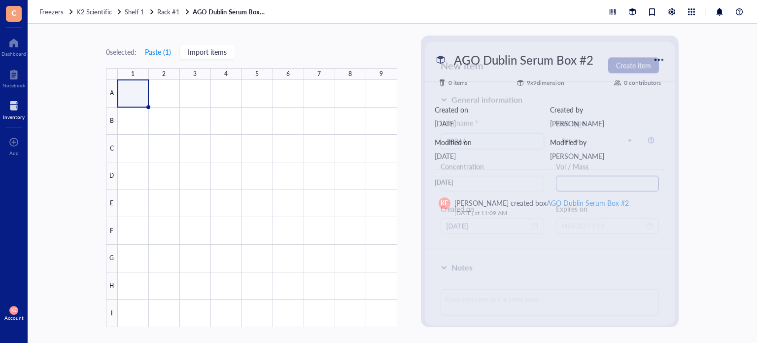
type input "2036A"
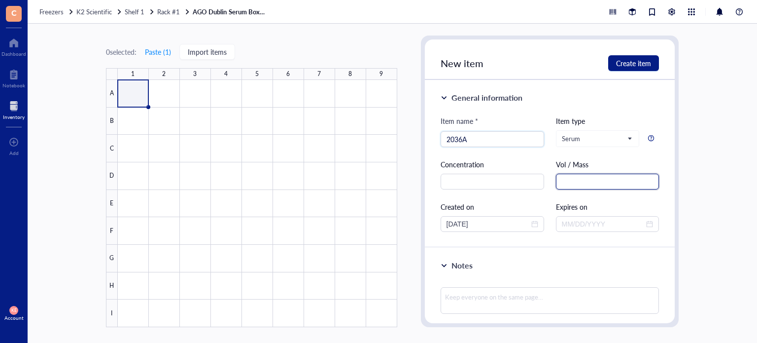
click at [621, 185] on input "text" at bounding box center [608, 181] width 104 height 16
paste input "1.5 mL"
type input "1.5 mL"
drag, startPoint x: 497, startPoint y: 223, endPoint x: 428, endPoint y: 229, distance: 69.7
click at [428, 229] on div "General information Item name * 2036A Item type Serum Concentration Vol / Mass …" at bounding box center [550, 164] width 250 height 168
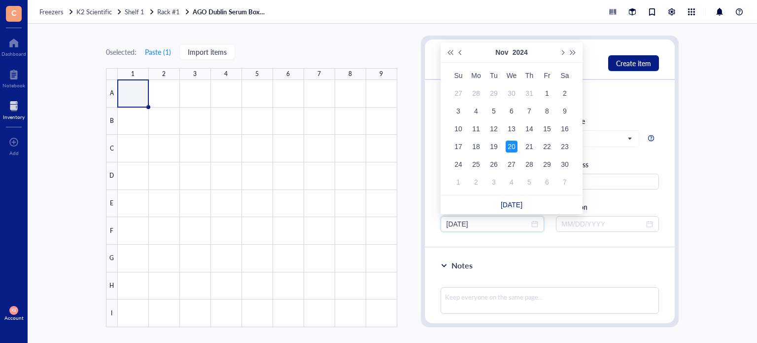
type input "[DATE]"
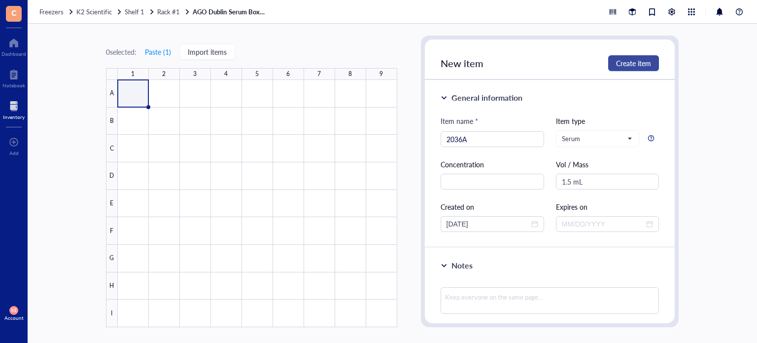
click at [618, 62] on span "Create item" at bounding box center [633, 63] width 35 height 8
type input "[DATE]"
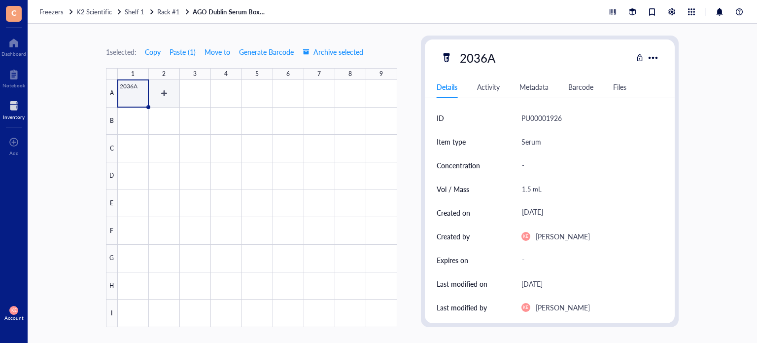
click at [168, 84] on div at bounding box center [257, 203] width 279 height 247
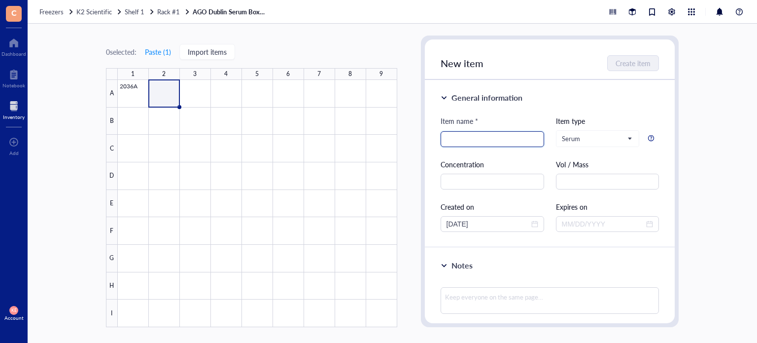
click at [486, 135] on input "search" at bounding box center [493, 139] width 92 height 15
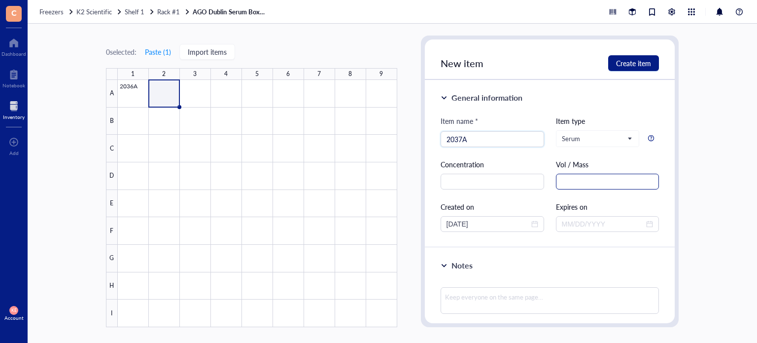
type input "2037A"
click at [627, 182] on input "text" at bounding box center [608, 181] width 104 height 16
paste input "1.5 mL"
type input "1.5 mL"
drag, startPoint x: 499, startPoint y: 226, endPoint x: 428, endPoint y: 232, distance: 71.7
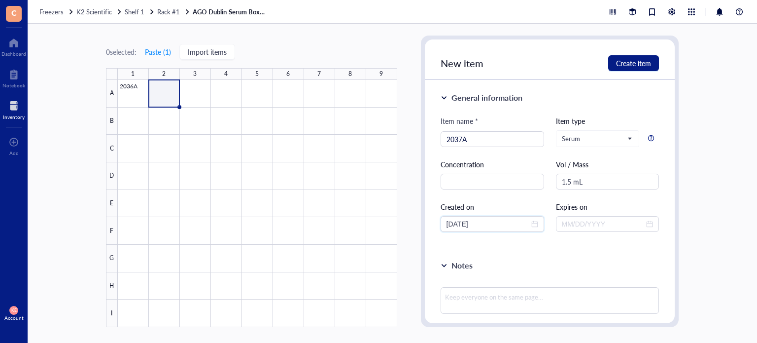
click at [428, 232] on div "General information Item name * 2037A Item type Serum Concentration Vol / Mass …" at bounding box center [550, 164] width 250 height 168
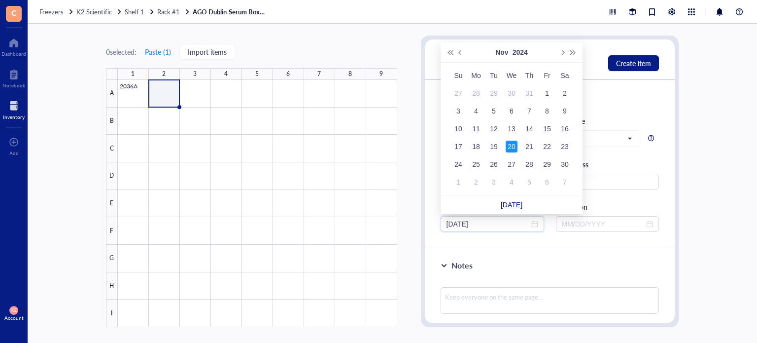
type input "[DATE]"
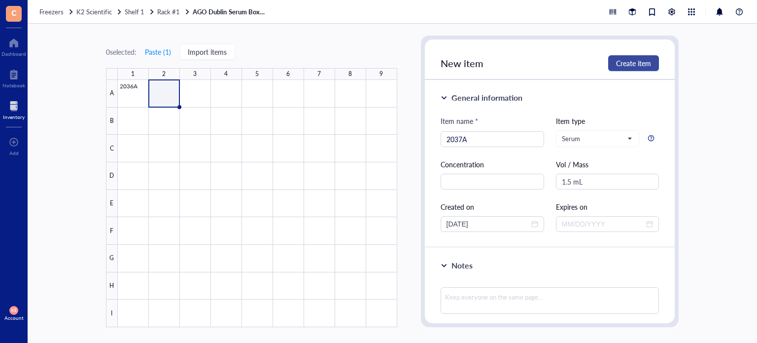
click at [623, 57] on button "Create item" at bounding box center [633, 63] width 51 height 16
type input "[DATE]"
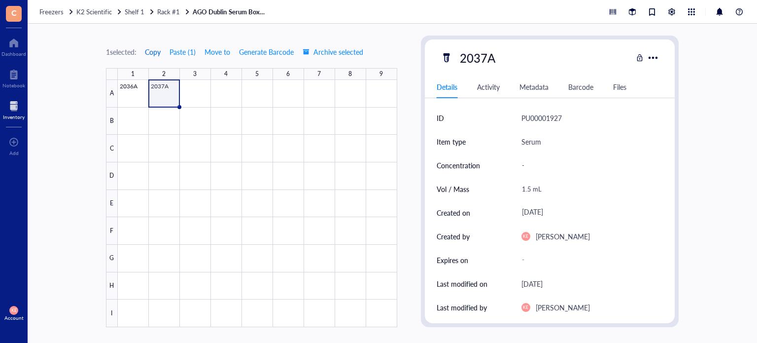
click at [159, 52] on span "Copy" at bounding box center [153, 52] width 16 height 8
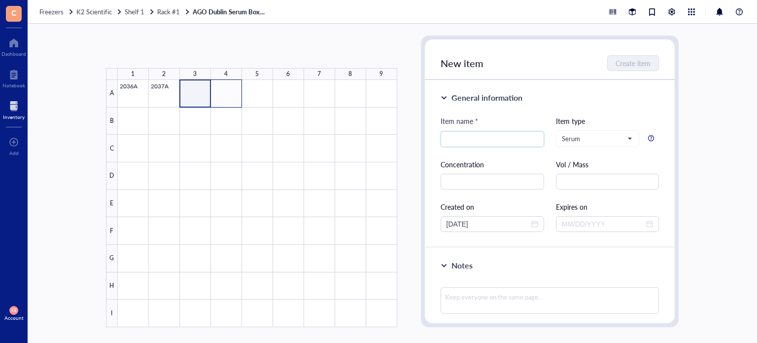
drag, startPoint x: 205, startPoint y: 104, endPoint x: 232, endPoint y: 103, distance: 27.6
click at [232, 103] on div at bounding box center [257, 203] width 279 height 247
click at [169, 55] on button "Paste ( 1 )" at bounding box center [157, 52] width 27 height 16
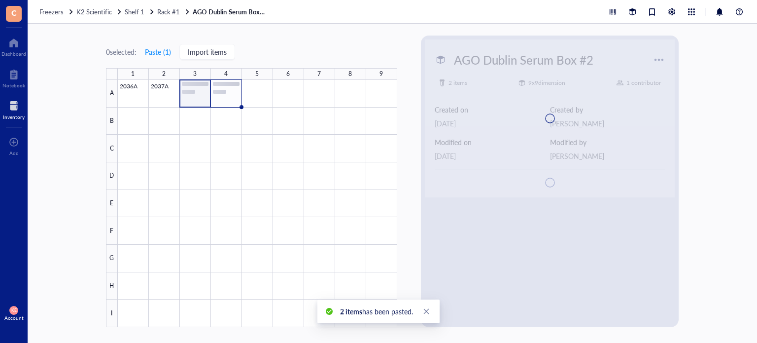
click at [233, 94] on div at bounding box center [257, 203] width 279 height 247
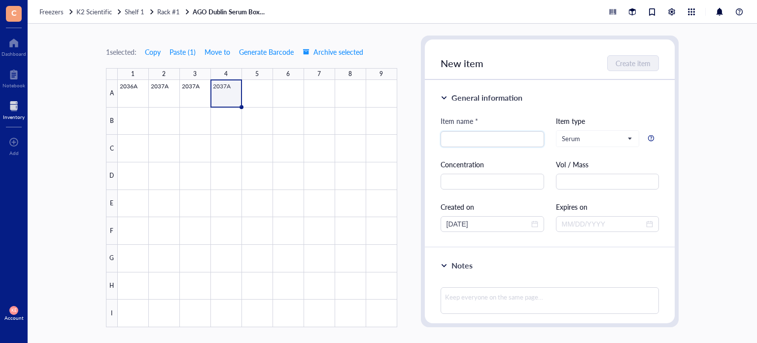
click at [226, 96] on div at bounding box center [257, 203] width 279 height 247
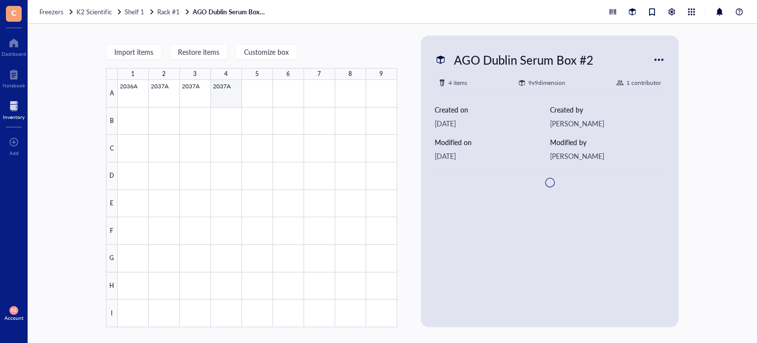
click at [226, 96] on div at bounding box center [257, 203] width 279 height 247
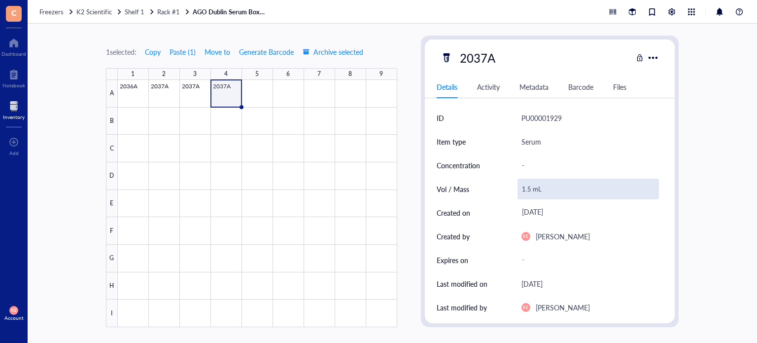
click at [532, 191] on div "1.5 mL" at bounding box center [589, 188] width 142 height 21
click at [529, 189] on input "1.5 mL" at bounding box center [588, 189] width 141 height 20
type input "1.25 mL"
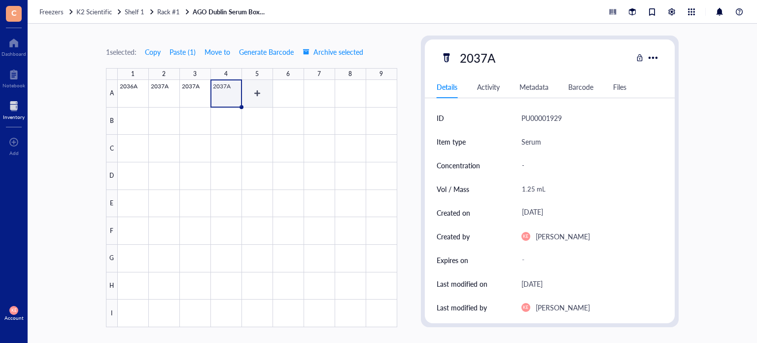
click at [252, 93] on div at bounding box center [257, 203] width 279 height 247
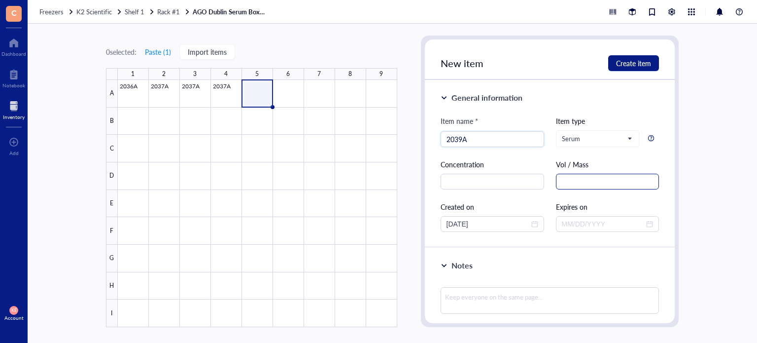
type input "2039A"
click at [613, 187] on input "text" at bounding box center [608, 181] width 104 height 16
paste input "1.5 mL"
type input "1.5 mL"
drag, startPoint x: 488, startPoint y: 223, endPoint x: 415, endPoint y: 224, distance: 73.4
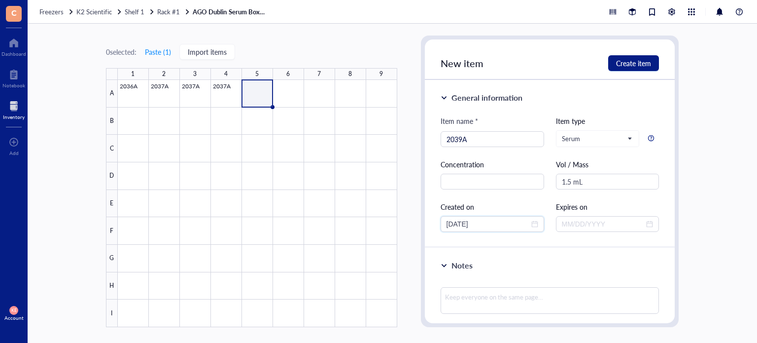
click at [415, 224] on div "0 selected: Paste ( 1 ) Import items 1 2 3 4 5 6 7 8 9 A B C D E F G H I 2036A …" at bounding box center [392, 183] width 729 height 319
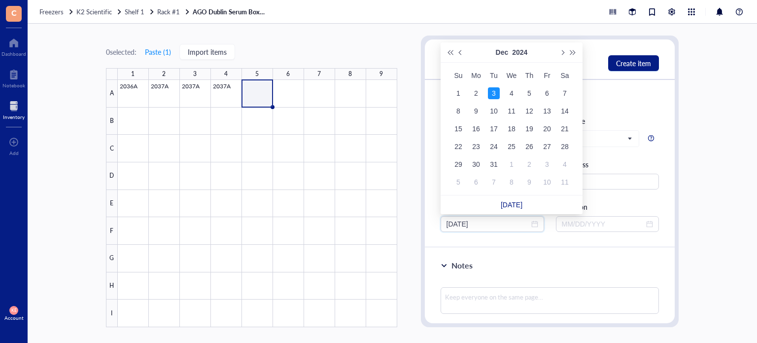
type input "[DATE]"
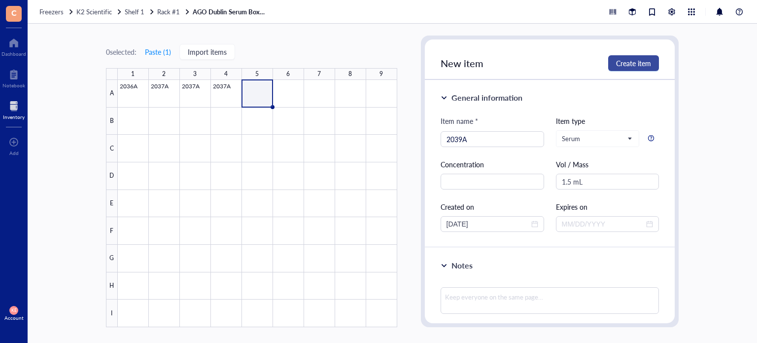
click at [623, 55] on button "Create item" at bounding box center [633, 63] width 51 height 16
type input "[DATE]"
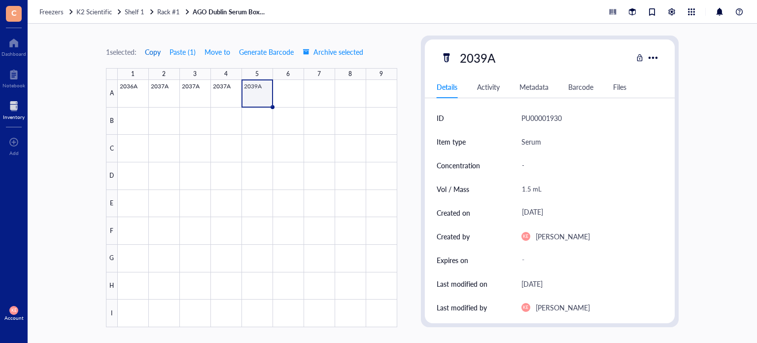
click at [154, 49] on span "Copy" at bounding box center [153, 52] width 16 height 8
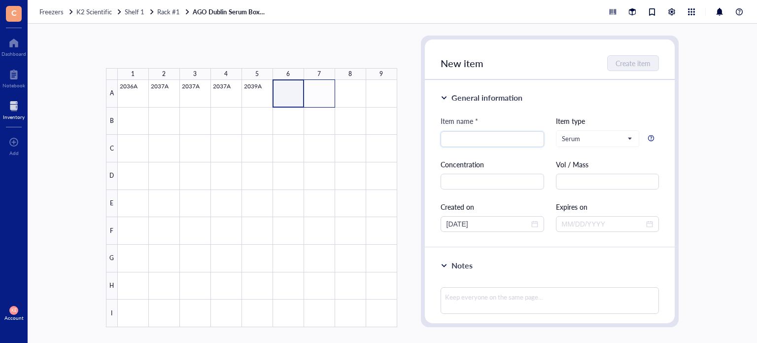
drag, startPoint x: 286, startPoint y: 90, endPoint x: 319, endPoint y: 99, distance: 34.1
click at [319, 99] on div at bounding box center [257, 203] width 279 height 247
click at [158, 51] on button "Paste ( 1 )" at bounding box center [157, 52] width 27 height 16
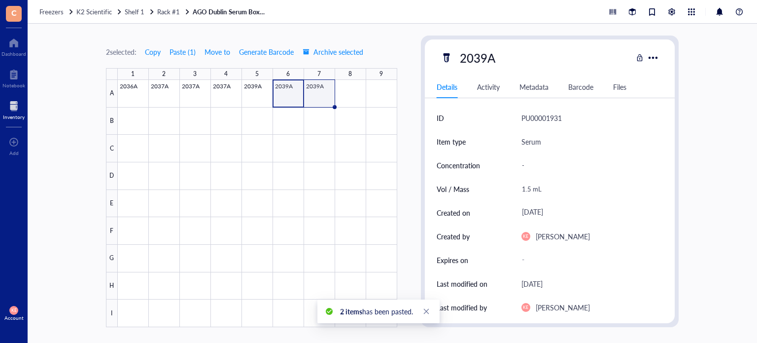
click at [321, 90] on div at bounding box center [257, 203] width 279 height 247
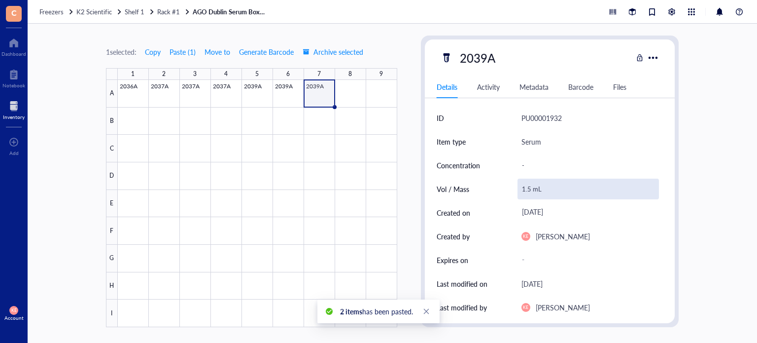
click at [525, 186] on div "1.5 mL" at bounding box center [589, 188] width 142 height 21
click at [525, 188] on input "1.5 mL" at bounding box center [588, 189] width 141 height 20
type input "0.5 mL"
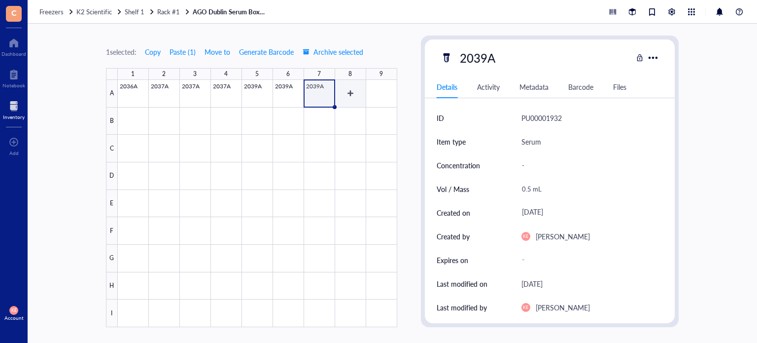
click at [345, 98] on div at bounding box center [257, 203] width 279 height 247
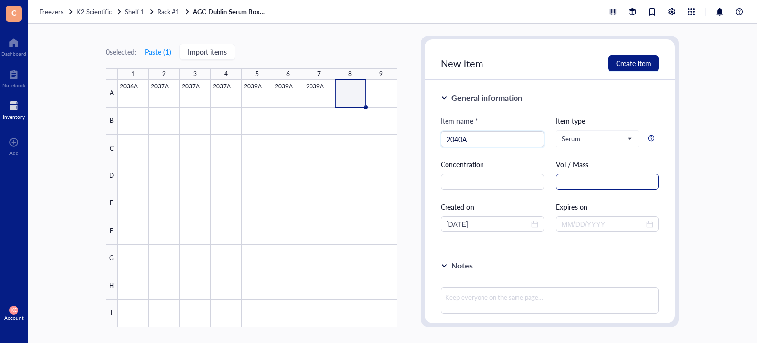
type input "2040A"
click at [580, 176] on input "text" at bounding box center [608, 181] width 104 height 16
paste input "1.5 mL"
type input "1.5 mL"
drag, startPoint x: 490, startPoint y: 226, endPoint x: 428, endPoint y: 226, distance: 62.6
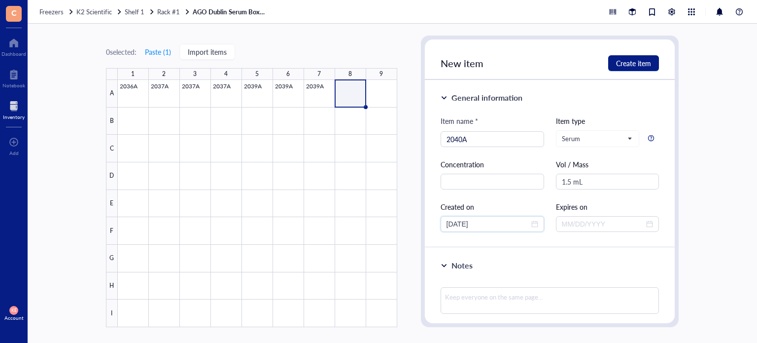
click at [428, 226] on div "General information Item name * 2040A Item type Serum Concentration Vol / Mass …" at bounding box center [550, 164] width 250 height 168
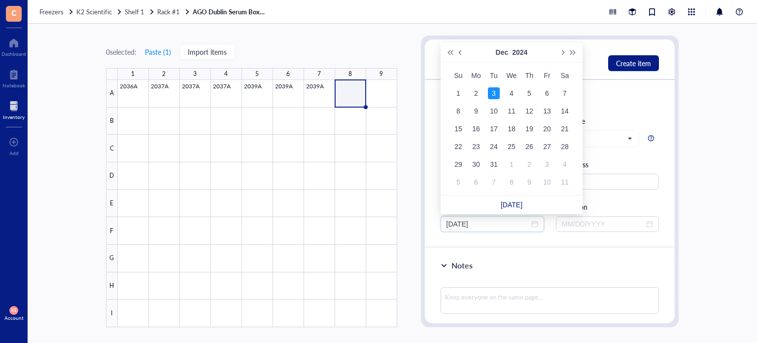
type input "[DATE]"
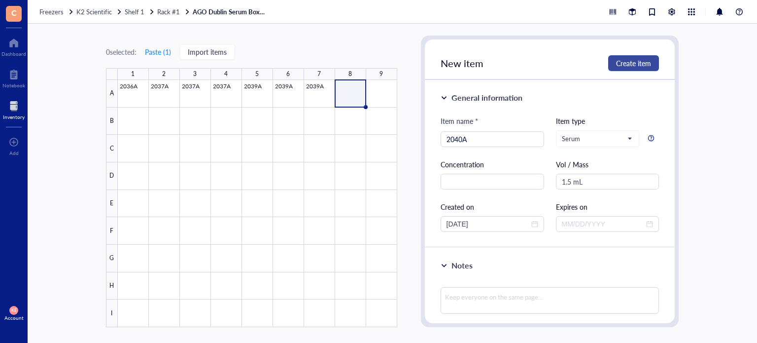
click at [640, 59] on span "Create item" at bounding box center [633, 63] width 35 height 8
type input "[DATE]"
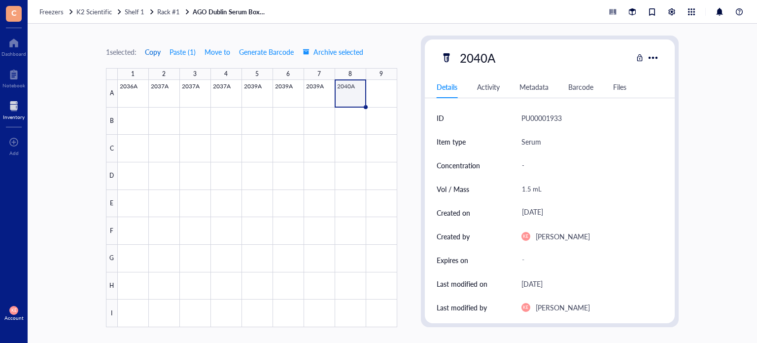
click at [155, 53] on span "Copy" at bounding box center [153, 52] width 16 height 8
click at [367, 99] on div at bounding box center [257, 203] width 279 height 247
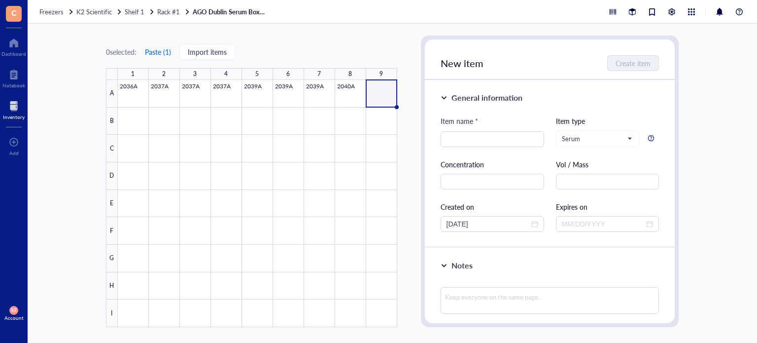
click at [151, 50] on button "Paste ( 1 )" at bounding box center [157, 52] width 27 height 16
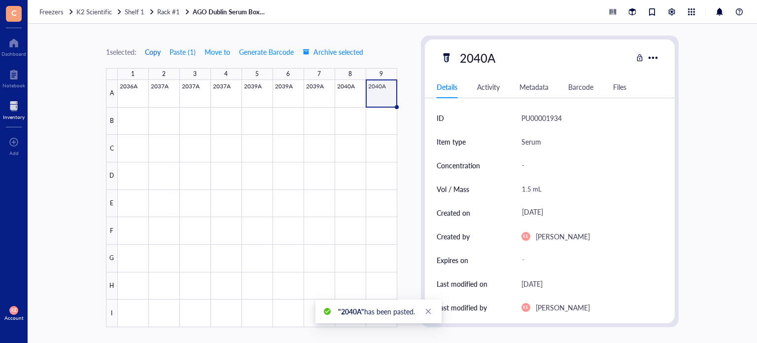
click at [153, 51] on span "Copy" at bounding box center [153, 52] width 16 height 8
click at [129, 112] on div at bounding box center [257, 203] width 279 height 247
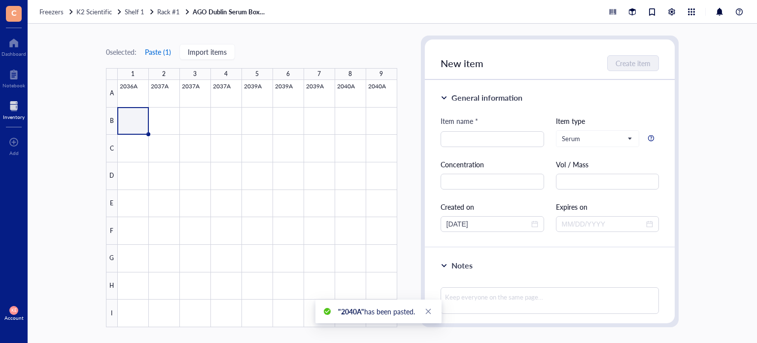
click at [154, 55] on button "Paste ( 1 )" at bounding box center [157, 52] width 27 height 16
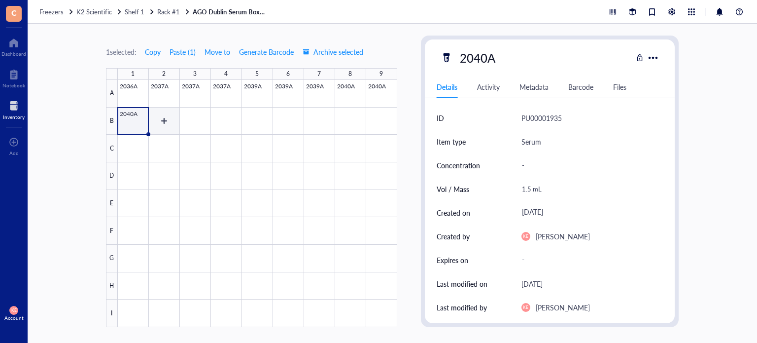
click at [164, 125] on div at bounding box center [257, 203] width 279 height 247
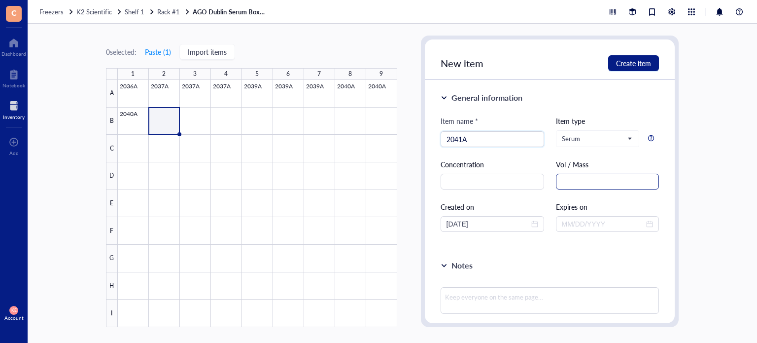
type input "2041A"
click at [576, 183] on input "text" at bounding box center [608, 181] width 104 height 16
paste input "1.5 mL"
drag, startPoint x: 484, startPoint y: 224, endPoint x: 437, endPoint y: 220, distance: 47.0
click at [437, 220] on div "General information Item name * 2041A Item type Serum Concentration Vol / Mass …" at bounding box center [550, 164] width 250 height 168
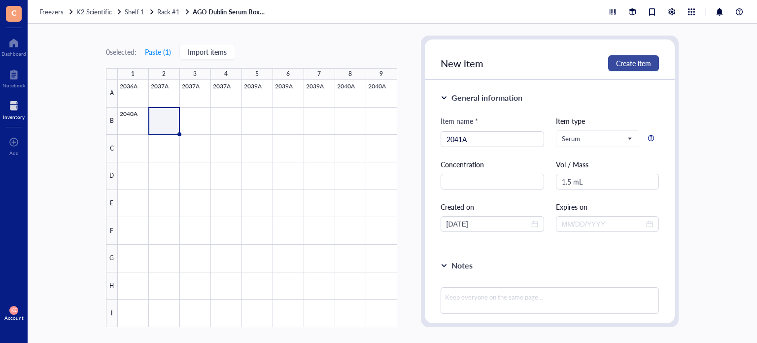
click at [641, 64] on span "Create item" at bounding box center [633, 63] width 35 height 8
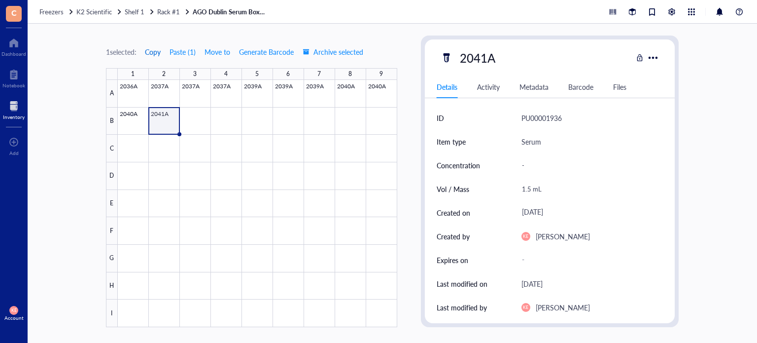
click at [158, 50] on span "Copy" at bounding box center [153, 52] width 16 height 8
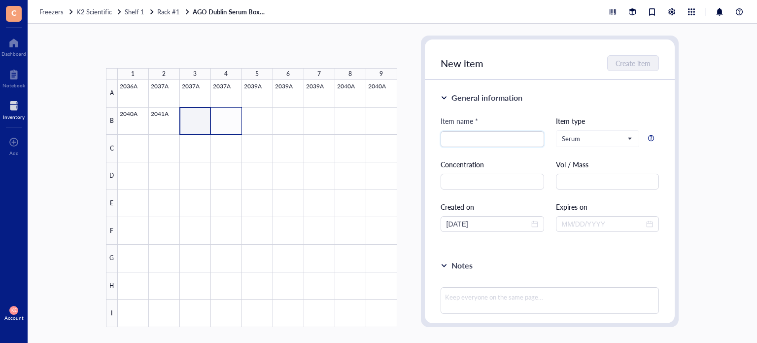
click at [230, 127] on div at bounding box center [257, 203] width 279 height 247
click at [163, 51] on button "Paste ( 1 )" at bounding box center [157, 52] width 27 height 16
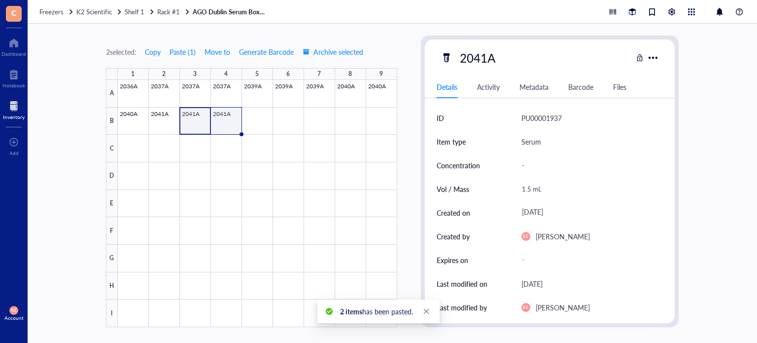
click at [231, 127] on div at bounding box center [257, 203] width 279 height 247
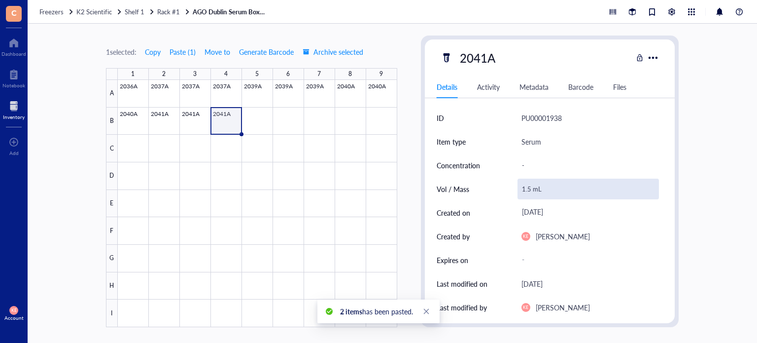
click at [527, 185] on div "1.5 mL" at bounding box center [589, 188] width 142 height 21
click at [530, 189] on input "1.5 mL" at bounding box center [588, 189] width 141 height 20
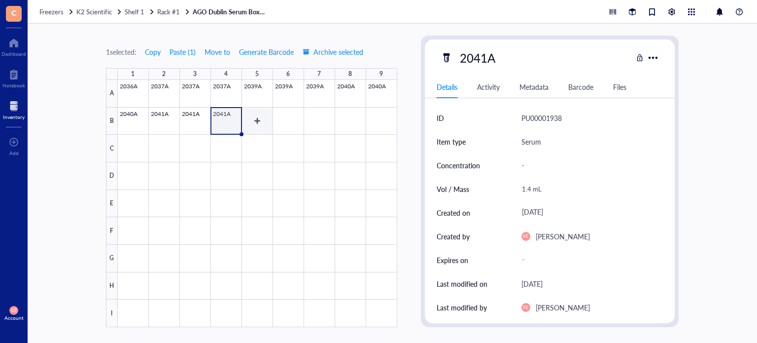
click at [264, 117] on div at bounding box center [257, 203] width 279 height 247
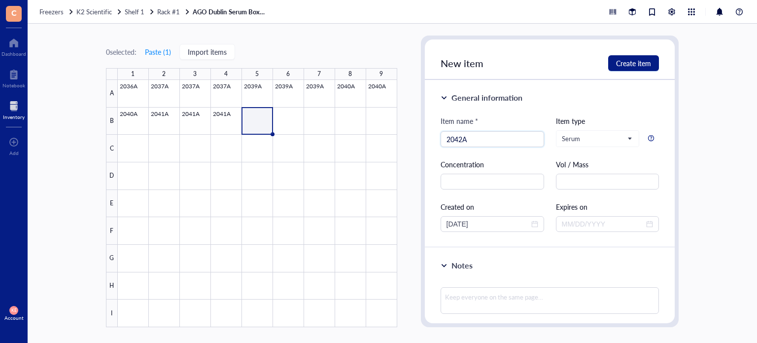
click at [598, 199] on div "Item name * 2042A 2042A Item type Serum Concentration Vol / Mass Created on [DA…" at bounding box center [550, 173] width 219 height 116
click at [604, 184] on input "text" at bounding box center [608, 181] width 104 height 16
paste input "1.5 mL"
drag, startPoint x: 487, startPoint y: 224, endPoint x: 411, endPoint y: 224, distance: 75.9
click at [411, 224] on div "0 selected: Paste ( 1 ) Import items 1 2 3 4 5 6 7 8 9 A B C D E F G H I 2036A …" at bounding box center [392, 183] width 729 height 319
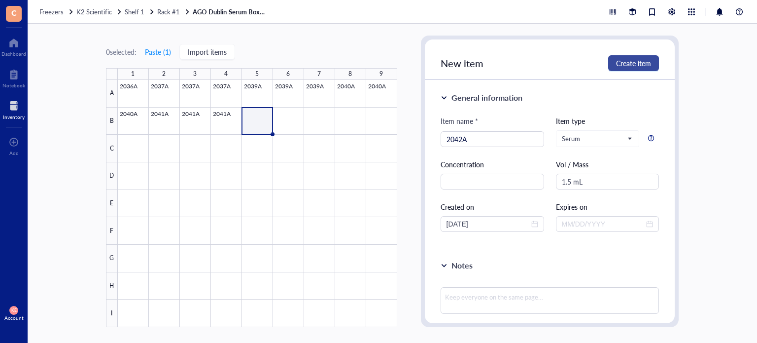
click at [642, 64] on span "Create item" at bounding box center [633, 63] width 35 height 8
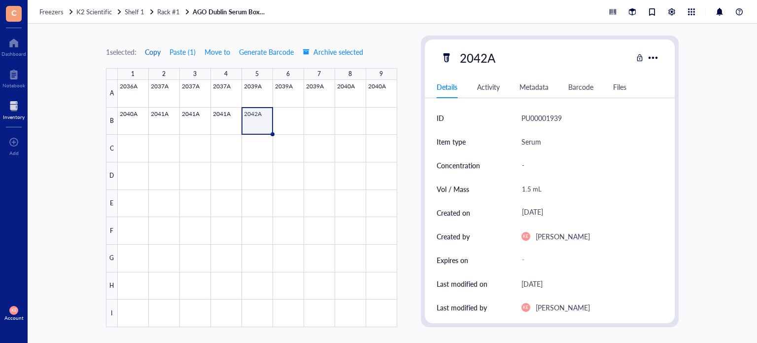
click at [158, 50] on span "Copy" at bounding box center [153, 52] width 16 height 8
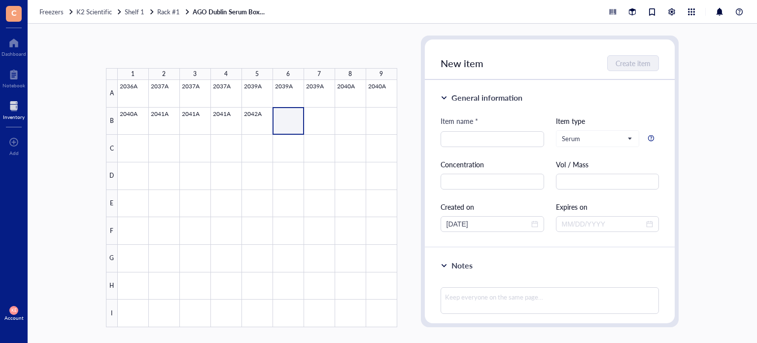
click at [311, 132] on div at bounding box center [257, 203] width 279 height 247
click at [159, 51] on button "Paste ( 1 )" at bounding box center [157, 52] width 27 height 16
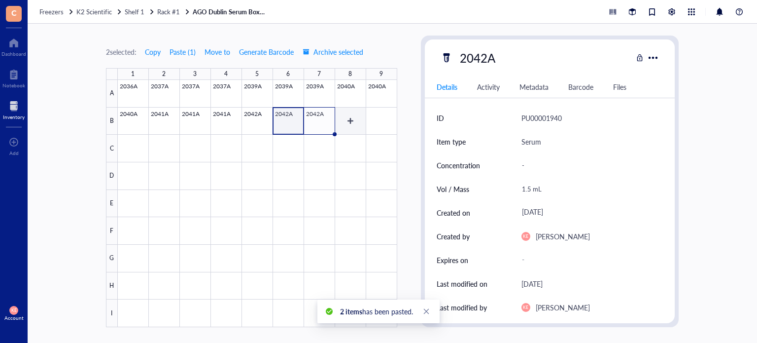
click at [349, 121] on div at bounding box center [257, 203] width 279 height 247
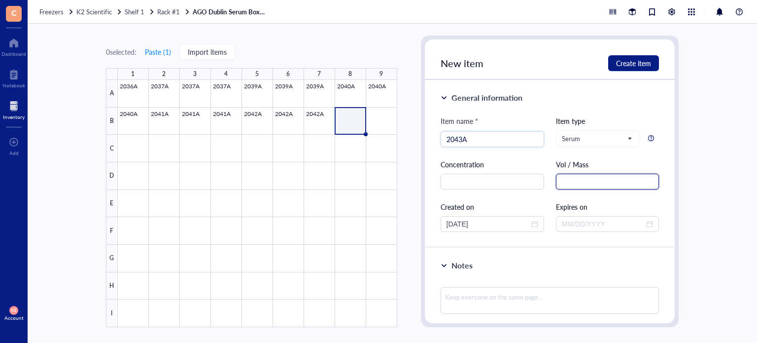
click at [627, 182] on input "text" at bounding box center [608, 181] width 104 height 16
paste input "1.5 mL"
drag, startPoint x: 510, startPoint y: 220, endPoint x: 419, endPoint y: 225, distance: 91.3
click at [419, 225] on div "0 selected: Paste ( 1 ) Import items 1 2 3 4 5 6 7 8 9 A B C D E F G H I 2036A …" at bounding box center [392, 183] width 729 height 319
click at [645, 57] on button "Create item" at bounding box center [633, 63] width 51 height 16
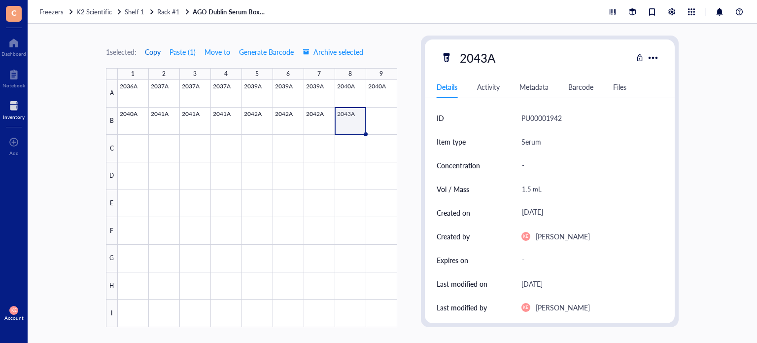
click at [157, 51] on span "Copy" at bounding box center [153, 52] width 16 height 8
click at [374, 112] on div at bounding box center [257, 203] width 279 height 247
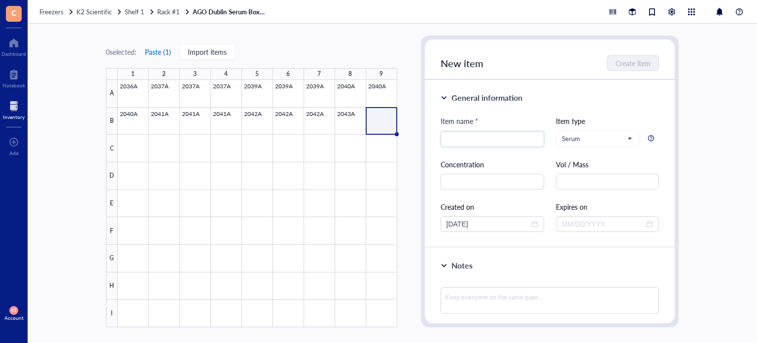
click at [153, 51] on button "Paste ( 1 )" at bounding box center [157, 52] width 27 height 16
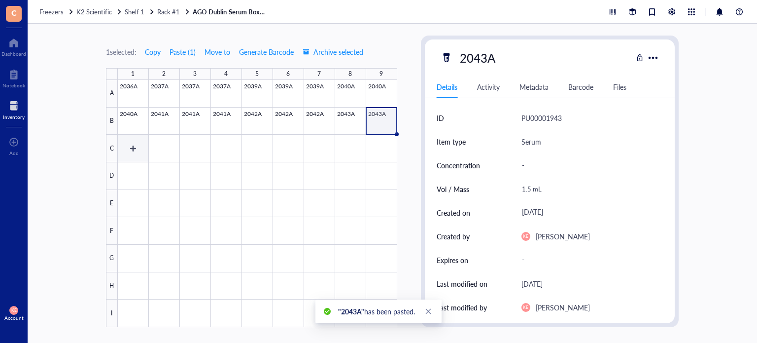
click at [135, 145] on div at bounding box center [257, 203] width 279 height 247
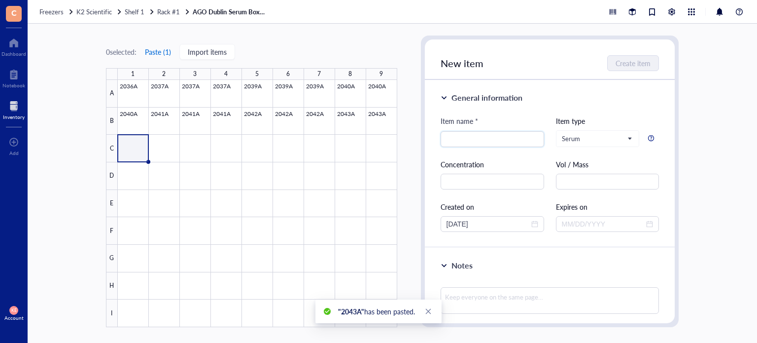
click at [160, 51] on button "Paste ( 1 )" at bounding box center [157, 52] width 27 height 16
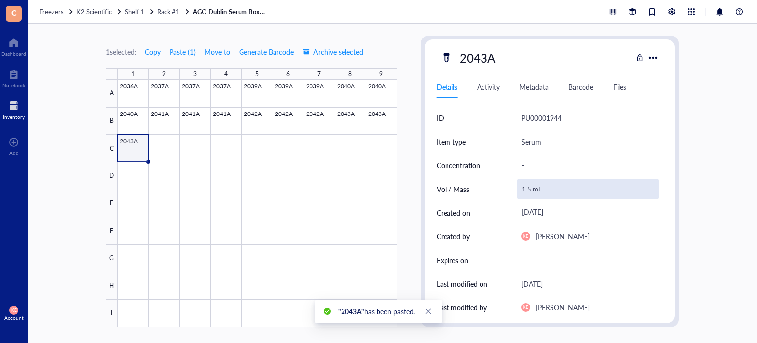
click at [528, 189] on div "1.5 mL" at bounding box center [589, 188] width 142 height 21
click at [528, 189] on input "1.5 mL" at bounding box center [588, 189] width 141 height 20
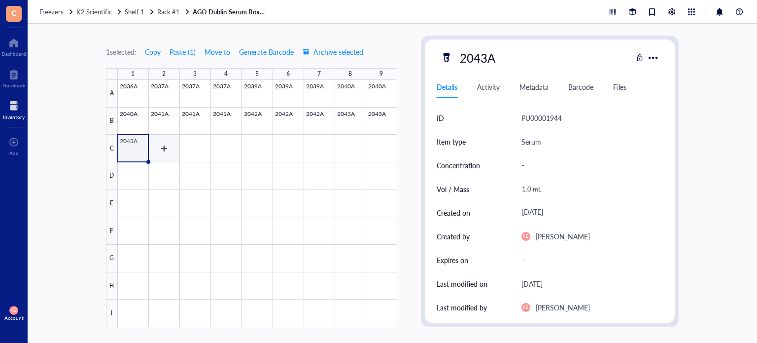
click at [169, 154] on div at bounding box center [257, 203] width 279 height 247
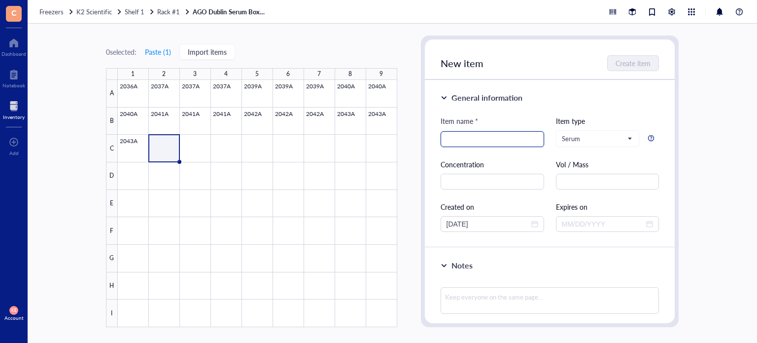
click at [512, 143] on input "search" at bounding box center [493, 139] width 92 height 15
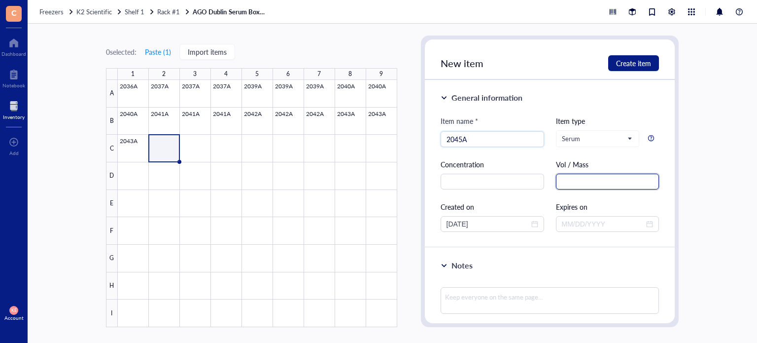
click at [609, 181] on input "text" at bounding box center [608, 181] width 104 height 16
paste input "1.5 mL"
drag, startPoint x: 502, startPoint y: 222, endPoint x: 438, endPoint y: 220, distance: 64.1
click at [438, 220] on div "General information Item name * 2045A Item type Serum Concentration Vol / Mass …" at bounding box center [550, 164] width 250 height 168
click at [638, 69] on button "Create item" at bounding box center [633, 63] width 51 height 16
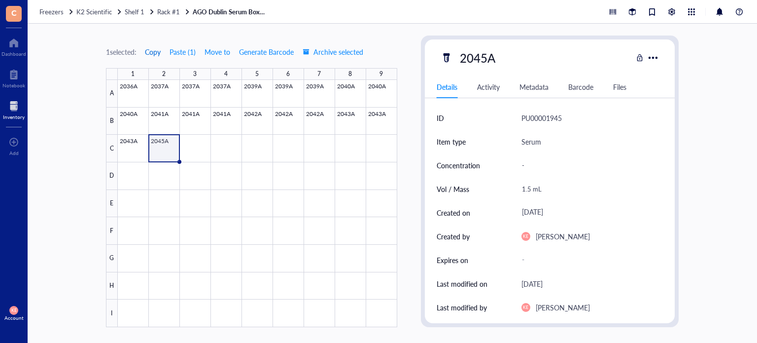
click at [154, 53] on span "Copy" at bounding box center [153, 52] width 16 height 8
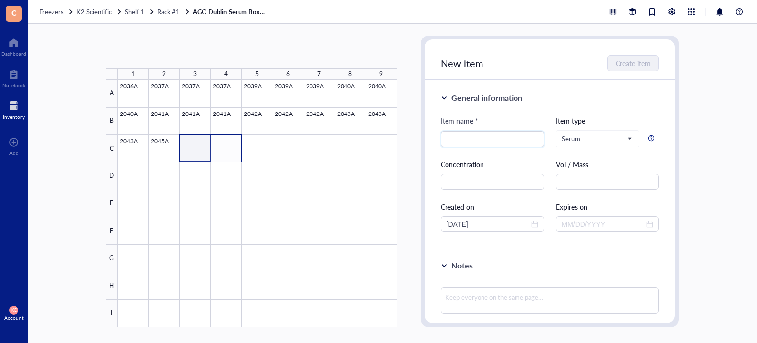
drag, startPoint x: 198, startPoint y: 145, endPoint x: 229, endPoint y: 149, distance: 30.8
click at [229, 149] on div at bounding box center [257, 203] width 279 height 247
click at [163, 52] on button "Paste ( 1 )" at bounding box center [157, 52] width 27 height 16
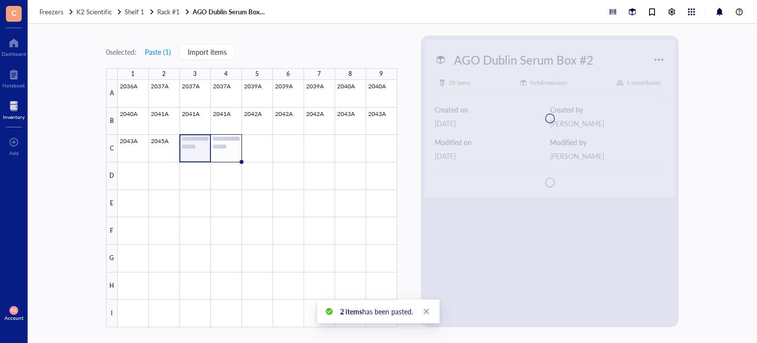
click at [236, 149] on div at bounding box center [257, 203] width 279 height 247
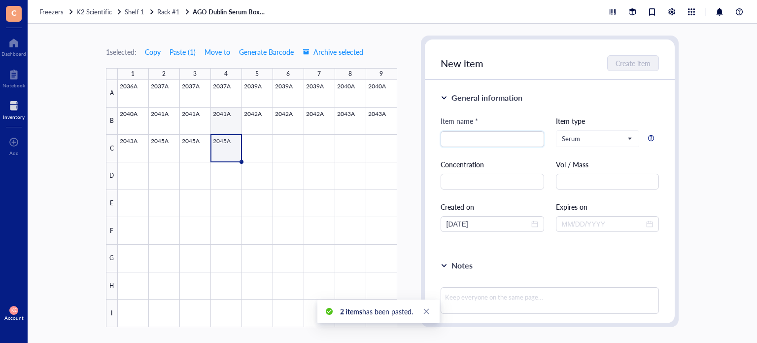
click at [237, 110] on div at bounding box center [257, 203] width 279 height 247
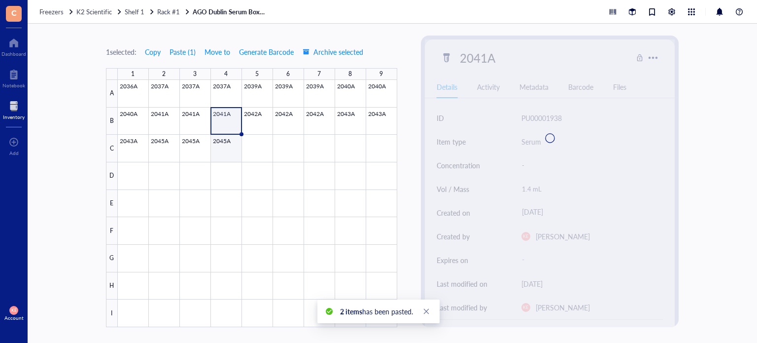
click at [228, 147] on div at bounding box center [257, 203] width 279 height 247
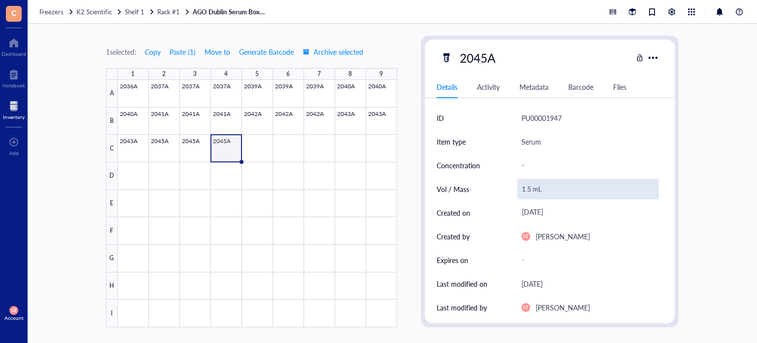
click at [529, 186] on div "1.5 mL" at bounding box center [589, 188] width 142 height 21
click at [531, 187] on input "1.5 mL" at bounding box center [588, 189] width 141 height 20
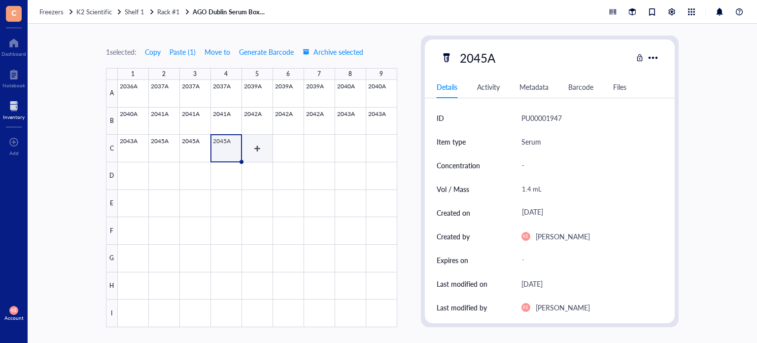
click at [250, 152] on div at bounding box center [257, 203] width 279 height 247
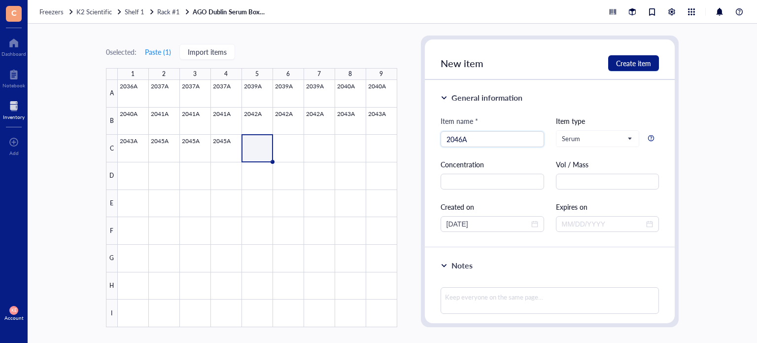
click at [618, 173] on div at bounding box center [608, 181] width 104 height 16
click at [617, 174] on input "text" at bounding box center [608, 181] width 104 height 16
paste input "1.5 mL"
drag, startPoint x: 500, startPoint y: 222, endPoint x: 424, endPoint y: 220, distance: 76.4
click at [424, 220] on div "New item Create item General information Item name * 2046A Item type Serum Conc…" at bounding box center [550, 180] width 258 height 291
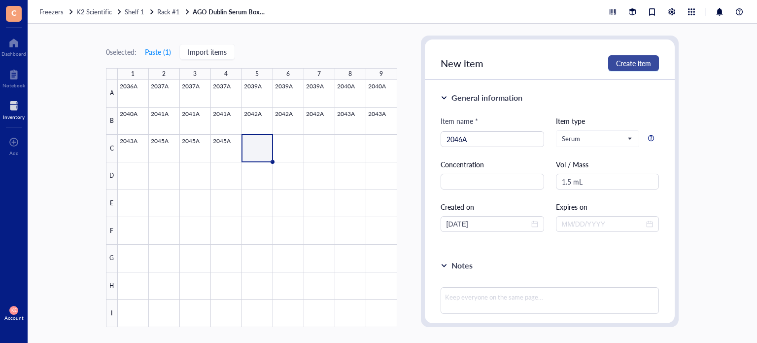
click at [640, 65] on span "Create item" at bounding box center [633, 63] width 35 height 8
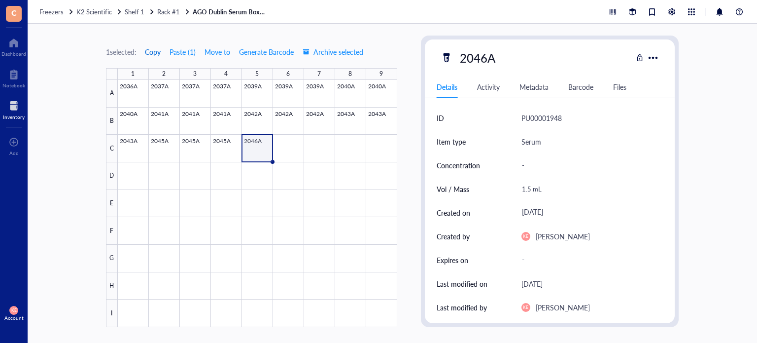
click at [151, 51] on span "Copy" at bounding box center [153, 52] width 16 height 8
click at [288, 155] on div at bounding box center [257, 203] width 279 height 247
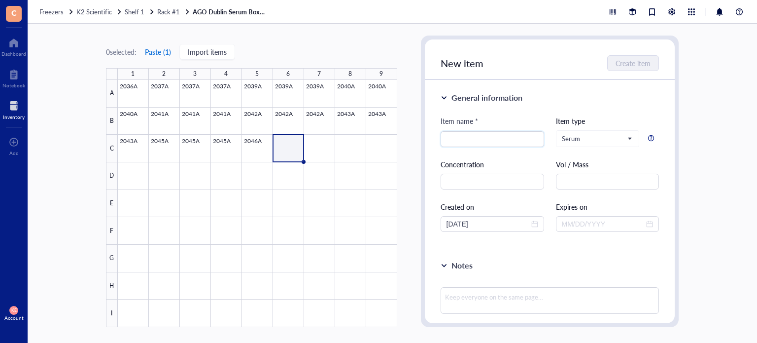
click at [168, 53] on button "Paste ( 1 )" at bounding box center [157, 52] width 27 height 16
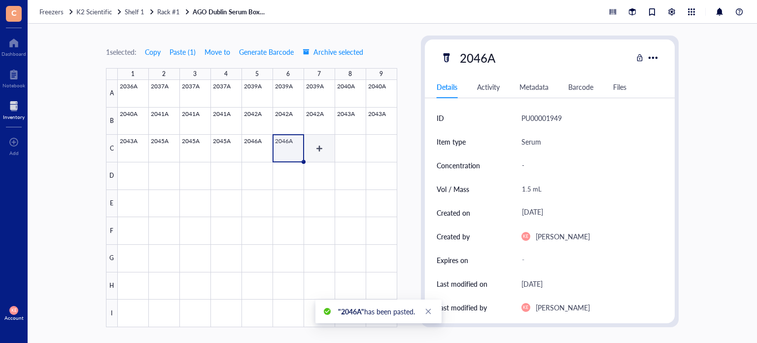
click at [325, 150] on div at bounding box center [257, 203] width 279 height 247
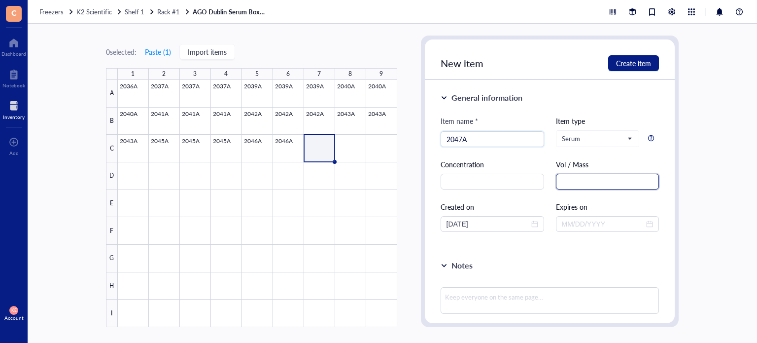
click at [591, 185] on input "text" at bounding box center [608, 181] width 104 height 16
paste input "1.5 mL"
drag, startPoint x: 499, startPoint y: 222, endPoint x: 424, endPoint y: 224, distance: 74.9
click at [424, 224] on div "New item Create item General information Item name * 2047A Item type Serum Conc…" at bounding box center [550, 180] width 258 height 291
click at [636, 62] on span "Create item" at bounding box center [633, 63] width 35 height 8
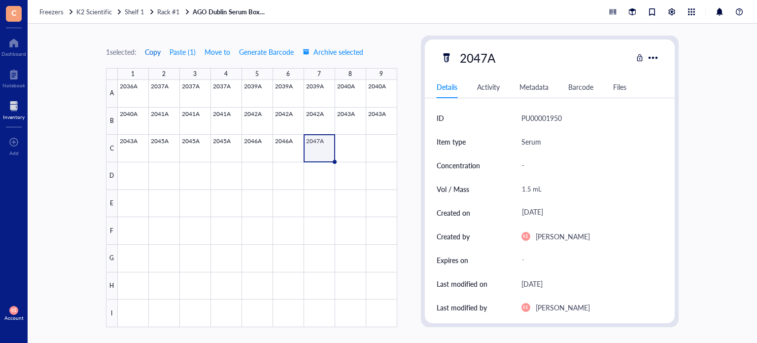
click at [153, 53] on span "Copy" at bounding box center [153, 52] width 16 height 8
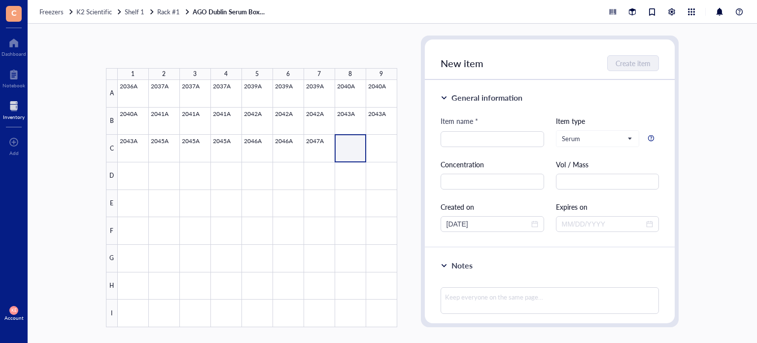
click at [382, 153] on div at bounding box center [257, 203] width 279 height 247
click at [154, 51] on button "Paste ( 1 )" at bounding box center [157, 52] width 27 height 16
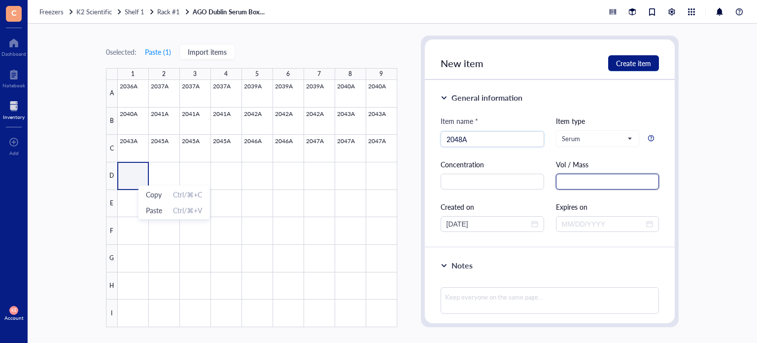
click at [611, 184] on input "text" at bounding box center [608, 181] width 104 height 16
paste input "1.5 mL"
drag, startPoint x: 493, startPoint y: 225, endPoint x: 424, endPoint y: 229, distance: 69.1
click at [425, 229] on div "General information Item name * 2048A Item type Serum Concentration Vol / Mass …" at bounding box center [550, 164] width 250 height 168
click at [636, 67] on span "Create item" at bounding box center [633, 63] width 35 height 8
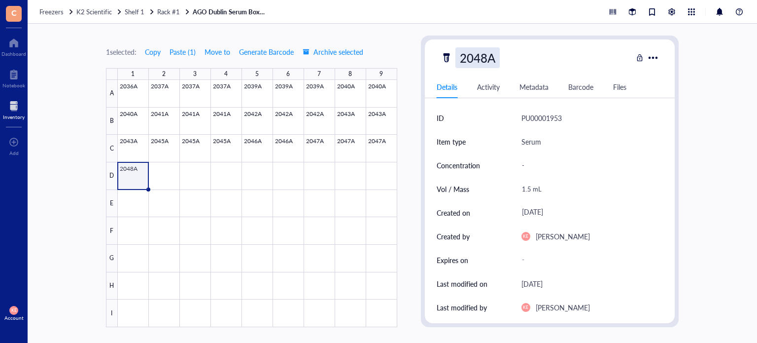
click at [489, 57] on div "2048A" at bounding box center [477, 57] width 44 height 21
click at [485, 59] on input "2048A" at bounding box center [480, 58] width 48 height 20
click at [539, 60] on div "2049A" at bounding box center [537, 57] width 192 height 21
click at [151, 55] on span "Copy" at bounding box center [153, 52] width 16 height 8
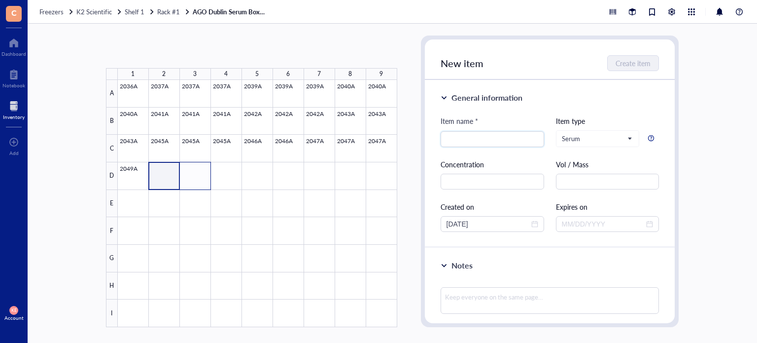
drag, startPoint x: 169, startPoint y: 171, endPoint x: 208, endPoint y: 175, distance: 40.1
click at [208, 175] on div at bounding box center [257, 203] width 279 height 247
click at [164, 54] on button "Paste ( 1 )" at bounding box center [157, 52] width 27 height 16
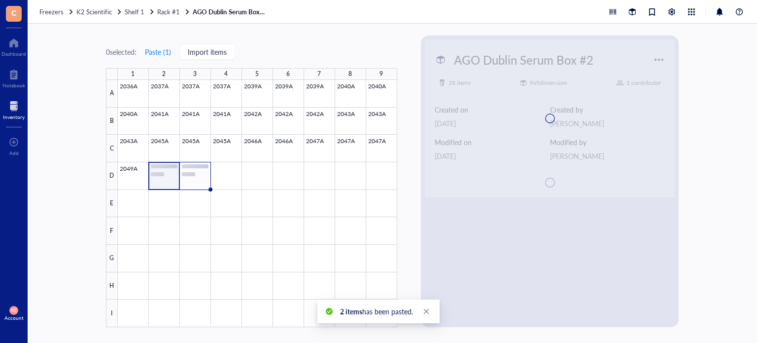
click at [203, 172] on div at bounding box center [257, 203] width 279 height 247
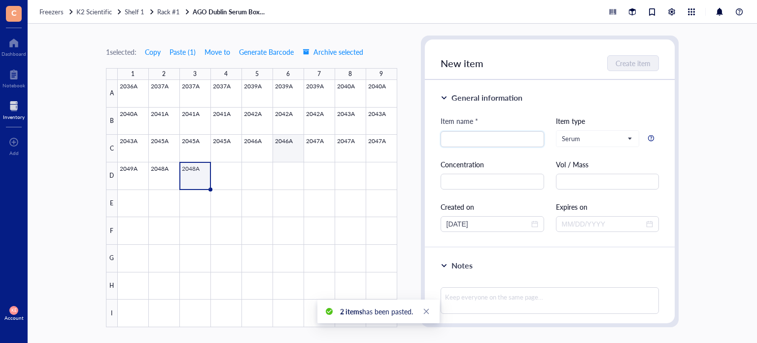
click at [274, 150] on div at bounding box center [257, 203] width 279 height 247
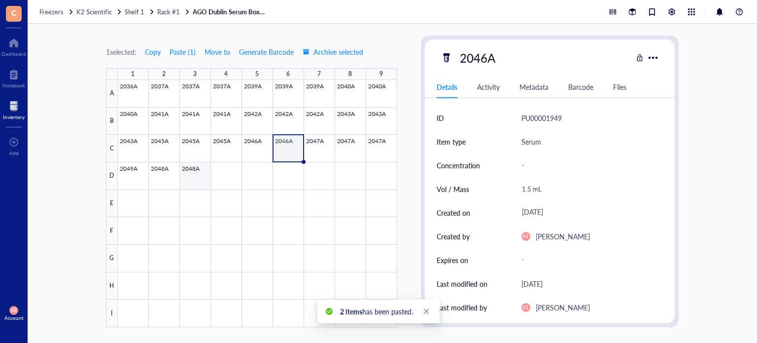
click at [200, 177] on div at bounding box center [257, 203] width 279 height 247
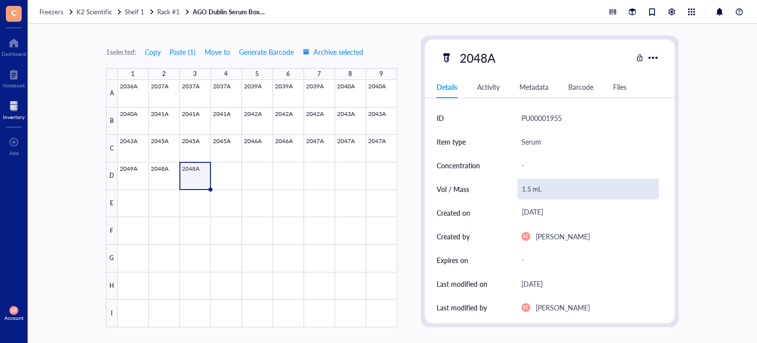
click at [524, 189] on div "1.5 mL" at bounding box center [589, 188] width 142 height 21
click at [524, 189] on input "1.5 mL" at bounding box center [588, 189] width 141 height 20
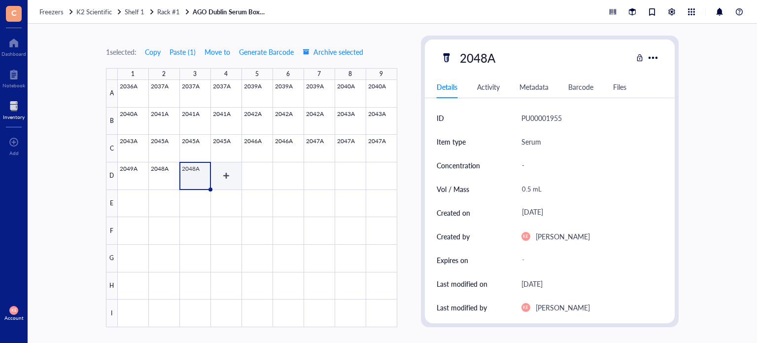
click at [226, 176] on div at bounding box center [257, 203] width 279 height 247
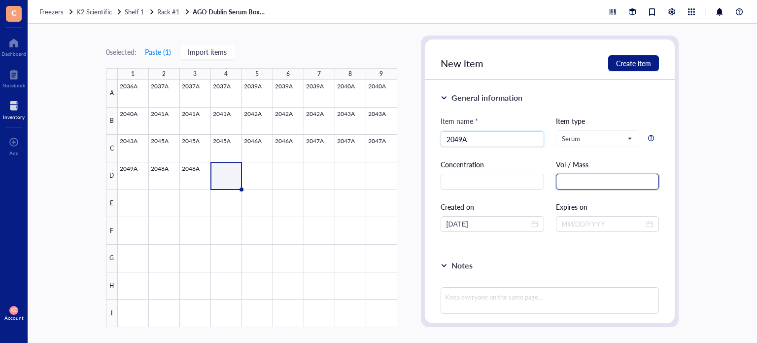
click at [594, 177] on input "text" at bounding box center [608, 181] width 104 height 16
paste input "1.5 mL"
drag, startPoint x: 485, startPoint y: 226, endPoint x: 419, endPoint y: 229, distance: 65.6
click at [419, 229] on div "0 selected: Paste ( 1 ) Import items 1 2 3 4 5 6 7 8 9 A B C D E F G H I 2036A …" at bounding box center [392, 183] width 729 height 319
click at [629, 67] on span "Create item" at bounding box center [633, 63] width 35 height 8
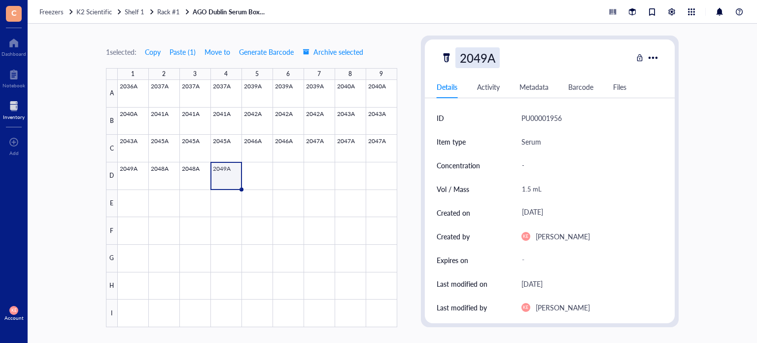
click at [488, 58] on div "2049A" at bounding box center [477, 57] width 44 height 21
click at [487, 57] on input "2049A" at bounding box center [480, 58] width 48 height 20
click at [529, 58] on div "2048A" at bounding box center [537, 57] width 192 height 21
click at [165, 181] on div at bounding box center [257, 203] width 279 height 247
click at [483, 57] on div "2048A" at bounding box center [477, 57] width 44 height 21
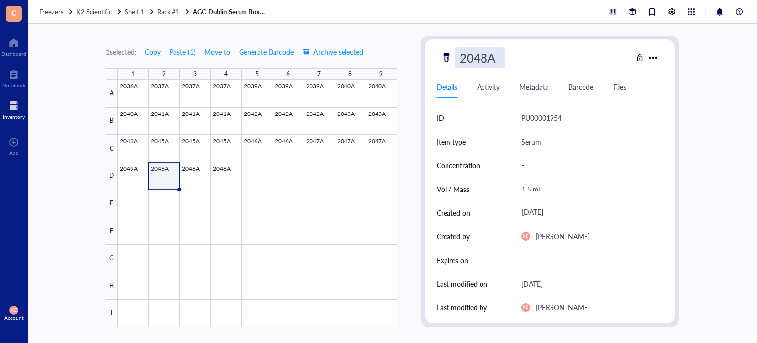
click at [483, 57] on input "2048A" at bounding box center [480, 58] width 48 height 20
click at [532, 56] on div "2049A" at bounding box center [537, 57] width 192 height 21
click at [190, 179] on div at bounding box center [257, 203] width 279 height 247
click at [485, 58] on div "2048A" at bounding box center [477, 57] width 44 height 21
click at [491, 62] on input "2048A" at bounding box center [480, 58] width 48 height 20
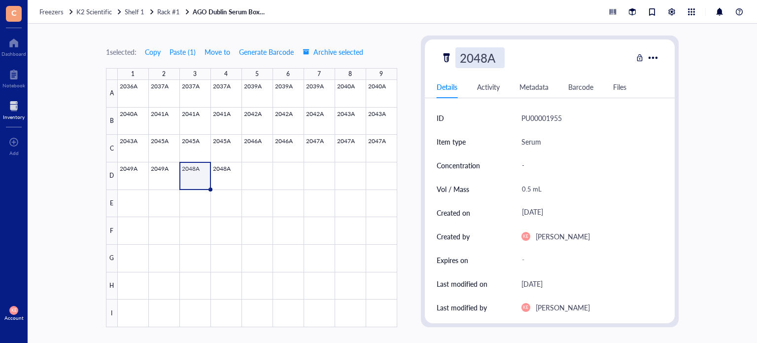
click at [485, 59] on input "2048A" at bounding box center [480, 58] width 48 height 20
click at [544, 59] on div "2049A" at bounding box center [537, 57] width 192 height 21
click at [226, 178] on div at bounding box center [257, 203] width 279 height 247
click at [158, 54] on span "Copy" at bounding box center [153, 52] width 16 height 8
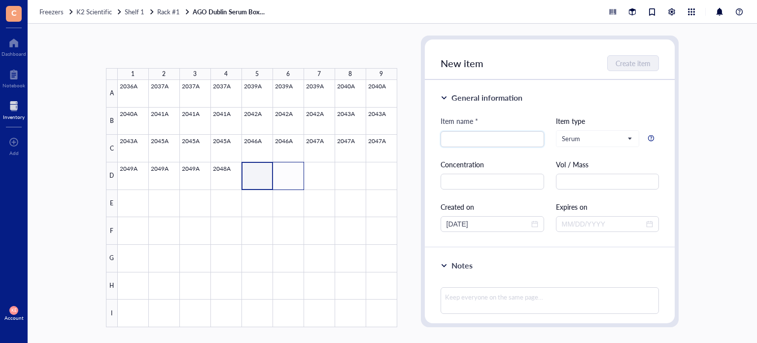
drag, startPoint x: 260, startPoint y: 177, endPoint x: 286, endPoint y: 182, distance: 26.0
click at [286, 182] on div at bounding box center [257, 203] width 279 height 247
drag, startPoint x: 165, startPoint y: 49, endPoint x: 157, endPoint y: 49, distance: 8.4
click at [157, 49] on button "Paste ( 1 )" at bounding box center [157, 52] width 27 height 16
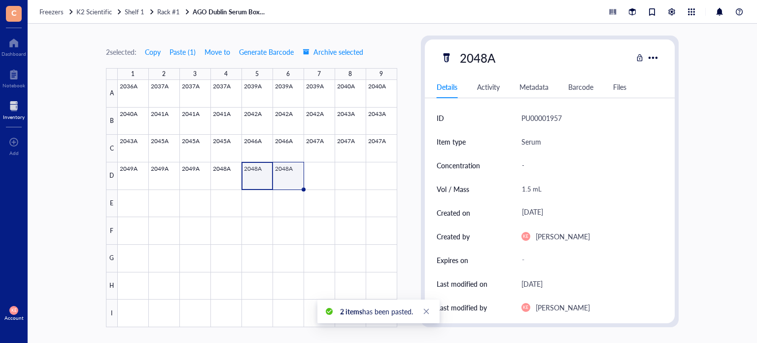
click at [287, 178] on div at bounding box center [257, 203] width 279 height 247
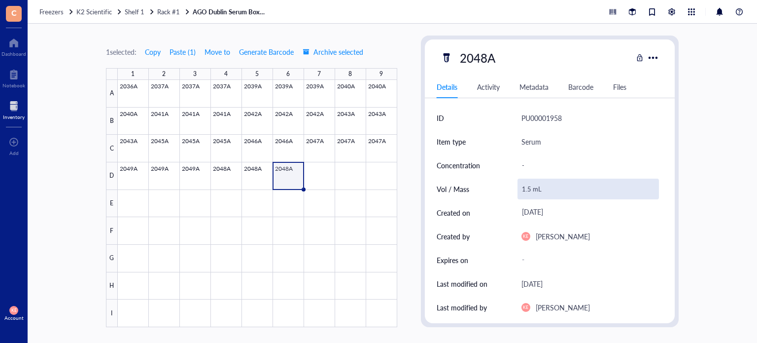
click at [528, 192] on div "1.5 mL" at bounding box center [589, 188] width 142 height 21
click at [527, 187] on input "1.5 mL" at bounding box center [588, 189] width 141 height 20
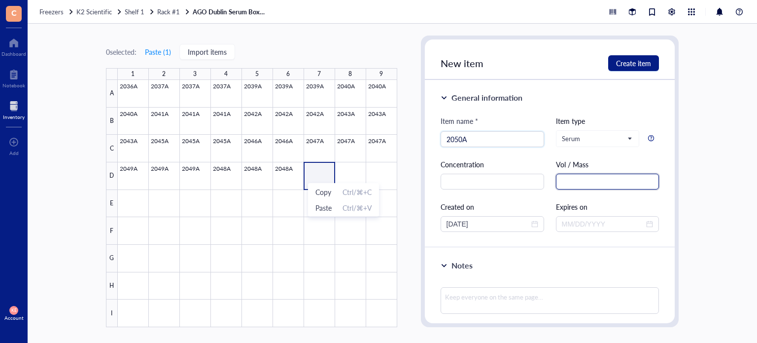
click at [600, 181] on input "text" at bounding box center [608, 181] width 104 height 16
paste input "1.5 mL"
drag, startPoint x: 483, startPoint y: 222, endPoint x: 424, endPoint y: 220, distance: 58.7
click at [425, 220] on div "General information Item name * 2050A Item type Serum Concentration Vol / Mass …" at bounding box center [550, 164] width 250 height 168
click at [631, 62] on span "Create item" at bounding box center [633, 63] width 35 height 8
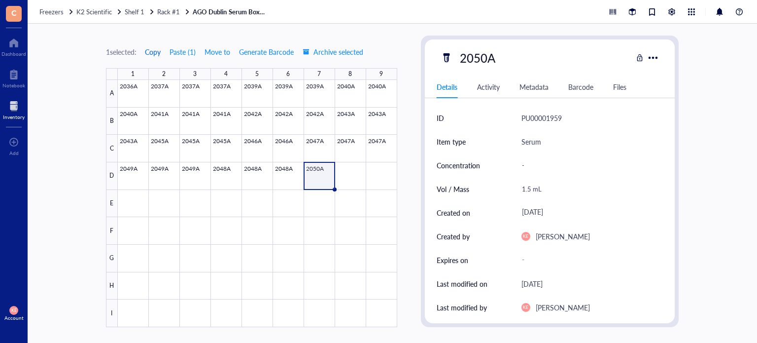
click at [152, 50] on span "Copy" at bounding box center [153, 52] width 16 height 8
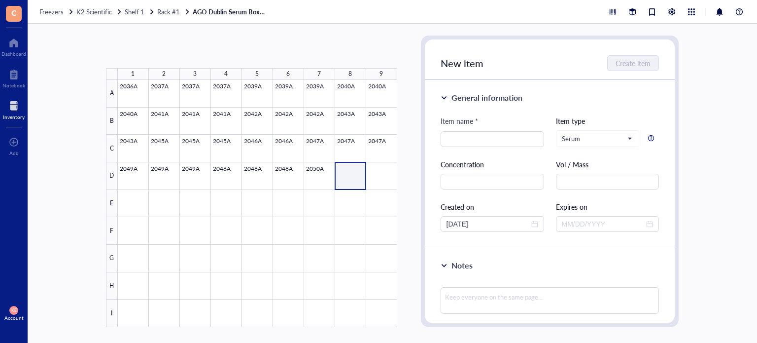
drag, startPoint x: 353, startPoint y: 180, endPoint x: 381, endPoint y: 183, distance: 28.3
click at [381, 183] on div at bounding box center [257, 203] width 279 height 247
click at [161, 51] on button "Paste ( 1 )" at bounding box center [157, 52] width 27 height 16
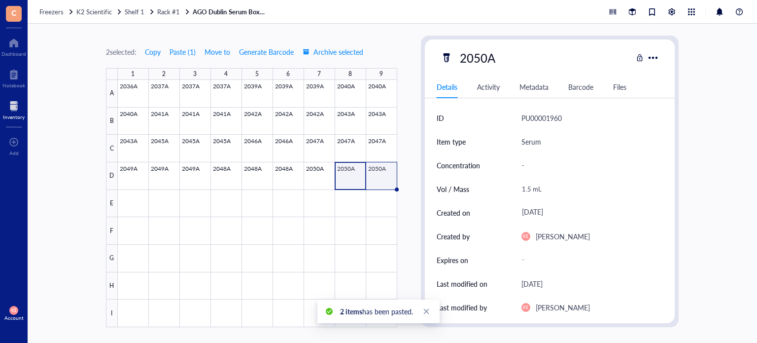
click at [376, 174] on div at bounding box center [257, 203] width 279 height 247
click at [152, 51] on span "Copy" at bounding box center [153, 52] width 16 height 8
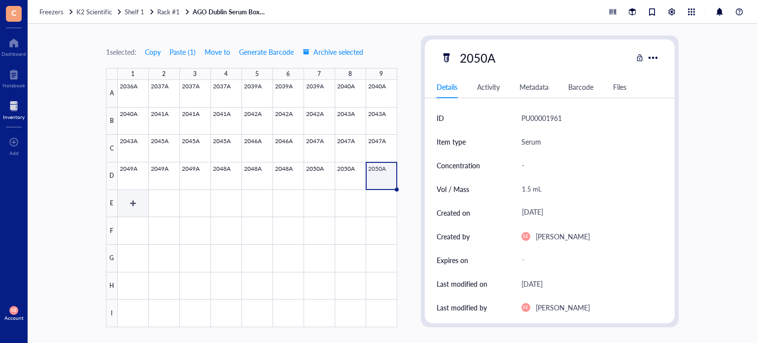
click at [130, 208] on div at bounding box center [257, 203] width 279 height 247
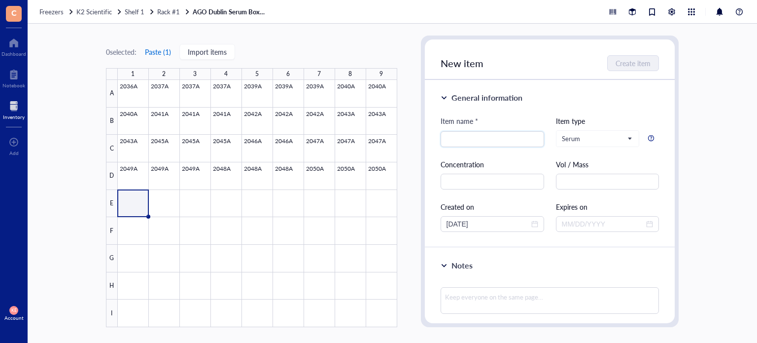
click at [159, 55] on button "Paste ( 1 )" at bounding box center [157, 52] width 27 height 16
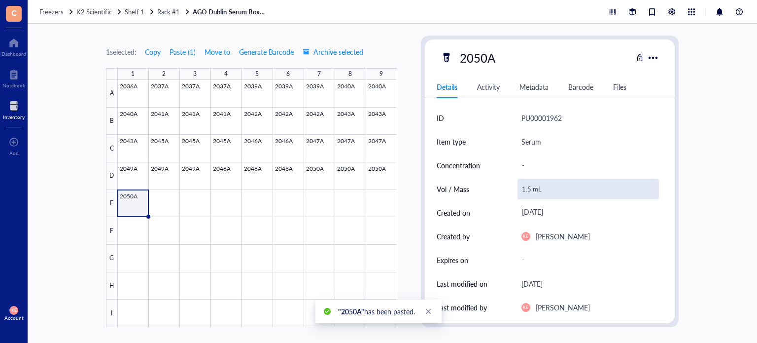
click at [524, 187] on div "1.5 mL" at bounding box center [589, 188] width 142 height 21
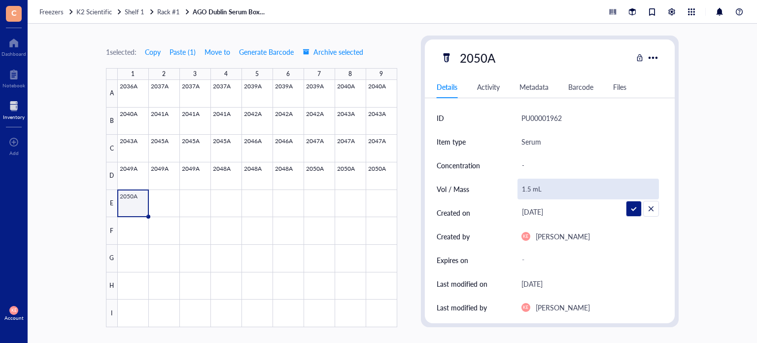
drag, startPoint x: 527, startPoint y: 188, endPoint x: 513, endPoint y: 188, distance: 14.3
click at [513, 188] on div "Vol / Mass 1.5 mL" at bounding box center [550, 189] width 227 height 24
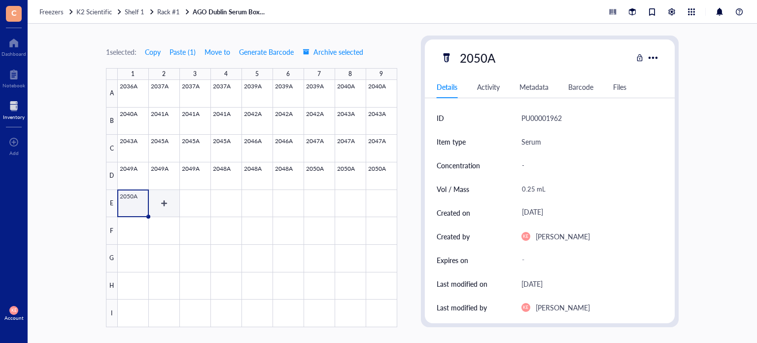
click at [168, 200] on div at bounding box center [257, 203] width 279 height 247
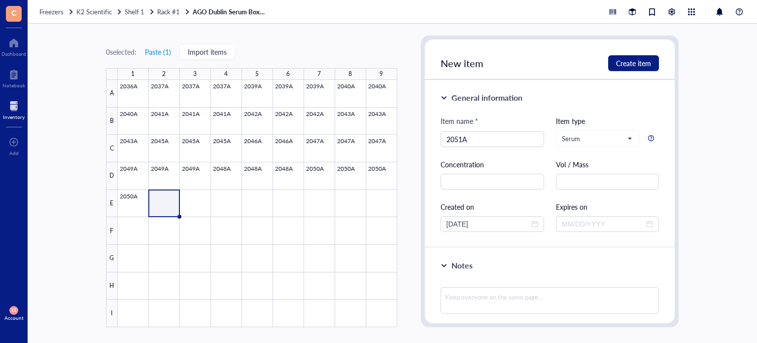
click at [603, 189] on div "Item name * 2051A Item type Serum Concentration Vol / Mass Created on [DATE] Ex…" at bounding box center [550, 173] width 219 height 116
click at [606, 186] on input "text" at bounding box center [608, 181] width 104 height 16
paste input "1.5 mL"
drag, startPoint x: 497, startPoint y: 222, endPoint x: 433, endPoint y: 223, distance: 64.1
click at [433, 223] on div "General information Item name * 2051A Item type Serum Concentration Vol / Mass …" at bounding box center [550, 164] width 250 height 168
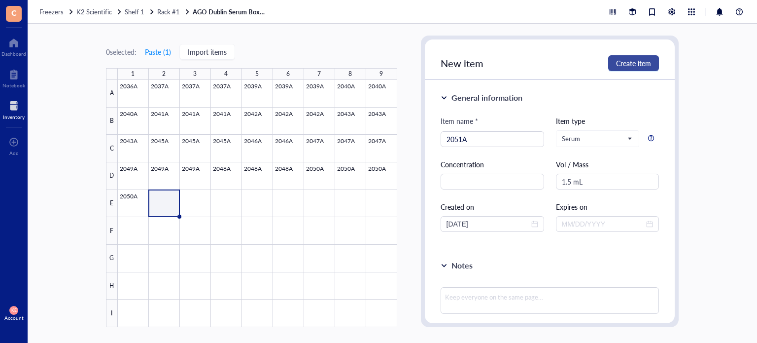
click at [647, 67] on span "Create item" at bounding box center [633, 63] width 35 height 8
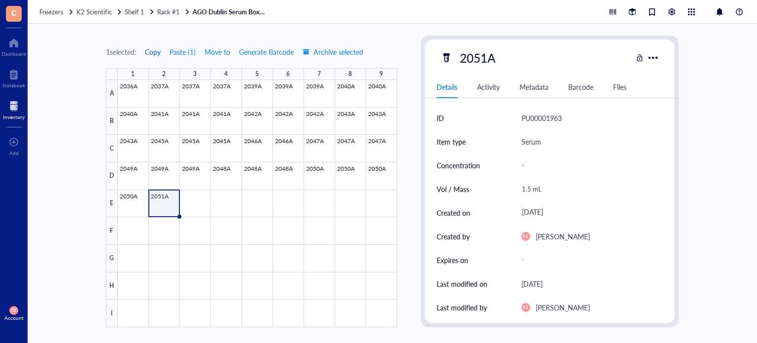
click at [153, 54] on span "Copy" at bounding box center [153, 52] width 16 height 8
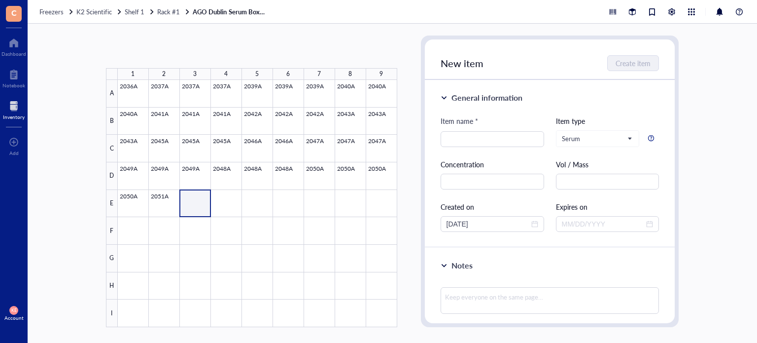
drag, startPoint x: 202, startPoint y: 208, endPoint x: 229, endPoint y: 206, distance: 27.2
click at [229, 206] on div at bounding box center [257, 203] width 279 height 247
click at [160, 52] on button "Paste ( 1 )" at bounding box center [157, 52] width 27 height 16
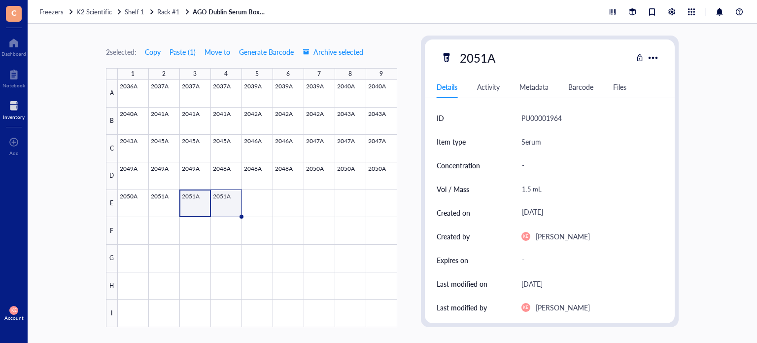
click at [223, 201] on div at bounding box center [257, 203] width 279 height 247
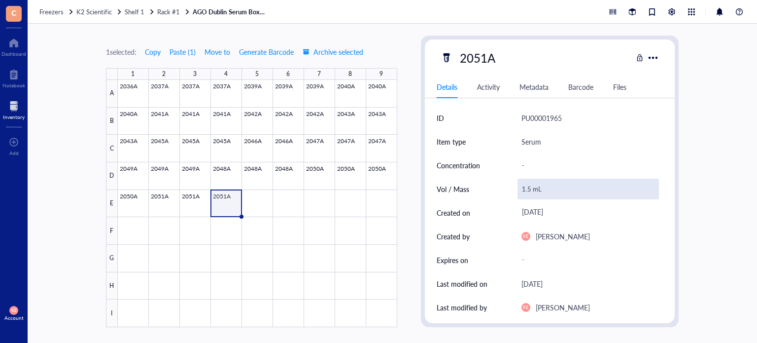
click at [527, 184] on div "1.5 mL" at bounding box center [589, 188] width 142 height 21
click at [530, 187] on input "1.5 mL" at bounding box center [588, 189] width 141 height 20
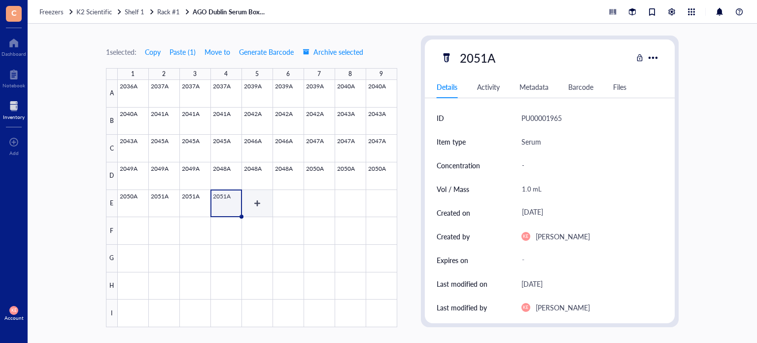
click at [259, 203] on div at bounding box center [257, 203] width 279 height 247
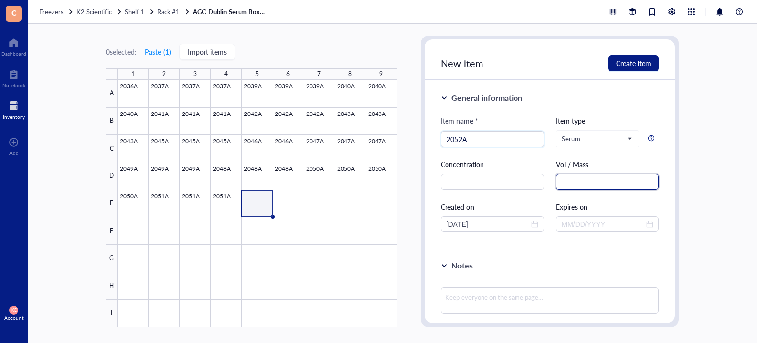
click at [619, 181] on input "text" at bounding box center [608, 181] width 104 height 16
paste input "1.5 mL"
drag, startPoint x: 484, startPoint y: 222, endPoint x: 427, endPoint y: 220, distance: 56.7
click at [427, 220] on div "General information Item name * 2052A Item type Serum Concentration Vol / Mass …" at bounding box center [550, 164] width 250 height 168
click at [640, 61] on span "Create item" at bounding box center [633, 63] width 35 height 8
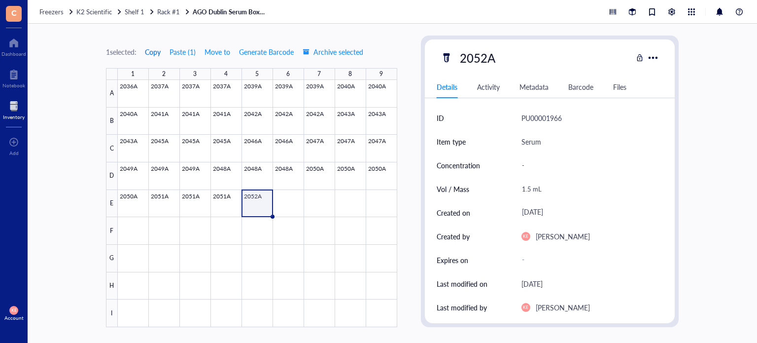
click at [154, 51] on span "Copy" at bounding box center [153, 52] width 16 height 8
click at [286, 206] on div at bounding box center [257, 203] width 279 height 247
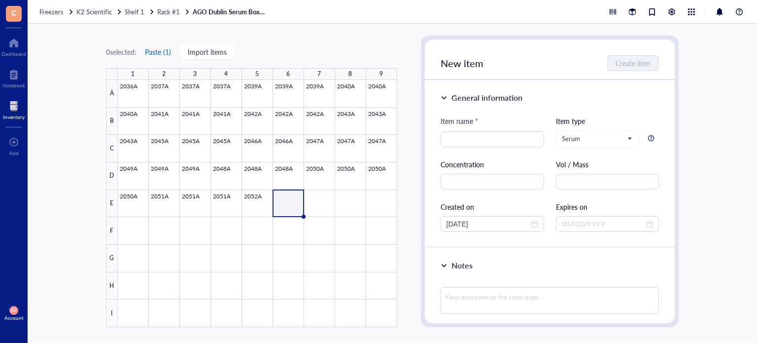
click at [158, 55] on button "Paste ( 1 )" at bounding box center [157, 52] width 27 height 16
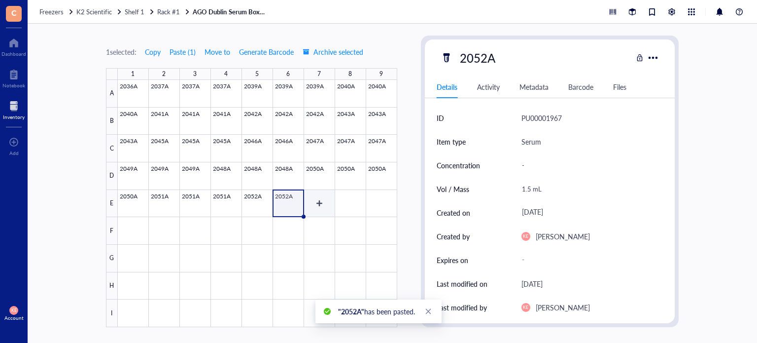
click at [331, 207] on div at bounding box center [257, 203] width 279 height 247
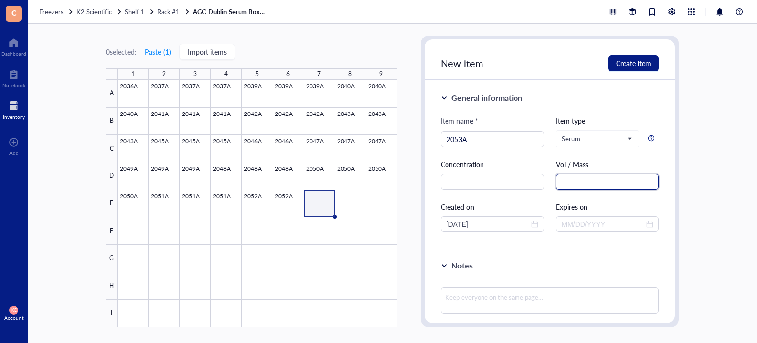
click at [589, 177] on input "text" at bounding box center [608, 181] width 104 height 16
paste input "1.5 mL"
drag, startPoint x: 504, startPoint y: 219, endPoint x: 419, endPoint y: 222, distance: 84.3
click at [419, 222] on div "0 selected: Paste ( 1 ) Import items 1 2 3 4 5 6 7 8 9 A B C D E F G H I 2036A …" at bounding box center [392, 183] width 729 height 319
click at [643, 65] on span "Create item" at bounding box center [633, 63] width 35 height 8
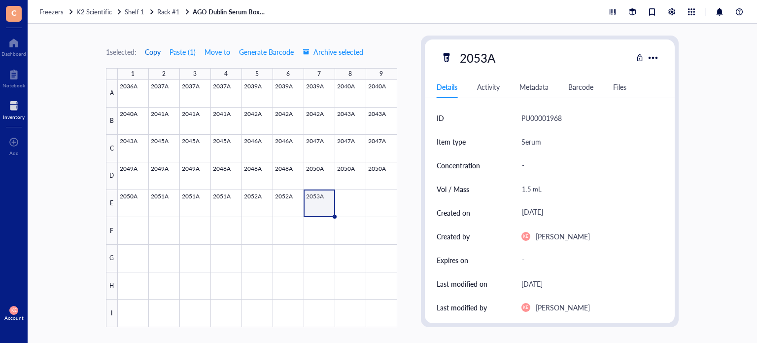
click at [158, 51] on span "Copy" at bounding box center [153, 52] width 16 height 8
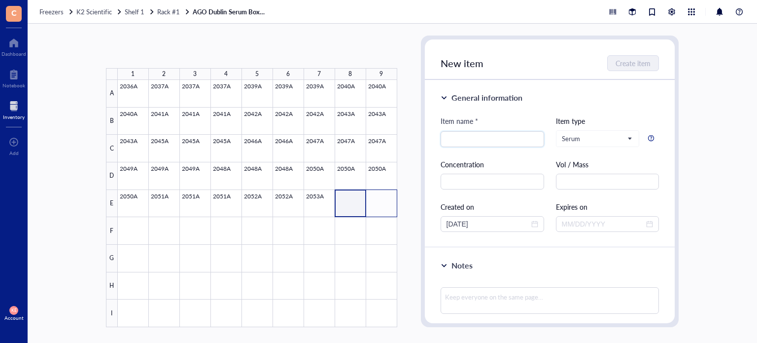
drag, startPoint x: 350, startPoint y: 200, endPoint x: 386, endPoint y: 207, distance: 36.7
click at [386, 207] on div at bounding box center [257, 203] width 279 height 247
click at [161, 53] on button "Paste ( 1 )" at bounding box center [157, 52] width 27 height 16
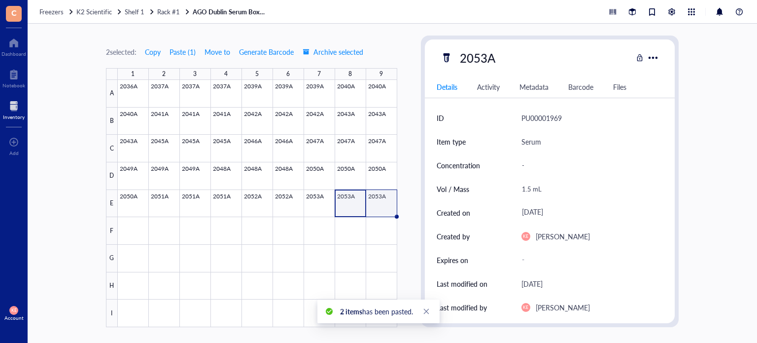
click at [371, 200] on div at bounding box center [257, 203] width 279 height 247
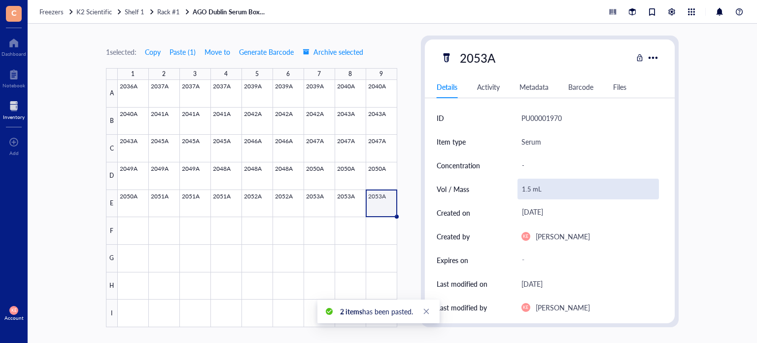
click at [526, 185] on div "1.5 mL" at bounding box center [589, 188] width 142 height 21
click at [529, 191] on input "1.5 mL" at bounding box center [588, 189] width 141 height 20
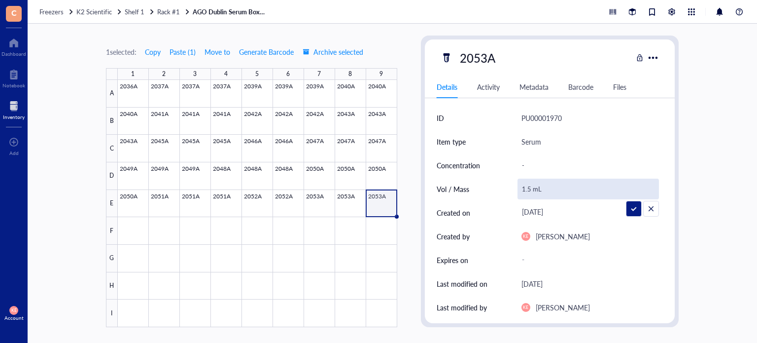
click at [527, 190] on input "1.5 mL" at bounding box center [588, 189] width 141 height 20
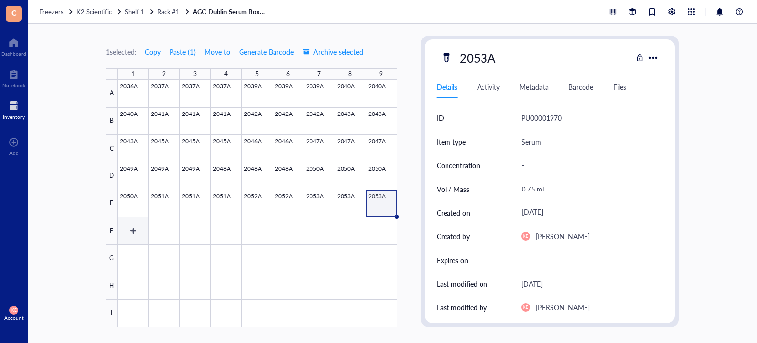
click at [127, 226] on div at bounding box center [257, 203] width 279 height 247
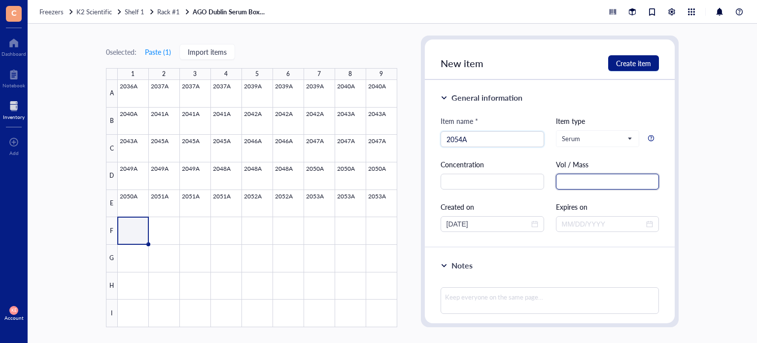
click at [596, 183] on input "text" at bounding box center [608, 181] width 104 height 16
paste input "1.5 mL"
drag, startPoint x: 495, startPoint y: 224, endPoint x: 411, endPoint y: 227, distance: 84.3
click at [411, 227] on div "0 selected: Paste ( 1 ) Import items 1 2 3 4 5 6 7 8 9 A B C D E F G H I 2036A …" at bounding box center [392, 183] width 729 height 319
click at [655, 60] on button "Create item" at bounding box center [633, 63] width 51 height 16
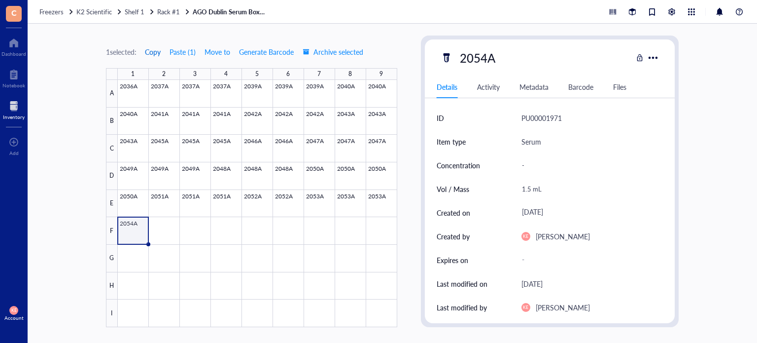
click at [152, 53] on span "Copy" at bounding box center [153, 52] width 16 height 8
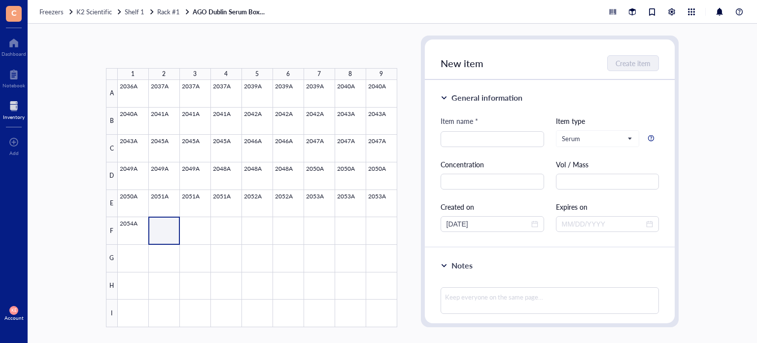
drag, startPoint x: 168, startPoint y: 230, endPoint x: 197, endPoint y: 234, distance: 29.8
click at [197, 234] on div at bounding box center [257, 203] width 279 height 247
click at [154, 53] on button "Paste ( 1 )" at bounding box center [157, 52] width 27 height 16
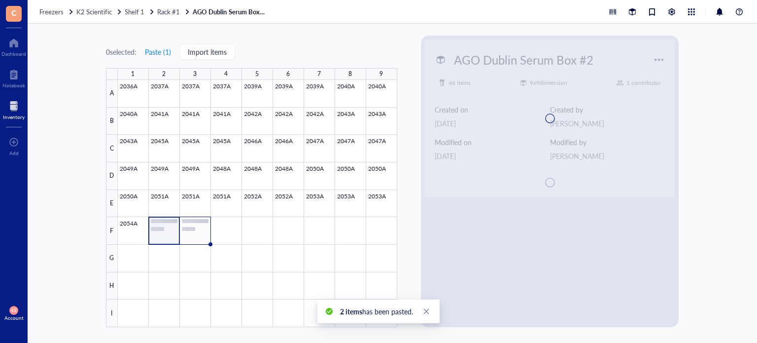
click at [191, 232] on div at bounding box center [257, 203] width 279 height 247
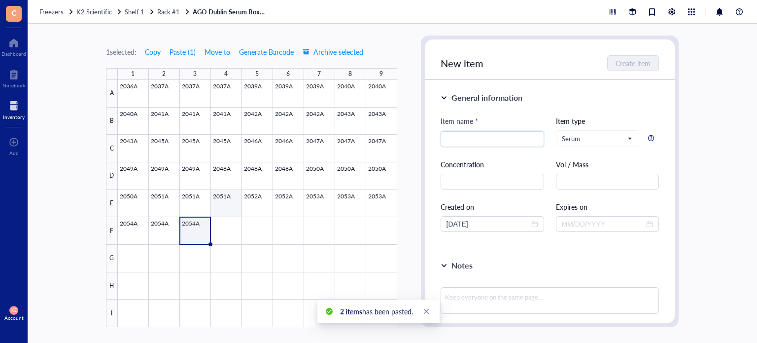
click at [218, 192] on div at bounding box center [257, 203] width 279 height 247
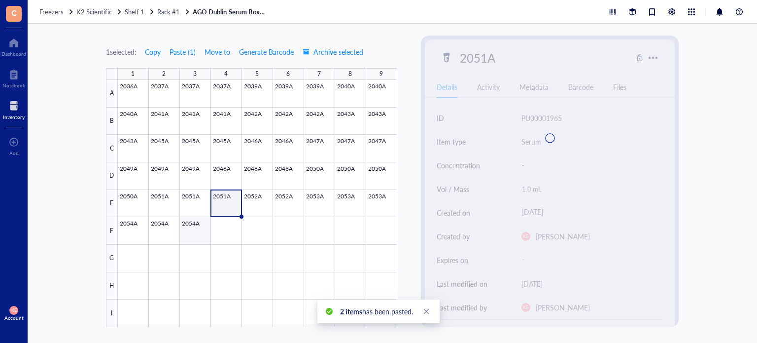
click at [192, 220] on div at bounding box center [257, 203] width 279 height 247
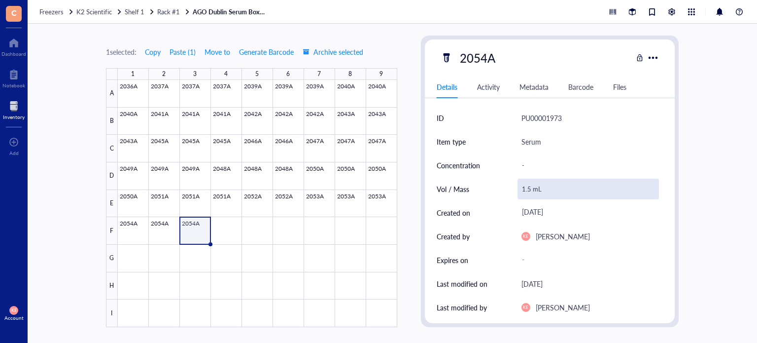
click at [526, 188] on div "1.5 mL" at bounding box center [589, 188] width 142 height 21
drag, startPoint x: 527, startPoint y: 189, endPoint x: 517, endPoint y: 189, distance: 10.8
click at [517, 189] on div "Vol / Mass 1.5 mL" at bounding box center [550, 189] width 227 height 24
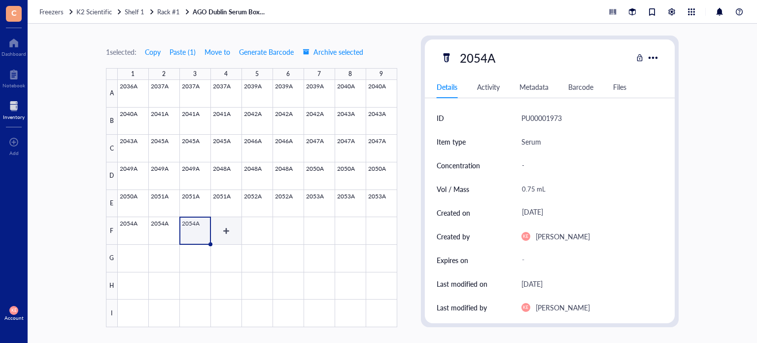
click at [225, 229] on div at bounding box center [257, 203] width 279 height 247
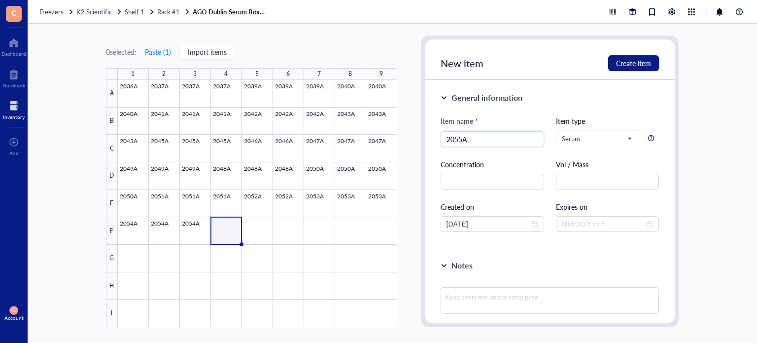
click at [612, 172] on div "Vol / Mass" at bounding box center [608, 174] width 104 height 31
click at [607, 174] on input "text" at bounding box center [608, 181] width 104 height 16
paste input "1.5 mL"
drag, startPoint x: 487, startPoint y: 222, endPoint x: 440, endPoint y: 220, distance: 47.4
click at [440, 220] on div "General information Item name * 2055A Item type Serum Concentration Vol / Mass …" at bounding box center [550, 164] width 250 height 168
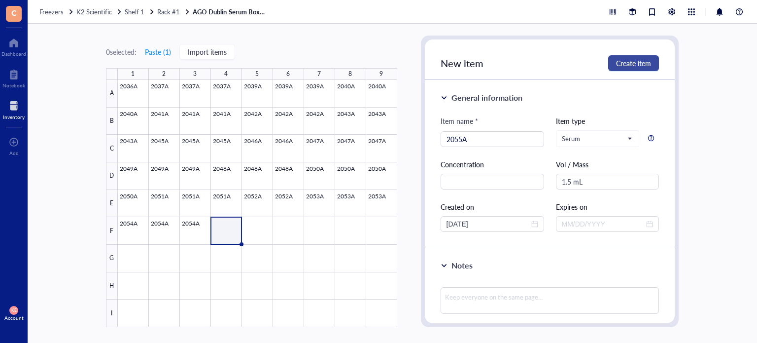
click at [625, 63] on span "Create item" at bounding box center [633, 63] width 35 height 8
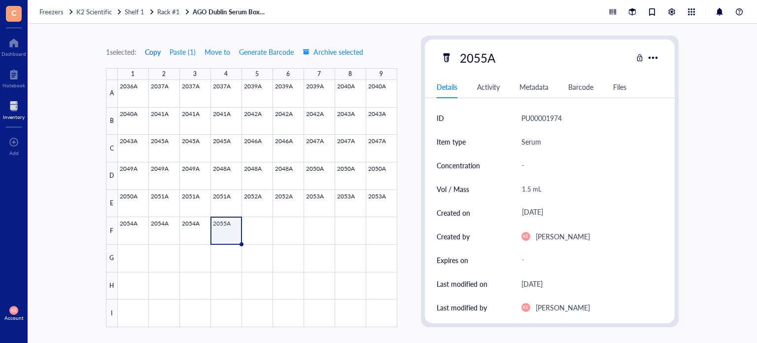
click at [160, 54] on span "Copy" at bounding box center [153, 52] width 16 height 8
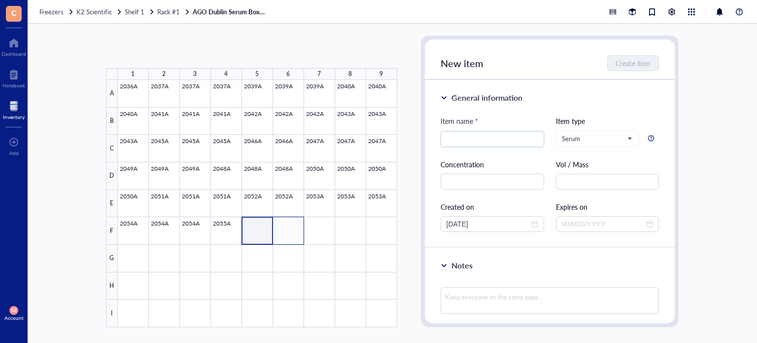
click at [297, 238] on div at bounding box center [257, 203] width 279 height 247
click at [165, 56] on button "Paste ( 1 )" at bounding box center [157, 52] width 27 height 16
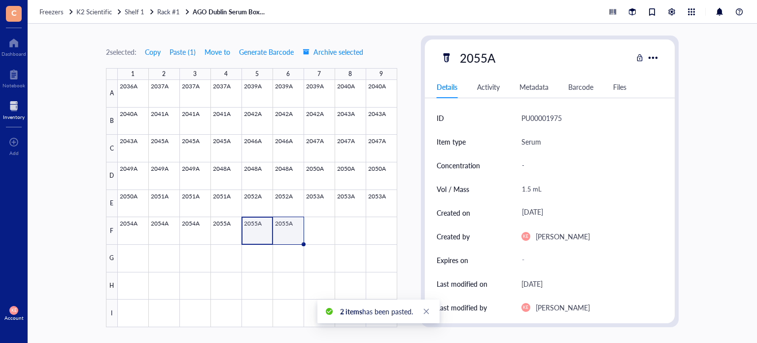
click at [284, 222] on div at bounding box center [257, 203] width 279 height 247
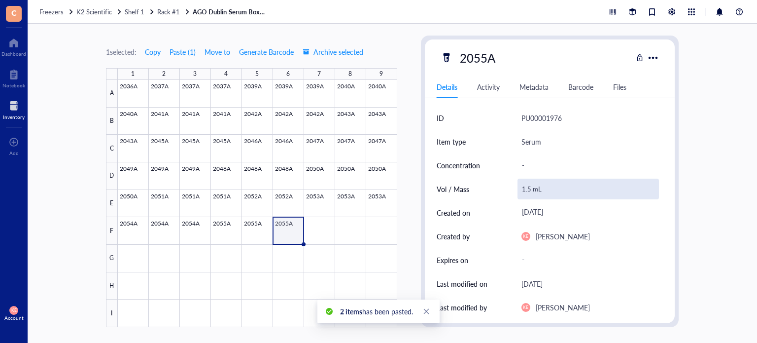
click at [527, 189] on div "1.5 mL" at bounding box center [589, 188] width 142 height 21
click at [527, 189] on input "1.5 mL" at bounding box center [588, 189] width 141 height 20
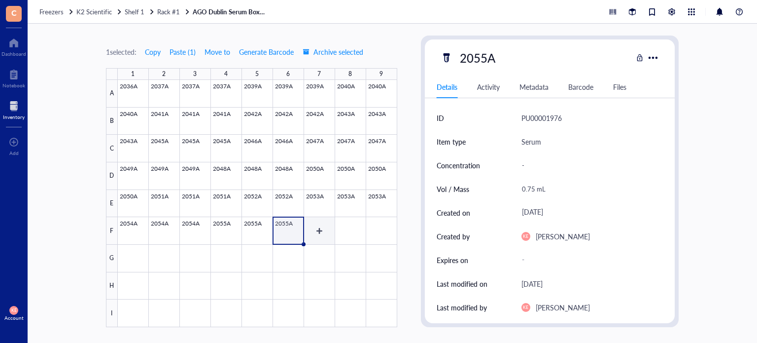
click at [313, 227] on div at bounding box center [257, 203] width 279 height 247
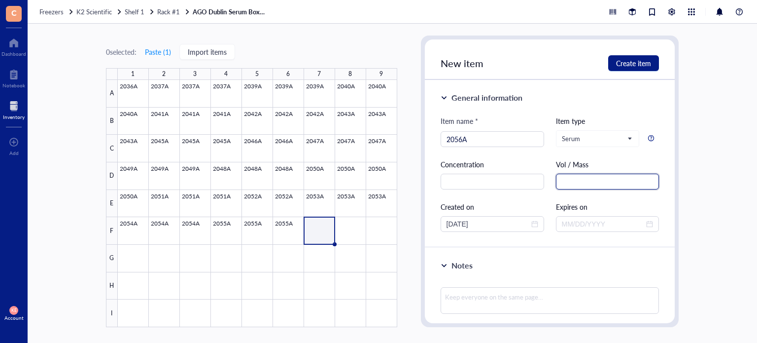
click at [628, 175] on input "text" at bounding box center [608, 181] width 104 height 16
paste input "1.5 mL"
drag, startPoint x: 512, startPoint y: 223, endPoint x: 440, endPoint y: 224, distance: 72.5
click at [440, 224] on div "General information Item name * 2056A Item type Serum Concentration Vol / Mass …" at bounding box center [550, 164] width 250 height 168
click at [641, 65] on span "Create item" at bounding box center [633, 63] width 35 height 8
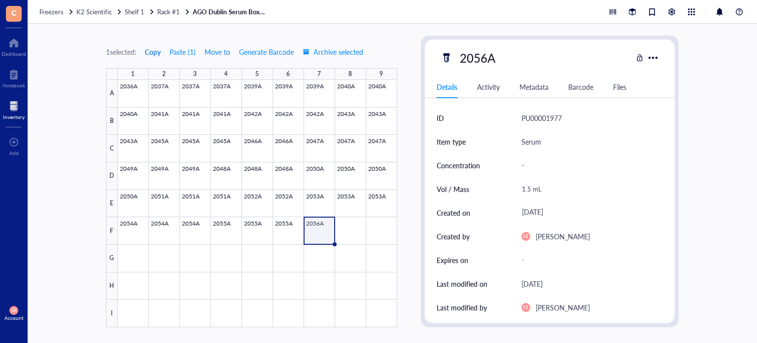
click at [158, 51] on span "Copy" at bounding box center [153, 52] width 16 height 8
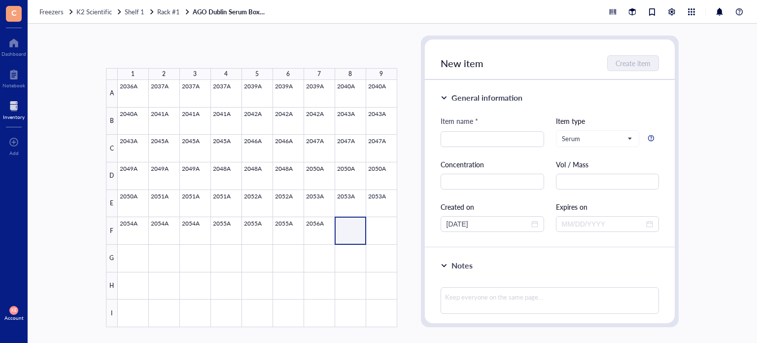
drag, startPoint x: 348, startPoint y: 230, endPoint x: 388, endPoint y: 234, distance: 40.6
click at [388, 234] on div at bounding box center [257, 203] width 279 height 247
click at [156, 44] on button "Paste ( 1 )" at bounding box center [157, 52] width 27 height 16
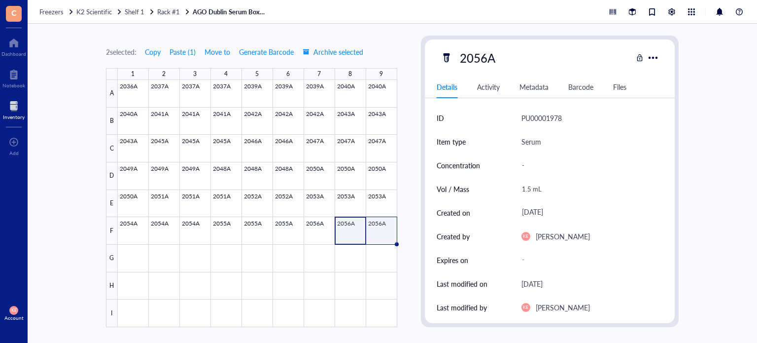
click at [388, 236] on div at bounding box center [257, 203] width 279 height 247
click at [487, 58] on div "2056A" at bounding box center [477, 57] width 44 height 21
click at [487, 58] on input "2056A" at bounding box center [480, 58] width 48 height 20
click at [408, 237] on div "1 selected: Copy Paste ( 1 ) Move to Generate Barcode Archive selected 1 2 3 4 …" at bounding box center [392, 183] width 729 height 319
click at [152, 46] on button "Copy" at bounding box center [152, 52] width 17 height 16
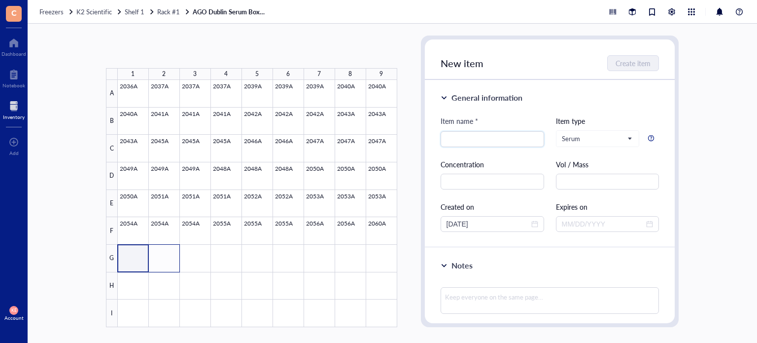
drag, startPoint x: 134, startPoint y: 248, endPoint x: 164, endPoint y: 254, distance: 30.6
click at [164, 254] on div at bounding box center [257, 203] width 279 height 247
click at [164, 53] on button "Paste ( 1 )" at bounding box center [157, 52] width 27 height 16
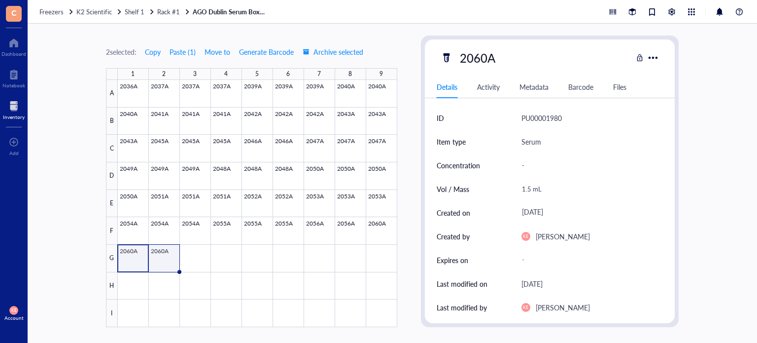
click at [166, 256] on div at bounding box center [257, 203] width 279 height 247
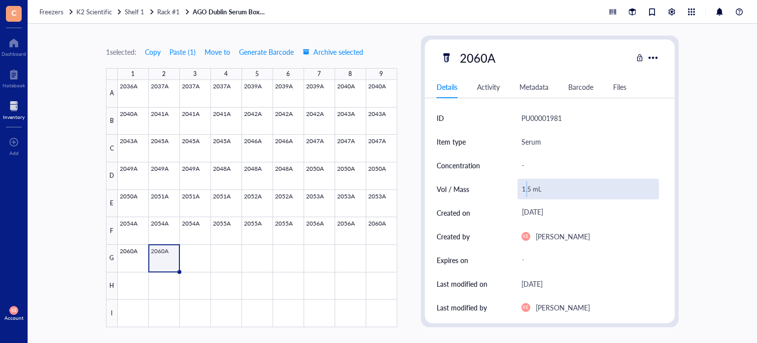
click at [528, 189] on div "1.5 mL" at bounding box center [589, 188] width 142 height 21
click at [528, 189] on input "1.5 mL" at bounding box center [588, 189] width 141 height 20
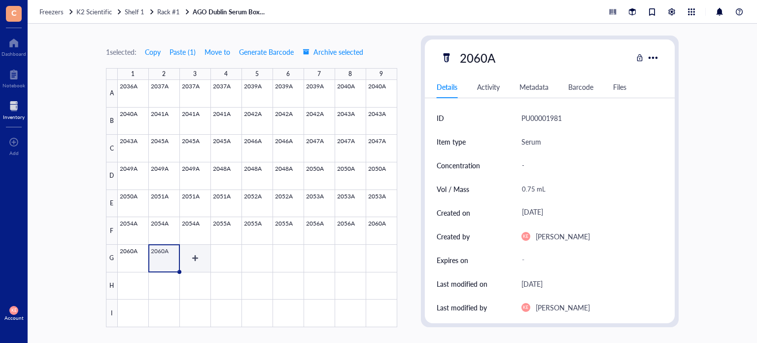
click at [191, 262] on div at bounding box center [257, 203] width 279 height 247
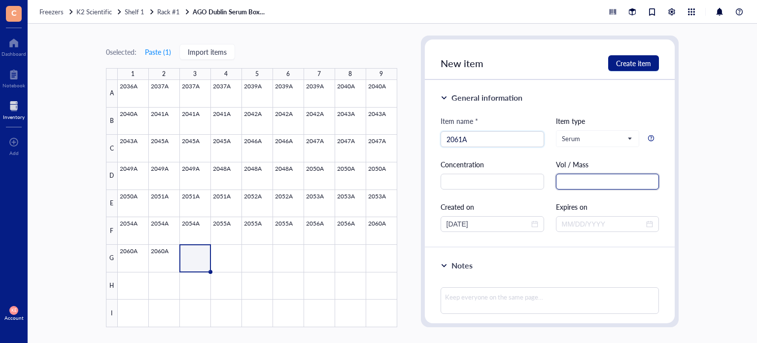
click at [572, 181] on input "text" at bounding box center [608, 181] width 104 height 16
paste input "1.5 mL"
drag, startPoint x: 489, startPoint y: 223, endPoint x: 435, endPoint y: 225, distance: 54.3
click at [435, 225] on div "General information Item name * 2061A Item type Serum Concentration Vol / Mass …" at bounding box center [550, 164] width 250 height 168
click at [628, 69] on button "Create item" at bounding box center [633, 63] width 51 height 16
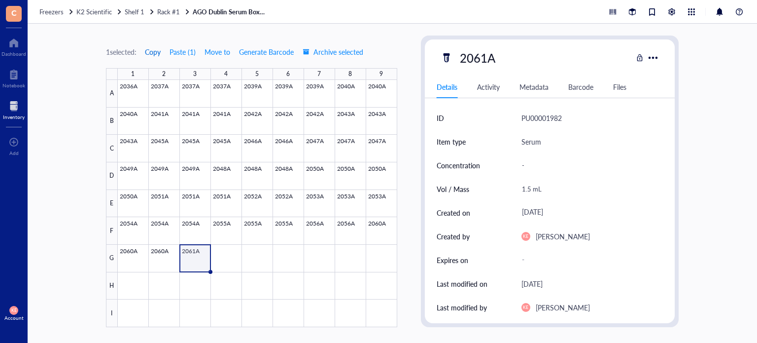
click at [157, 50] on span "Copy" at bounding box center [153, 52] width 16 height 8
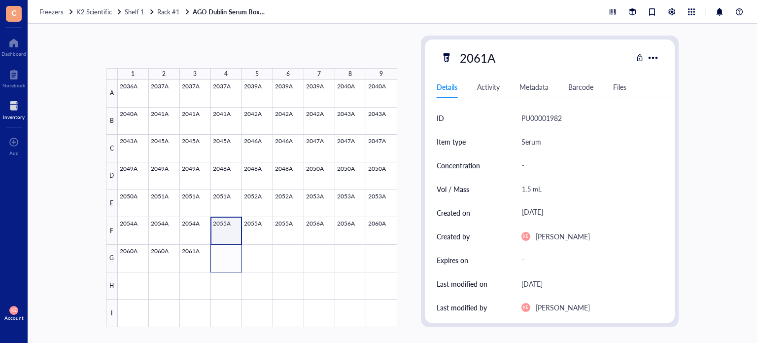
click at [229, 246] on div at bounding box center [257, 203] width 279 height 247
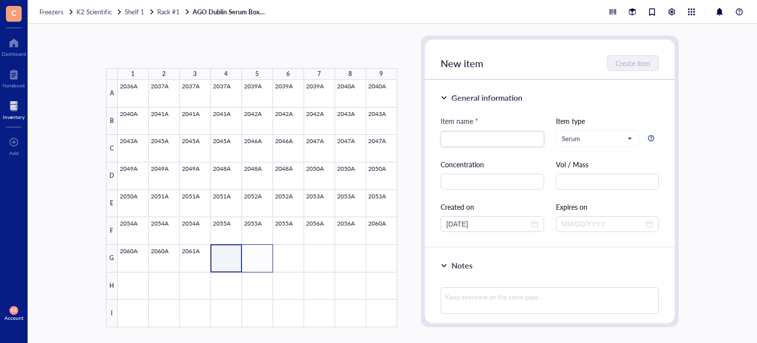
drag, startPoint x: 227, startPoint y: 259, endPoint x: 262, endPoint y: 258, distance: 35.0
click at [262, 258] on div at bounding box center [257, 203] width 279 height 247
click at [165, 53] on button "Paste ( 1 )" at bounding box center [157, 52] width 27 height 16
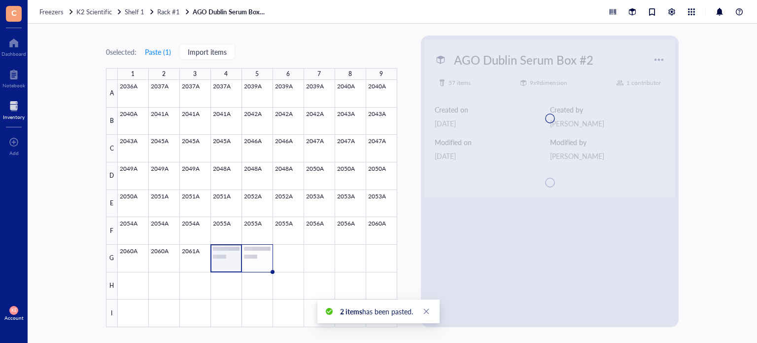
click at [262, 253] on div at bounding box center [257, 203] width 279 height 247
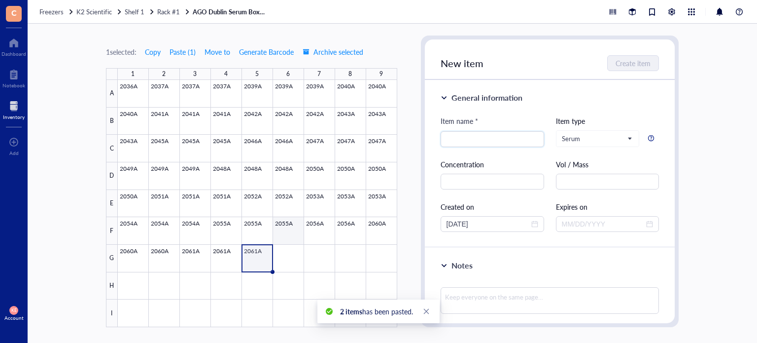
click at [300, 234] on div at bounding box center [257, 203] width 279 height 247
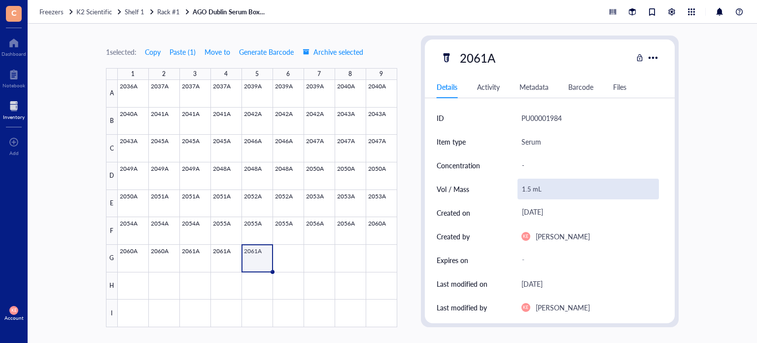
click at [530, 185] on div "1.5 mL" at bounding box center [589, 188] width 142 height 21
drag, startPoint x: 529, startPoint y: 188, endPoint x: 509, endPoint y: 188, distance: 20.2
click at [509, 188] on div "Vol / Mass 1.5 mL" at bounding box center [550, 189] width 227 height 24
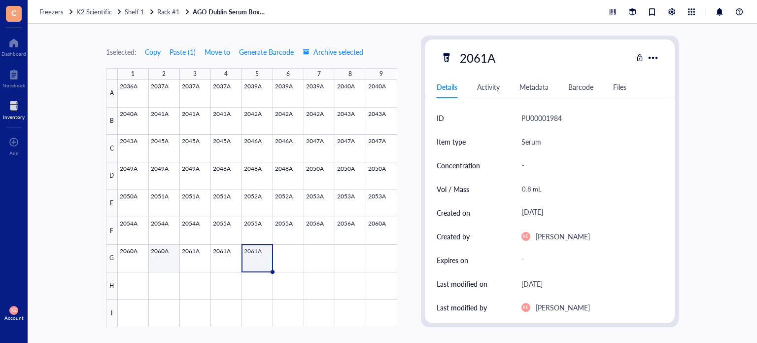
click at [162, 257] on div at bounding box center [257, 203] width 279 height 247
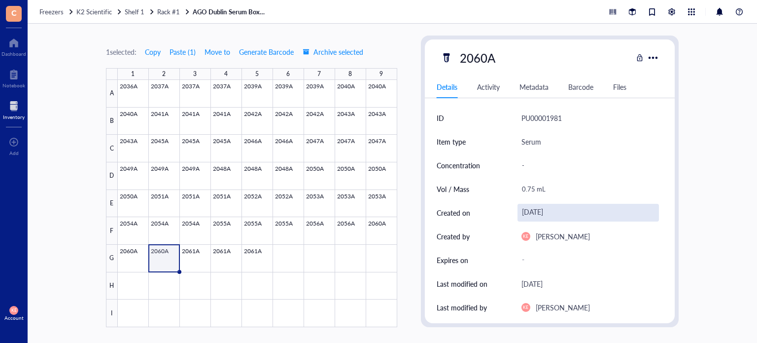
click at [547, 209] on div "[DATE]" at bounding box center [589, 213] width 142 height 18
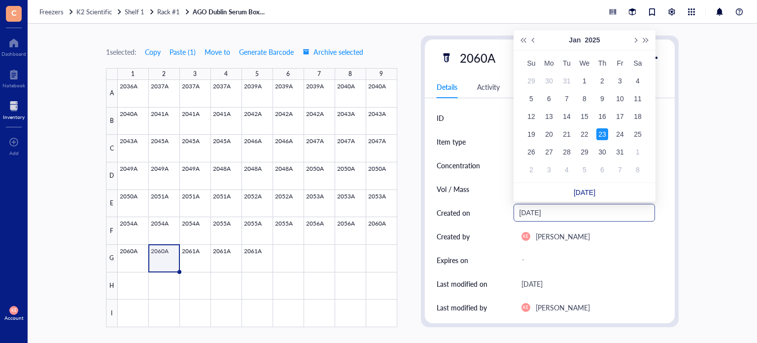
drag, startPoint x: 560, startPoint y: 212, endPoint x: 541, endPoint y: 212, distance: 19.7
click at [541, 212] on input "[DATE]" at bounding box center [580, 212] width 121 height 11
click at [584, 96] on div "9" at bounding box center [585, 99] width 12 height 12
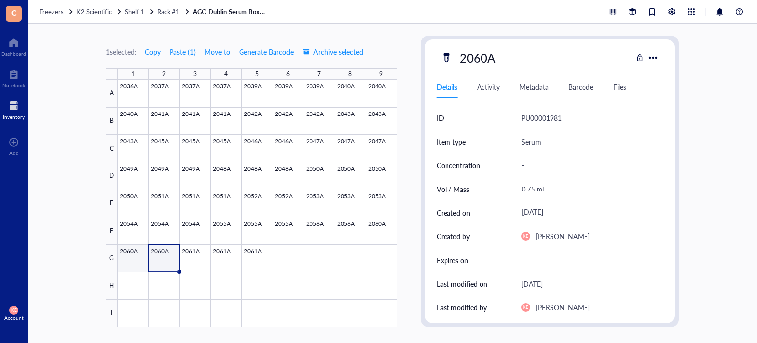
click at [142, 252] on div at bounding box center [257, 203] width 279 height 247
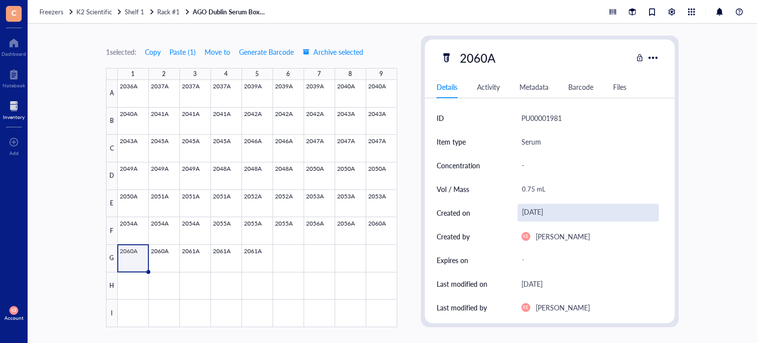
click at [556, 211] on div "[DATE]" at bounding box center [589, 213] width 142 height 18
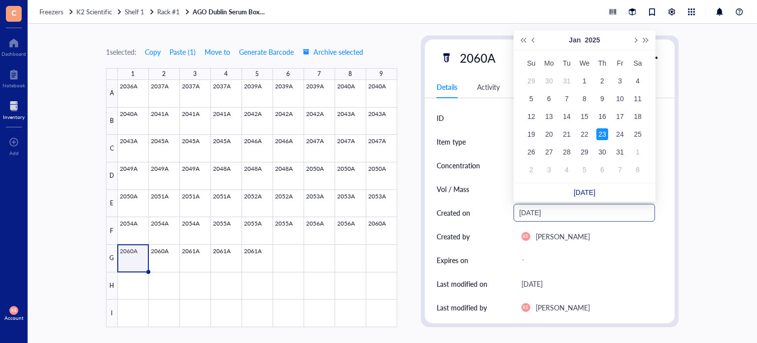
drag, startPoint x: 573, startPoint y: 212, endPoint x: 539, endPoint y: 214, distance: 34.1
click at [539, 214] on input "[DATE]" at bounding box center [580, 212] width 121 height 11
click at [586, 96] on div "9" at bounding box center [585, 99] width 12 height 12
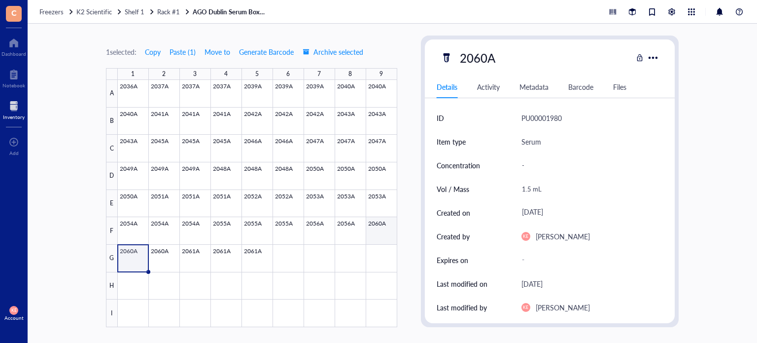
click at [379, 228] on div at bounding box center [257, 203] width 279 height 247
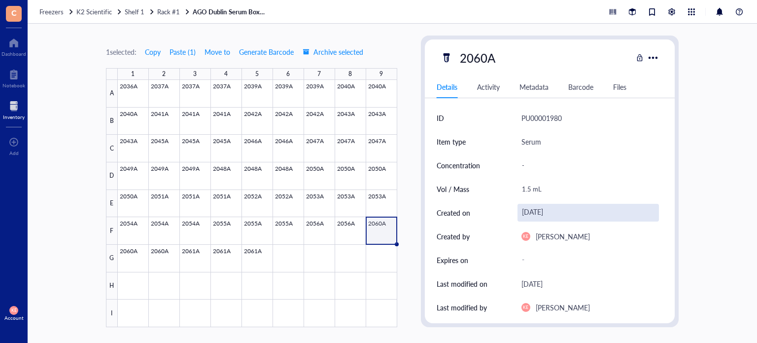
click at [537, 214] on div "[DATE]" at bounding box center [589, 213] width 142 height 18
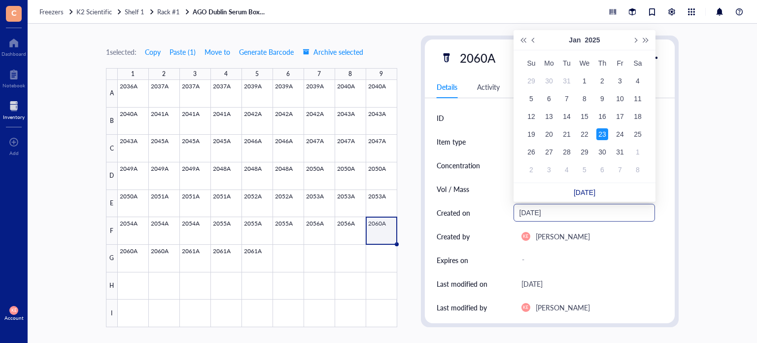
drag, startPoint x: 558, startPoint y: 216, endPoint x: 540, endPoint y: 214, distance: 17.9
click at [540, 214] on input "[DATE]" at bounding box center [580, 212] width 121 height 11
click at [581, 104] on div "9" at bounding box center [585, 99] width 12 height 12
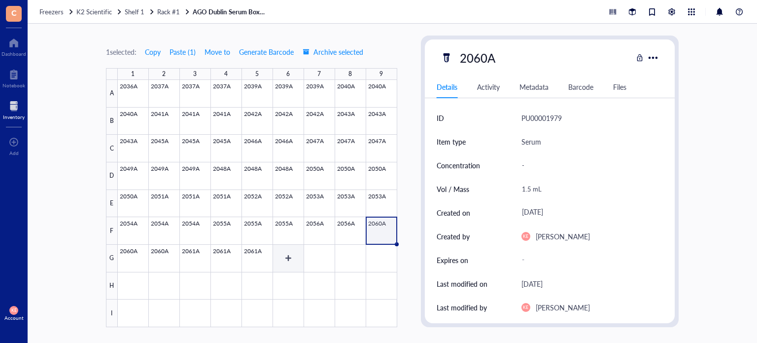
click at [290, 254] on div at bounding box center [257, 203] width 279 height 247
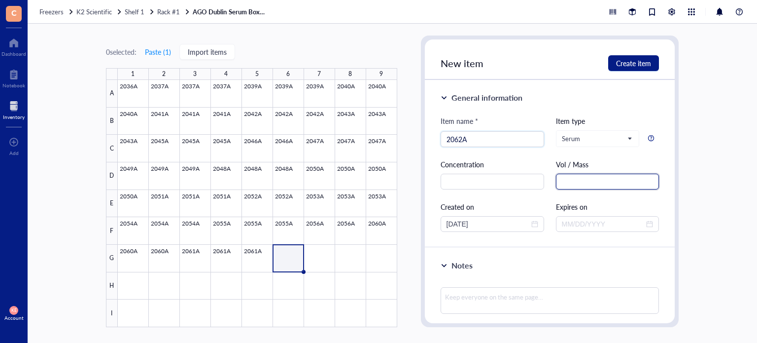
click at [571, 181] on input "text" at bounding box center [608, 181] width 104 height 16
paste input "1.5 mL"
drag, startPoint x: 488, startPoint y: 224, endPoint x: 419, endPoint y: 224, distance: 69.5
click at [419, 224] on div "0 selected: Paste ( 1 ) Import items 1 2 3 4 5 6 7 8 9 A B C D E F G H I 2036A …" at bounding box center [392, 183] width 729 height 319
click at [642, 61] on span "Create item" at bounding box center [633, 63] width 35 height 8
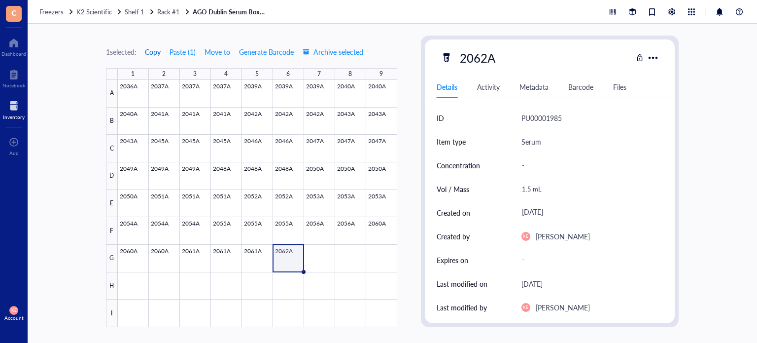
click at [151, 48] on span "Copy" at bounding box center [153, 52] width 16 height 8
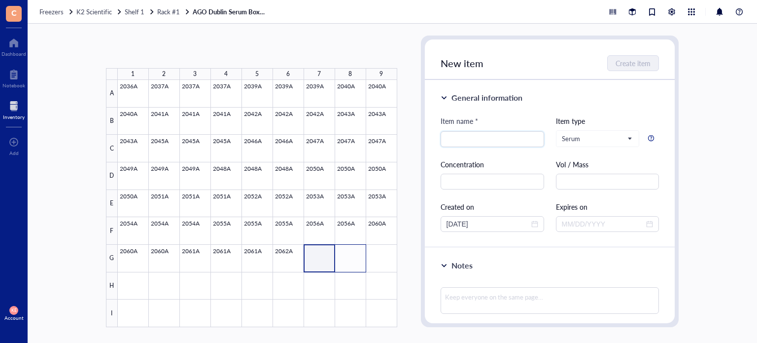
drag, startPoint x: 335, startPoint y: 264, endPoint x: 361, endPoint y: 263, distance: 25.6
click at [361, 263] on div at bounding box center [257, 203] width 279 height 247
click at [160, 55] on button "Paste ( 1 )" at bounding box center [157, 52] width 27 height 16
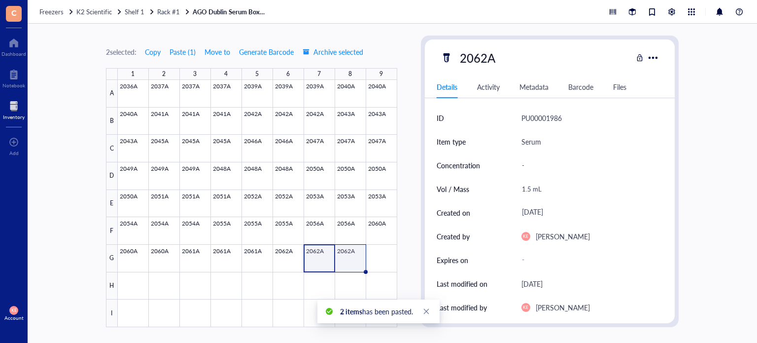
click at [345, 261] on div at bounding box center [257, 203] width 279 height 247
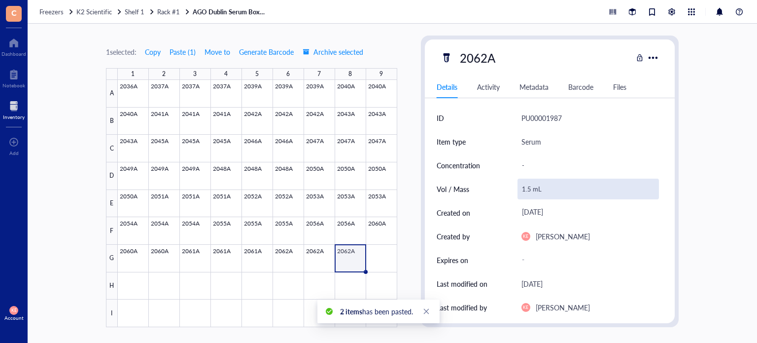
click at [526, 188] on div "1.5 mL" at bounding box center [589, 188] width 142 height 21
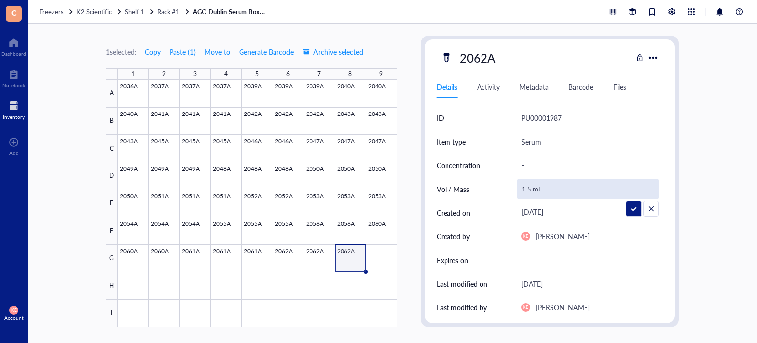
click at [526, 188] on input "1.5 mL" at bounding box center [588, 189] width 141 height 20
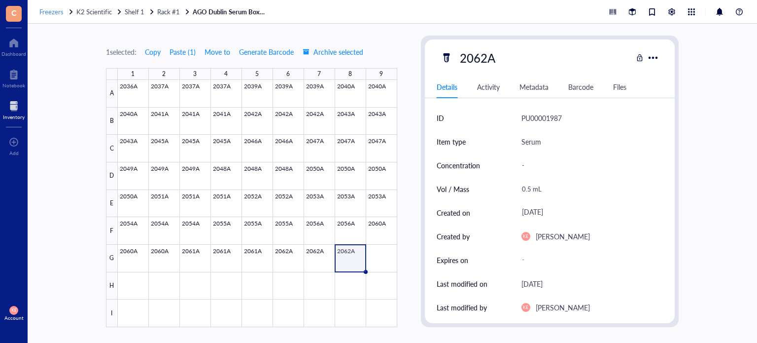
click at [53, 13] on span "Freezers" at bounding box center [51, 11] width 24 height 9
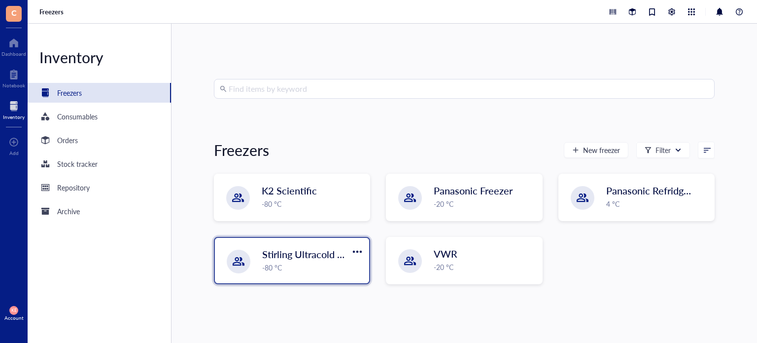
click at [310, 264] on div "-80 °C" at bounding box center [312, 267] width 101 height 11
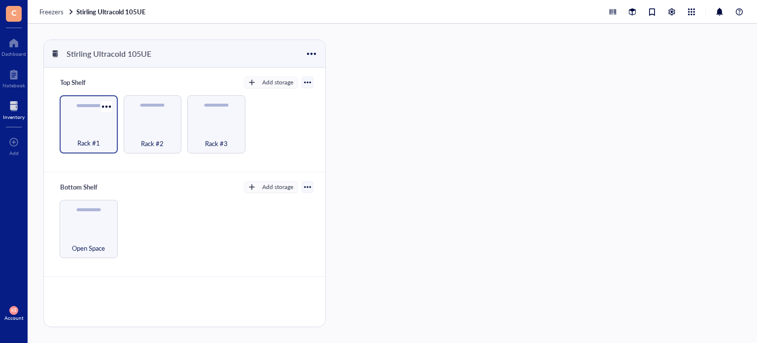
click at [93, 148] on div "Rack #1" at bounding box center [89, 124] width 58 height 58
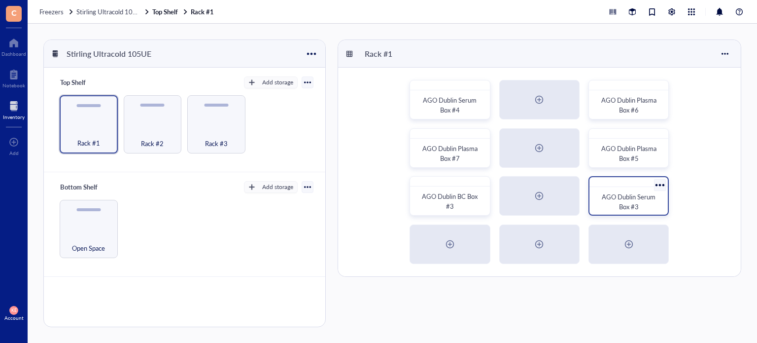
click at [645, 198] on span "AGO Dublin Serum Box #3" at bounding box center [629, 201] width 55 height 19
